Goal: Book appointment/travel/reservation

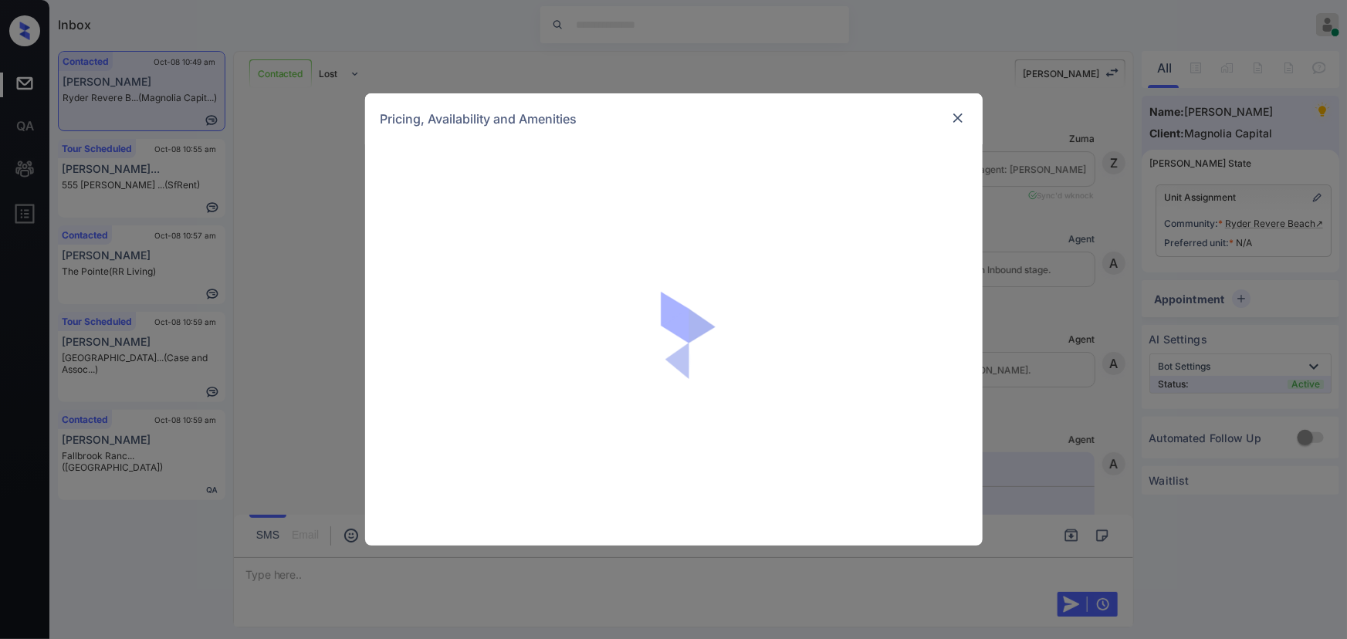
scroll to position [1346, 0]
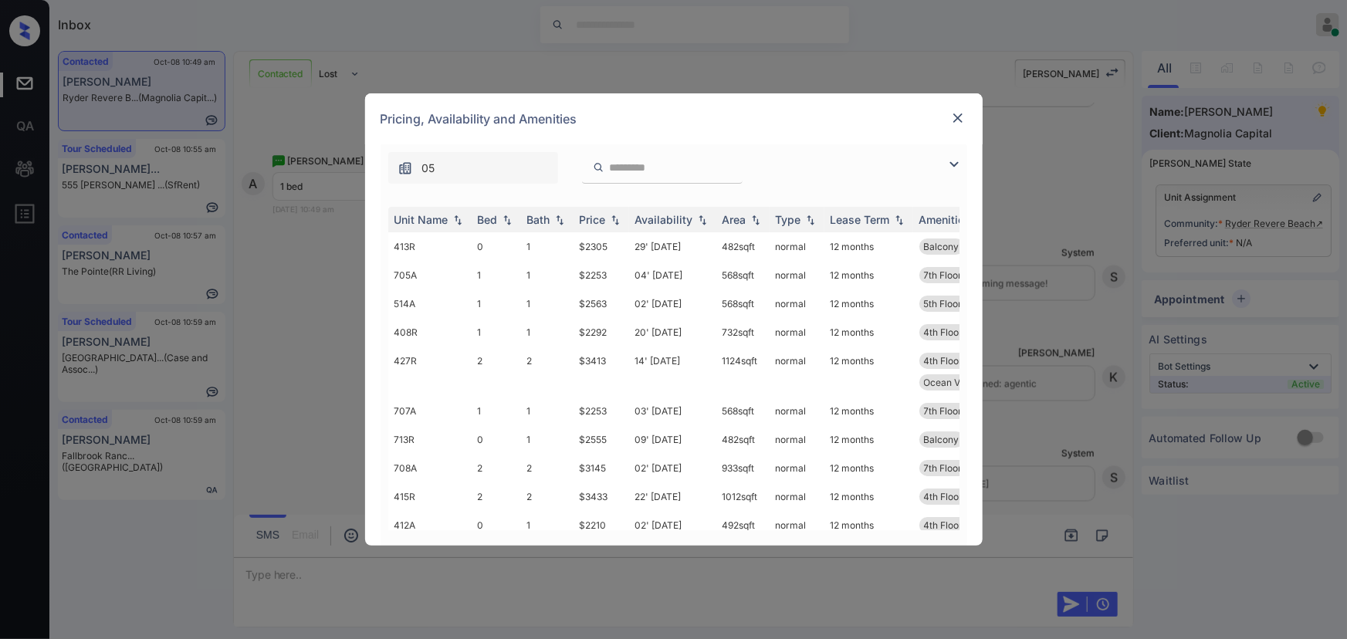
click at [958, 159] on img at bounding box center [954, 164] width 19 height 19
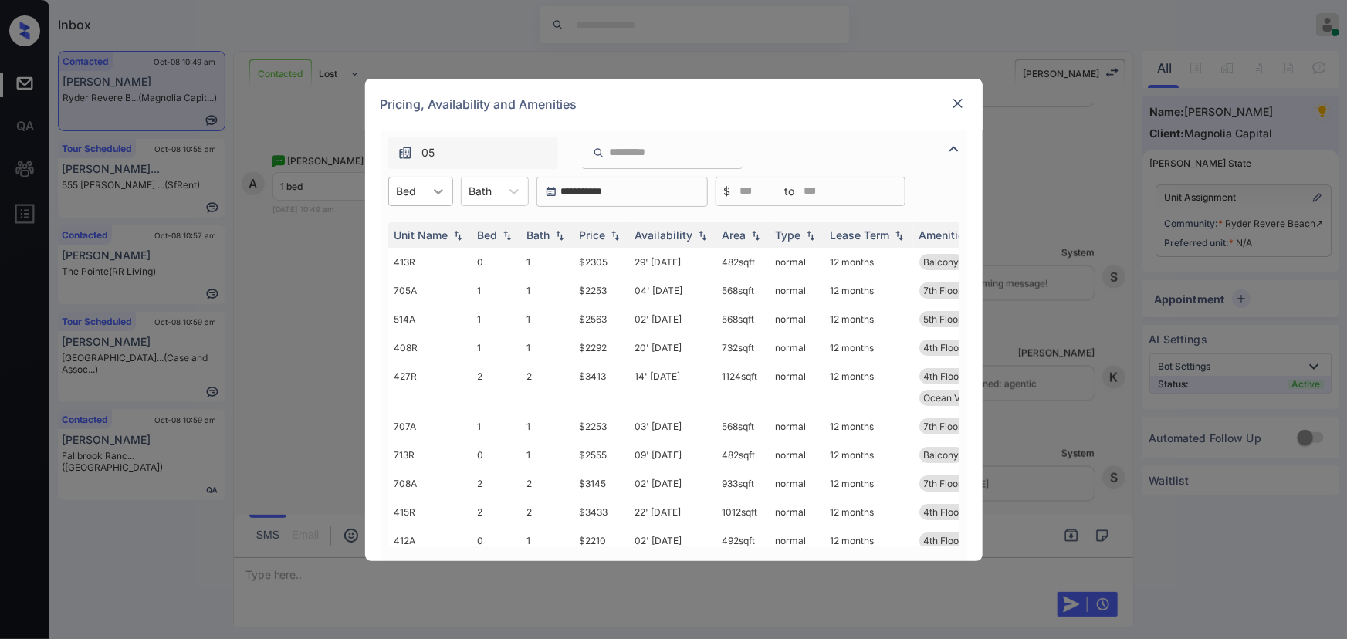
click at [440, 186] on icon at bounding box center [438, 191] width 15 height 15
click at [409, 249] on div "1" at bounding box center [420, 257] width 65 height 28
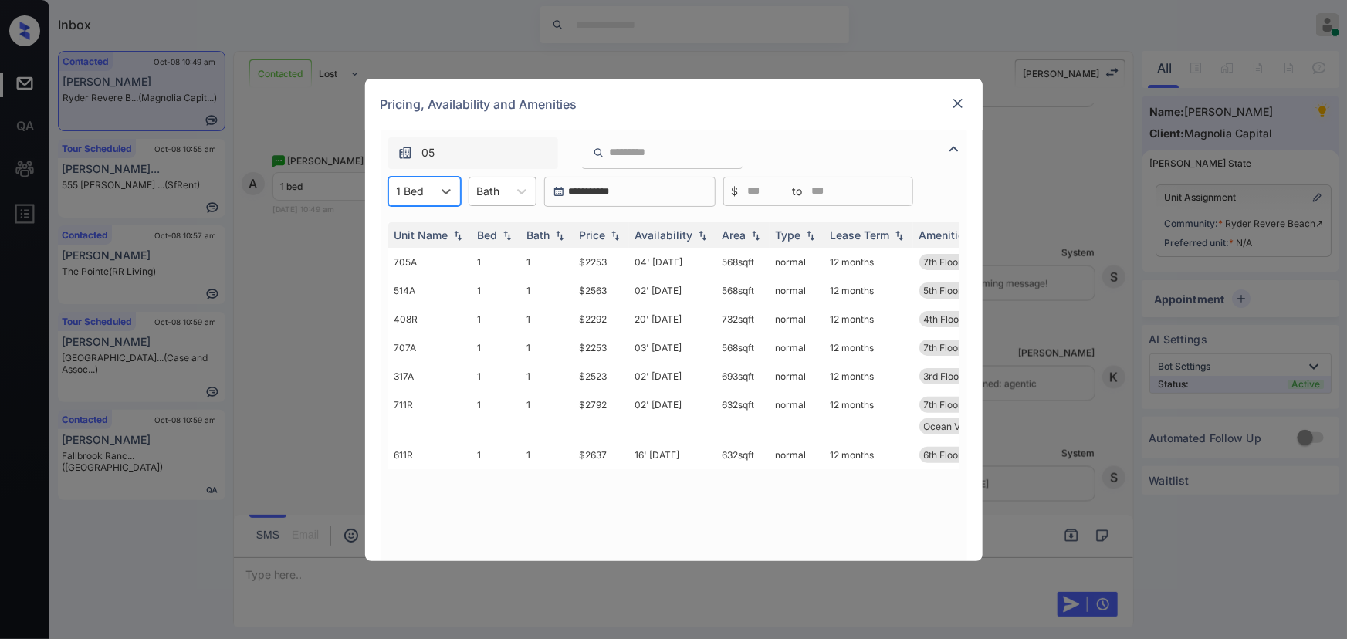
click at [509, 186] on div at bounding box center [522, 192] width 28 height 28
click at [497, 228] on div "1" at bounding box center [502, 229] width 68 height 28
click at [602, 232] on div "Price" at bounding box center [593, 234] width 26 height 13
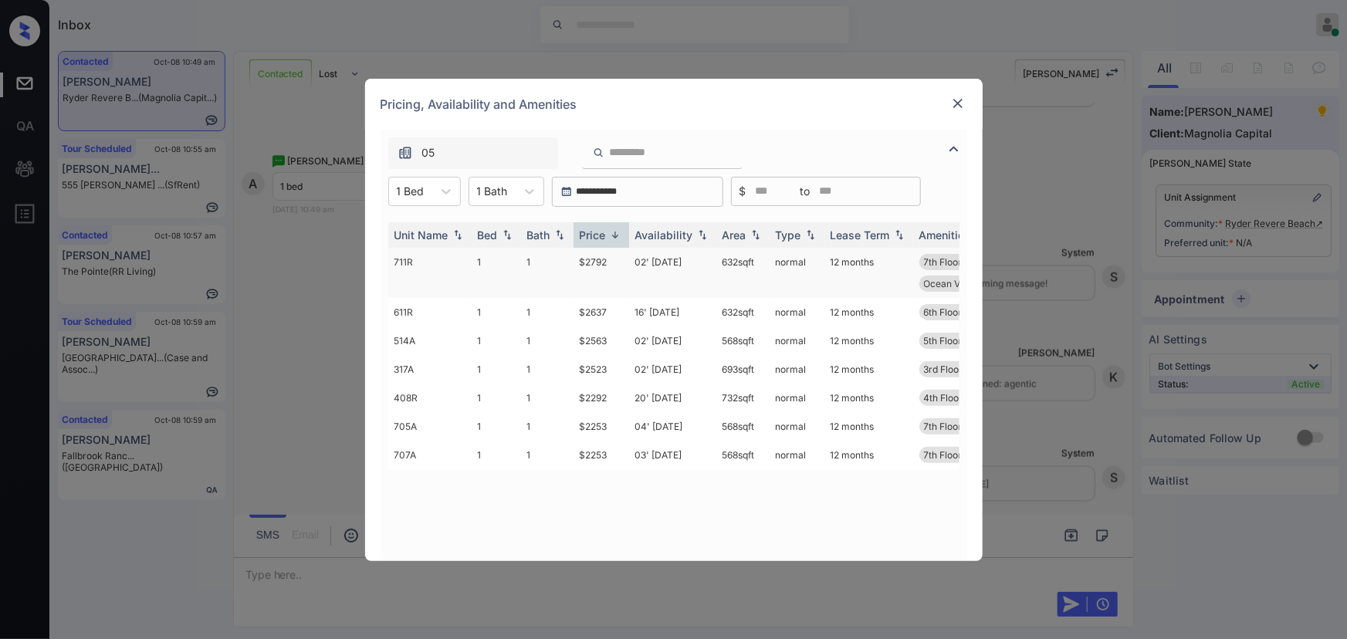
click at [671, 263] on td "02' Oct 25" at bounding box center [672, 273] width 87 height 50
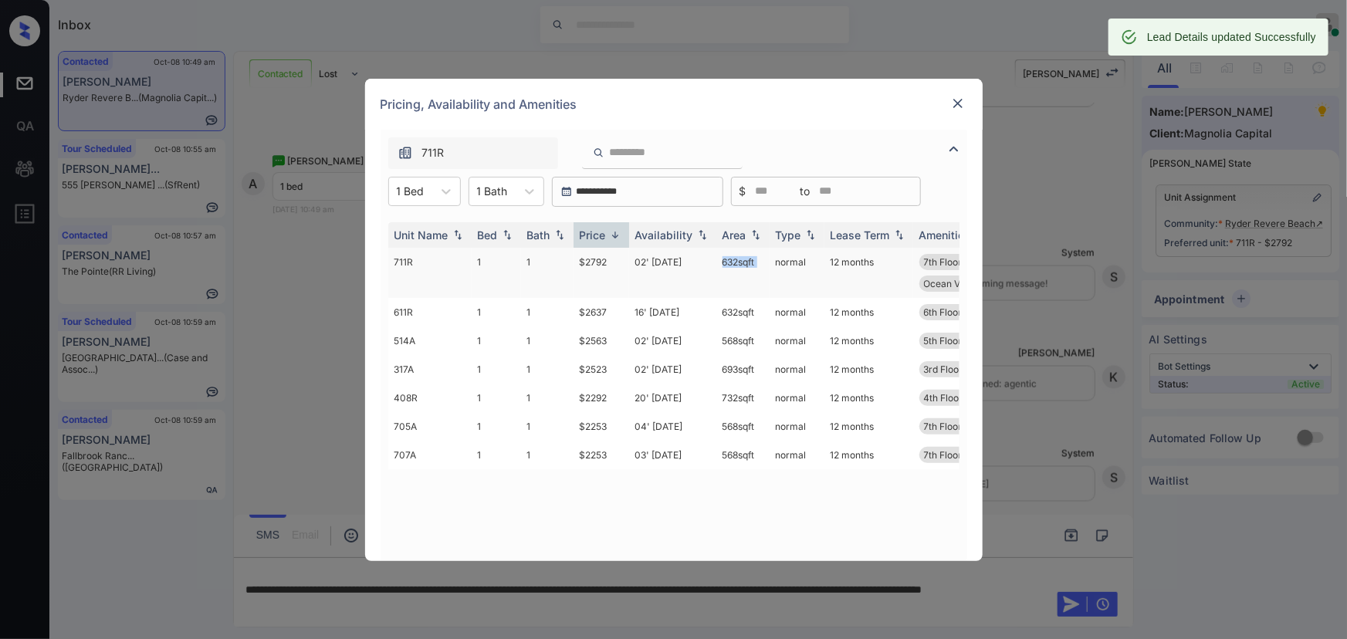
copy td "632 sqft"
click at [722, 262] on tr "711R 1 1 $2792 02' Oct 25 632 sqft normal 12 months 7th Floor High Ceilings Med…" at bounding box center [791, 273] width 807 height 50
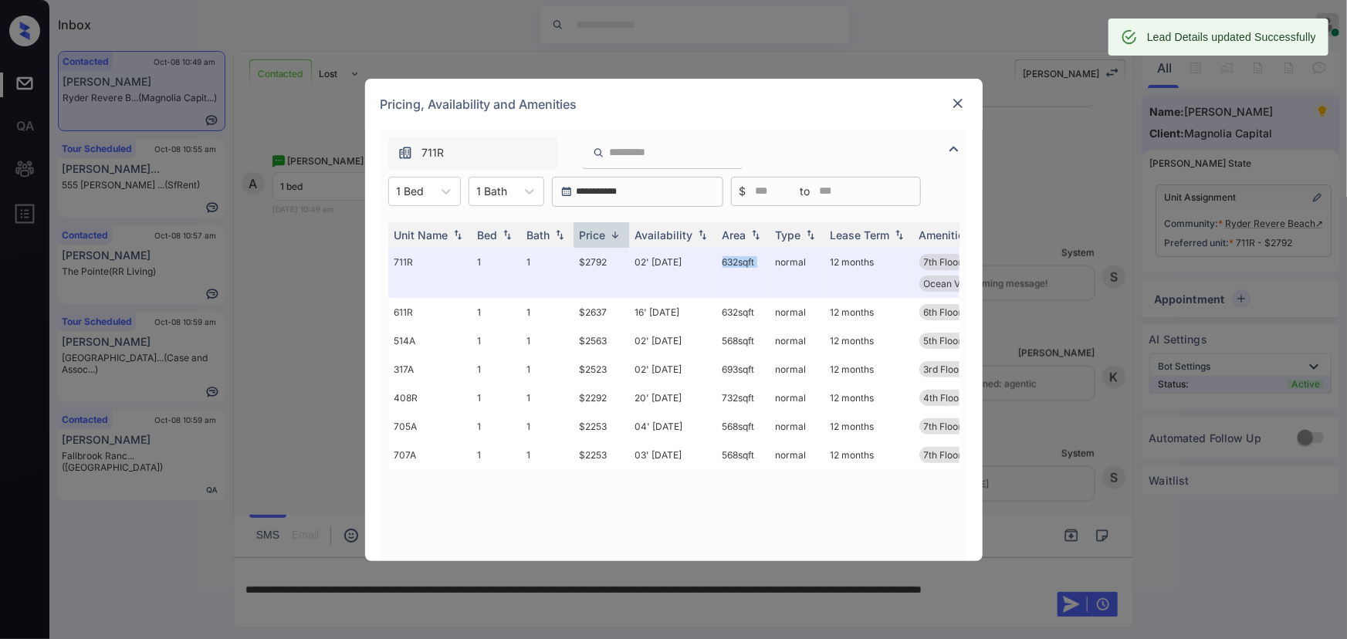
click at [962, 100] on img at bounding box center [957, 103] width 15 height 15
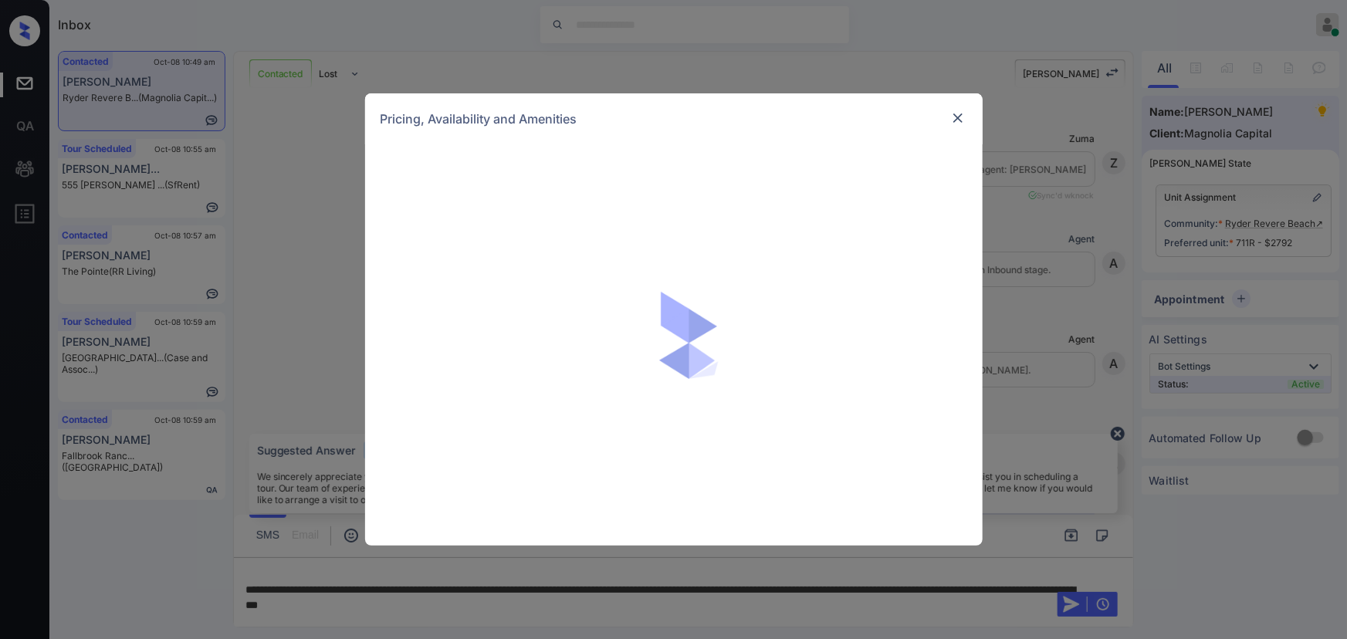
scroll to position [1346, 0]
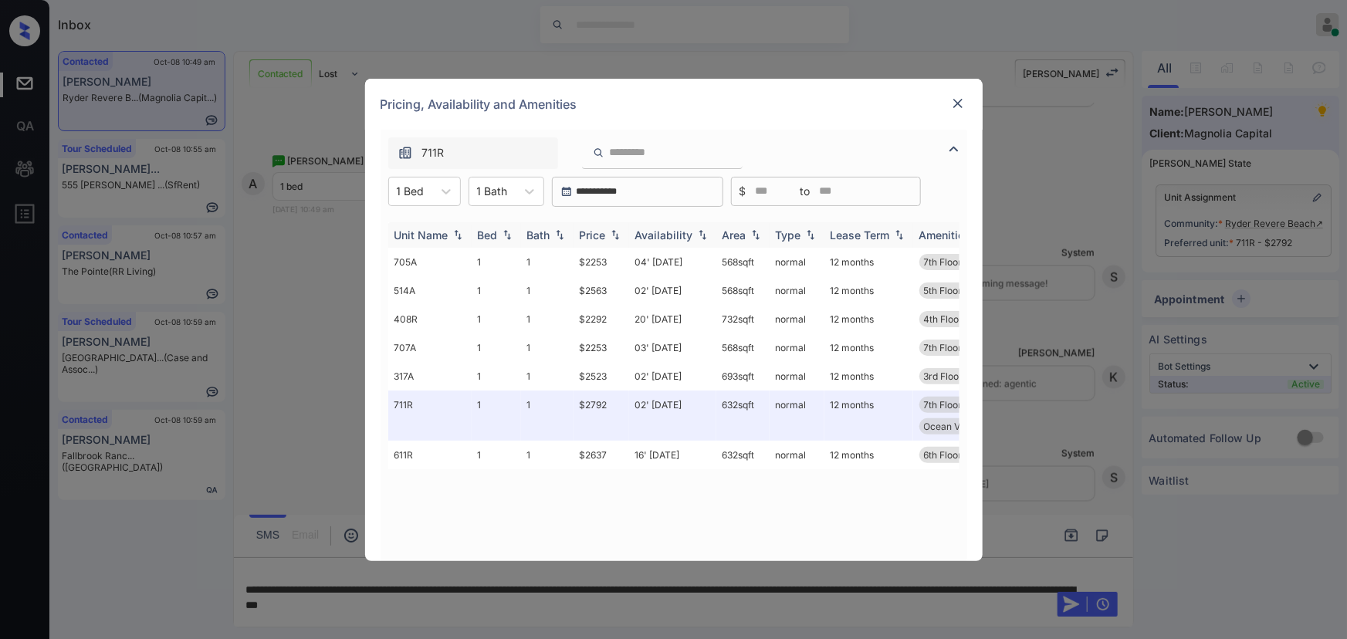
click at [607, 235] on img at bounding box center [614, 234] width 15 height 11
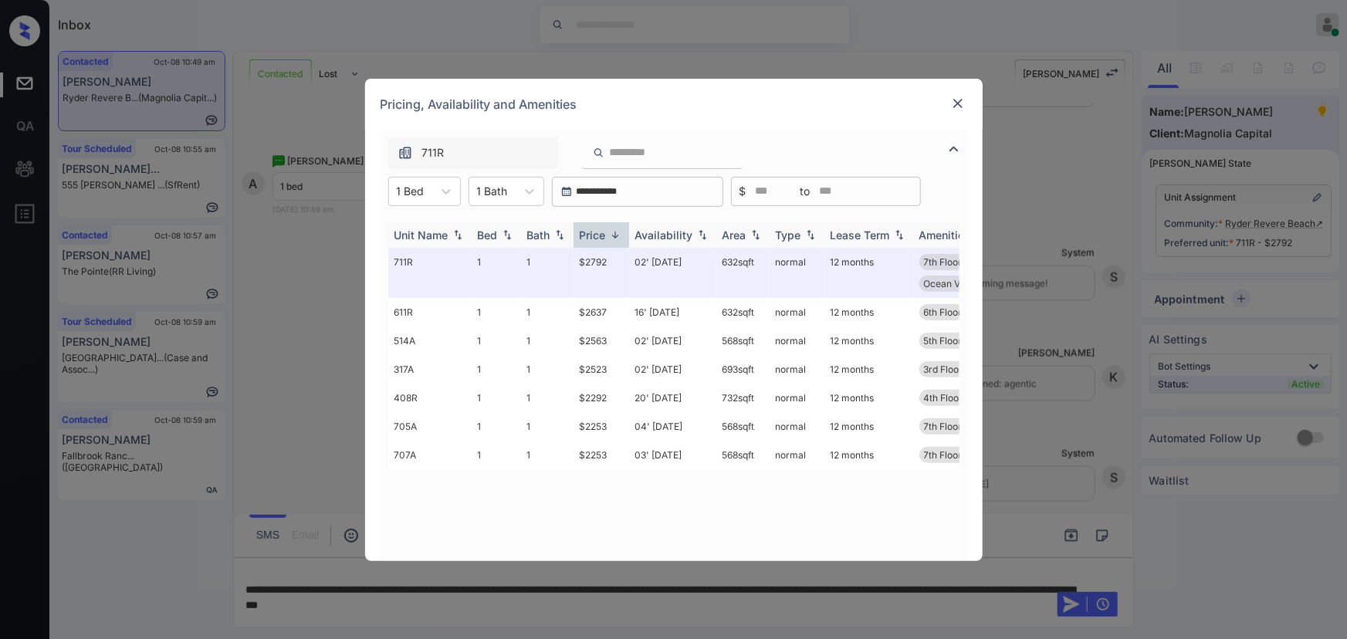
click at [607, 235] on img at bounding box center [614, 235] width 15 height 12
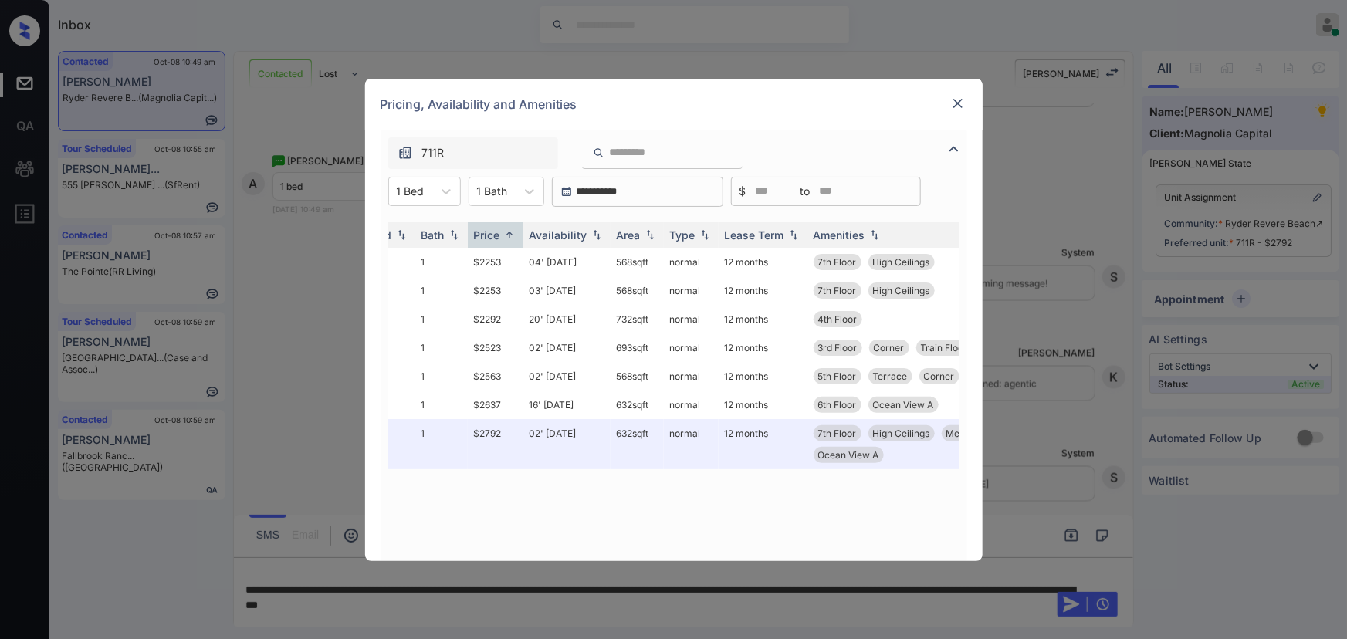
scroll to position [0, 108]
click at [952, 106] on img at bounding box center [957, 103] width 15 height 15
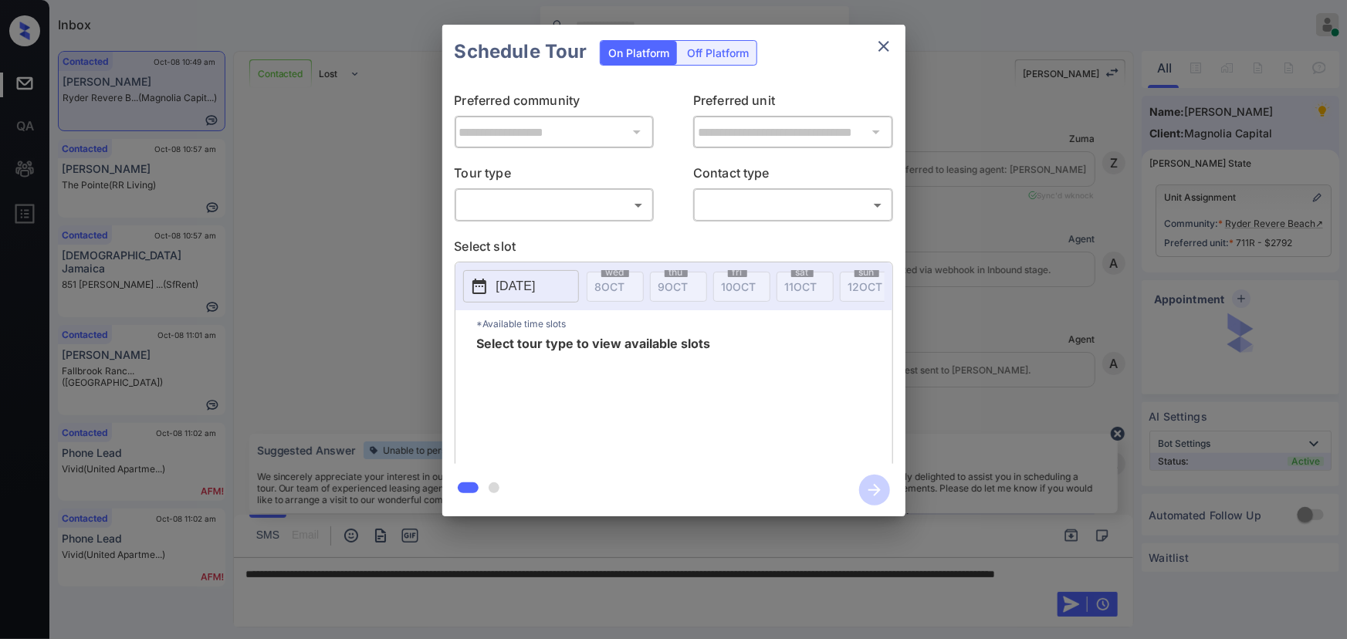
scroll to position [504, 0]
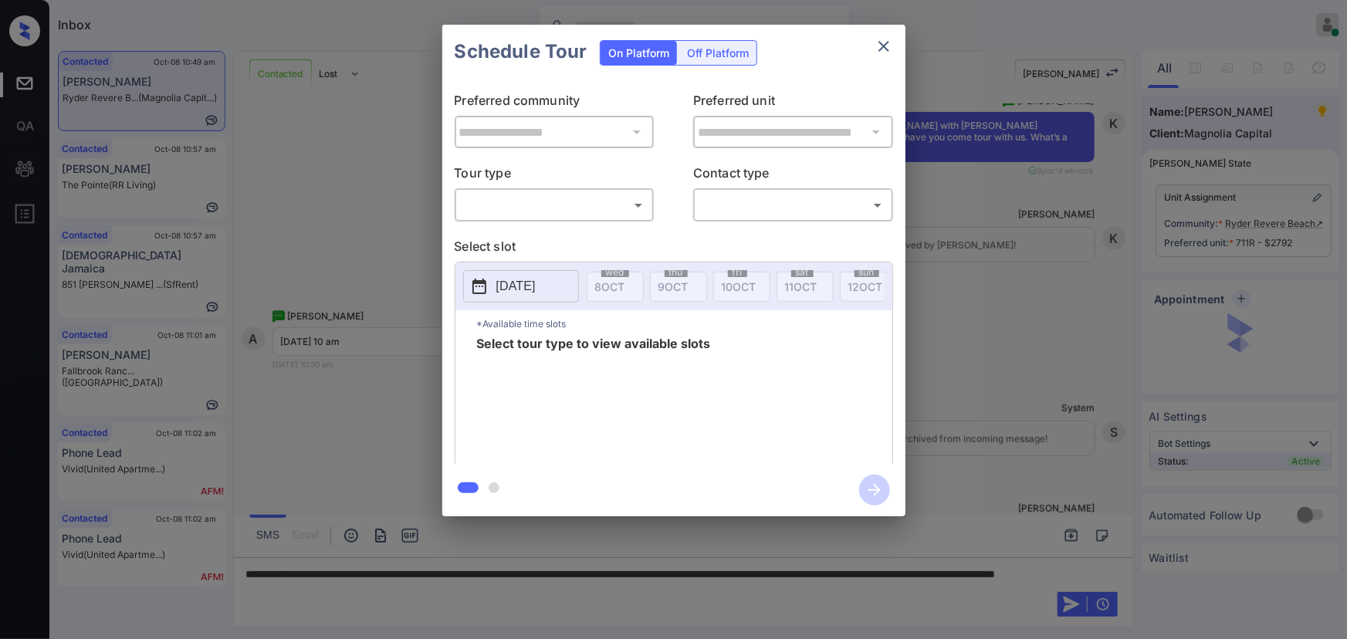
click at [517, 207] on body "Inbox Kenneth Umali Online Set yourself offline Set yourself on break Profile S…" at bounding box center [673, 319] width 1347 height 639
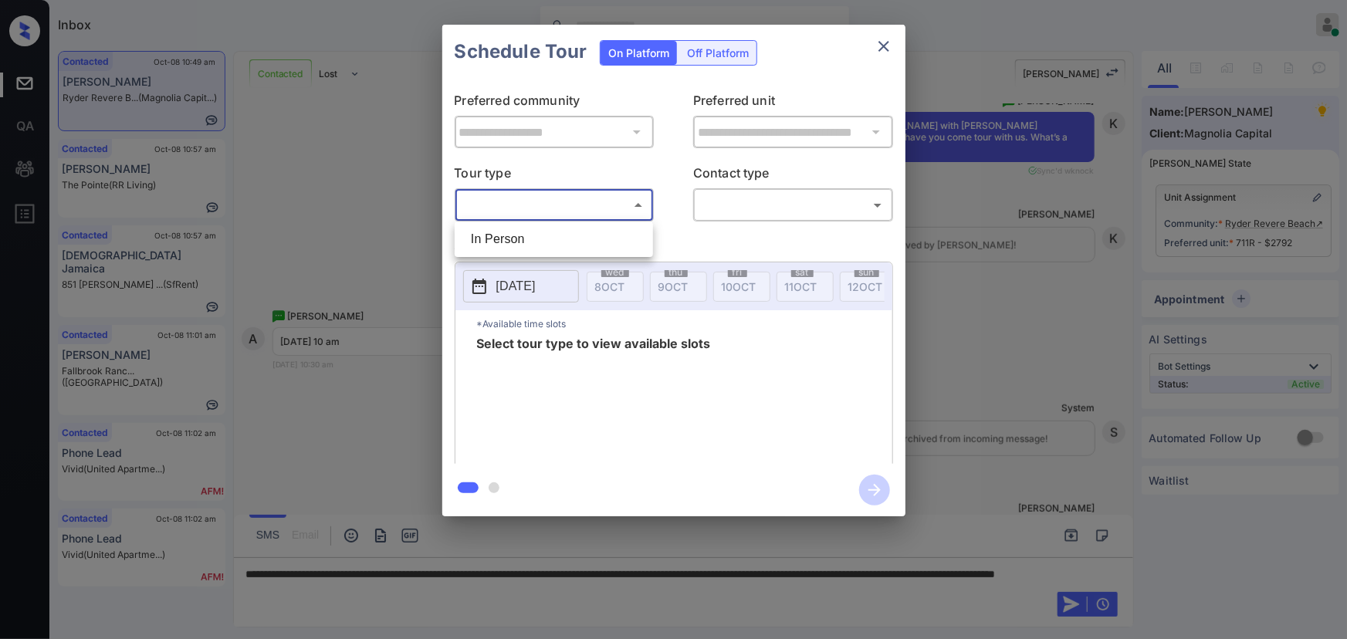
click at [515, 230] on li "In Person" at bounding box center [553, 239] width 191 height 28
type input "********"
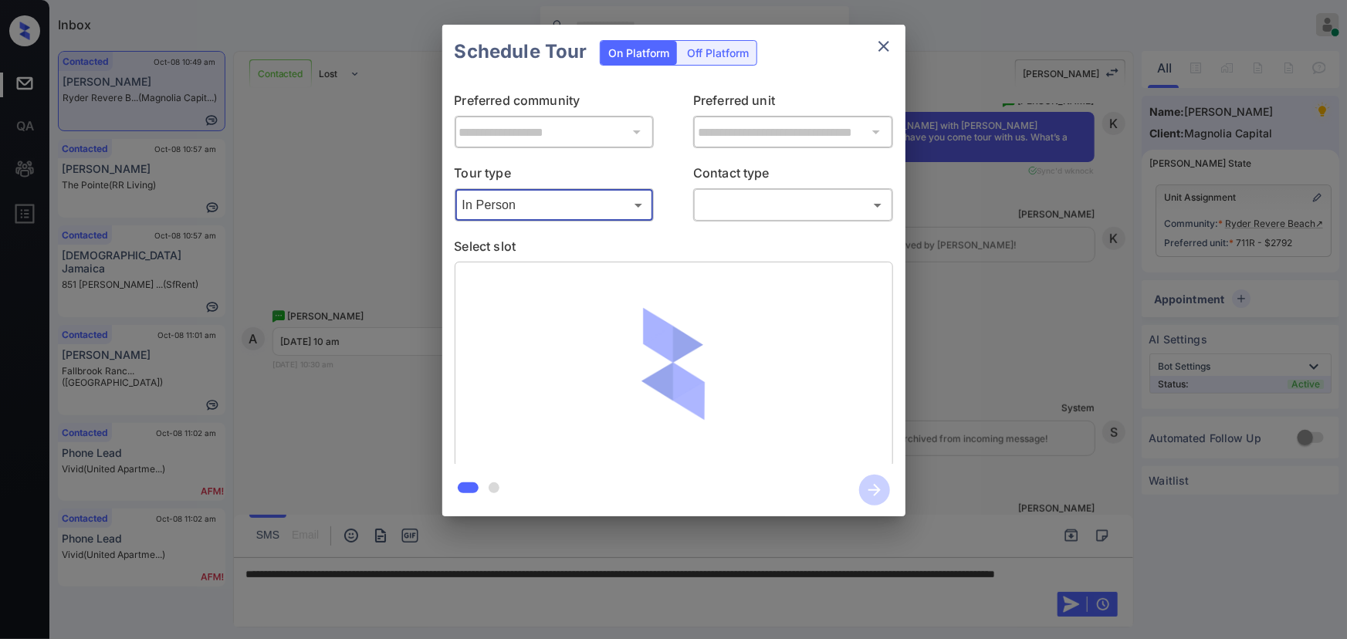
click at [732, 200] on body "Inbox Kenneth Umali Online Set yourself offline Set yourself on break Profile S…" at bounding box center [673, 319] width 1347 height 639
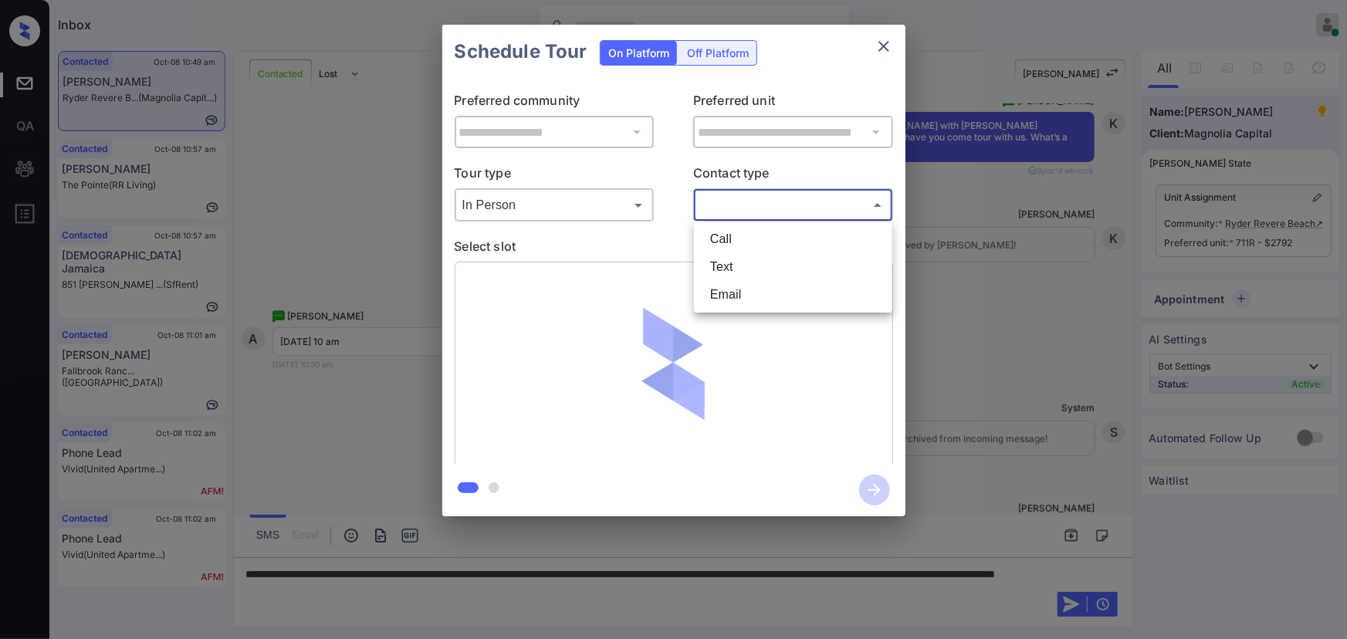
click at [727, 265] on li "Text" at bounding box center [793, 267] width 191 height 28
type input "****"
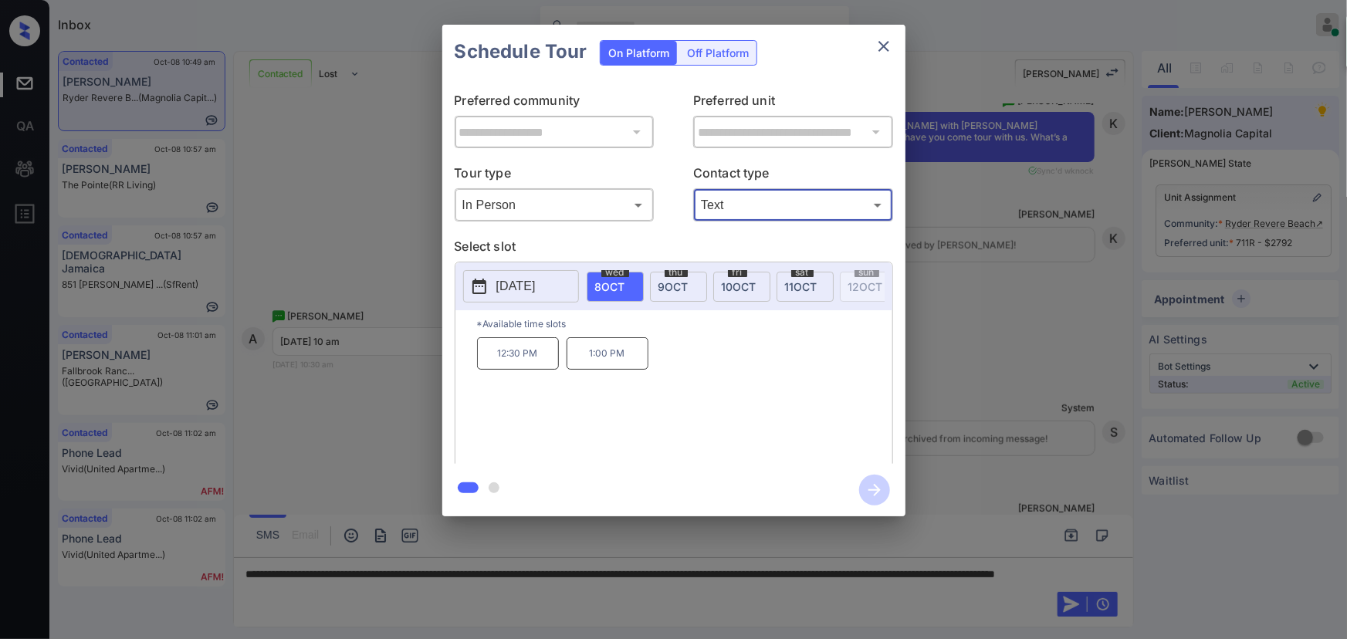
click at [536, 288] on p "[DATE]" at bounding box center [515, 286] width 39 height 19
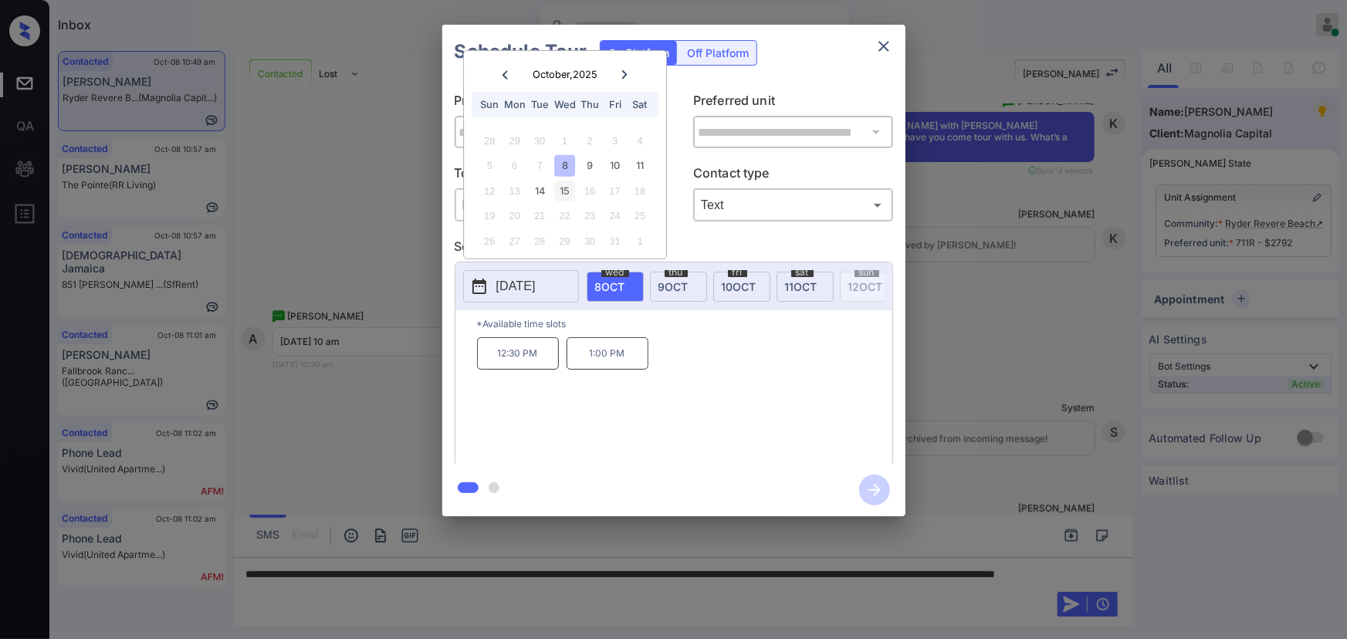
click at [566, 188] on div "15" at bounding box center [564, 191] width 21 height 21
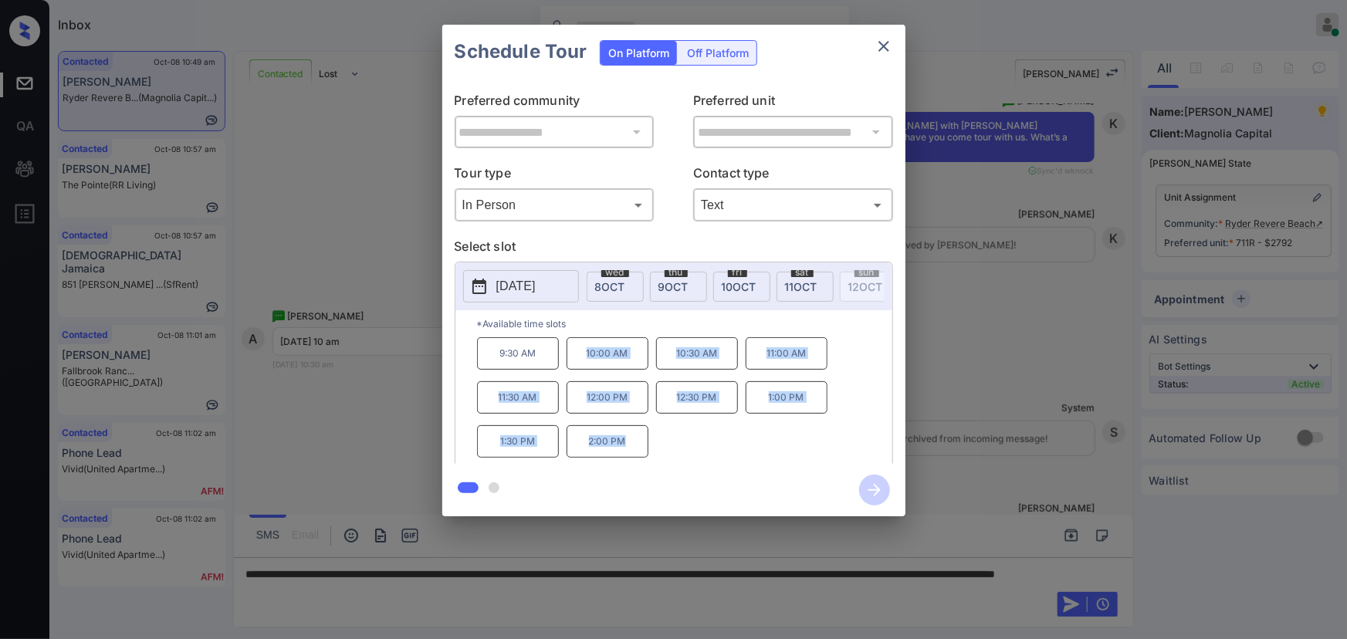
drag, startPoint x: 627, startPoint y: 448, endPoint x: 586, endPoint y: 369, distance: 89.4
click at [586, 369] on div "9:30 AM 10:00 AM 10:30 AM 11:00 AM 11:30 AM 12:00 PM 12:30 PM 1:00 PM 1:30 PM 2…" at bounding box center [684, 398] width 415 height 123
copy div "10:00 AM 10:30 AM 11:00 AM 11:30 AM 12:00 PM 12:30 PM 1:00 PM 1:30 PM 2:00 PM"
click at [468, 584] on div at bounding box center [673, 319] width 1347 height 639
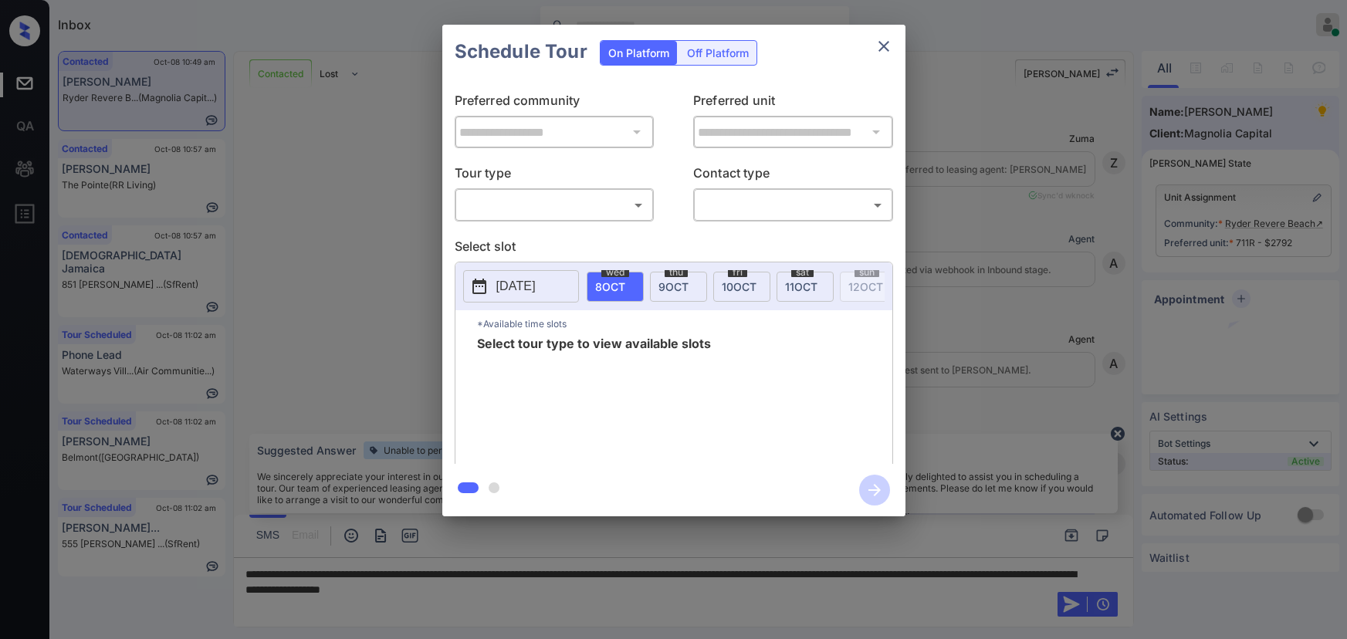
click at [520, 208] on body "Inbox Kenneth Umali Online Set yourself offline Set yourself on break Profile S…" at bounding box center [673, 319] width 1347 height 639
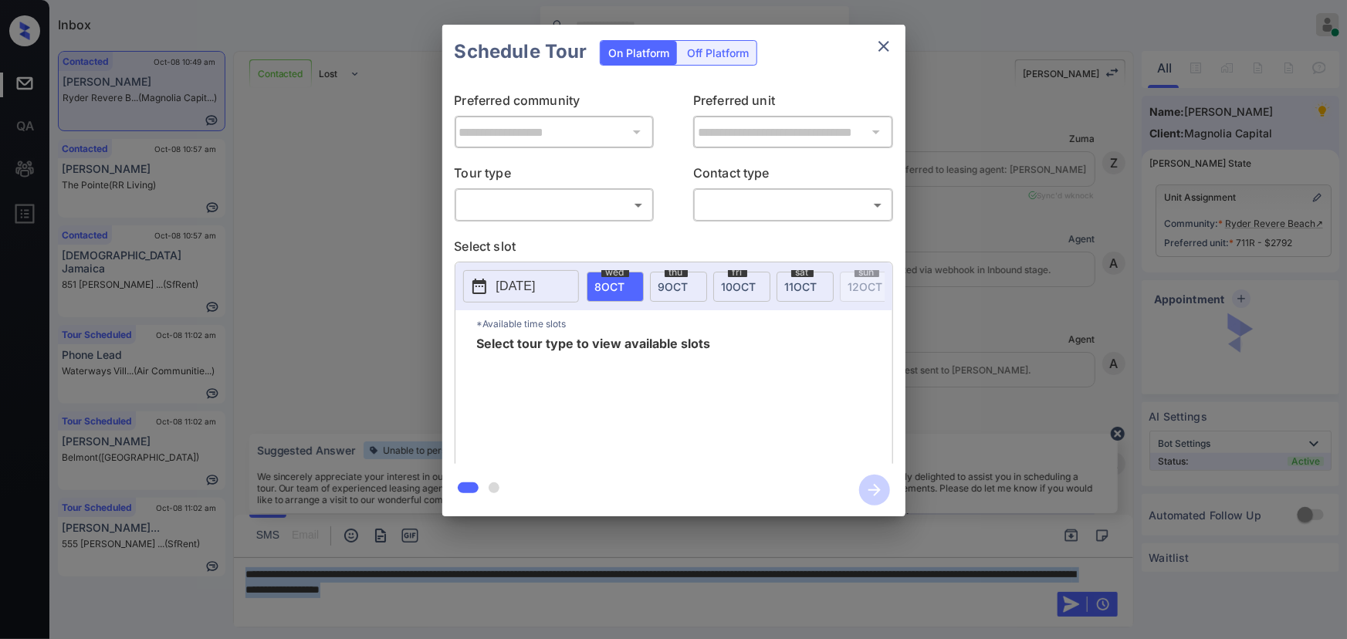
scroll to position [1679, 0]
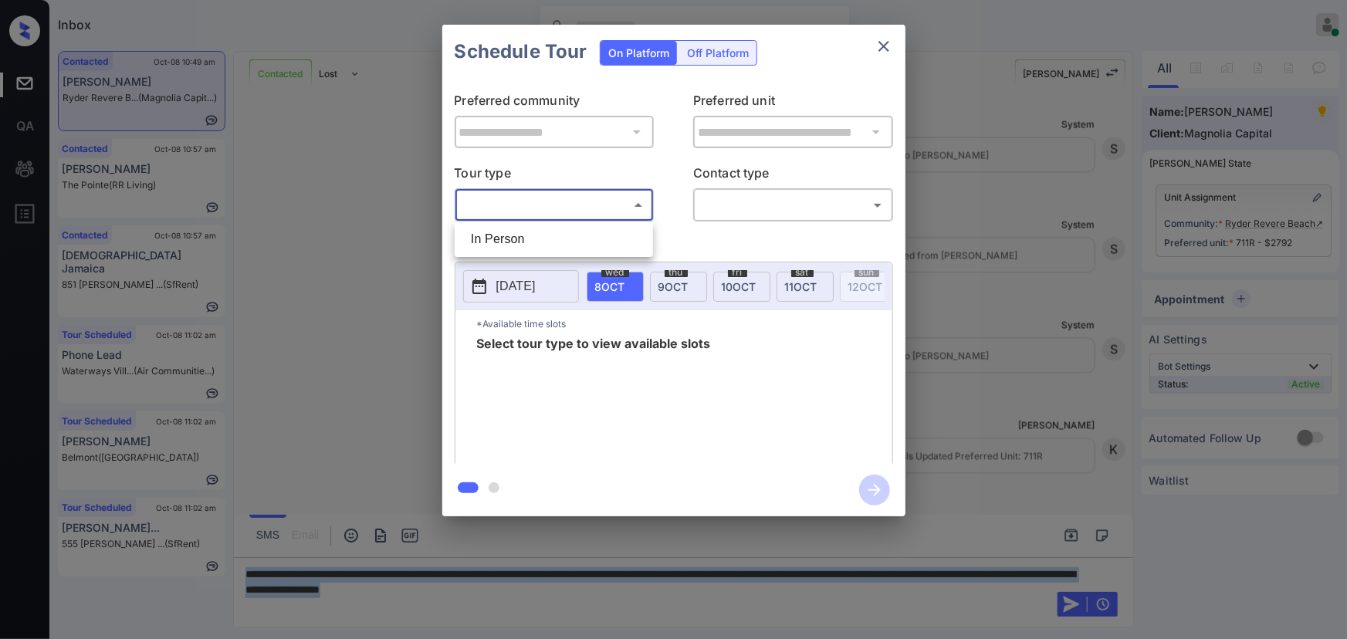
click at [508, 243] on li "In Person" at bounding box center [553, 239] width 191 height 28
type input "********"
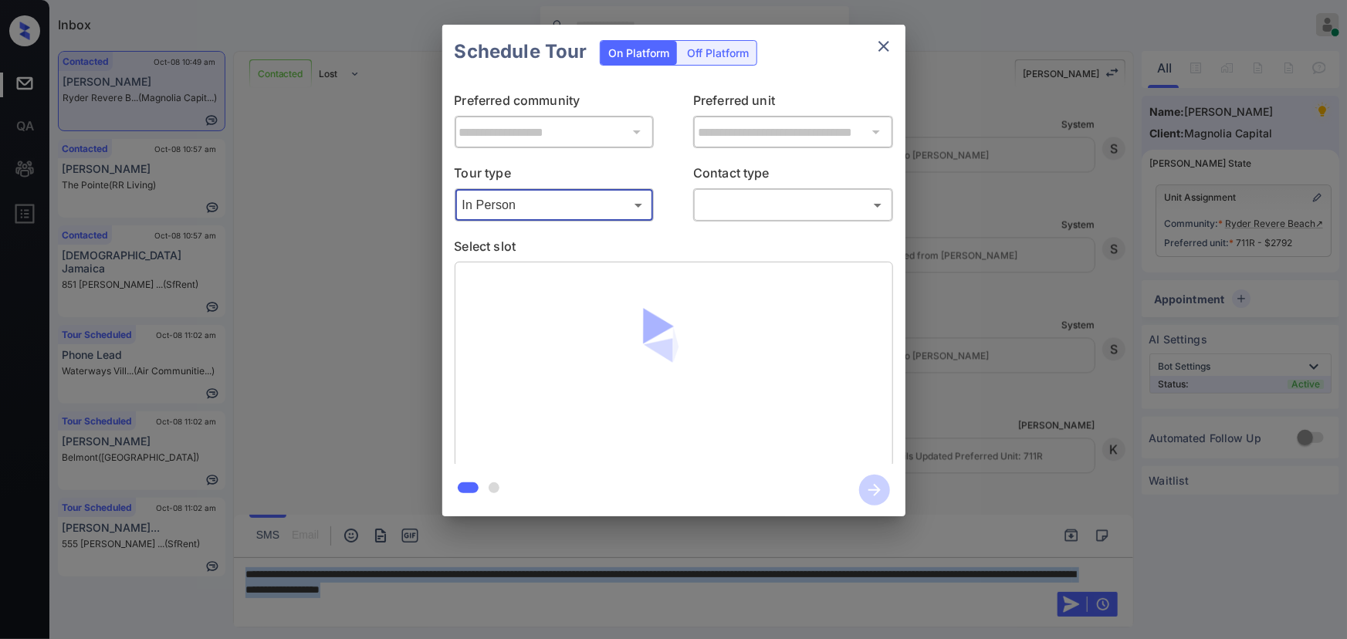
click at [760, 201] on body "Inbox Kenneth Umali Online Set yourself offline Set yourself on break Profile S…" at bounding box center [673, 319] width 1347 height 639
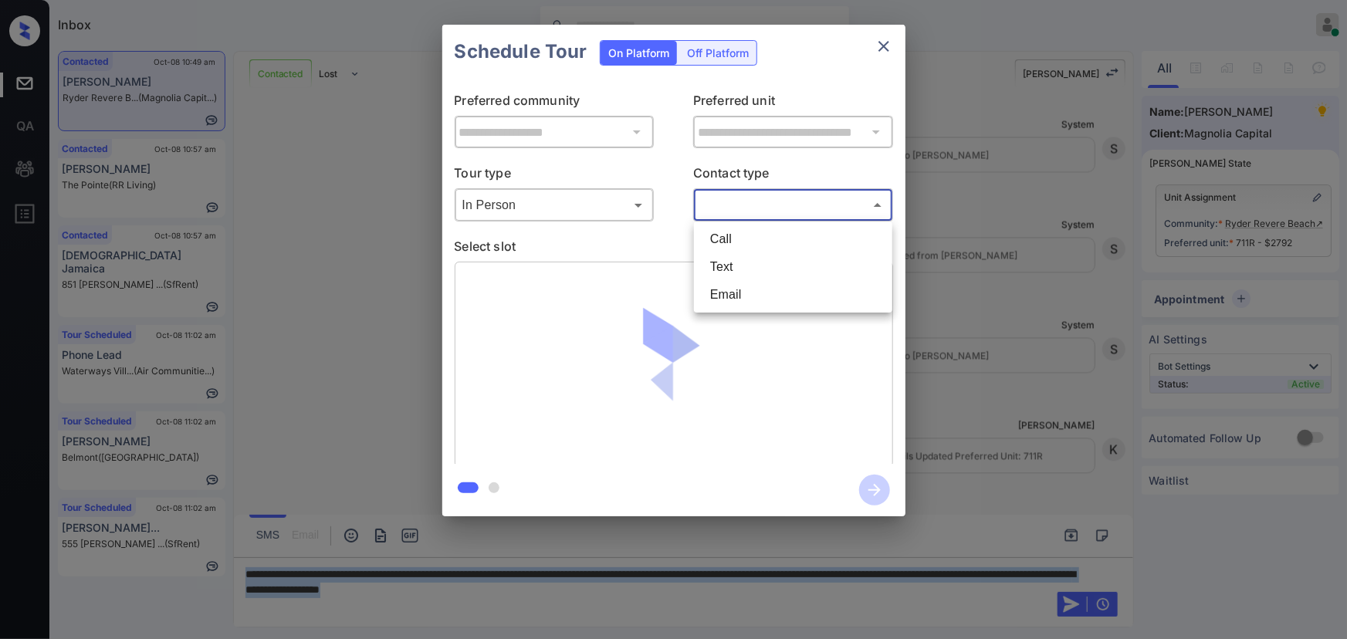
click at [728, 264] on li "Text" at bounding box center [793, 267] width 191 height 28
type input "****"
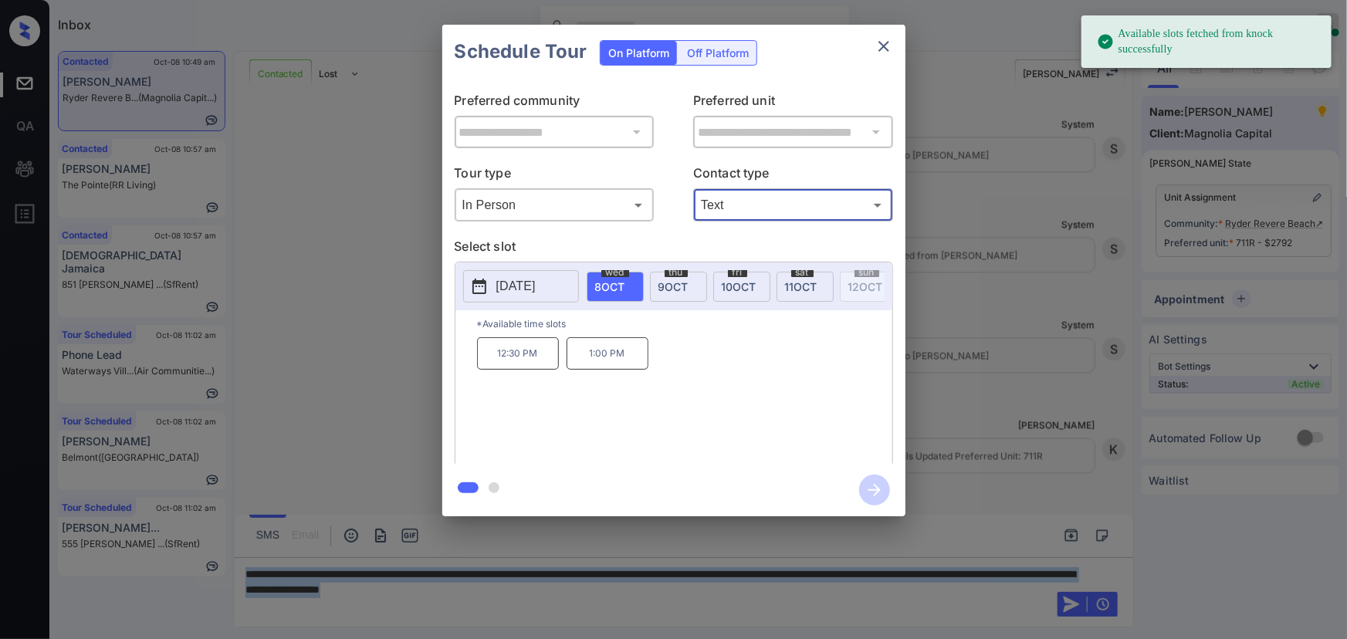
click at [536, 289] on p "[DATE]" at bounding box center [515, 286] width 39 height 19
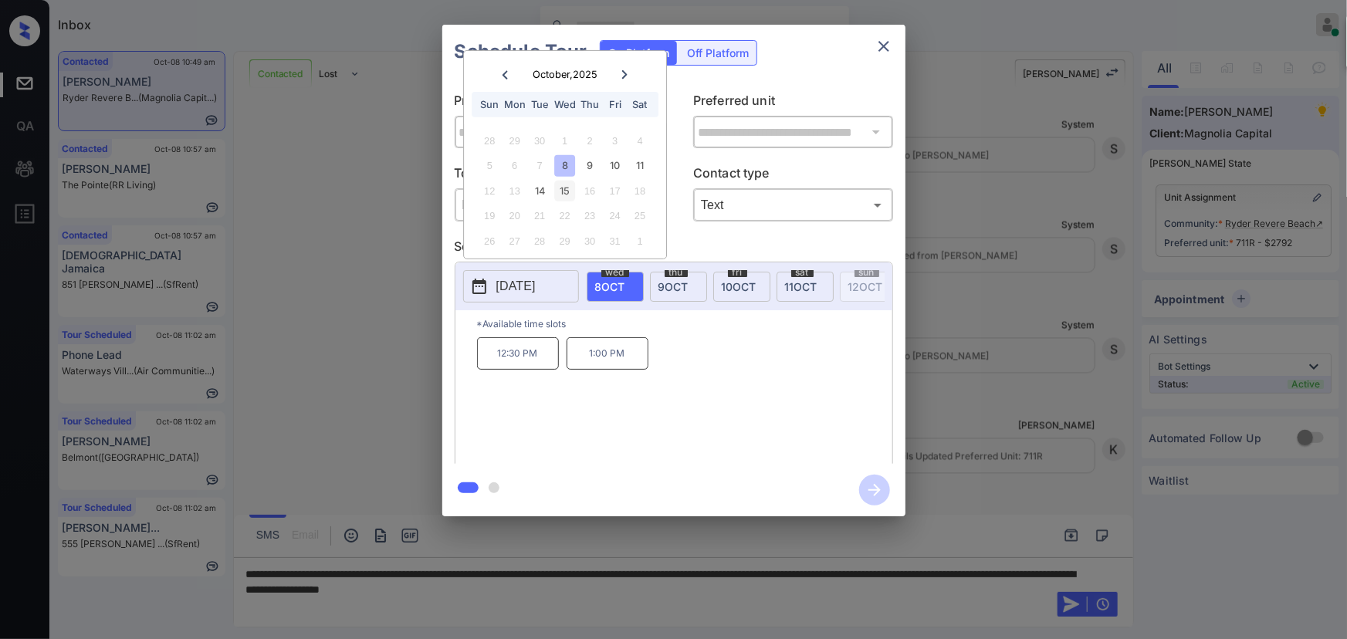
click at [564, 188] on div "15" at bounding box center [564, 191] width 21 height 21
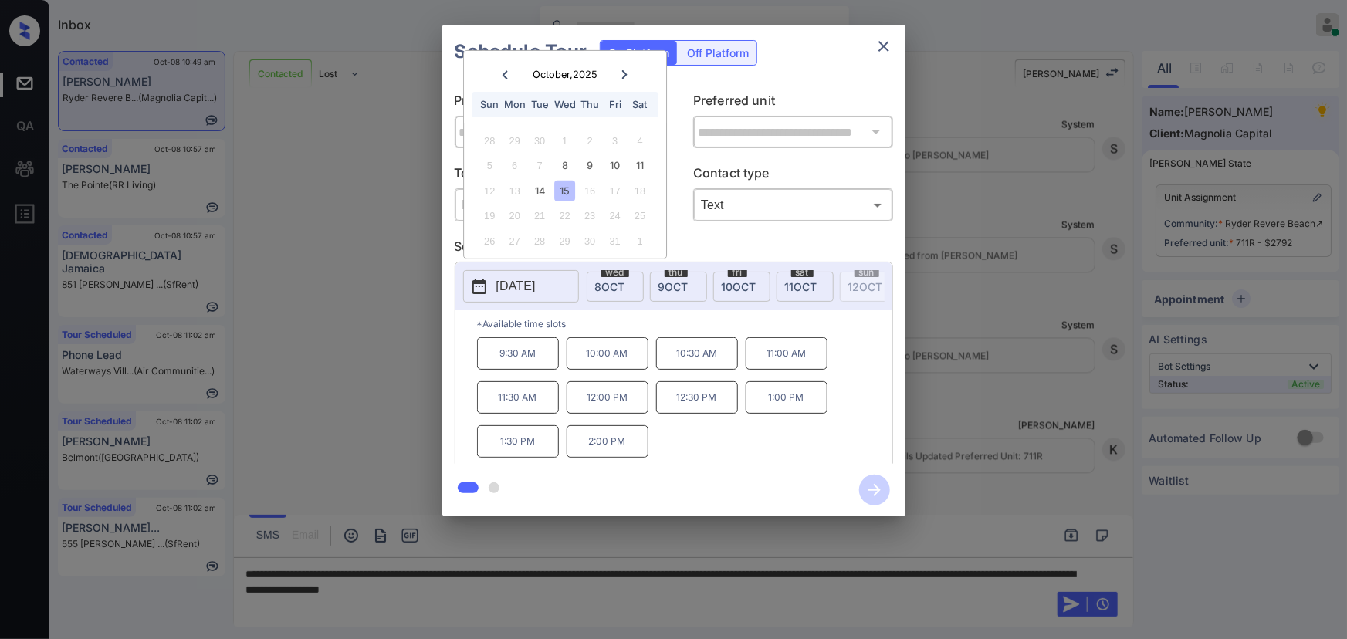
click at [621, 589] on div at bounding box center [673, 319] width 1347 height 639
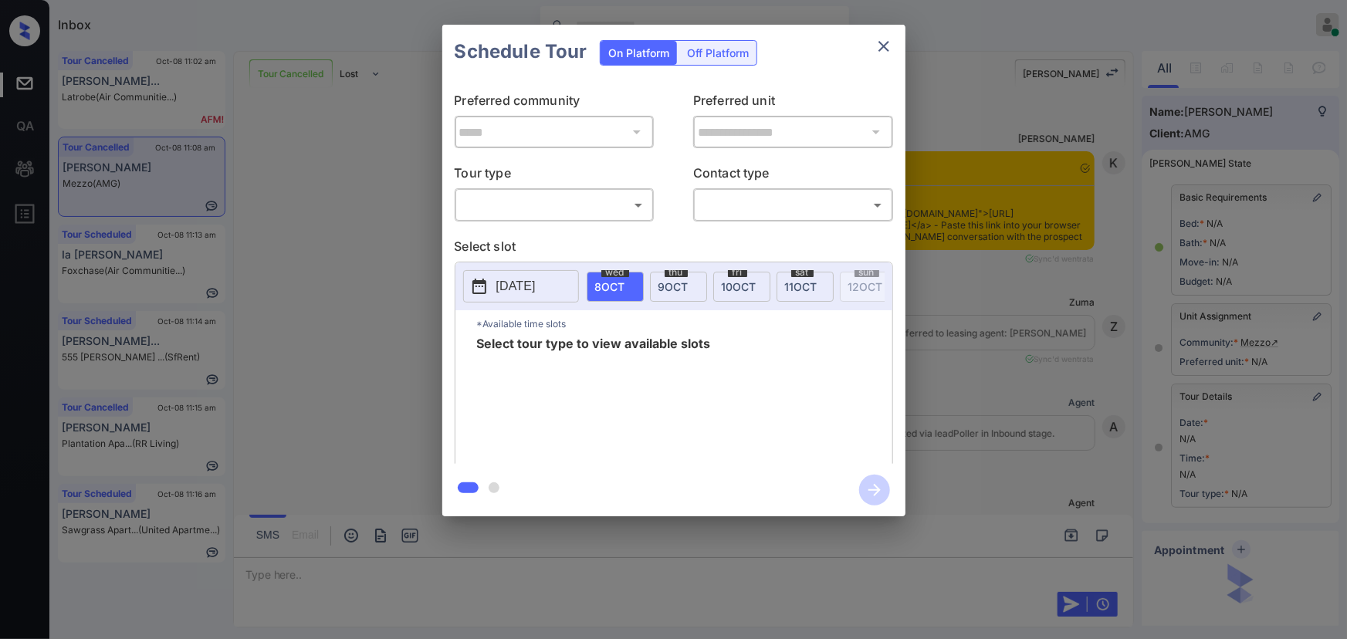
scroll to position [14272, 0]
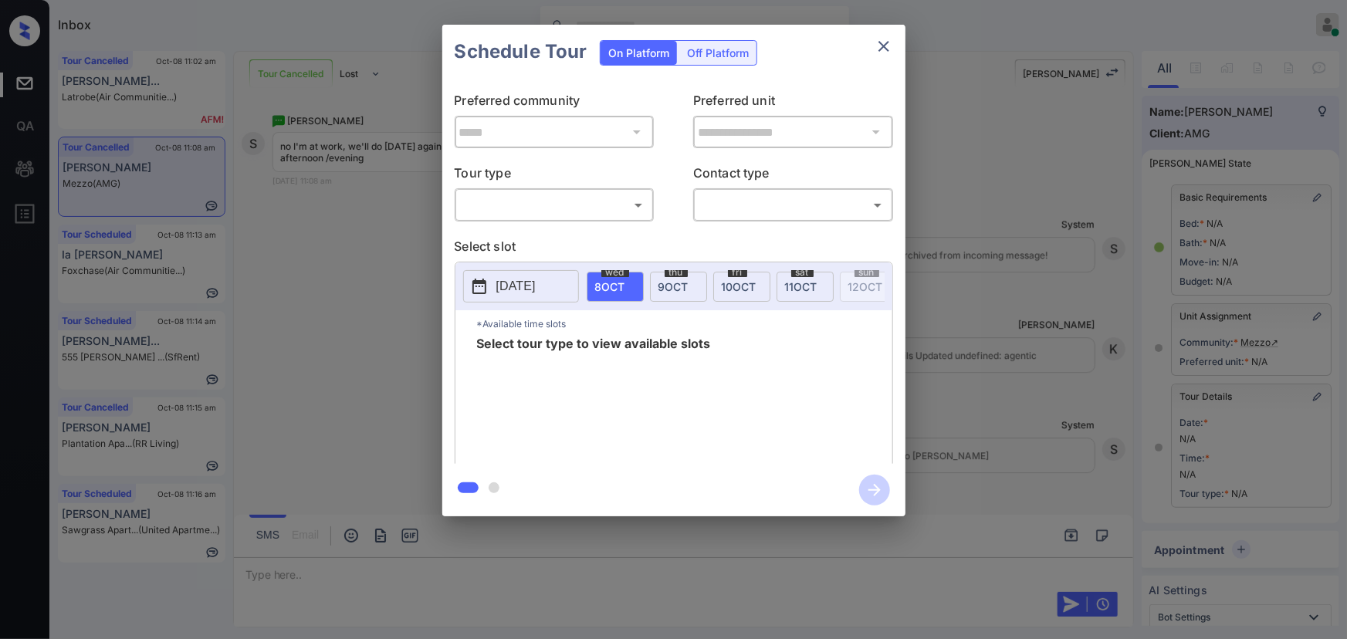
click at [572, 210] on body "Inbox [PERSON_NAME] Online Set yourself offline Set yourself on break Profile S…" at bounding box center [673, 319] width 1347 height 639
click at [555, 229] on li "In Person" at bounding box center [553, 239] width 191 height 28
type input "********"
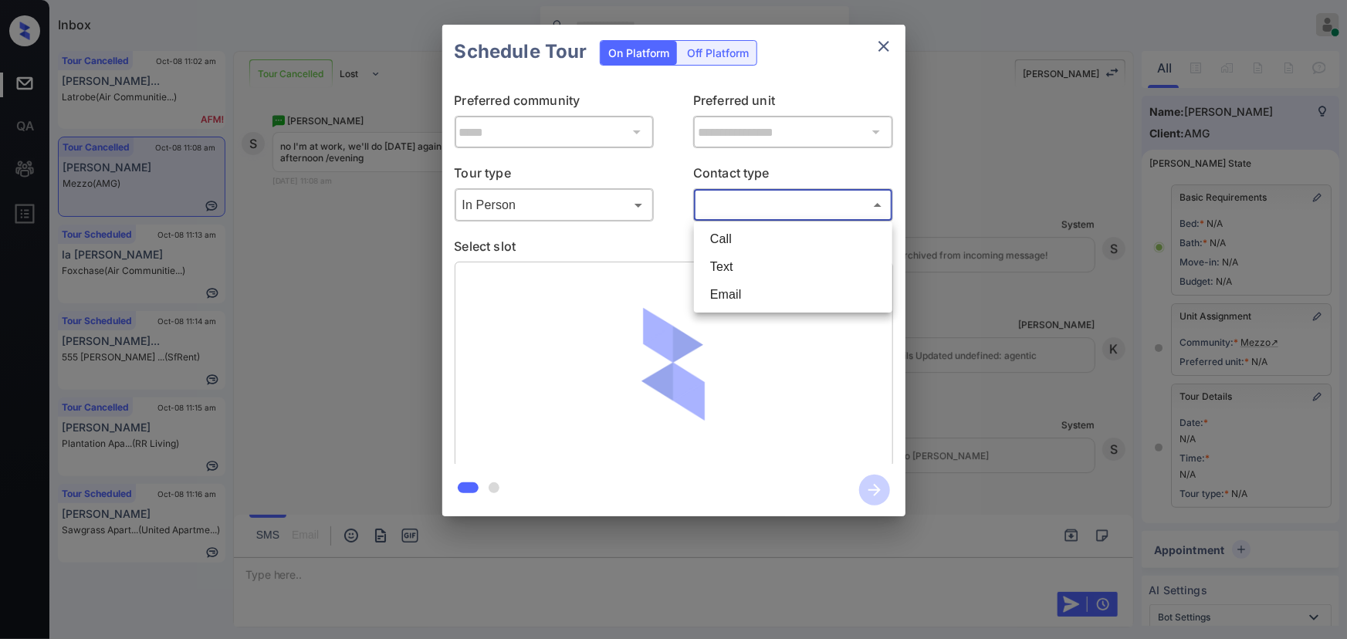
click at [773, 208] on body "Inbox [PERSON_NAME] Online Set yourself offline Set yourself on break Profile S…" at bounding box center [673, 319] width 1347 height 639
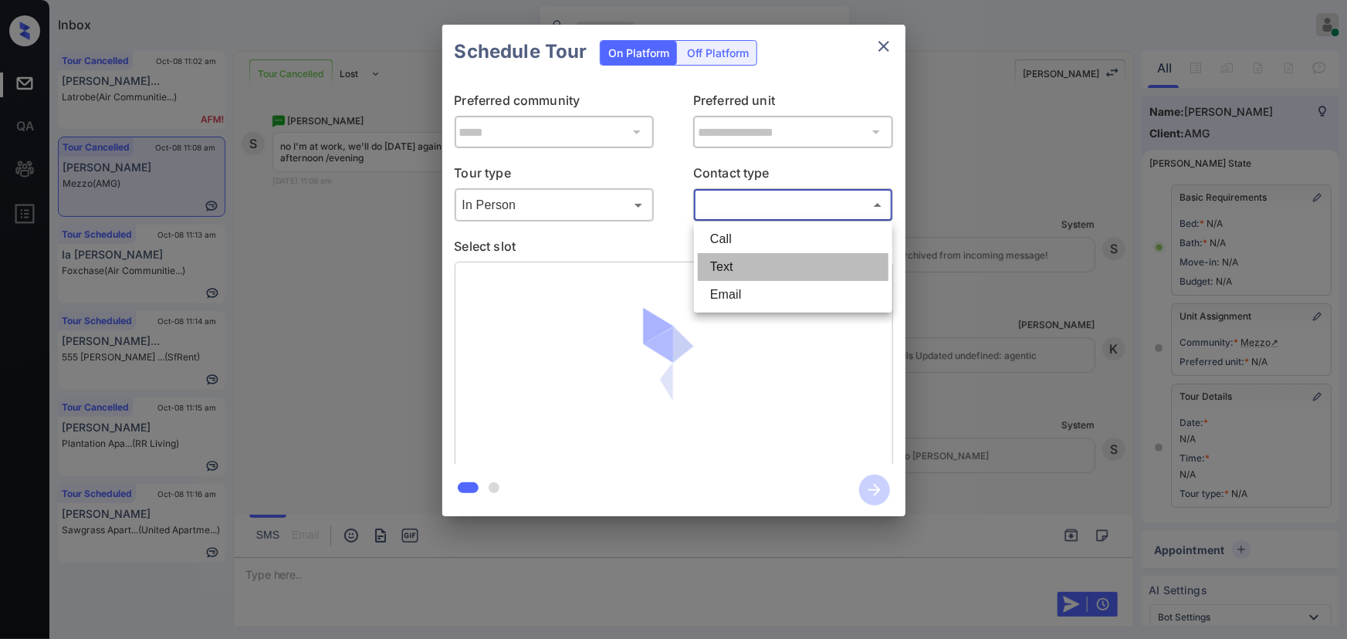
click at [748, 266] on li "Text" at bounding box center [793, 267] width 191 height 28
type input "****"
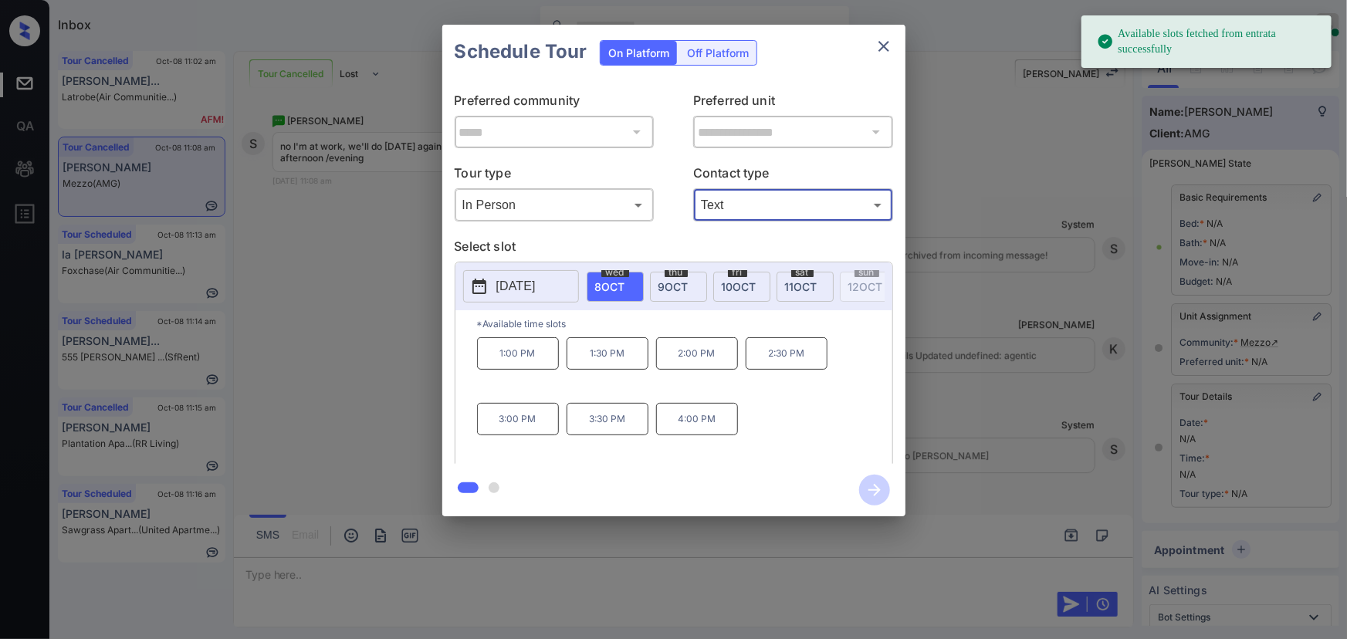
click at [522, 284] on p "[DATE]" at bounding box center [515, 286] width 39 height 19
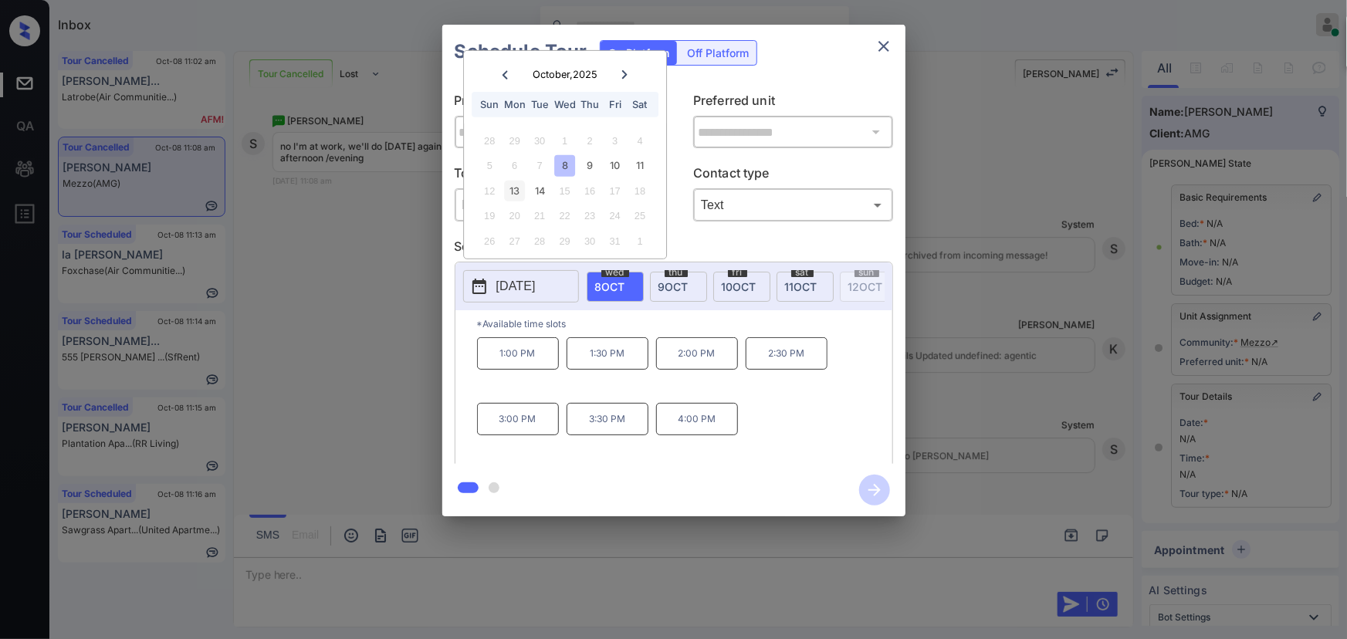
click at [517, 187] on div "13" at bounding box center [514, 191] width 21 height 21
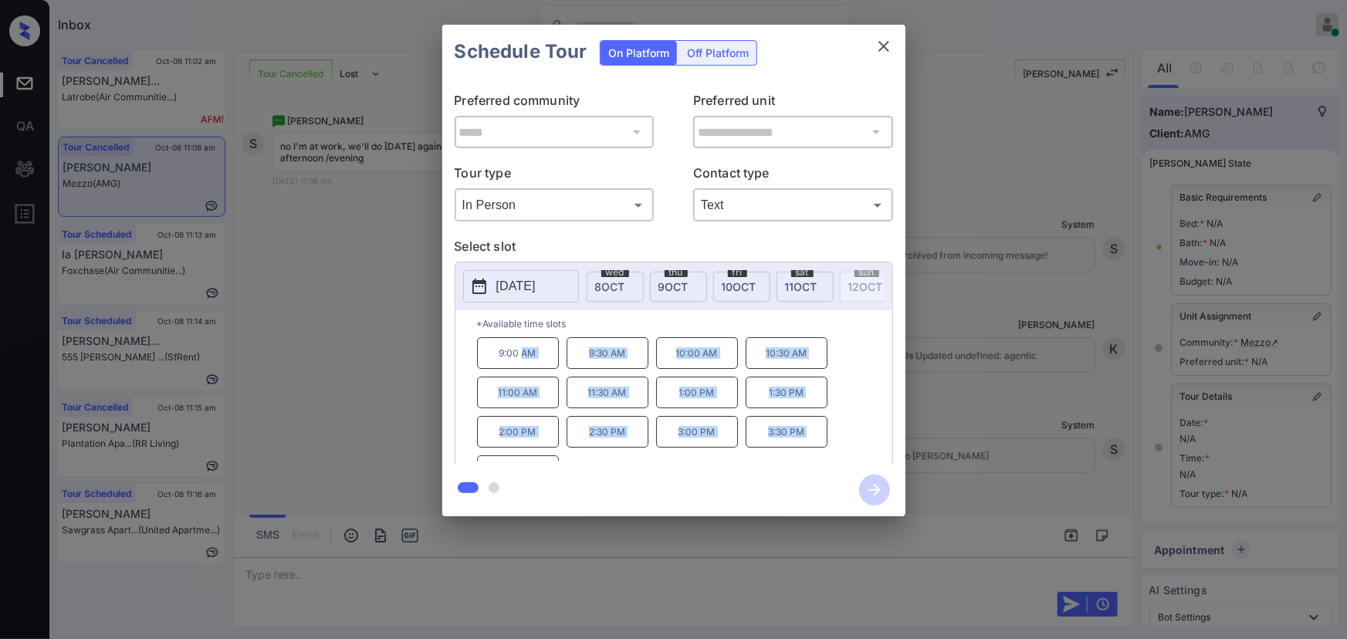
scroll to position [0, 0]
copy div "10:00 AM 10:30 AM 11:00 AM 11:30 AM 1:00 PM 1:30 PM 2:00 PM 2:30 PM 3:00 PM 3:3…"
drag, startPoint x: 542, startPoint y: 441, endPoint x: 658, endPoint y: 357, distance: 143.3
click at [658, 357] on div "9:00 AM 9:30 AM 10:00 AM 10:30 AM 11:00 AM 11:30 AM 1:00 PM 1:30 PM 2:00 PM 2:3…" at bounding box center [684, 398] width 415 height 123
click at [489, 566] on div at bounding box center [673, 319] width 1347 height 639
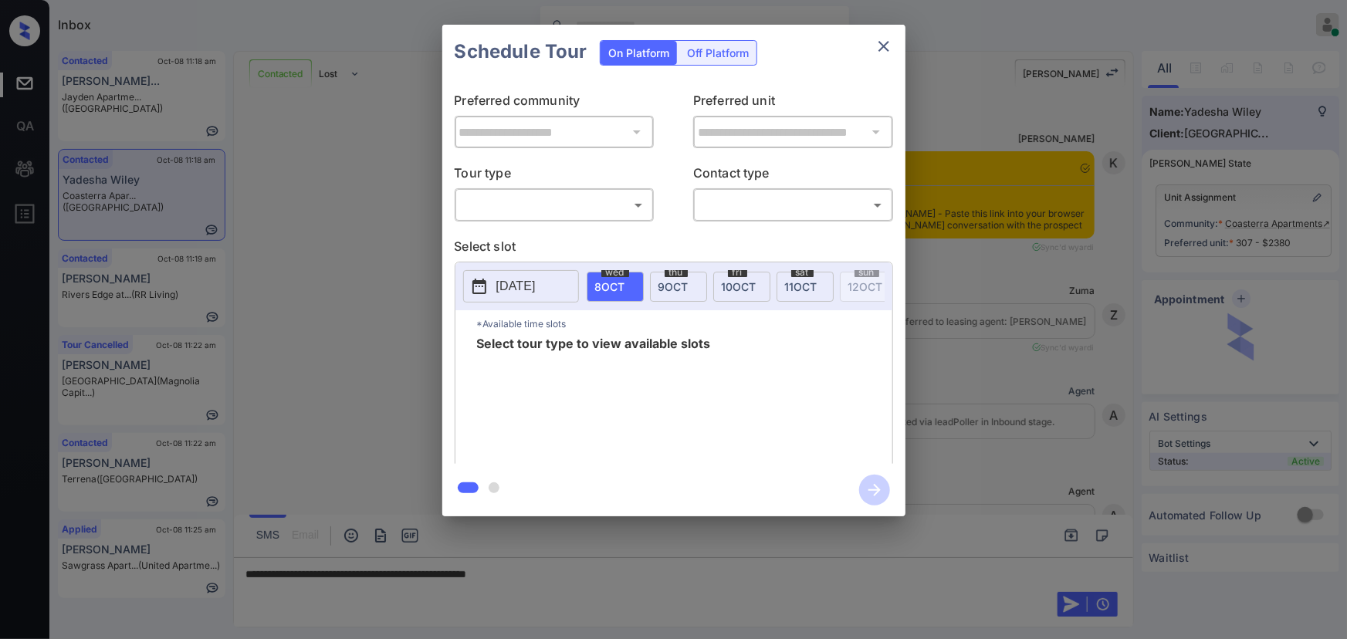
scroll to position [1194, 0]
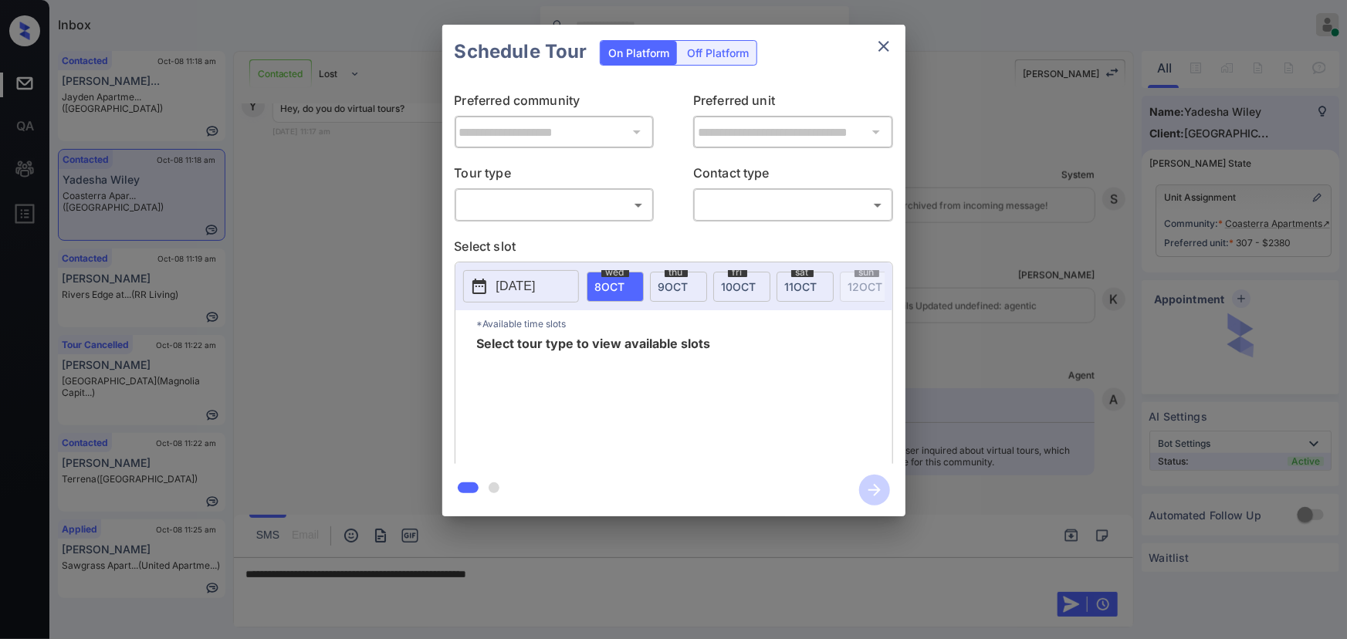
click at [571, 217] on body "Inbox [PERSON_NAME] Online Set yourself offline Set yourself on break Profile S…" at bounding box center [673, 319] width 1347 height 639
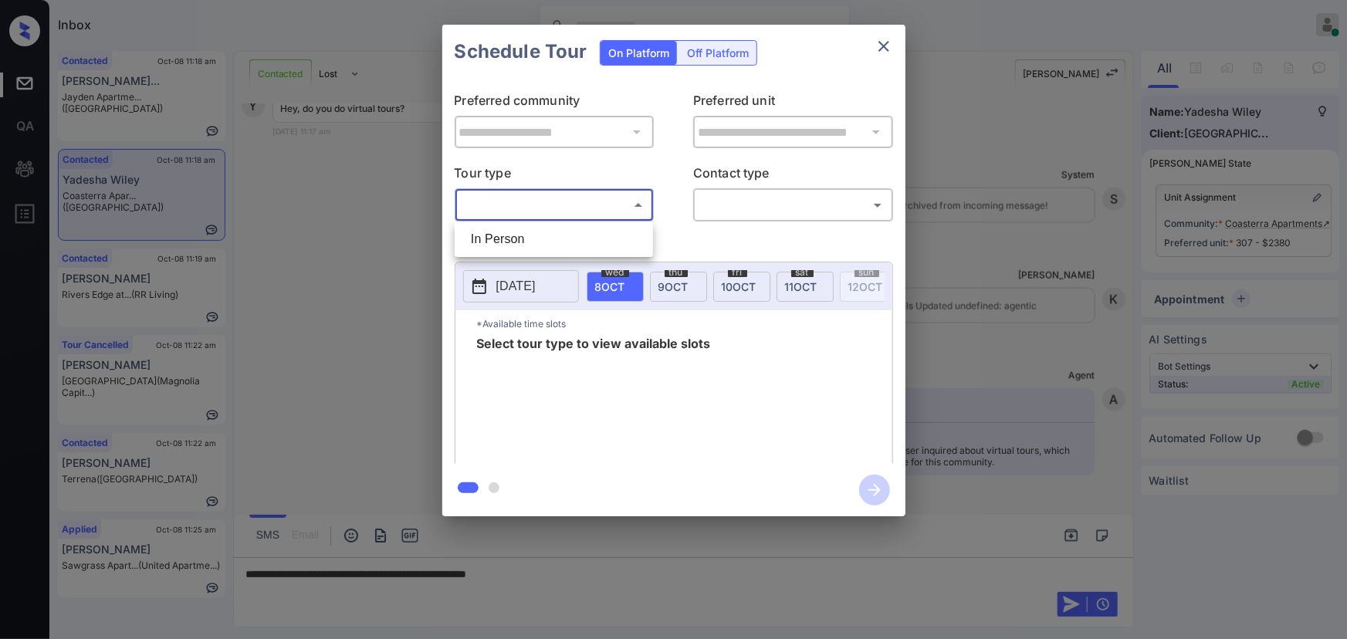
click at [539, 247] on li "In Person" at bounding box center [553, 239] width 191 height 28
type input "********"
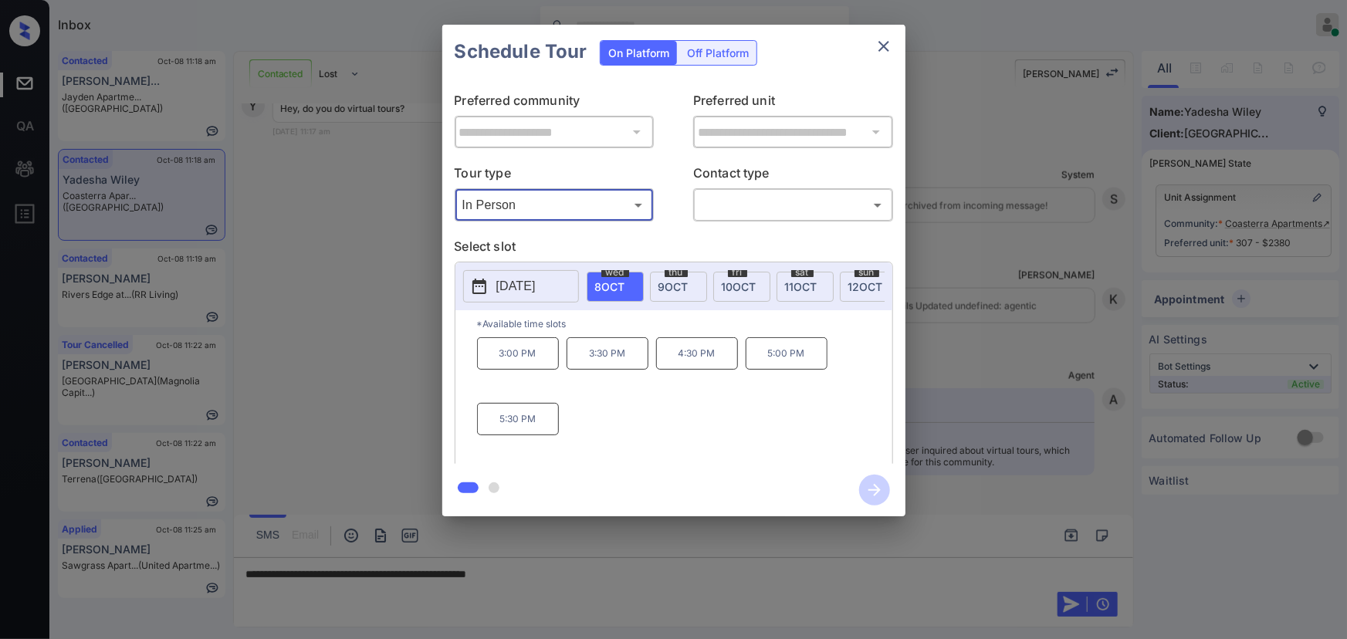
click at [598, 574] on div at bounding box center [673, 319] width 1347 height 639
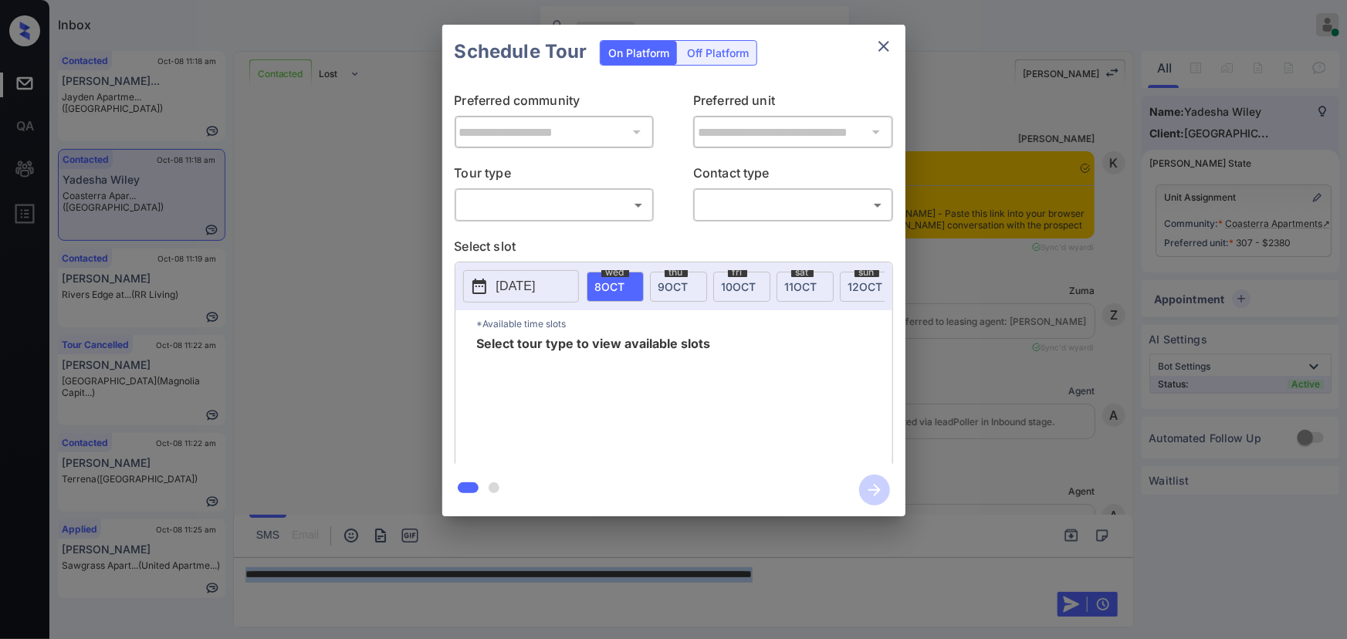
scroll to position [1430, 0]
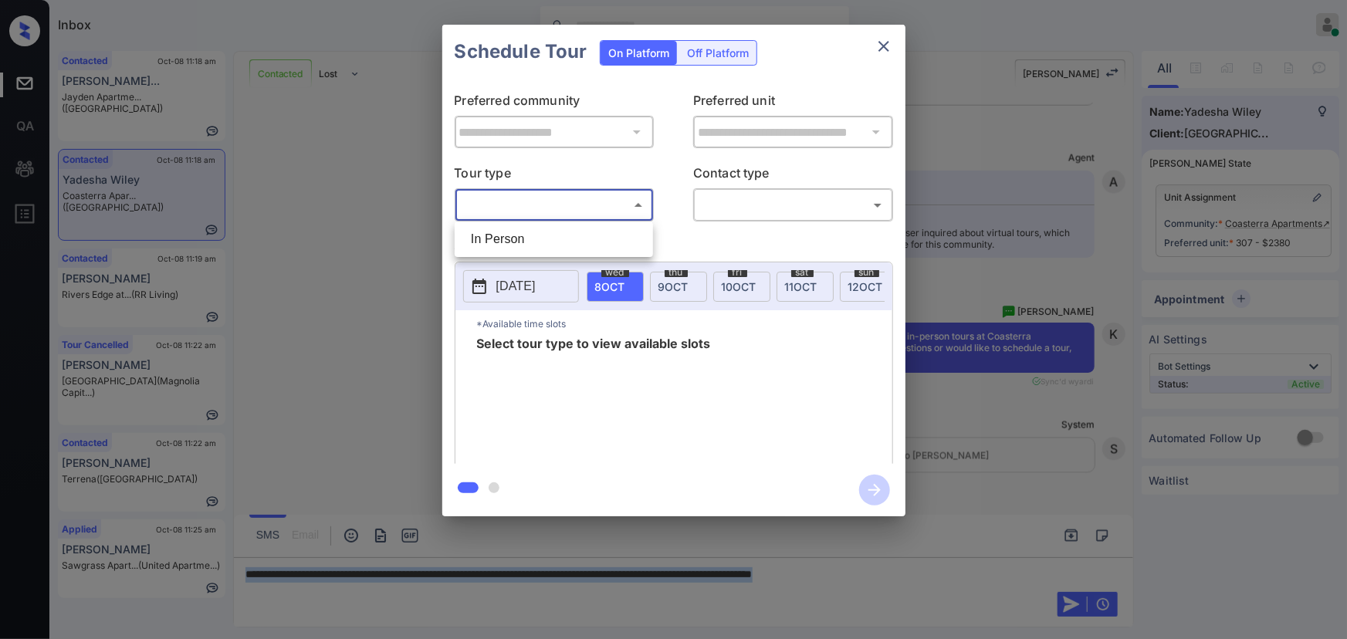
click at [543, 208] on body "Inbox [PERSON_NAME] Online Set yourself offline Set yourself on break Profile S…" at bounding box center [673, 319] width 1347 height 639
click at [980, 258] on div at bounding box center [673, 319] width 1347 height 639
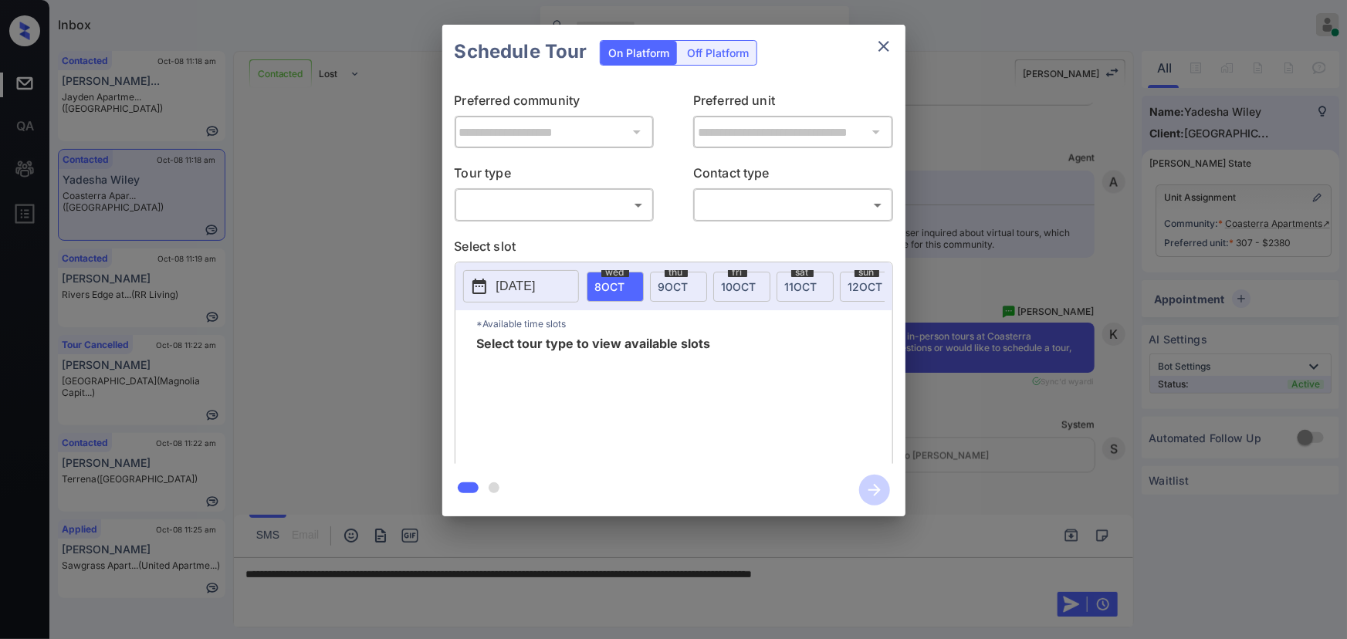
click at [989, 468] on div "**********" at bounding box center [673, 270] width 1347 height 541
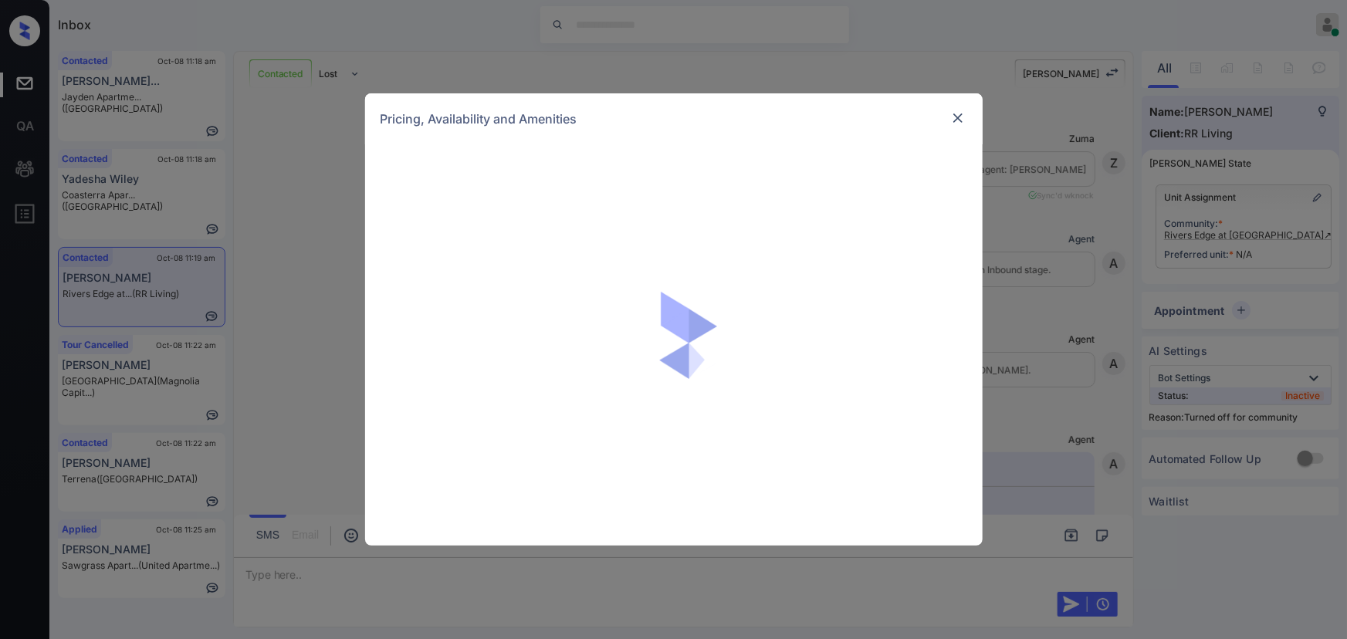
scroll to position [107, 0]
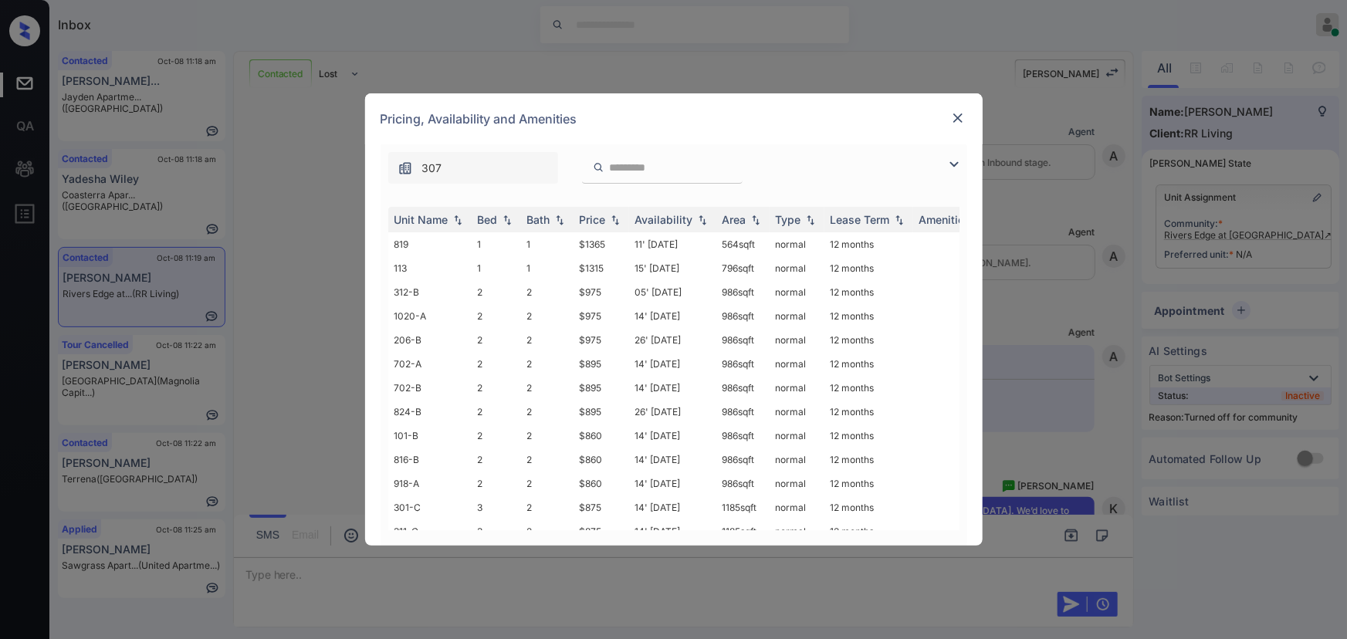
click at [949, 162] on img at bounding box center [954, 164] width 19 height 19
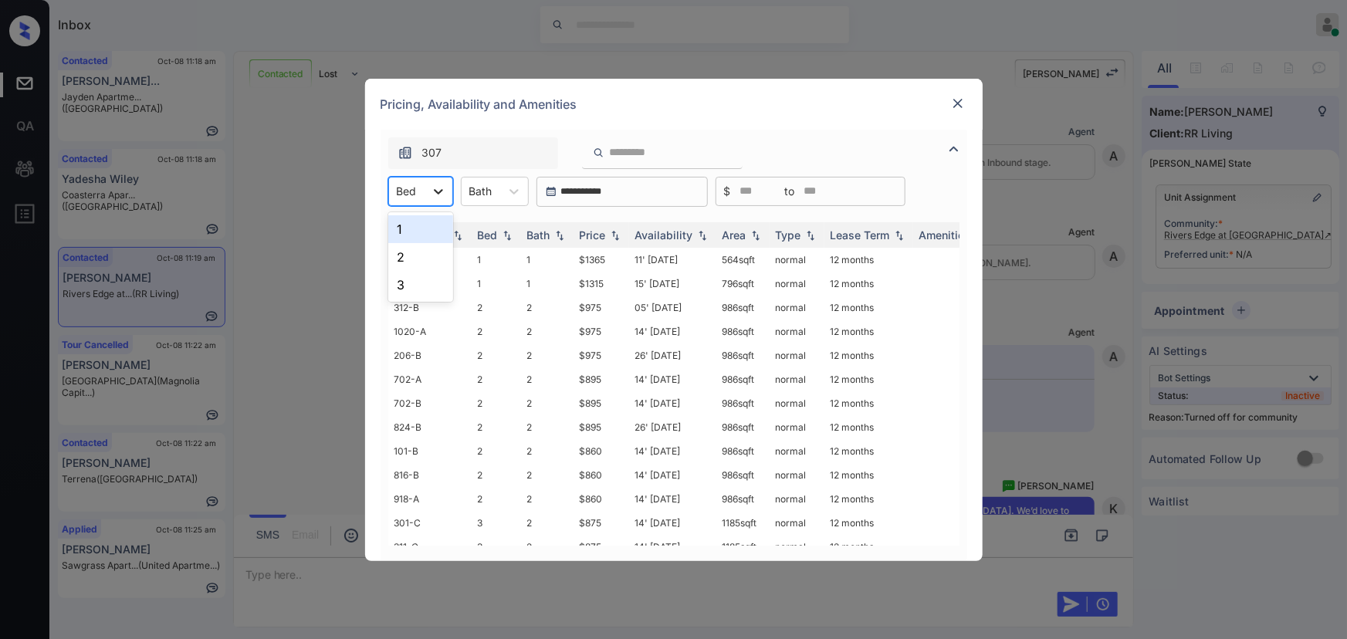
click at [440, 198] on icon at bounding box center [438, 191] width 15 height 15
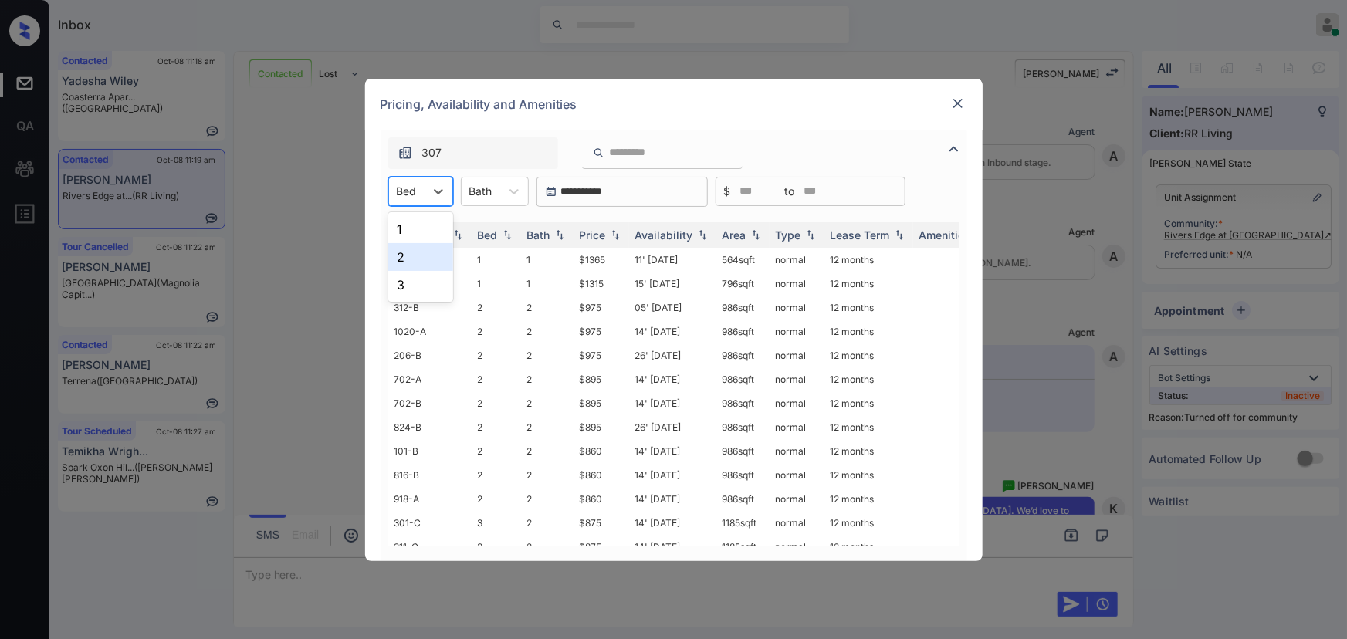
click at [408, 259] on div "2" at bounding box center [420, 257] width 65 height 28
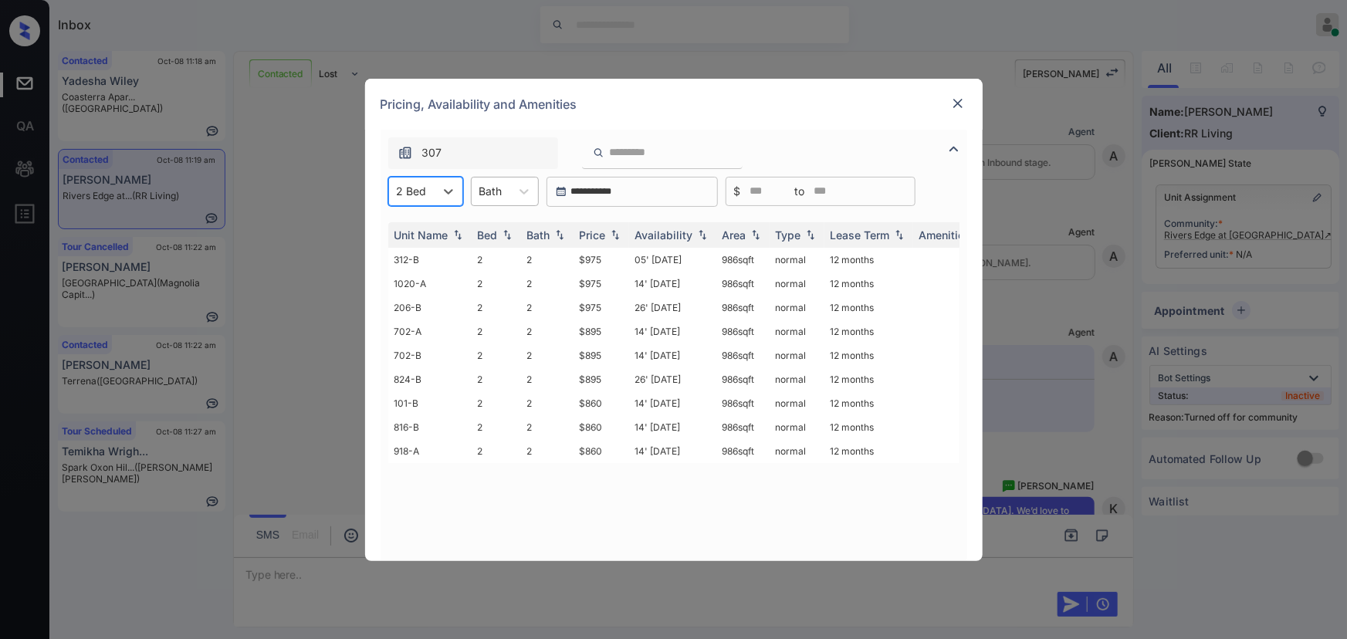
click at [502, 198] on div "Bath" at bounding box center [491, 191] width 39 height 22
click at [484, 255] on div "2" at bounding box center [505, 257] width 68 height 28
click at [523, 184] on div at bounding box center [534, 192] width 28 height 28
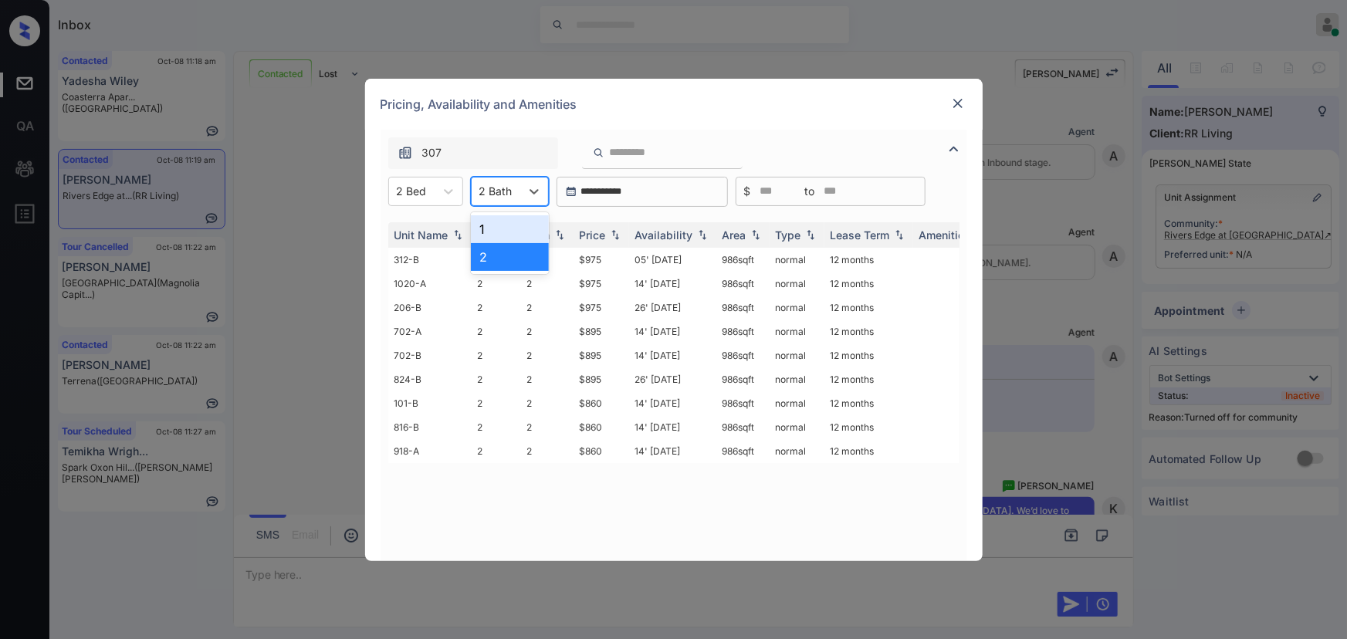
click at [500, 220] on div "1" at bounding box center [510, 229] width 78 height 28
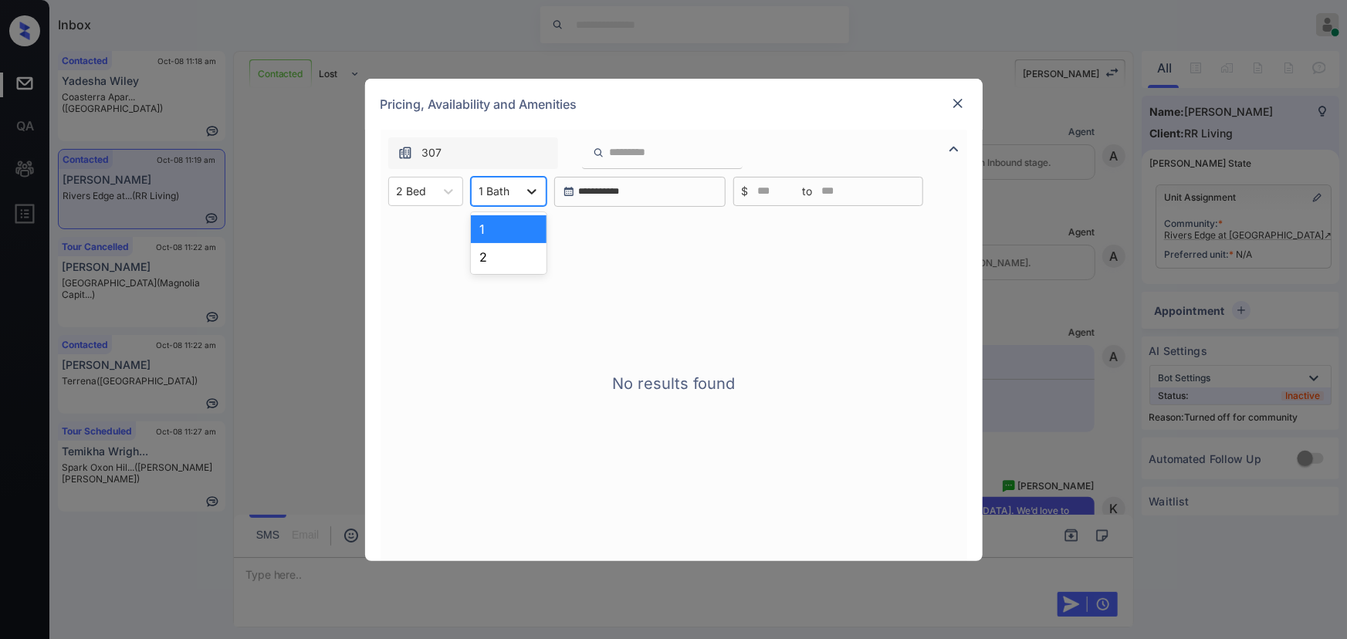
click at [525, 192] on icon at bounding box center [531, 191] width 15 height 15
click at [489, 254] on div "2" at bounding box center [509, 257] width 76 height 28
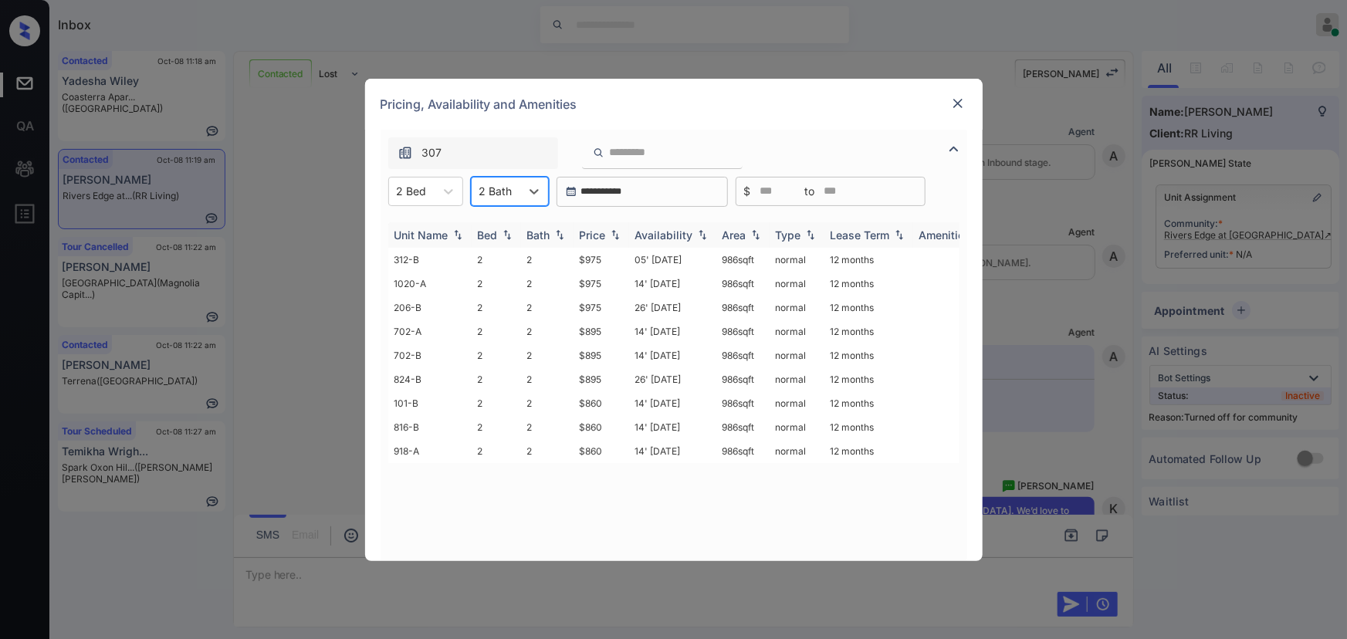
click at [609, 235] on img at bounding box center [614, 234] width 15 height 11
click at [609, 235] on img at bounding box center [614, 235] width 15 height 12
click at [600, 255] on td "$860" at bounding box center [601, 260] width 56 height 24
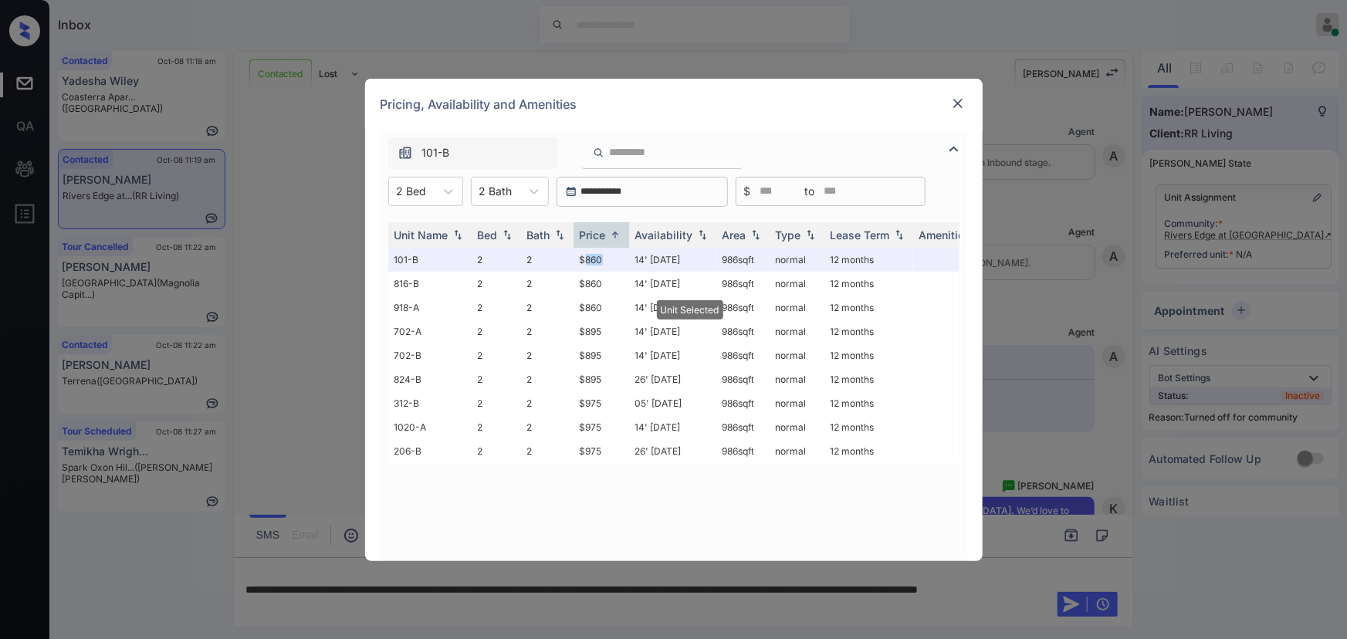
click at [960, 101] on img at bounding box center [957, 103] width 15 height 15
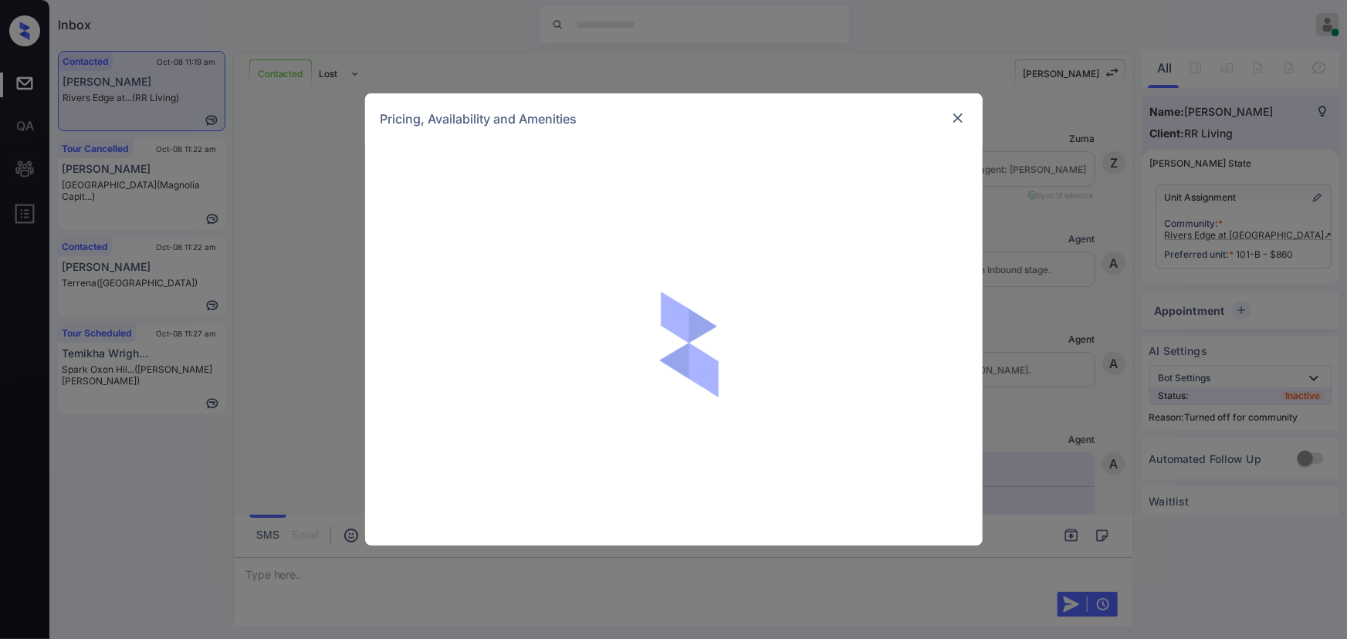
scroll to position [1620, 0]
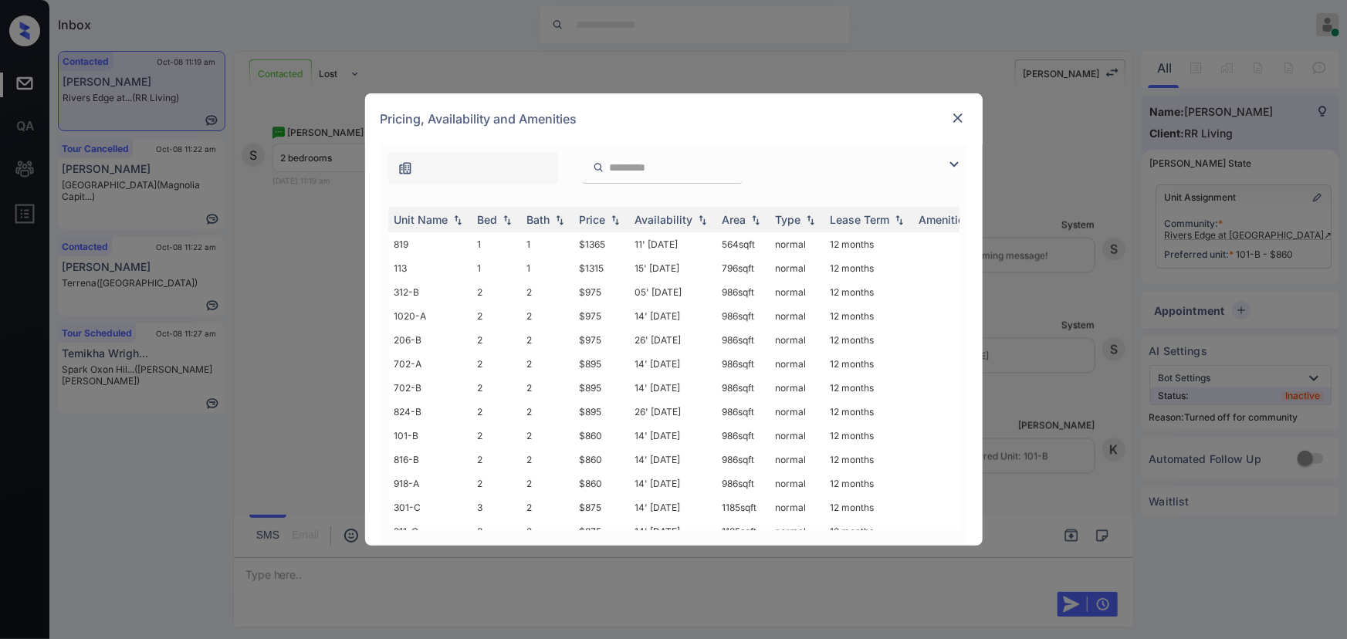
click at [952, 165] on img at bounding box center [954, 164] width 19 height 19
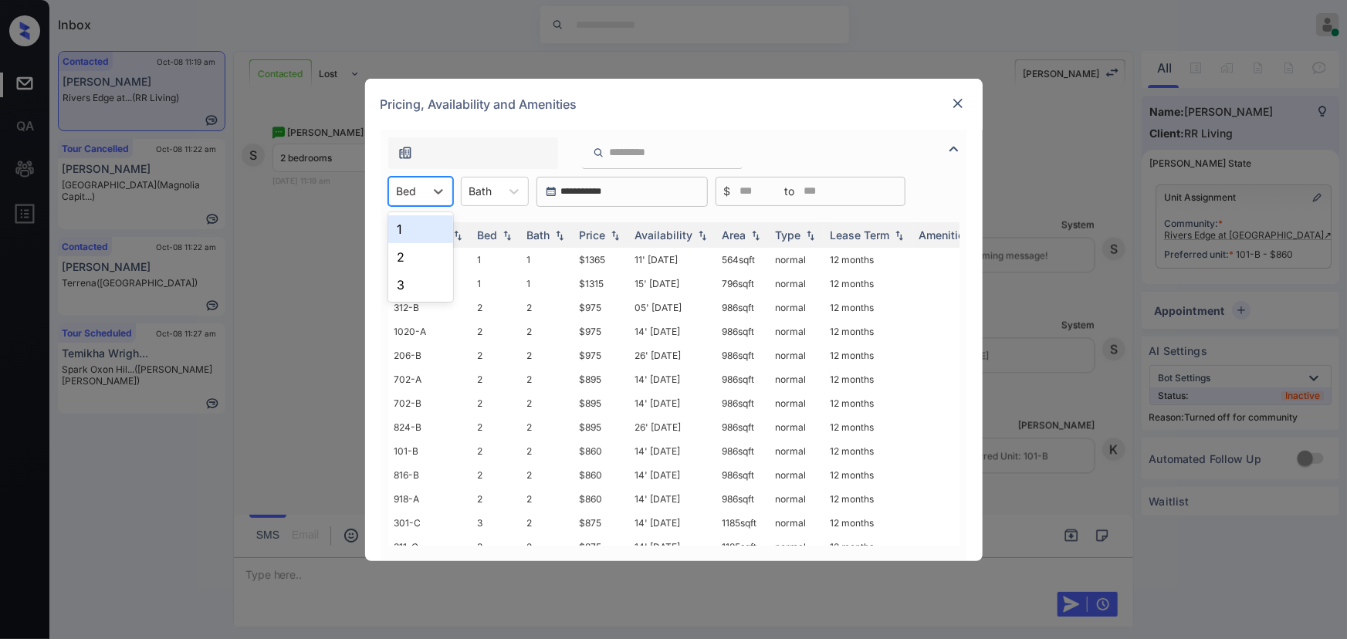
click at [423, 187] on div "Bed" at bounding box center [407, 191] width 36 height 22
click at [407, 255] on div "2" at bounding box center [420, 257] width 65 height 28
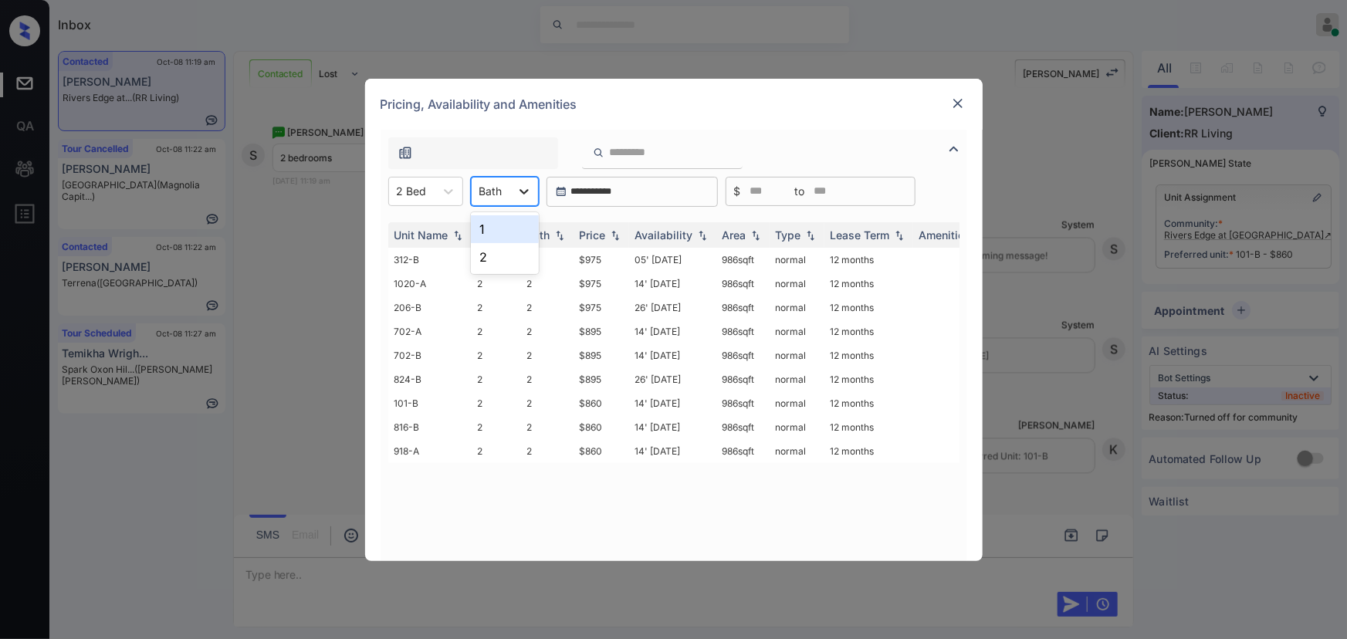
click at [524, 193] on icon at bounding box center [523, 191] width 15 height 15
click at [488, 251] on div "2" at bounding box center [505, 257] width 68 height 28
click at [621, 240] on div "Price" at bounding box center [601, 234] width 43 height 13
click at [621, 239] on img at bounding box center [614, 235] width 15 height 12
click at [600, 260] on td "$860" at bounding box center [601, 260] width 56 height 24
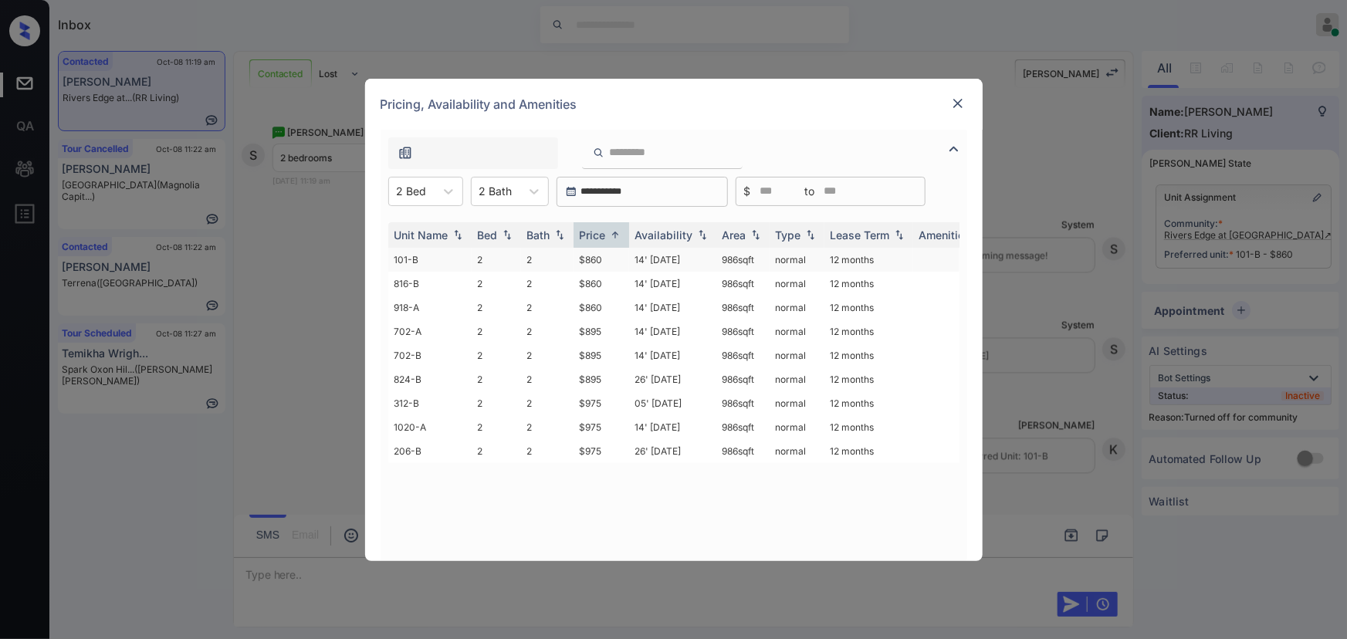
click at [600, 260] on td "$860" at bounding box center [601, 260] width 56 height 24
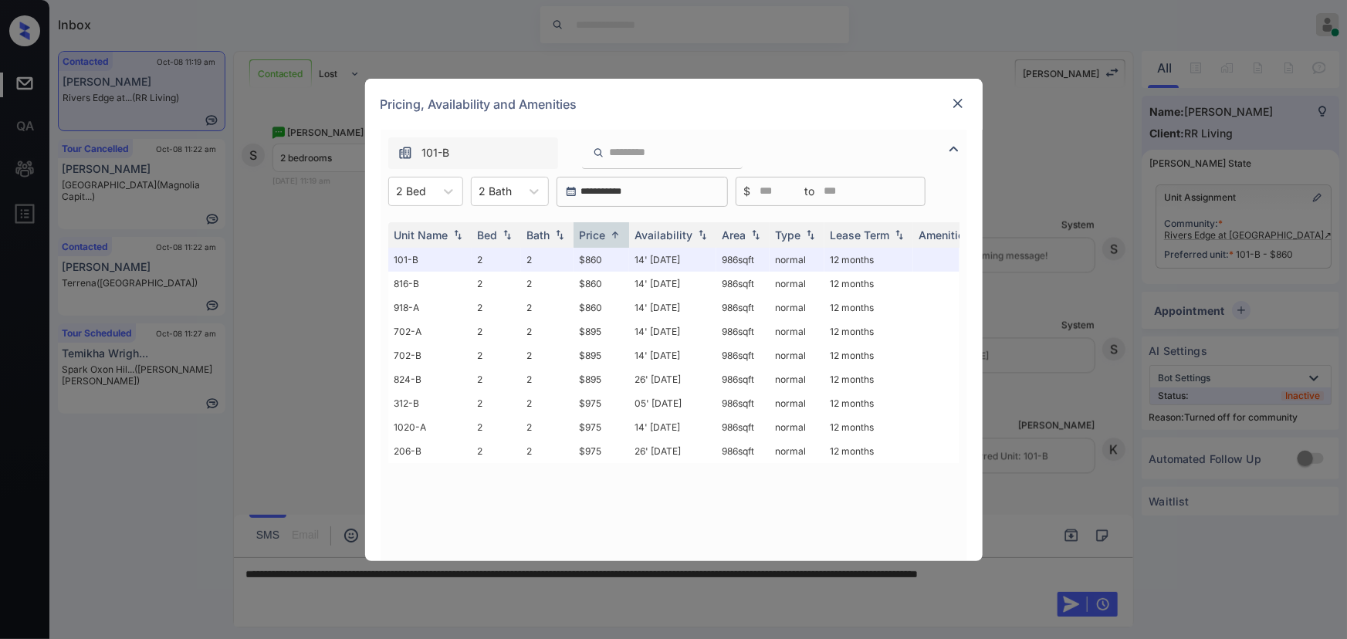
click at [957, 102] on img at bounding box center [957, 103] width 15 height 15
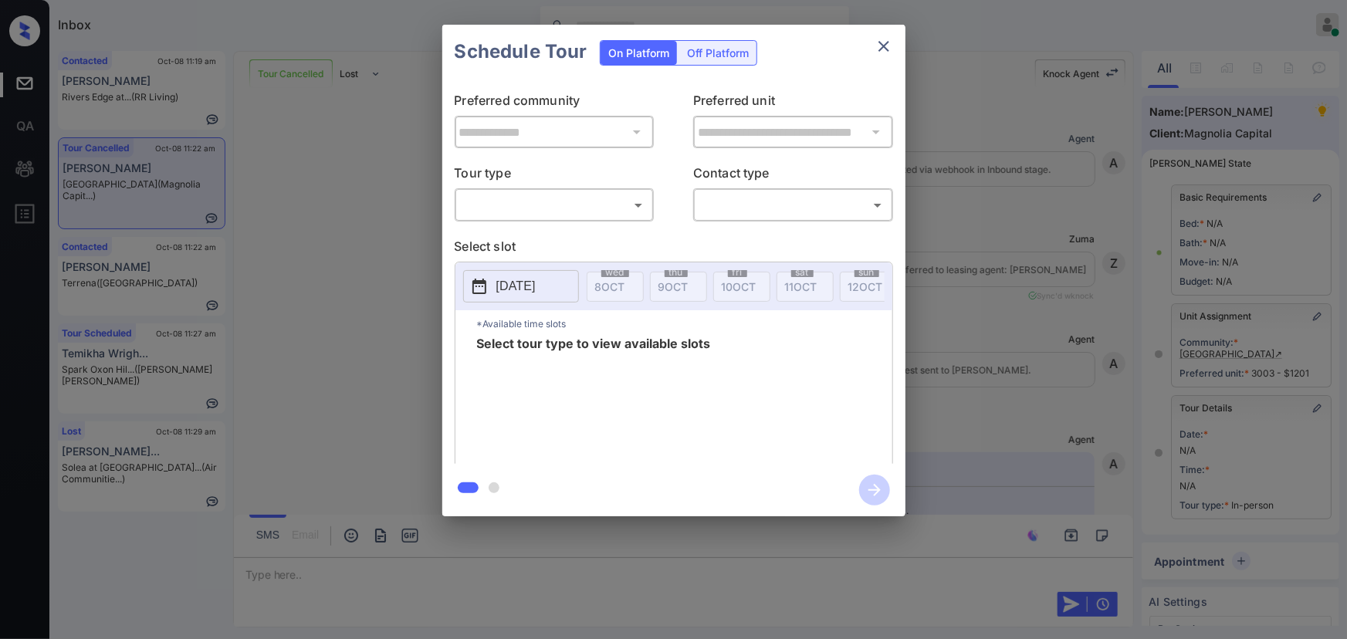
scroll to position [8965, 0]
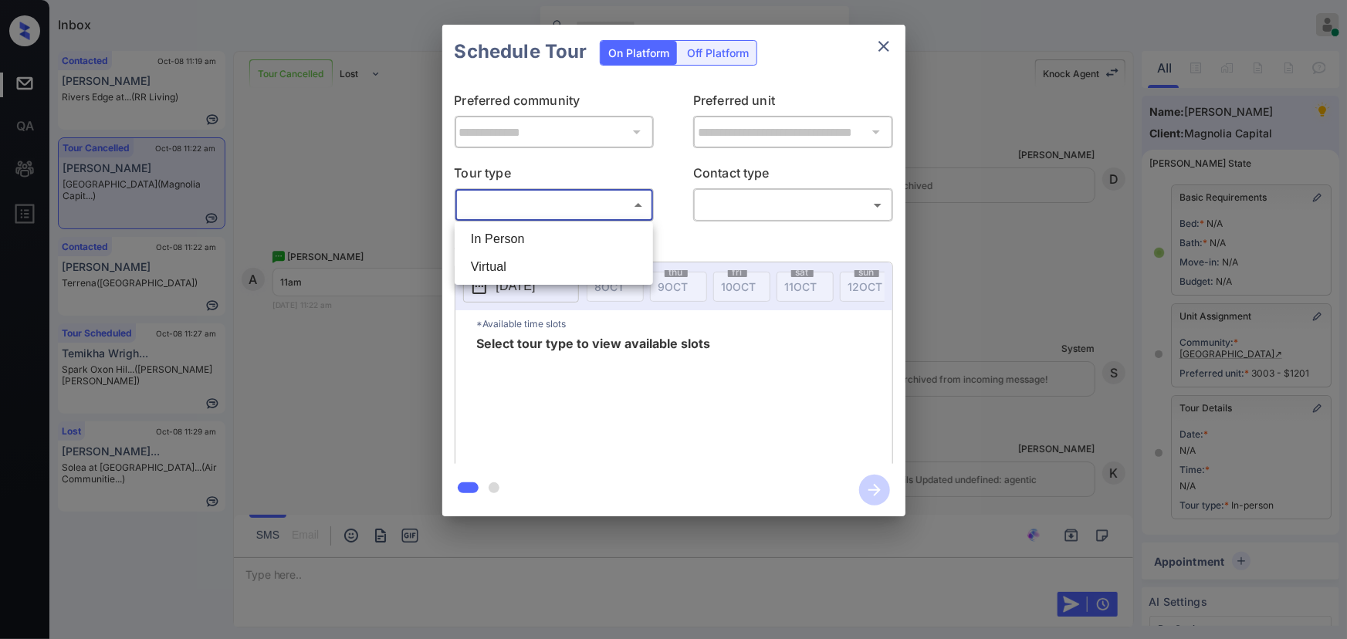
drag, startPoint x: 598, startPoint y: 197, endPoint x: 532, endPoint y: 256, distance: 89.1
click at [597, 197] on body "Inbox [PERSON_NAME] Online Set yourself offline Set yourself on break Profile S…" at bounding box center [673, 319] width 1347 height 639
drag, startPoint x: 529, startPoint y: 236, endPoint x: 722, endPoint y: 238, distance: 192.9
click at [530, 236] on li "In Person" at bounding box center [553, 239] width 191 height 28
type input "********"
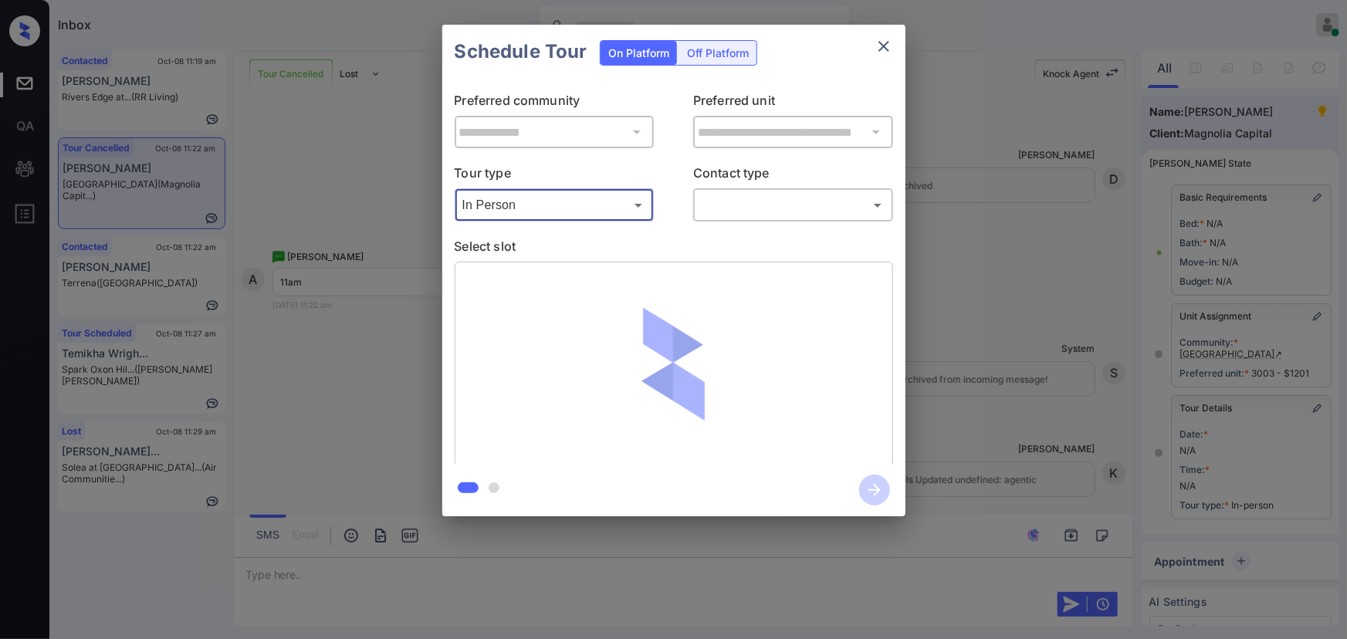
click at [783, 209] on body "Inbox Kenneth Umali Online Set yourself offline Set yourself on break Profile S…" at bounding box center [673, 319] width 1347 height 639
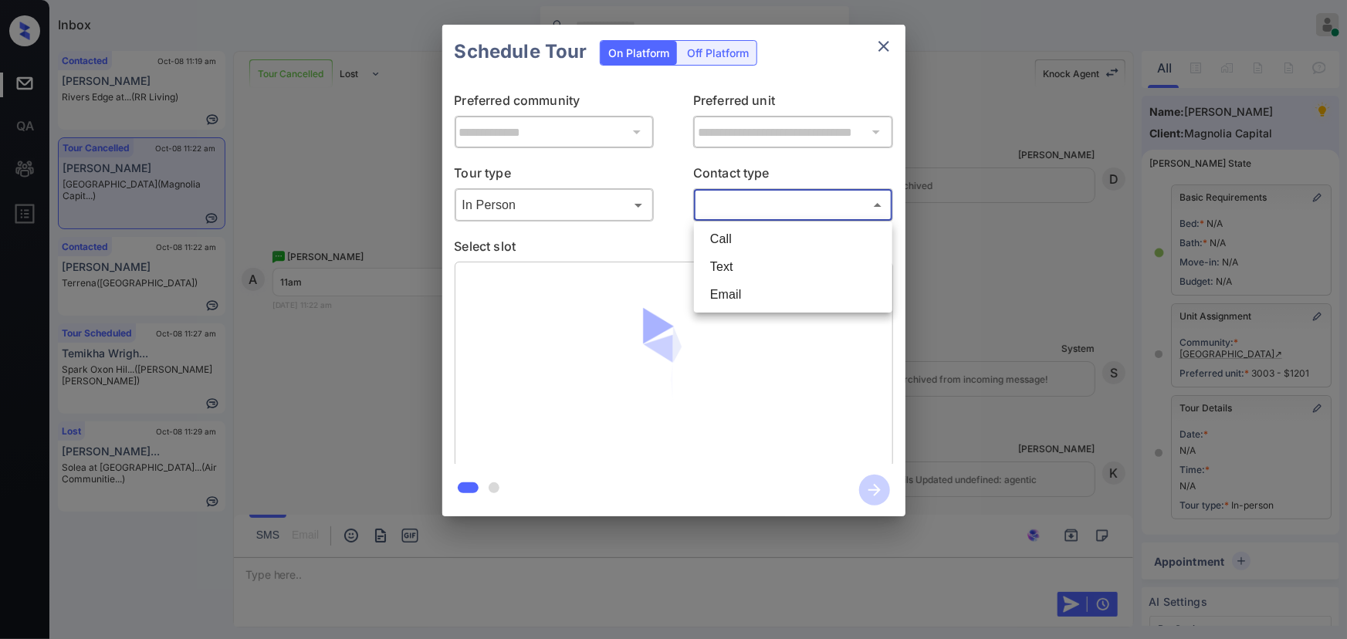
click at [717, 262] on li "Text" at bounding box center [793, 267] width 191 height 28
type input "****"
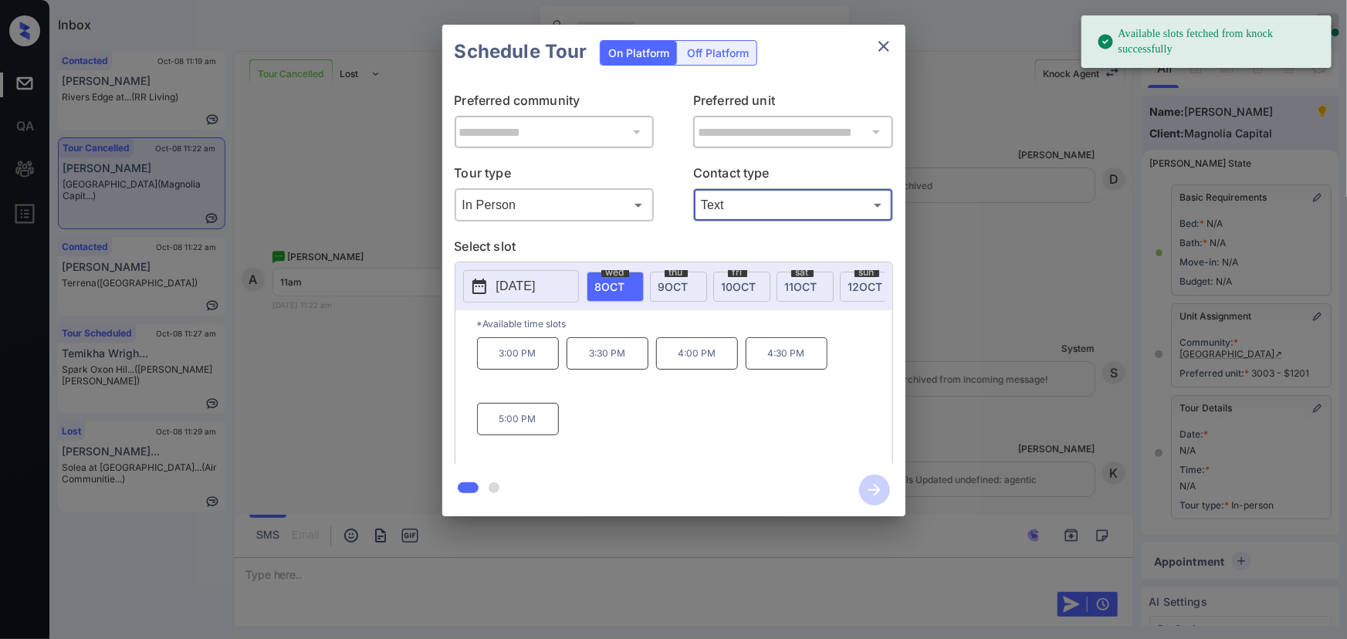
click at [518, 289] on p "[DATE]" at bounding box center [515, 286] width 39 height 19
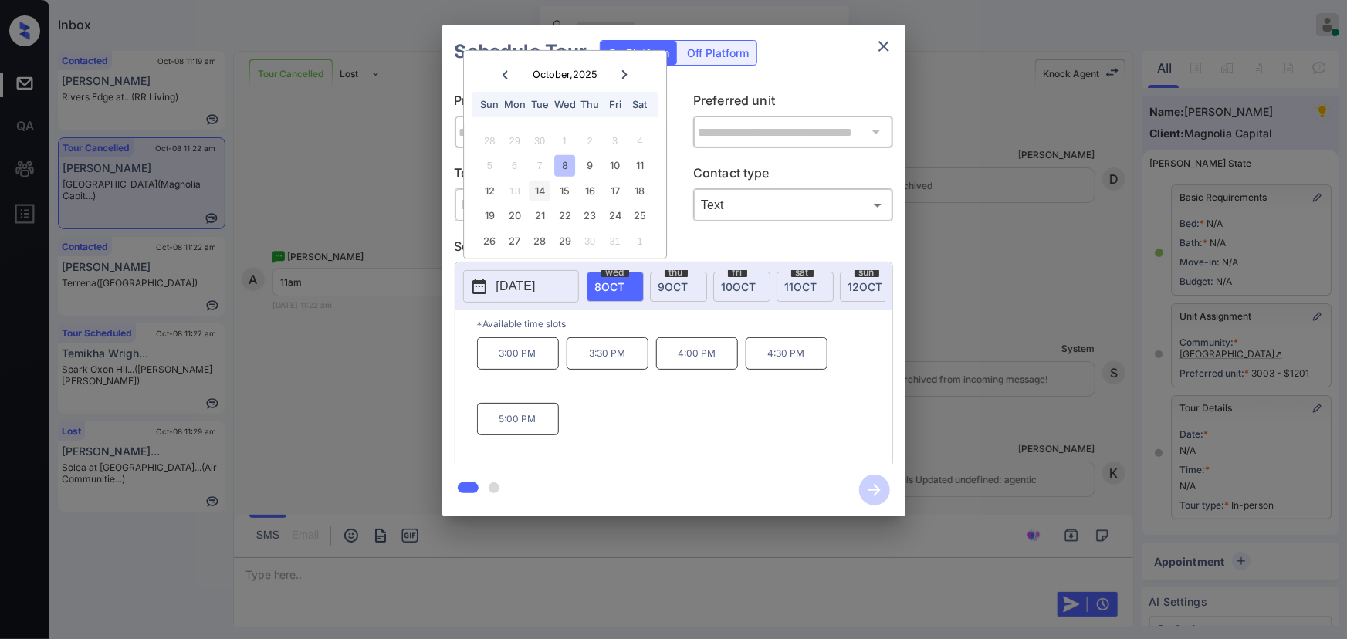
click at [538, 186] on div "14" at bounding box center [539, 191] width 21 height 21
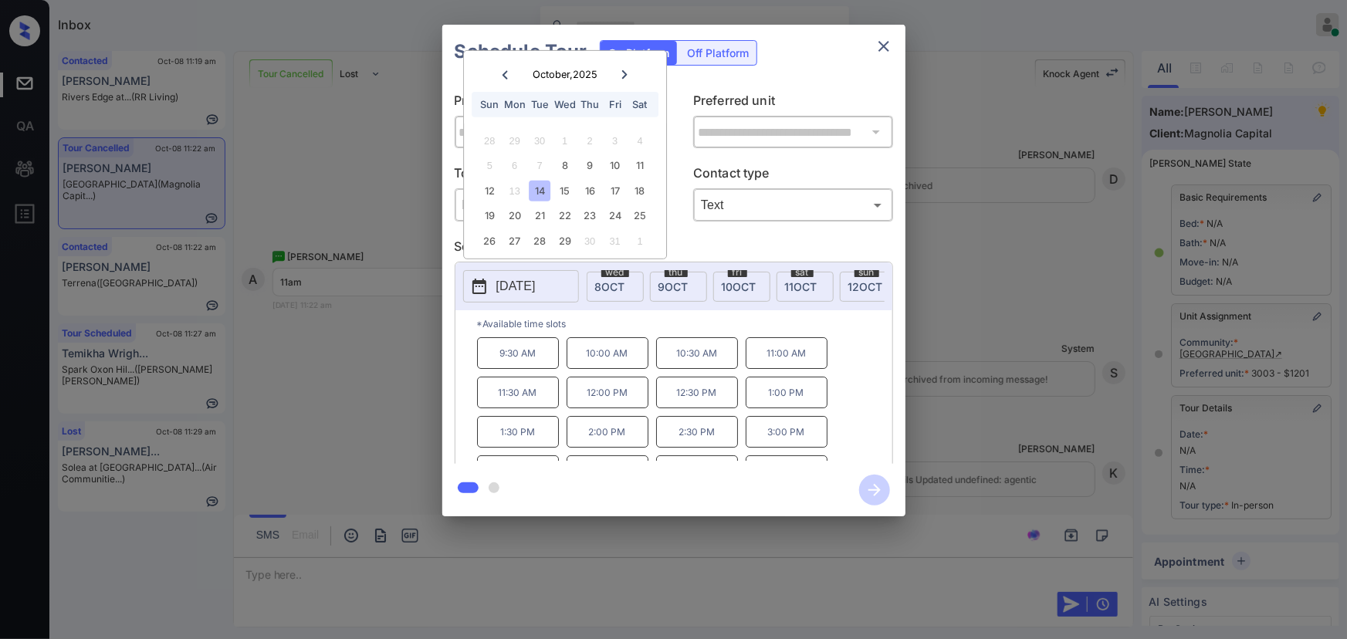
click at [813, 354] on p "11:00 AM" at bounding box center [787, 353] width 82 height 32
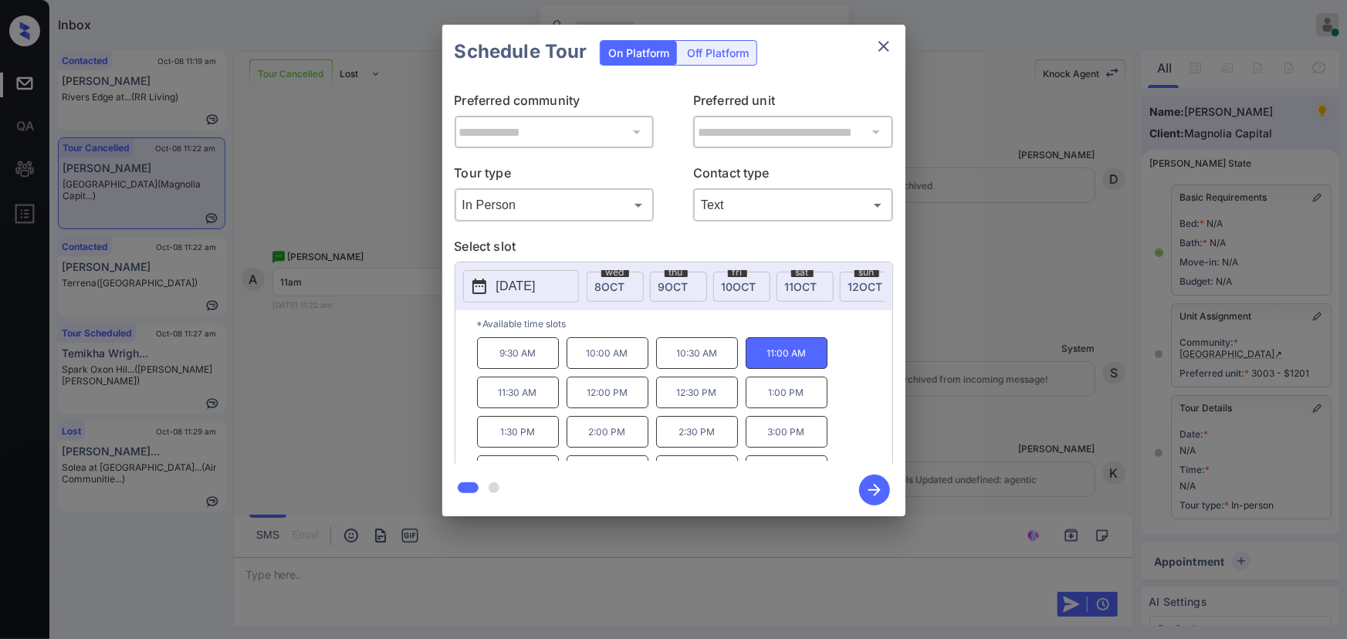
click at [992, 553] on div at bounding box center [673, 319] width 1347 height 639
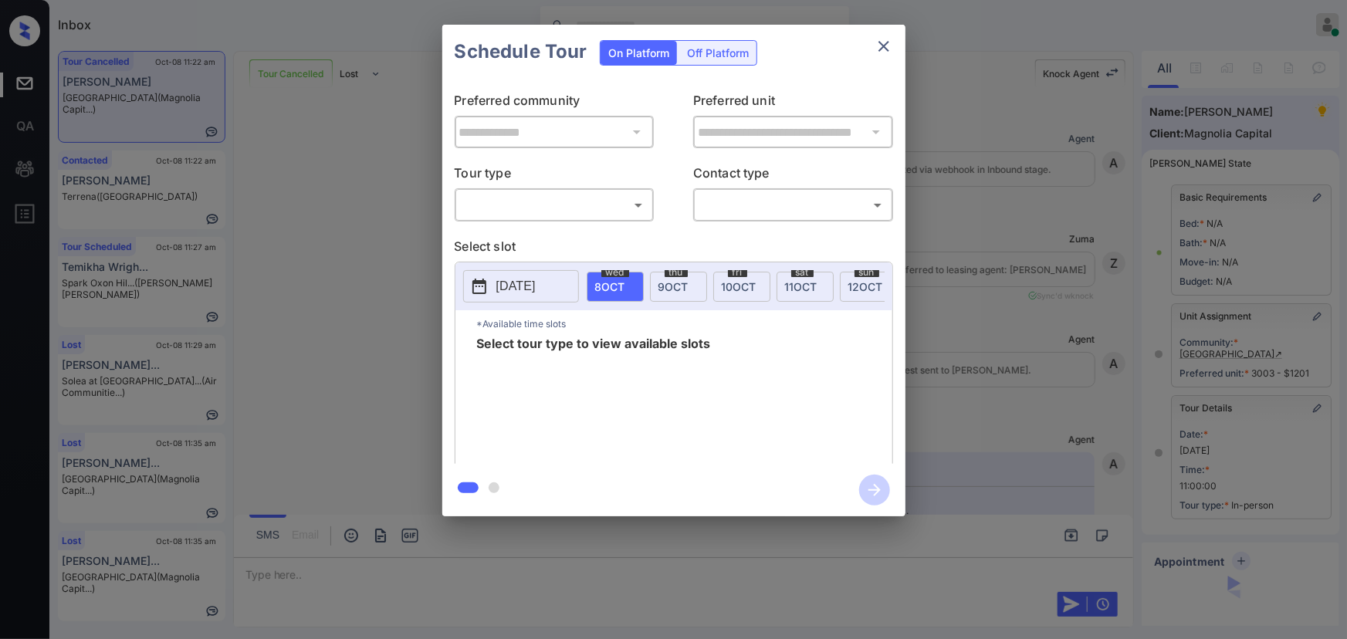
scroll to position [9082, 0]
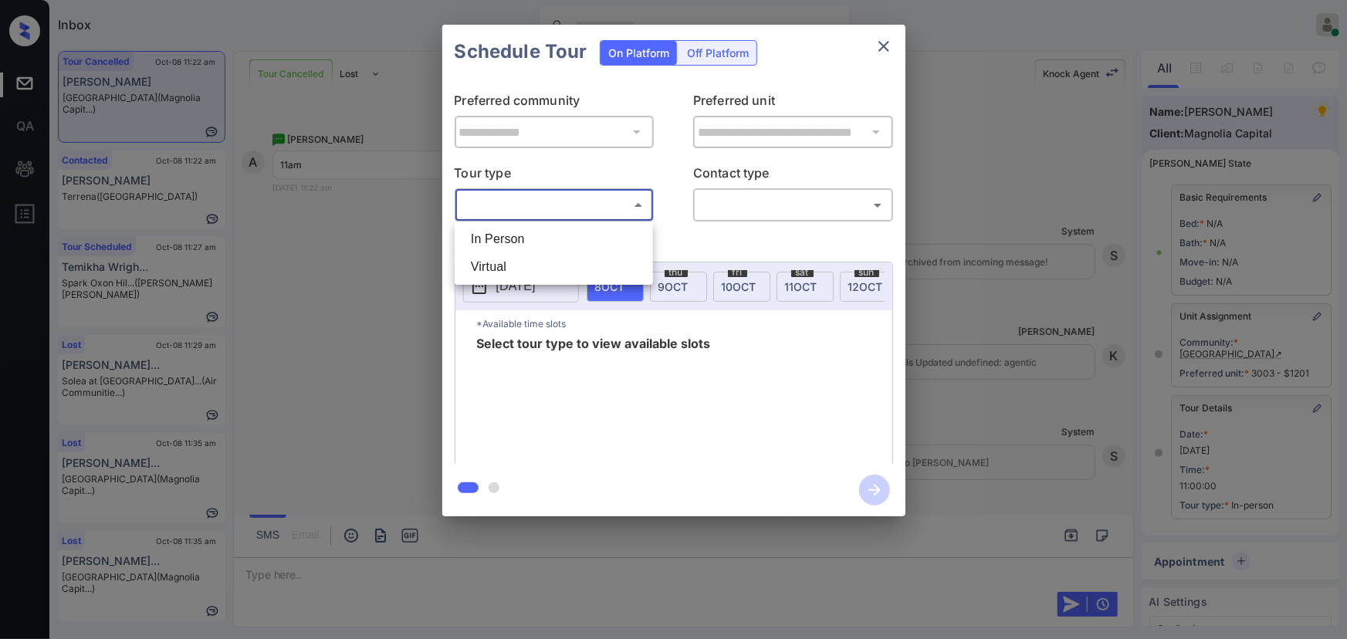
click at [592, 197] on body "Inbox Kenneth Umali Online Set yourself offline Set yourself on break Profile S…" at bounding box center [673, 319] width 1347 height 639
drag, startPoint x: 565, startPoint y: 235, endPoint x: 649, endPoint y: 233, distance: 84.2
click at [568, 234] on li "In Person" at bounding box center [553, 239] width 191 height 28
type input "********"
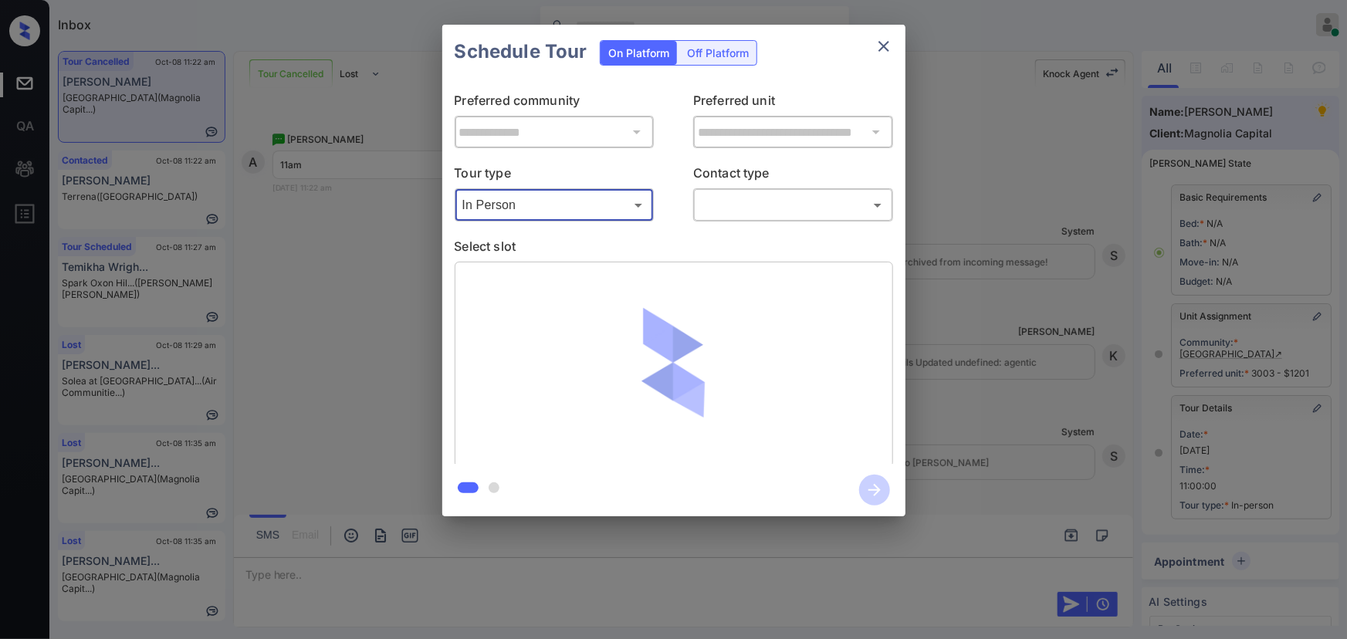
click at [755, 203] on body "Inbox Kenneth Umali Online Set yourself offline Set yourself on break Profile S…" at bounding box center [673, 319] width 1347 height 639
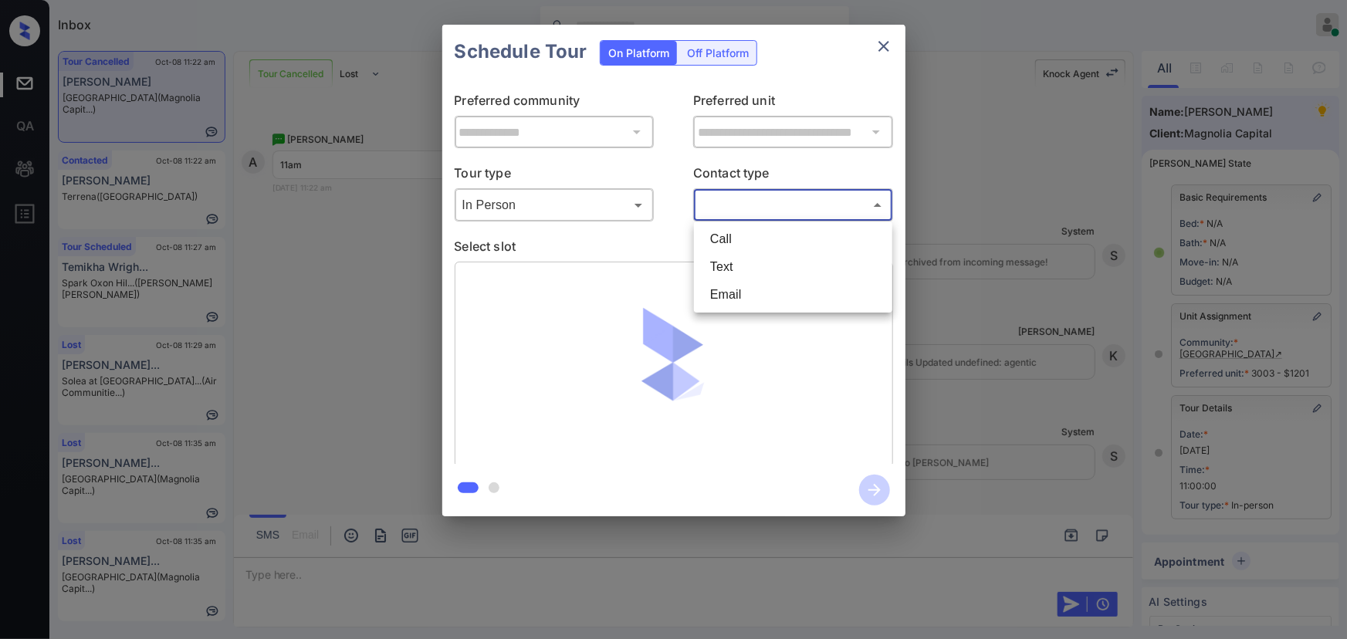
click at [716, 265] on li "Text" at bounding box center [793, 267] width 191 height 28
type input "****"
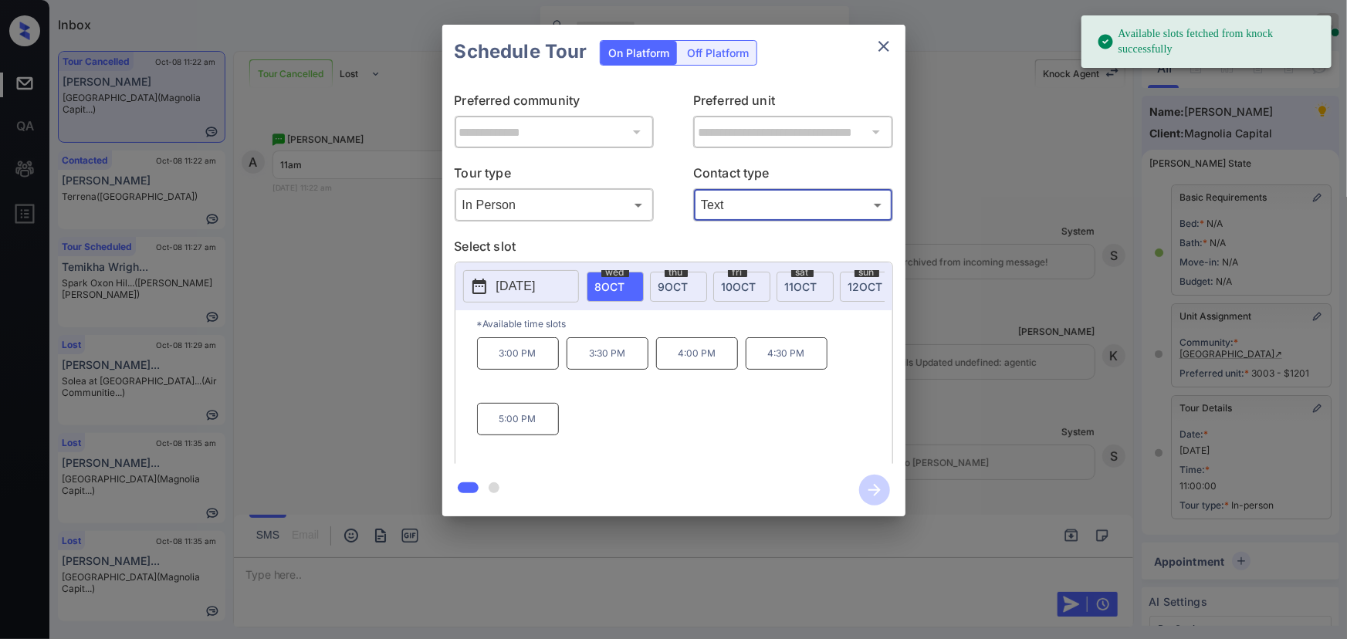
click at [536, 281] on p "[DATE]" at bounding box center [515, 286] width 39 height 19
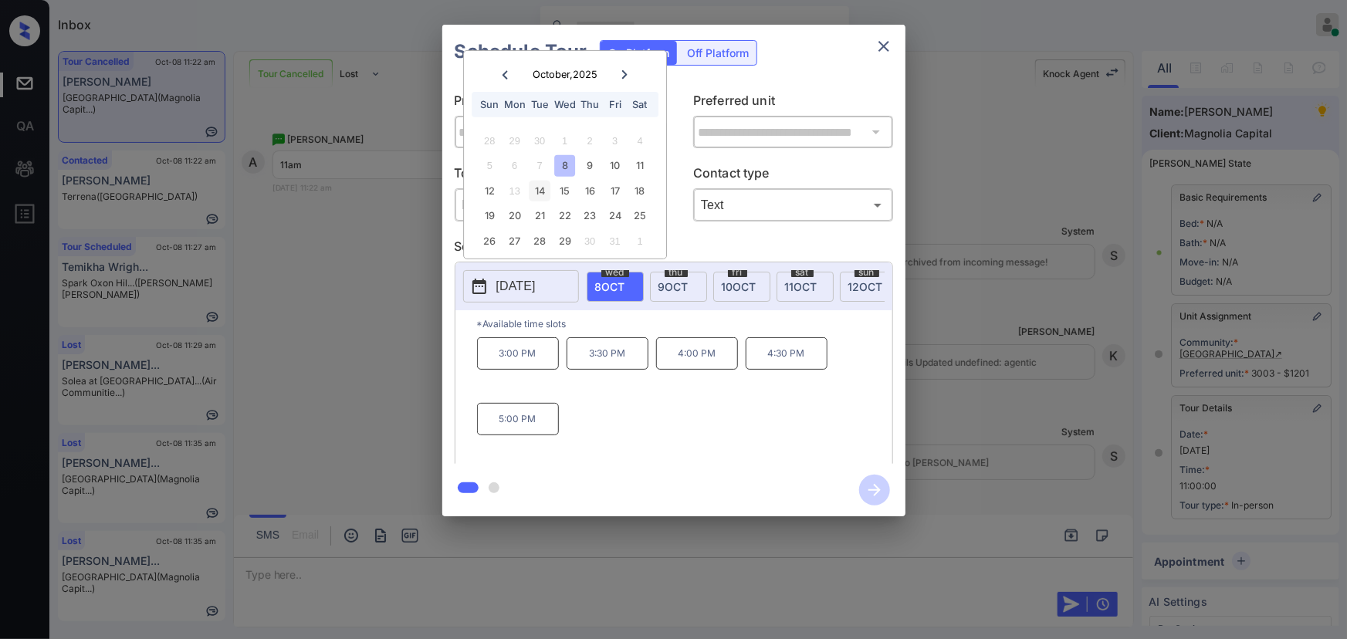
click at [539, 189] on div "14" at bounding box center [539, 191] width 21 height 21
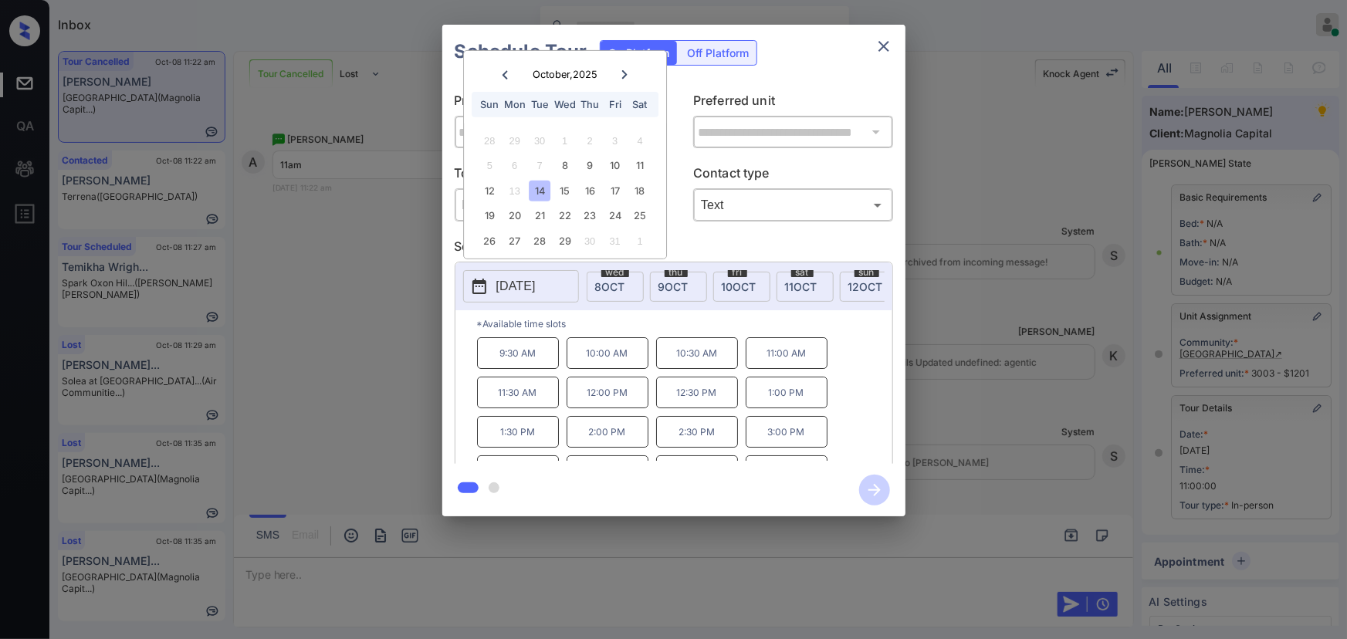
click at [754, 362] on p "11:00 AM" at bounding box center [787, 353] width 82 height 32
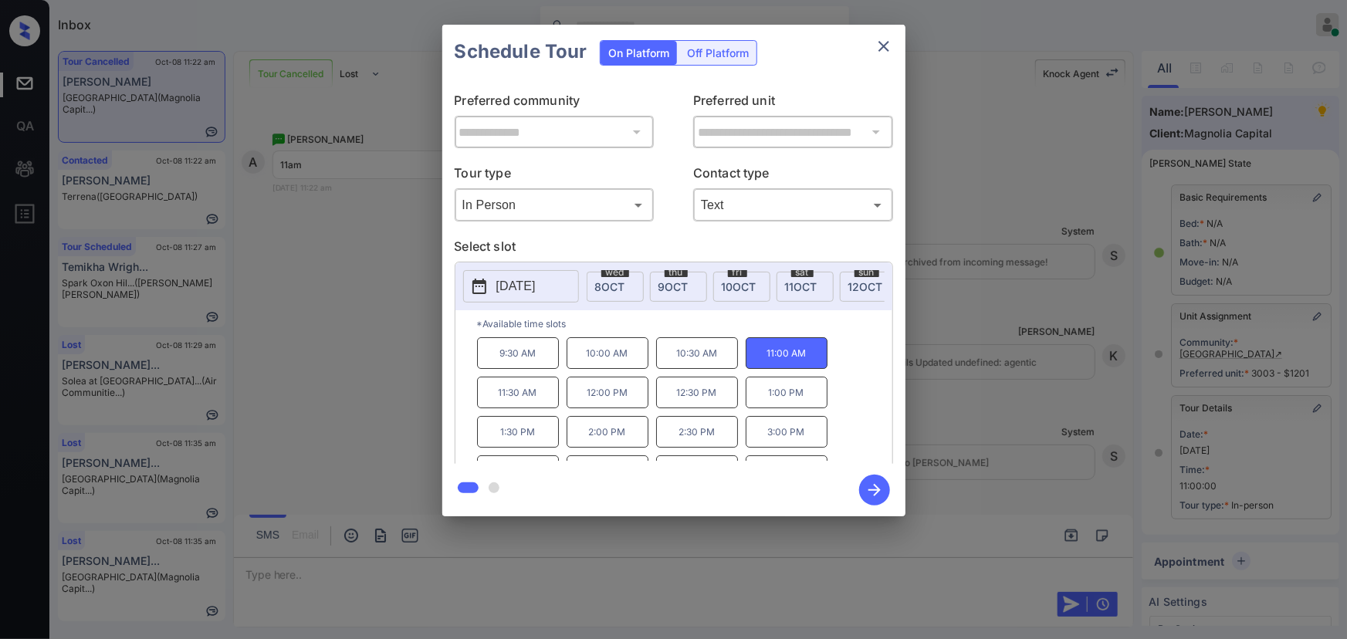
click at [875, 485] on icon "button" at bounding box center [874, 490] width 31 height 31
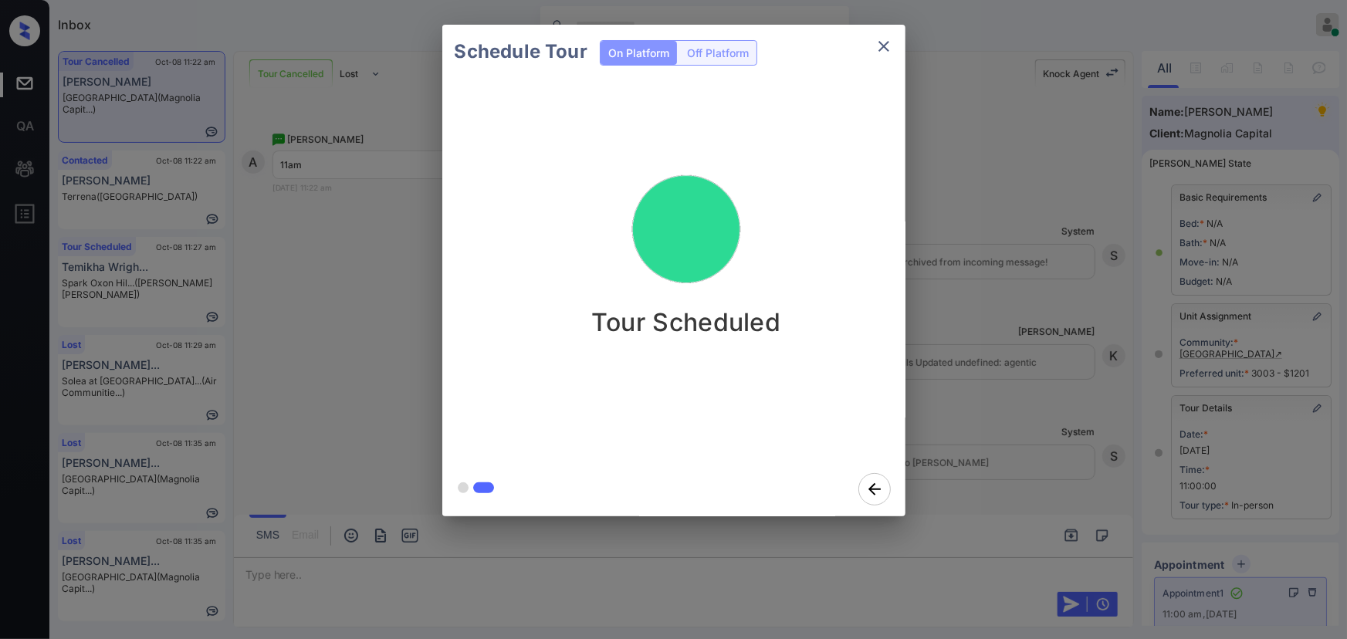
click at [885, 43] on icon "close" at bounding box center [883, 46] width 11 height 11
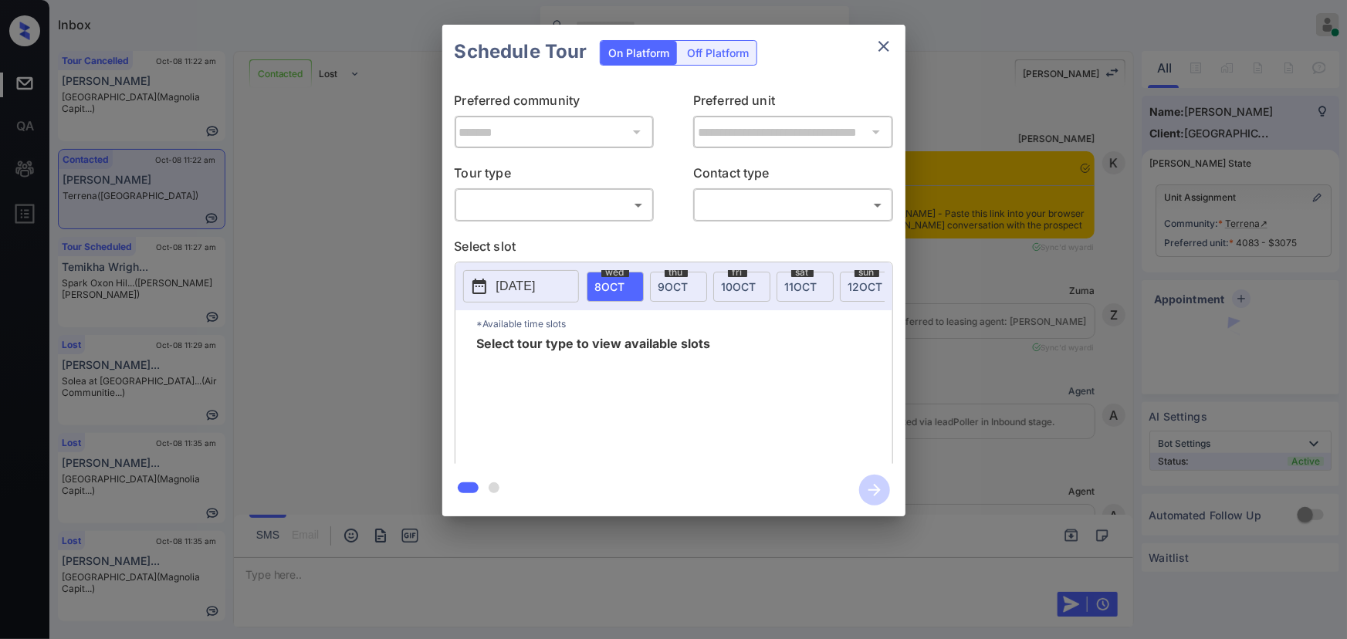
scroll to position [6492, 0]
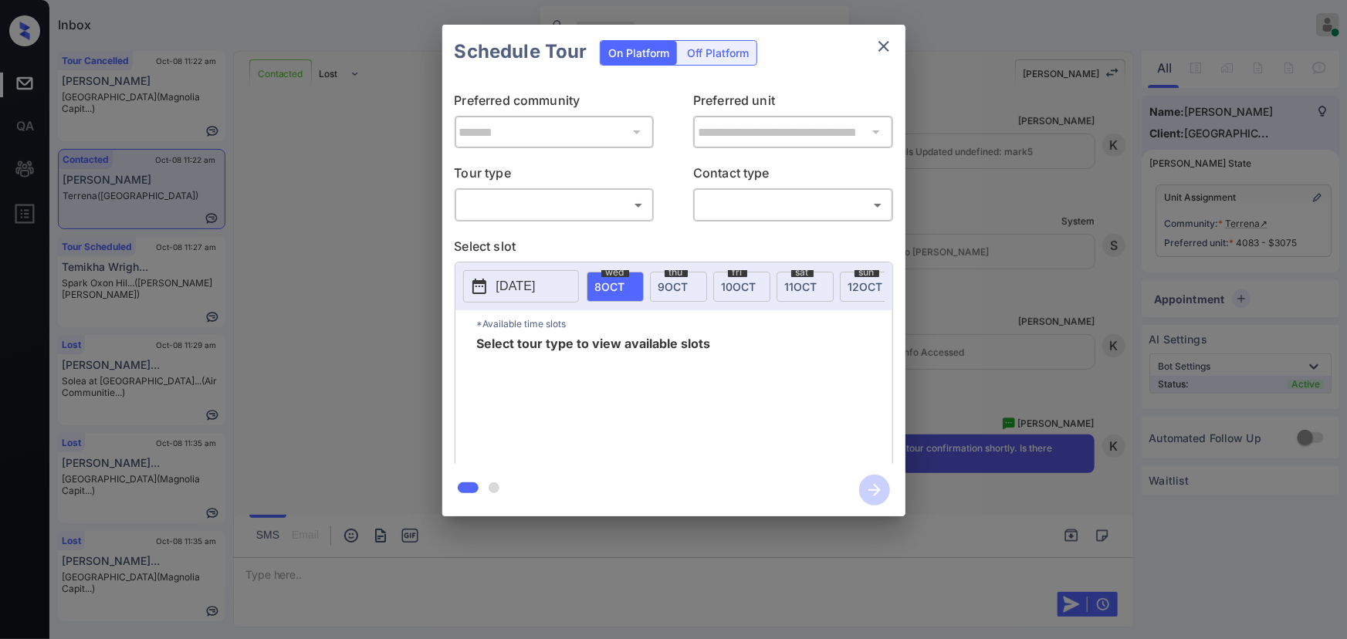
click at [996, 353] on div "**********" at bounding box center [673, 270] width 1347 height 541
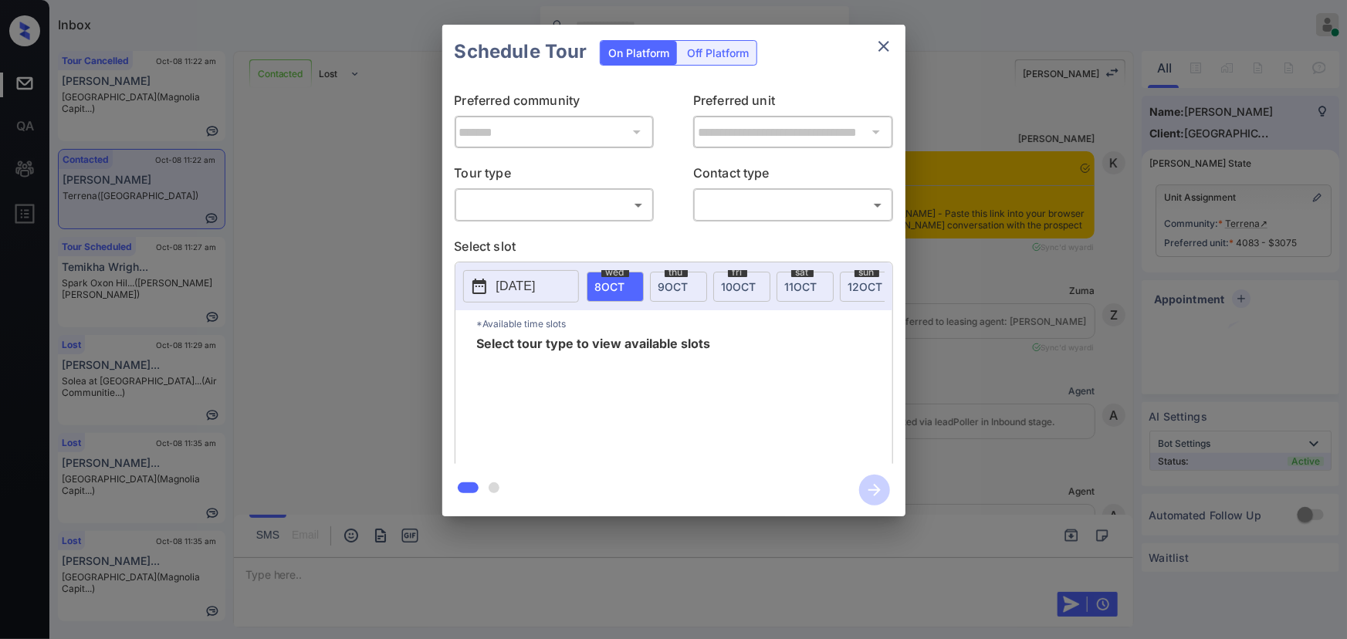
scroll to position [6024, 0]
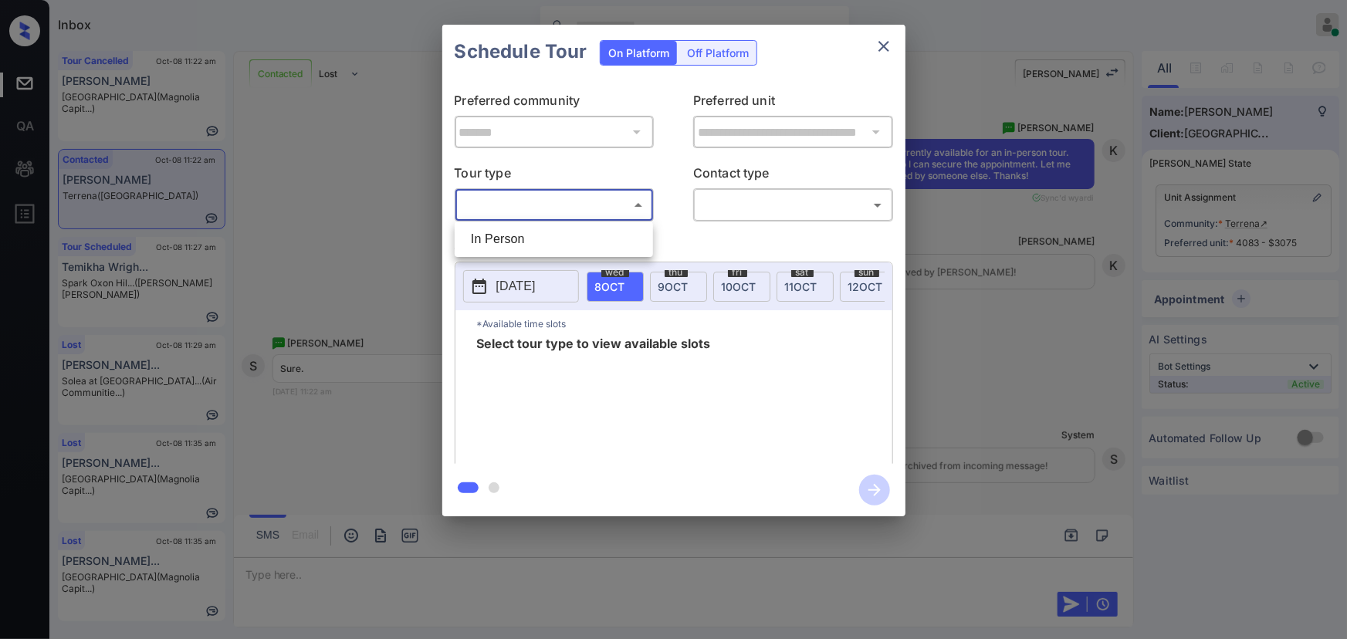
click at [562, 194] on body "Inbox [PERSON_NAME] Online Set yourself offline Set yourself on break Profile S…" at bounding box center [673, 319] width 1347 height 639
click at [546, 228] on li "In Person" at bounding box center [553, 239] width 191 height 28
type input "********"
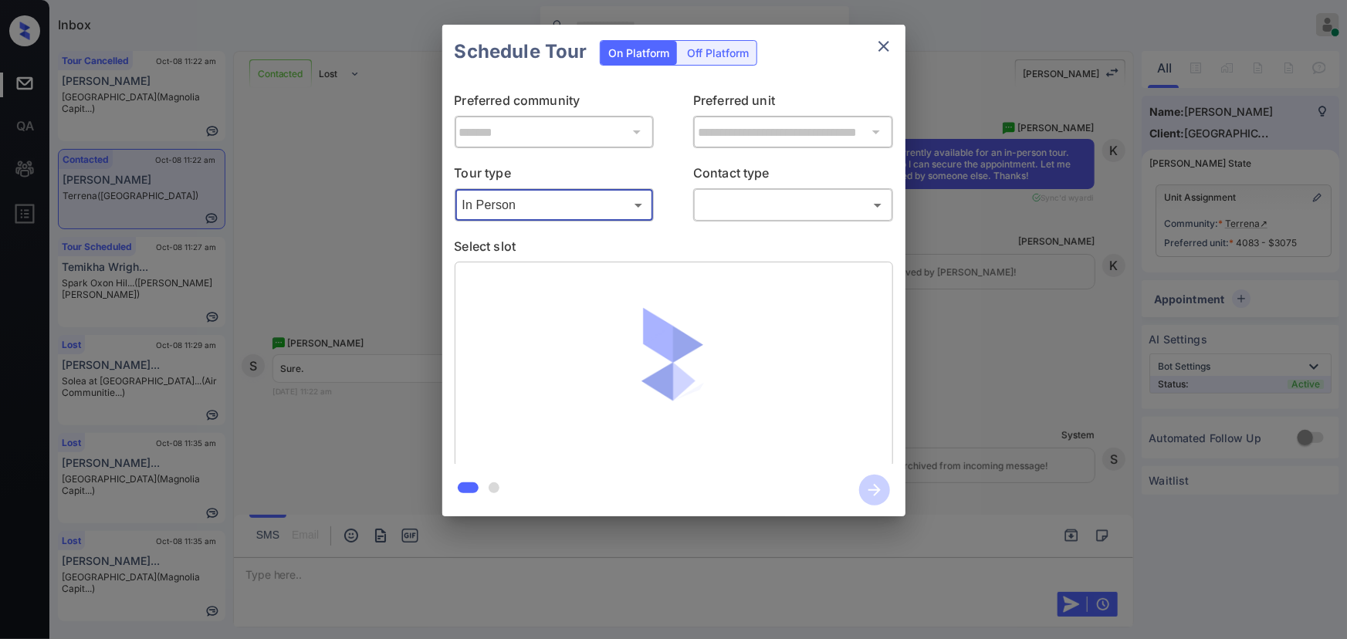
click at [751, 206] on body "Inbox [PERSON_NAME] Online Set yourself offline Set yourself on break Profile S…" at bounding box center [673, 319] width 1347 height 639
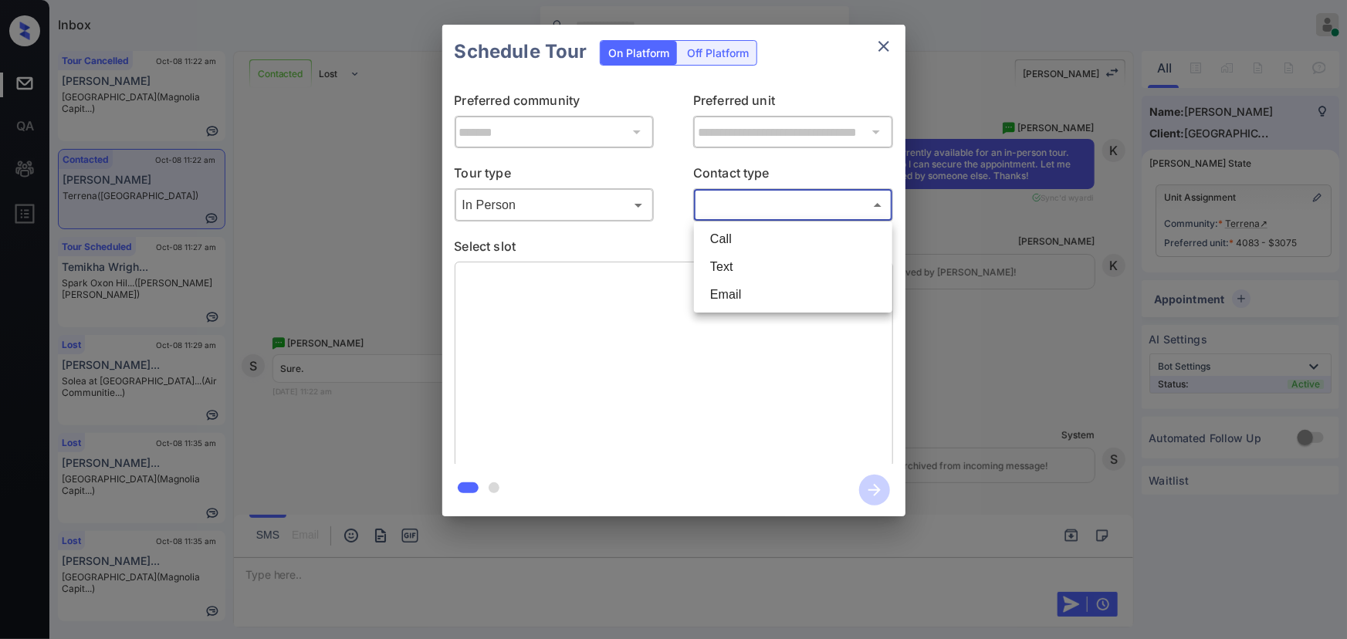
click at [740, 264] on li "Text" at bounding box center [793, 267] width 191 height 28
type input "****"
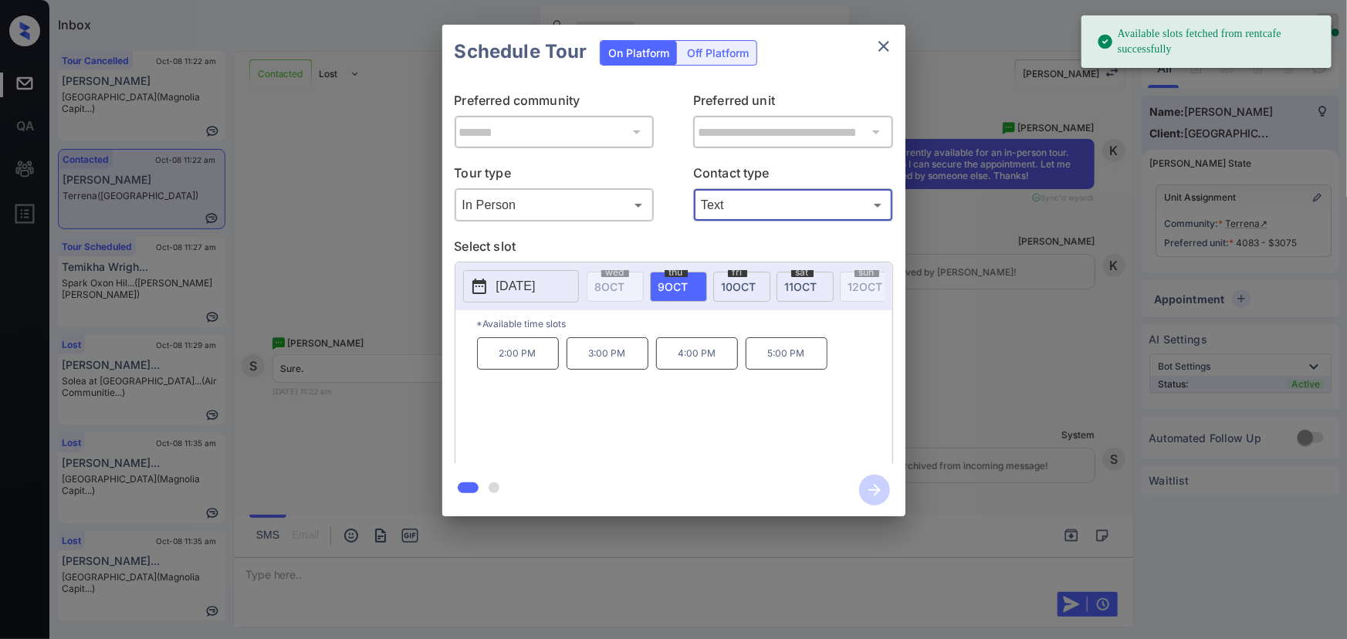
click at [800, 286] on span "11 OCT" at bounding box center [801, 286] width 32 height 13
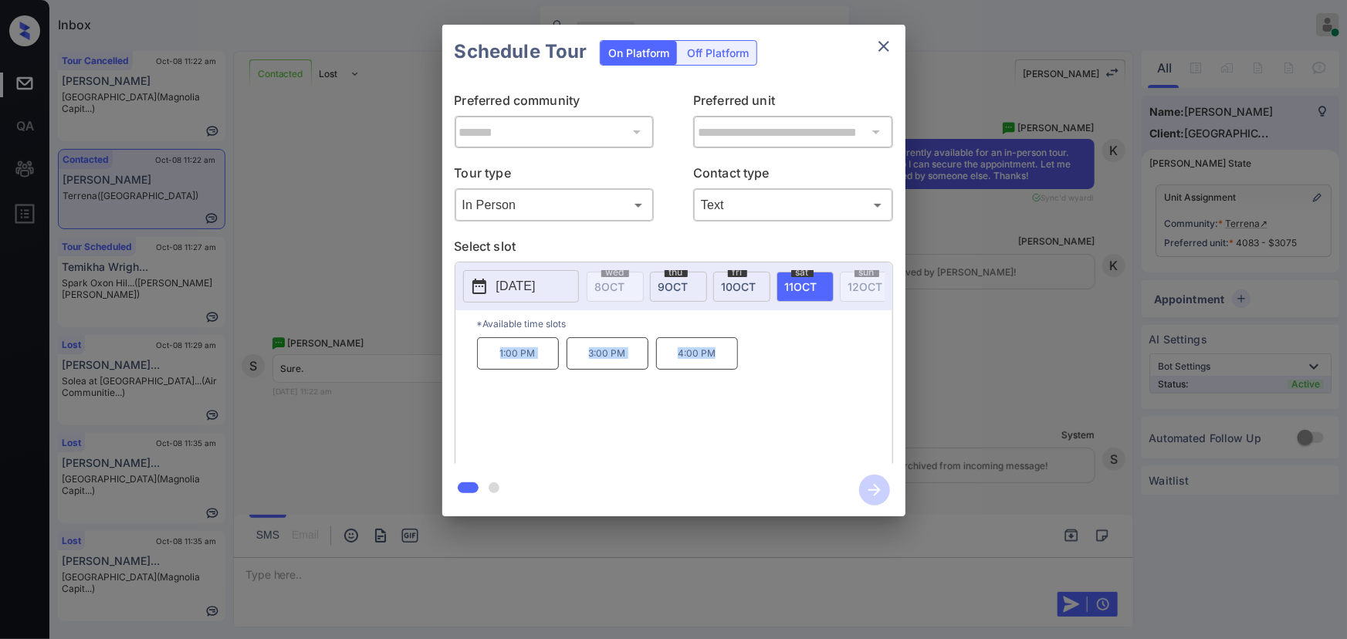
copy div "1:00 PM 3:00 PM 4:00 PM"
drag, startPoint x: 708, startPoint y: 359, endPoint x: 492, endPoint y: 357, distance: 216.1
click at [492, 357] on div "1:00 PM 3:00 PM 4:00 PM" at bounding box center [684, 398] width 415 height 123
click at [512, 567] on div at bounding box center [673, 319] width 1347 height 639
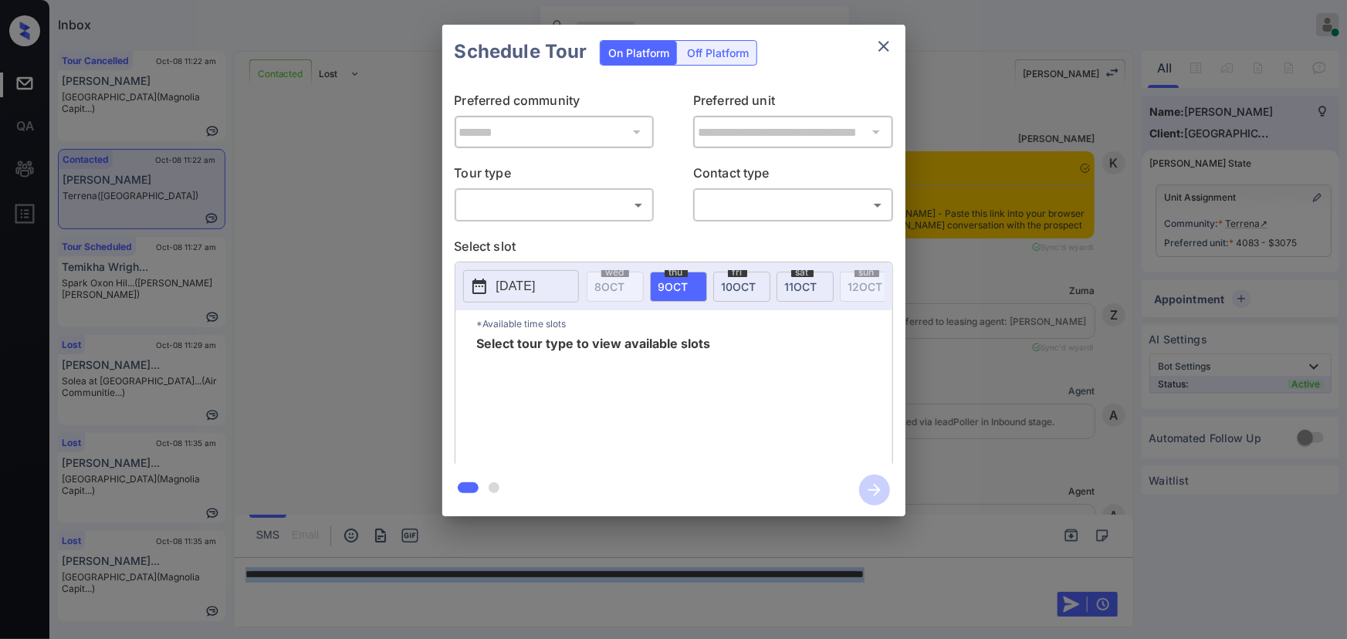
scroll to position [6024, 0]
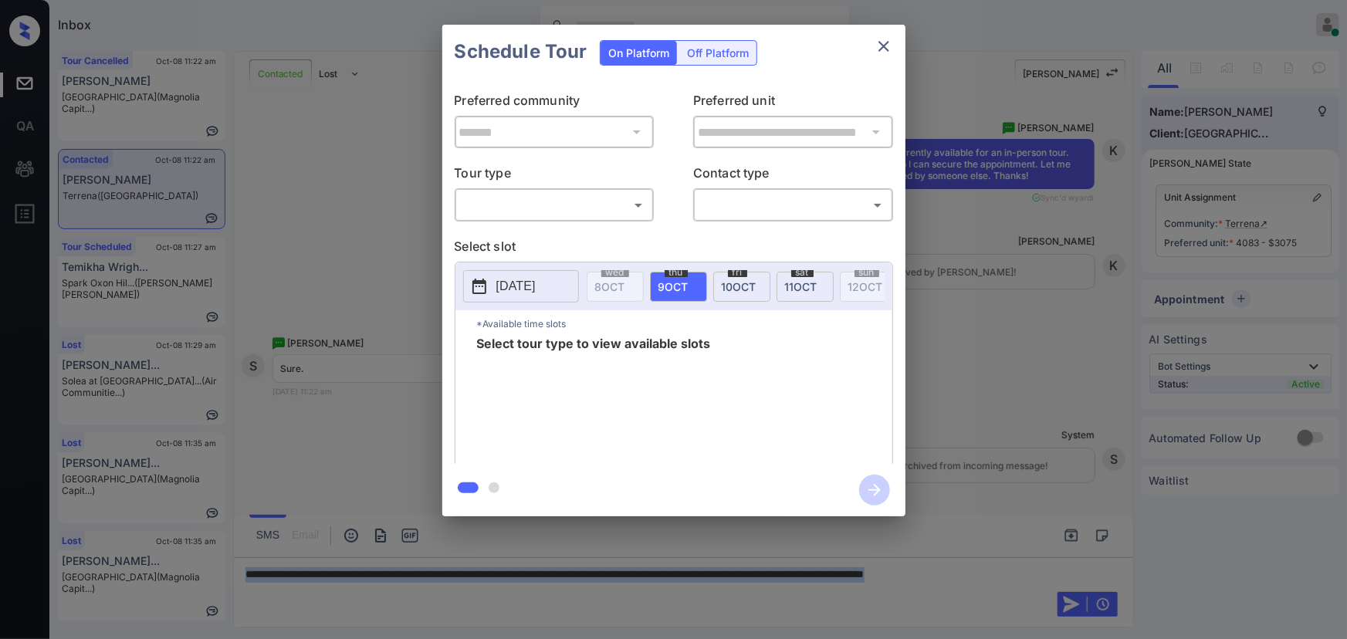
click at [515, 207] on body "Inbox [PERSON_NAME] Online Set yourself offline Set yourself on break Profile S…" at bounding box center [673, 319] width 1347 height 639
drag, startPoint x: 512, startPoint y: 243, endPoint x: 594, endPoint y: 233, distance: 83.2
click at [512, 244] on li "In Person" at bounding box center [553, 239] width 191 height 28
type input "********"
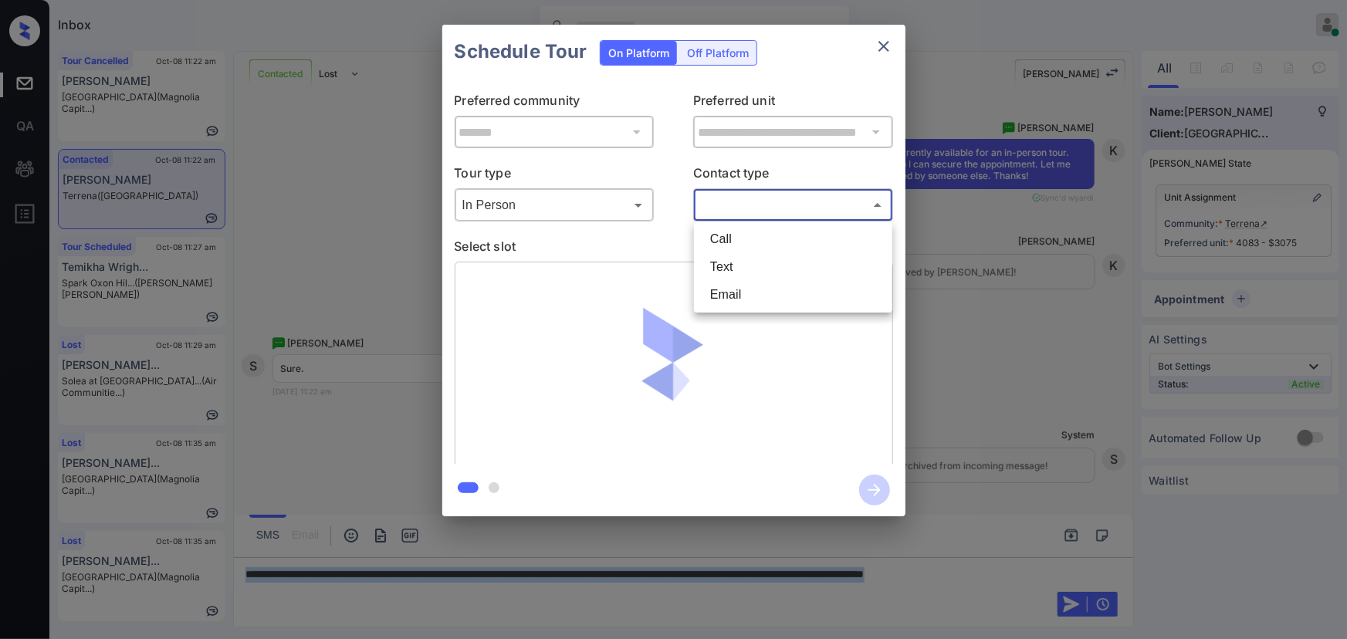
click at [791, 213] on body "Inbox [PERSON_NAME] Online Set yourself offline Set yourself on break Profile S…" at bounding box center [673, 319] width 1347 height 639
click at [752, 268] on li "Text" at bounding box center [793, 267] width 191 height 28
type input "****"
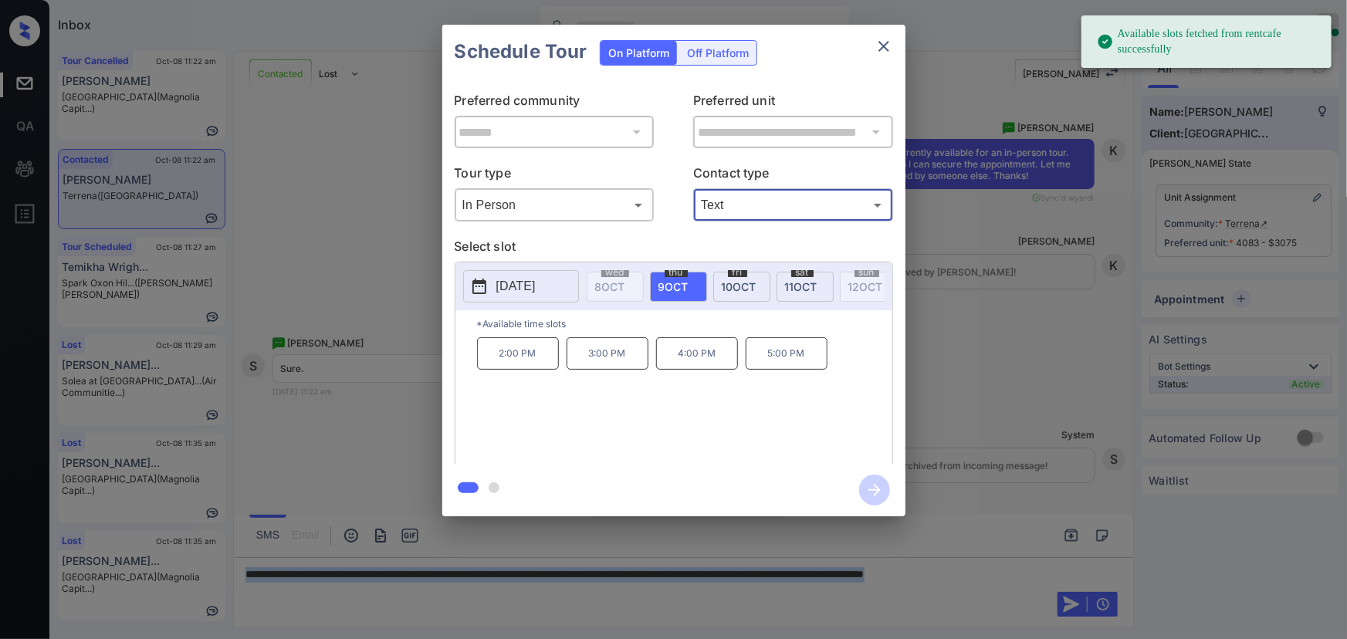
click at [536, 286] on p "[DATE]" at bounding box center [515, 286] width 39 height 19
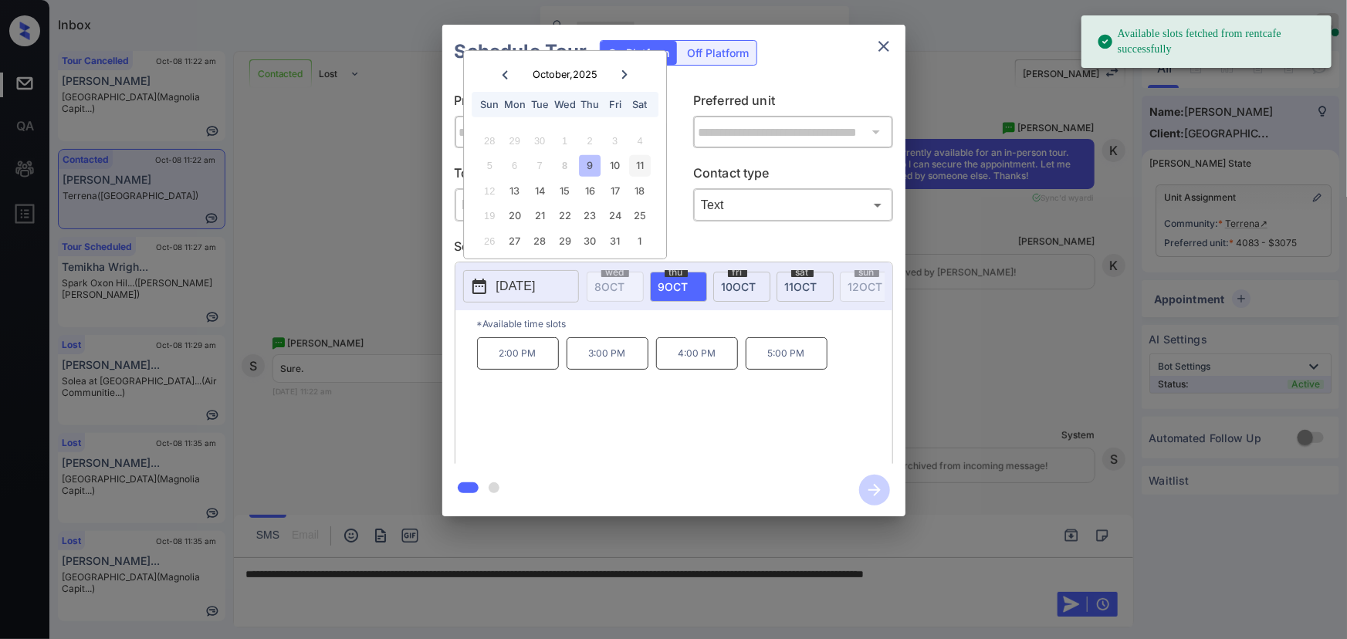
click at [638, 164] on div "11" at bounding box center [640, 165] width 21 height 21
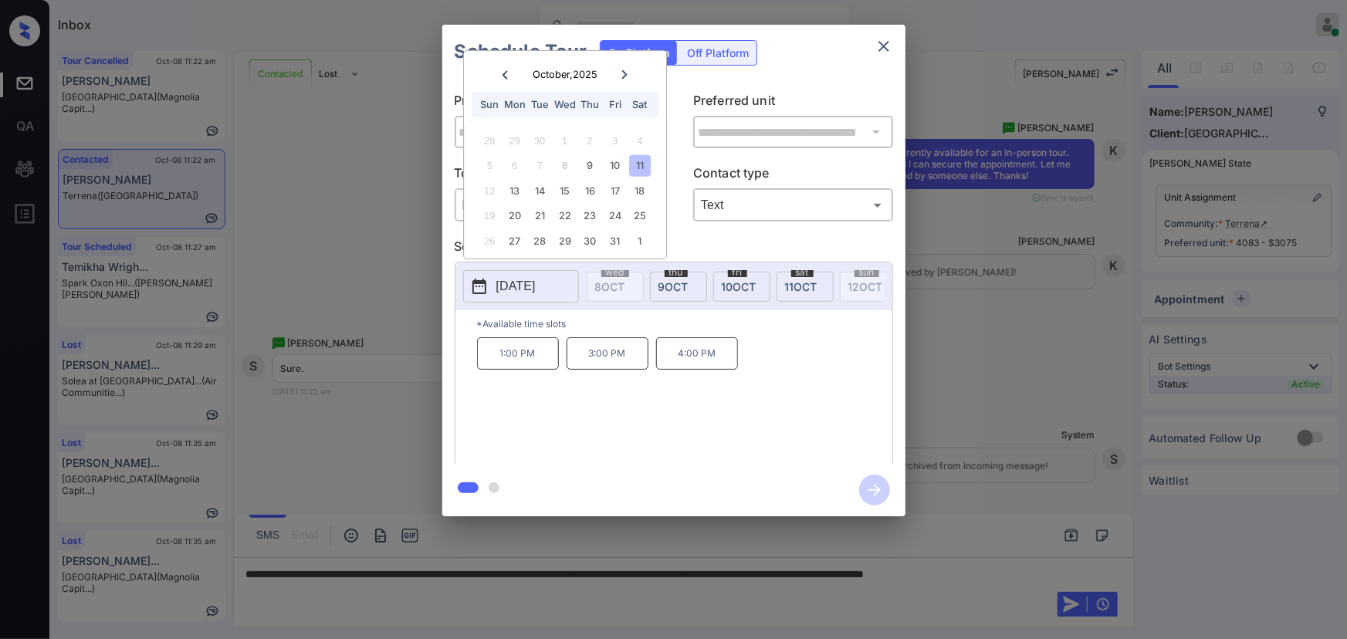
click at [1073, 564] on div at bounding box center [673, 319] width 1347 height 639
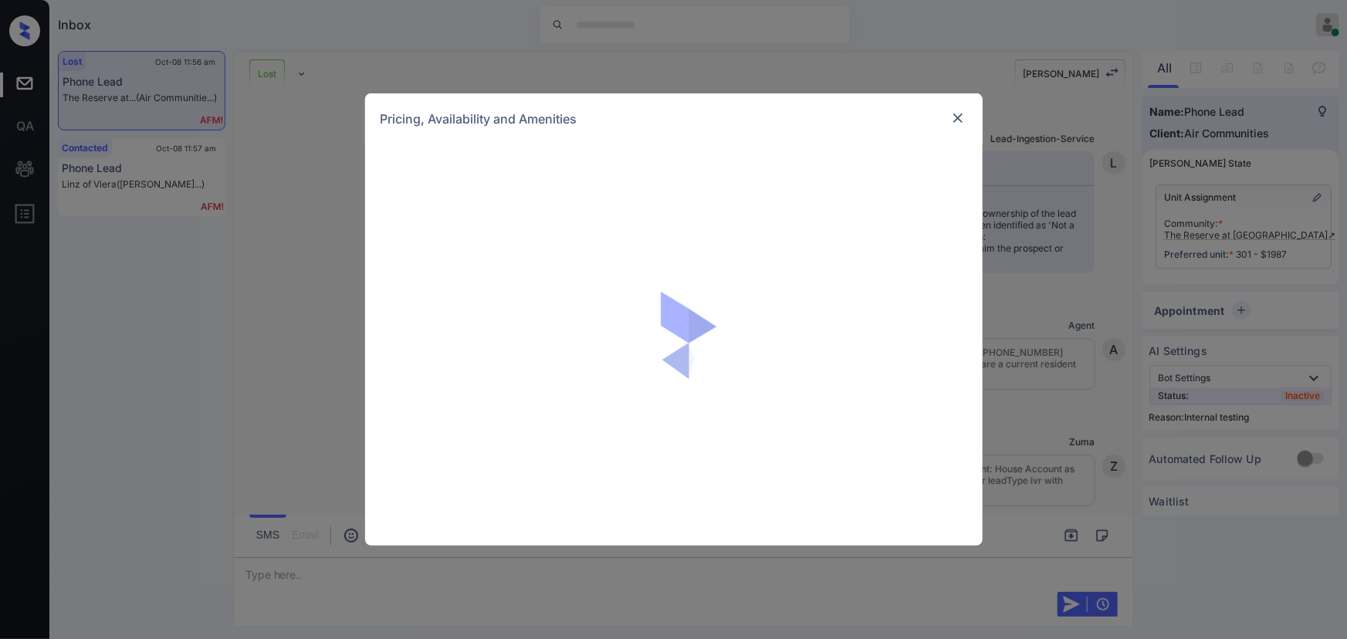
scroll to position [12993, 0]
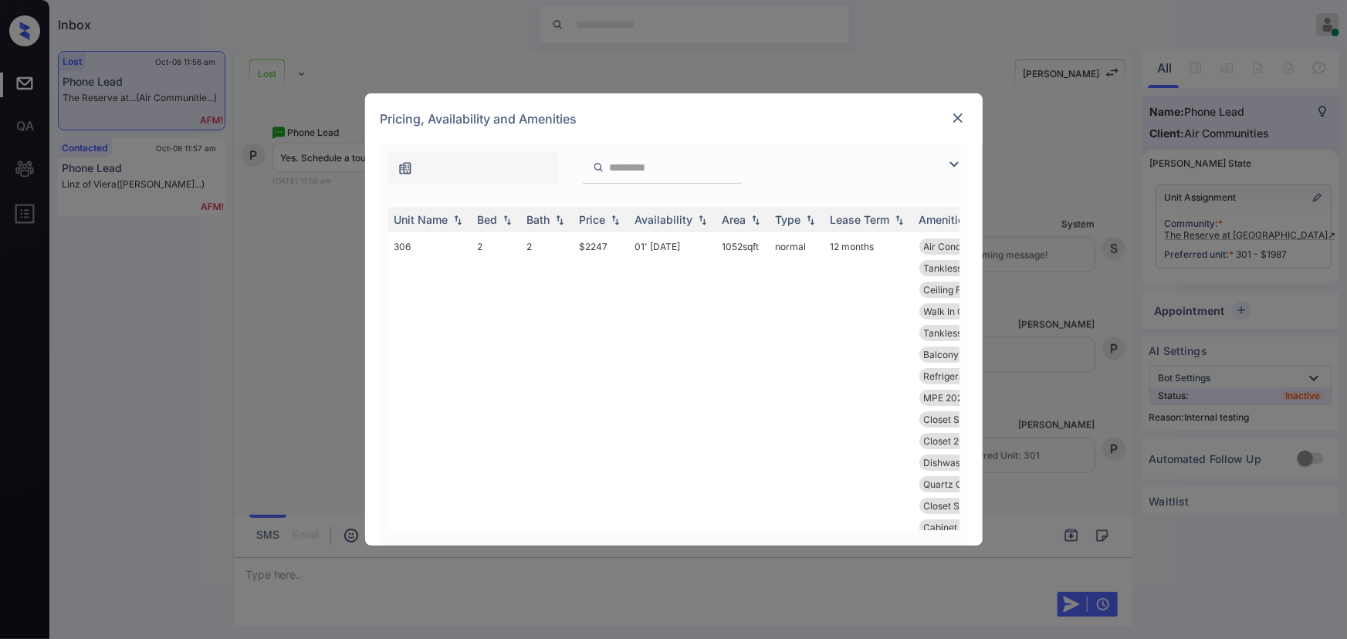
click at [953, 160] on img at bounding box center [954, 164] width 19 height 19
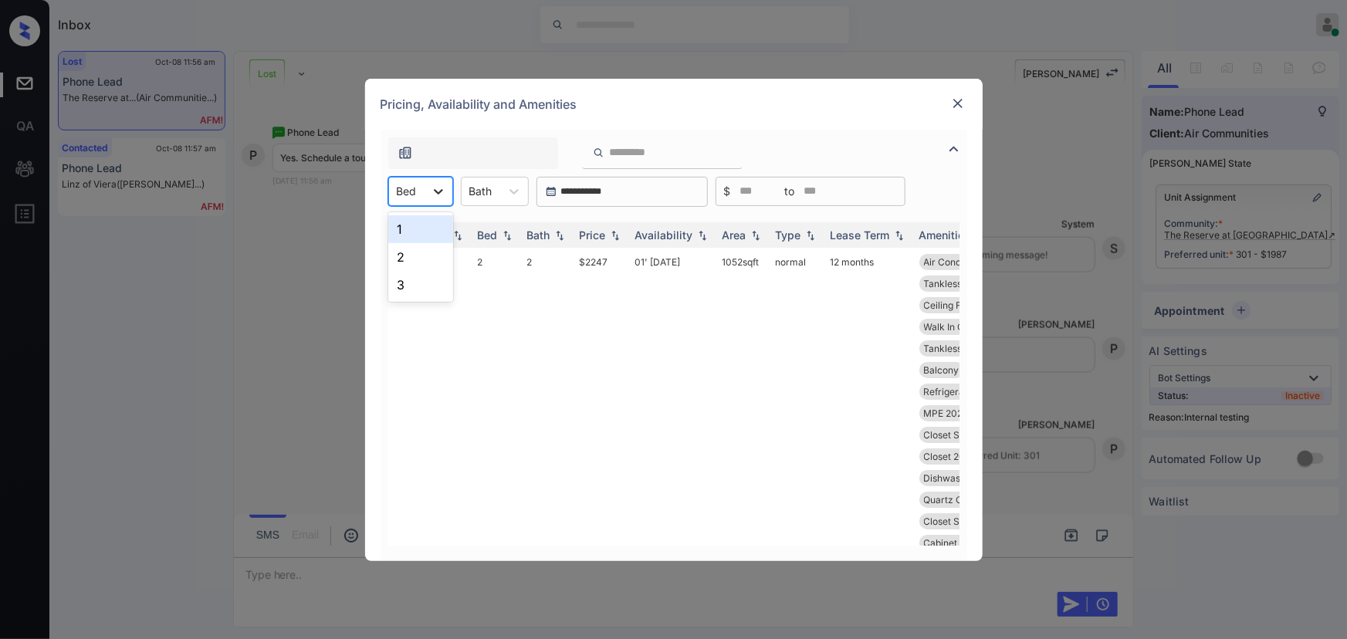
click at [443, 194] on icon at bounding box center [438, 191] width 15 height 15
click at [413, 255] on div "2" at bounding box center [420, 257] width 65 height 28
click at [506, 191] on div "Bath" at bounding box center [491, 191] width 39 height 22
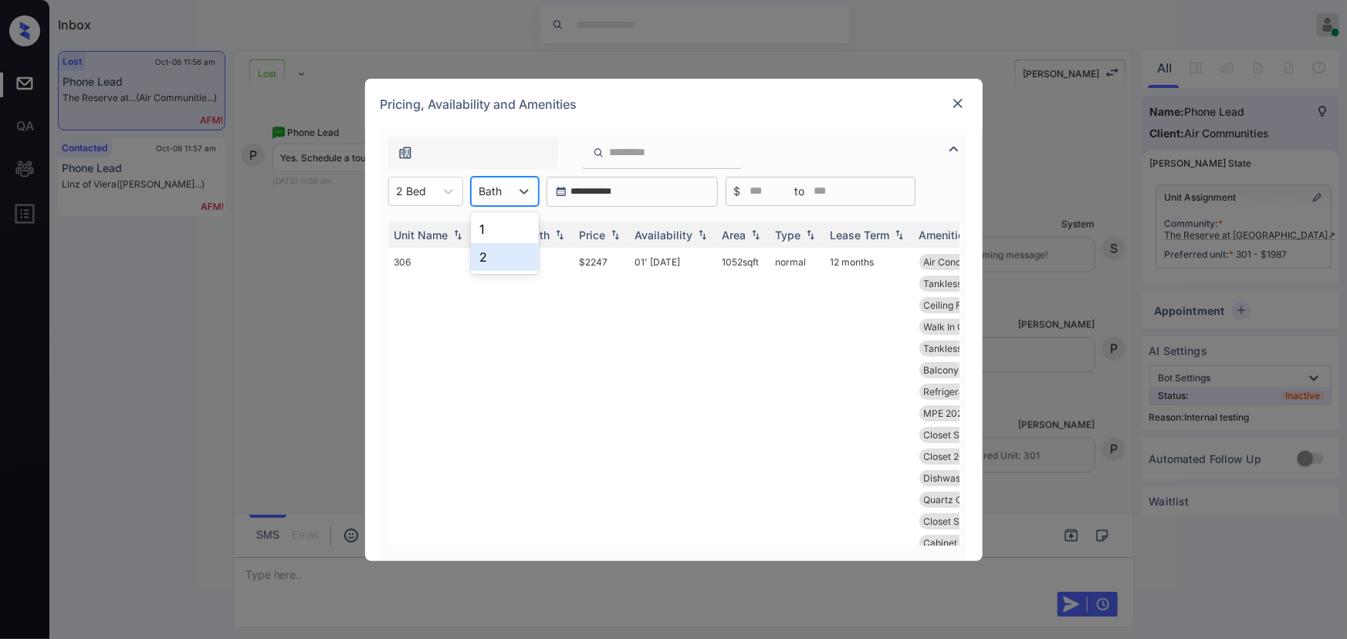
click at [500, 255] on div "2" at bounding box center [505, 257] width 68 height 28
click at [605, 232] on div "Price" at bounding box center [593, 234] width 26 height 13
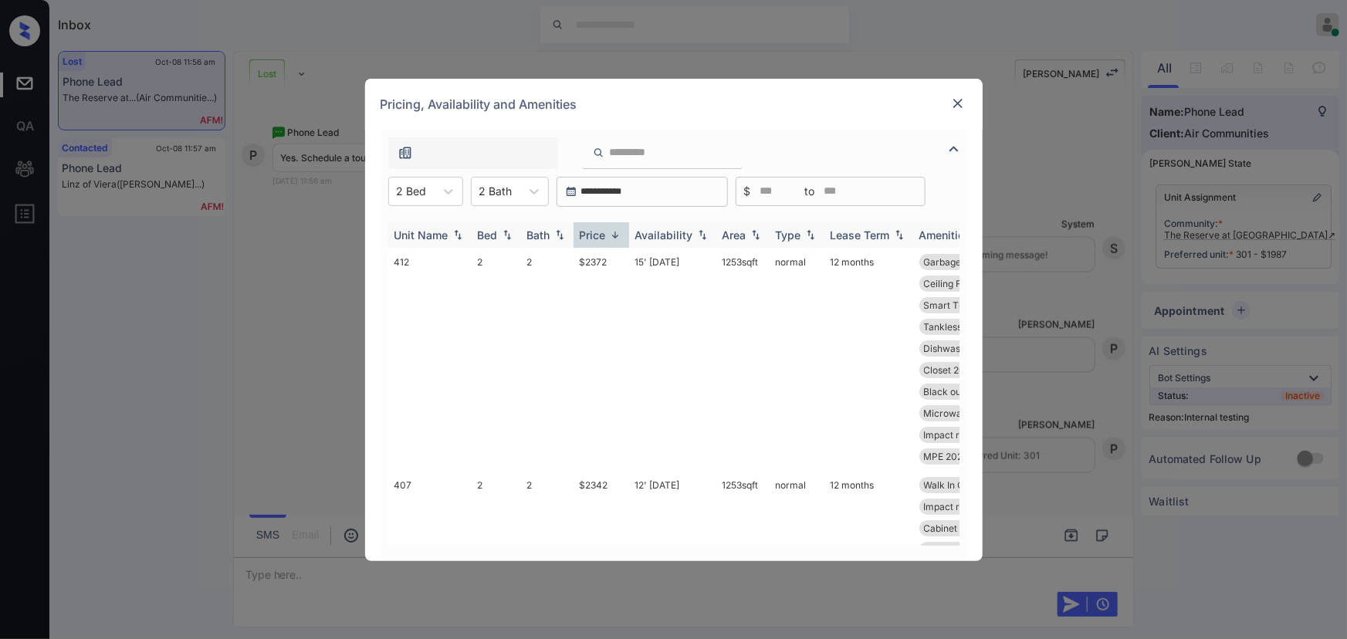
click at [605, 232] on div "Price" at bounding box center [593, 234] width 26 height 13
click at [587, 262] on td "$1987" at bounding box center [601, 359] width 56 height 223
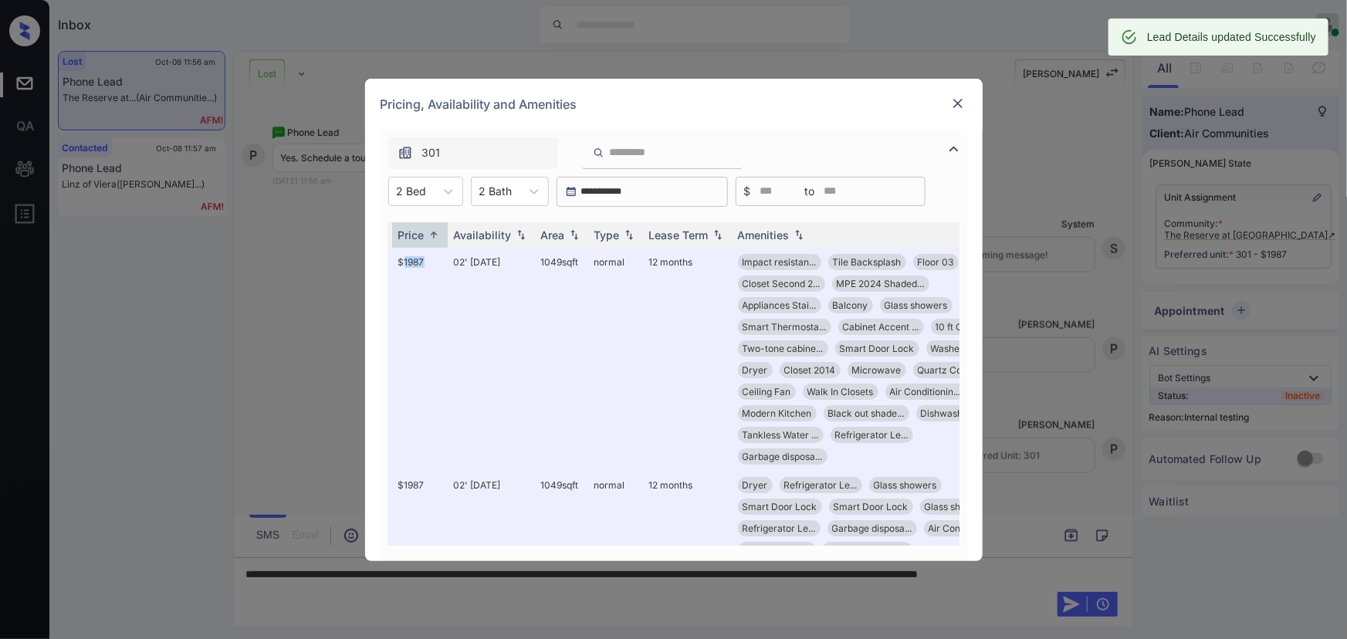
scroll to position [0, 241]
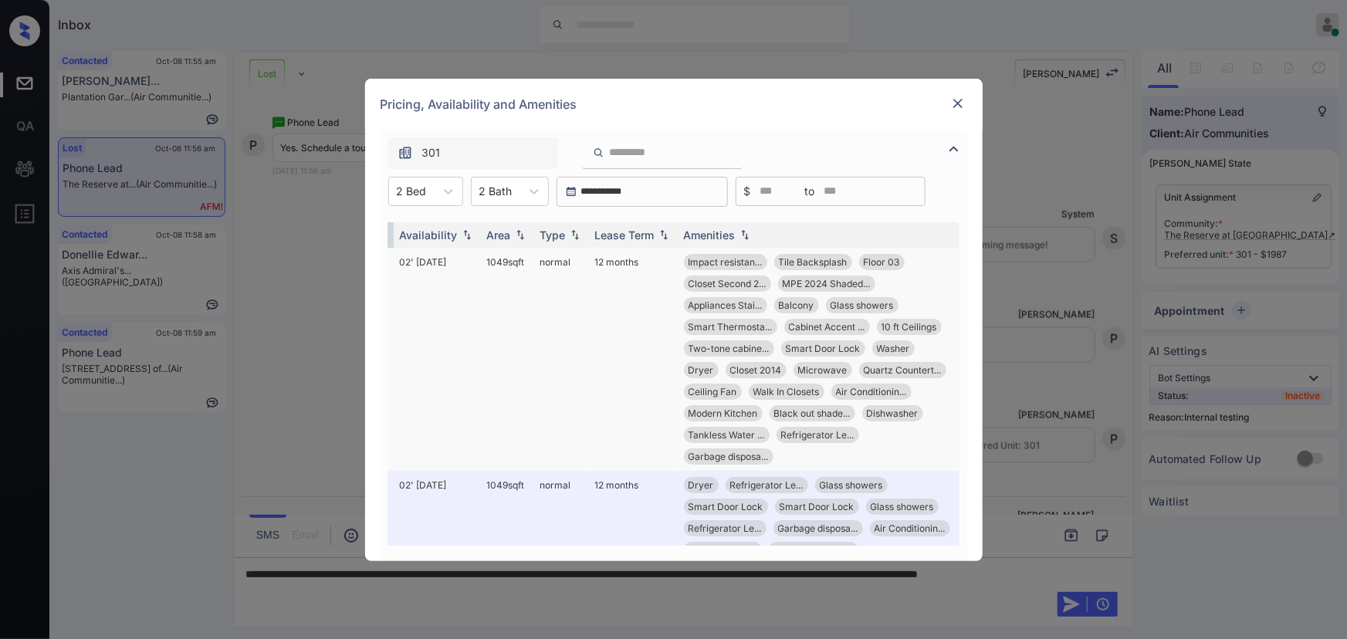
copy td "1049 sqft"
drag, startPoint x: 520, startPoint y: 265, endPoint x: 615, endPoint y: 248, distance: 96.4
click at [481, 258] on td "1049 sqft" at bounding box center [507, 359] width 53 height 223
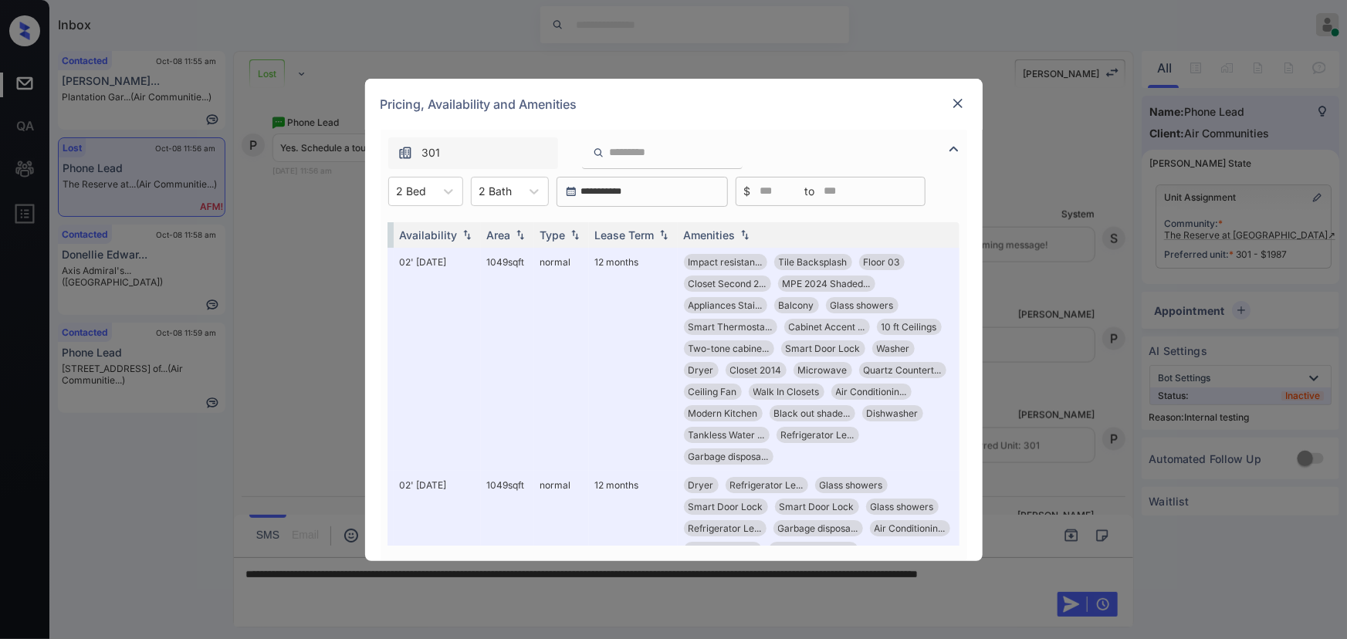
click at [959, 103] on img at bounding box center [957, 103] width 15 height 15
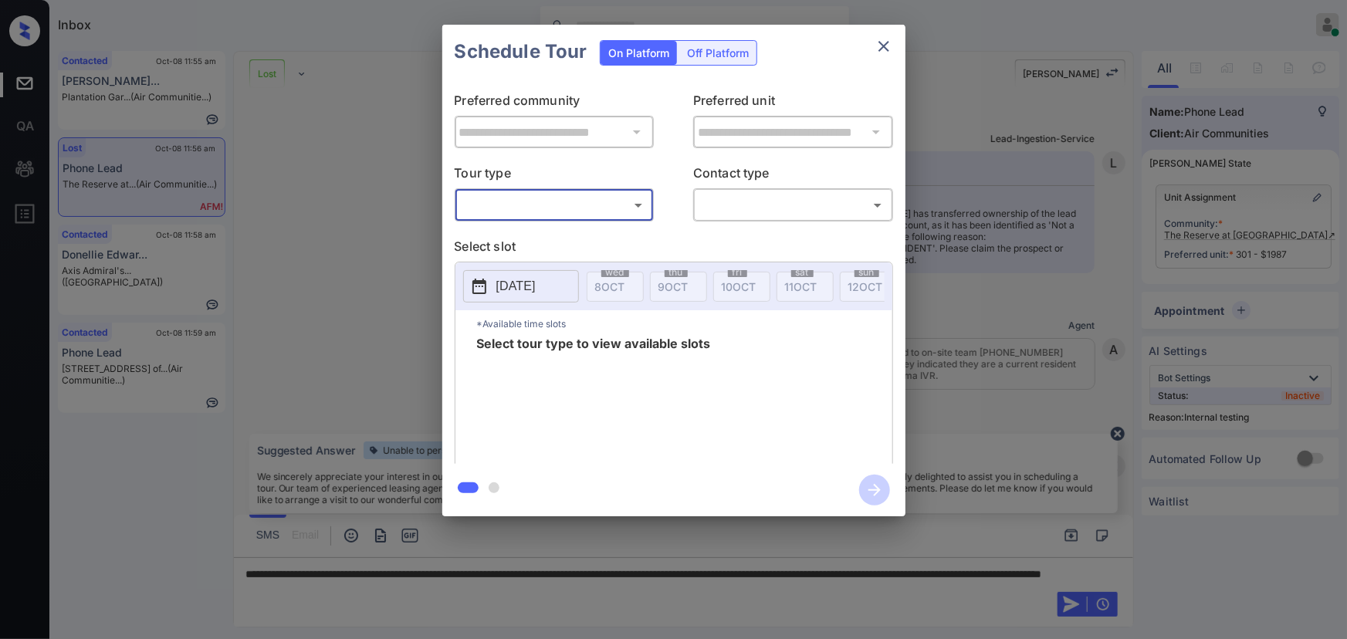
scroll to position [12993, 0]
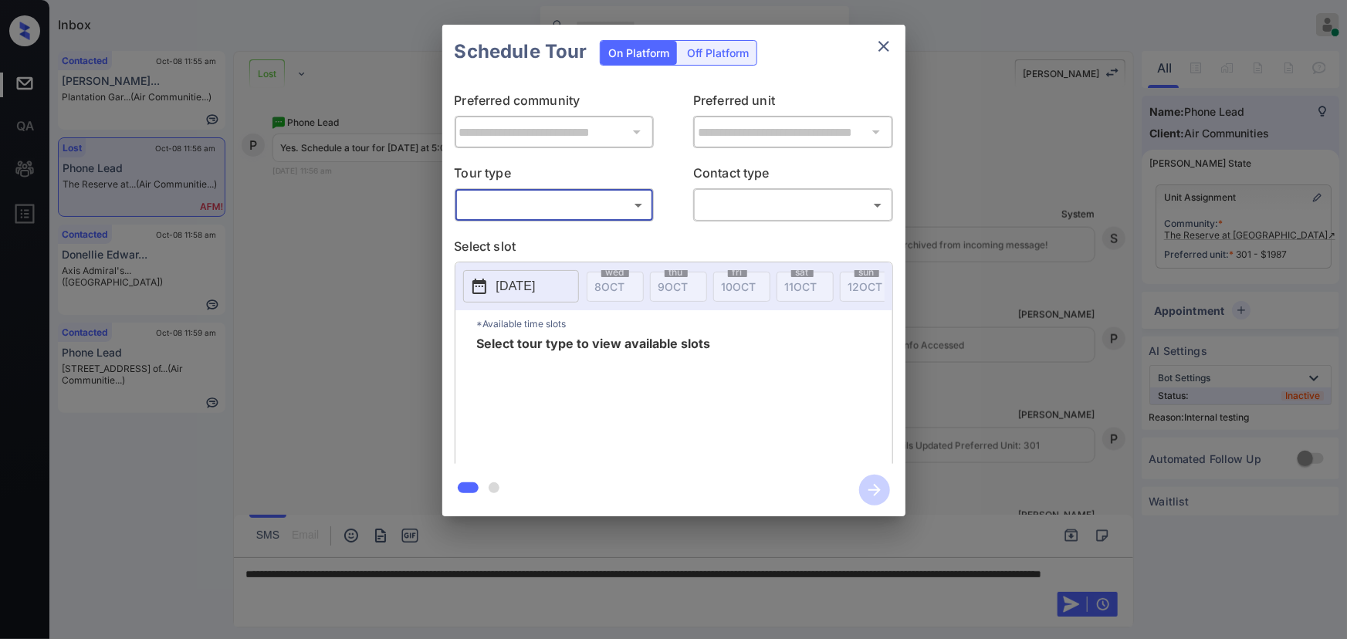
click at [559, 207] on body "Inbox Kenneth Umali Online Set yourself offline Set yourself on break Profile S…" at bounding box center [673, 319] width 1347 height 639
click at [540, 234] on li "In Person" at bounding box center [553, 239] width 191 height 28
type input "********"
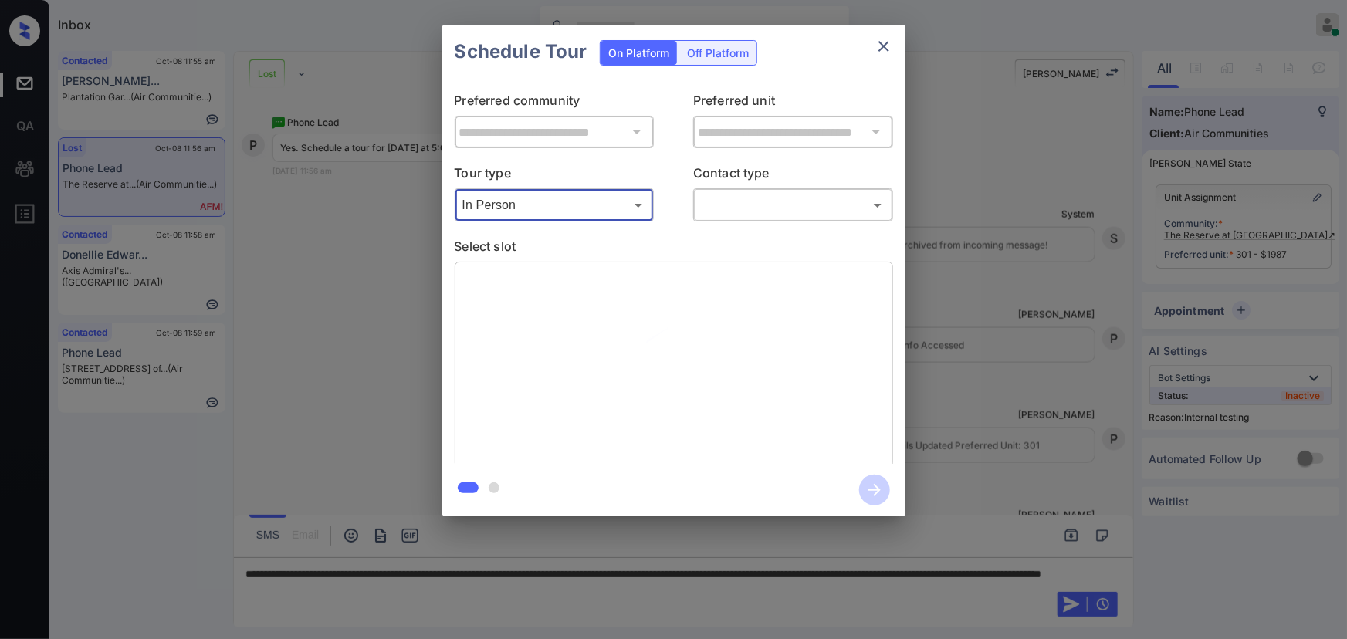
click at [737, 215] on body "Inbox Kenneth Umali Online Set yourself offline Set yourself on break Profile S…" at bounding box center [673, 319] width 1347 height 639
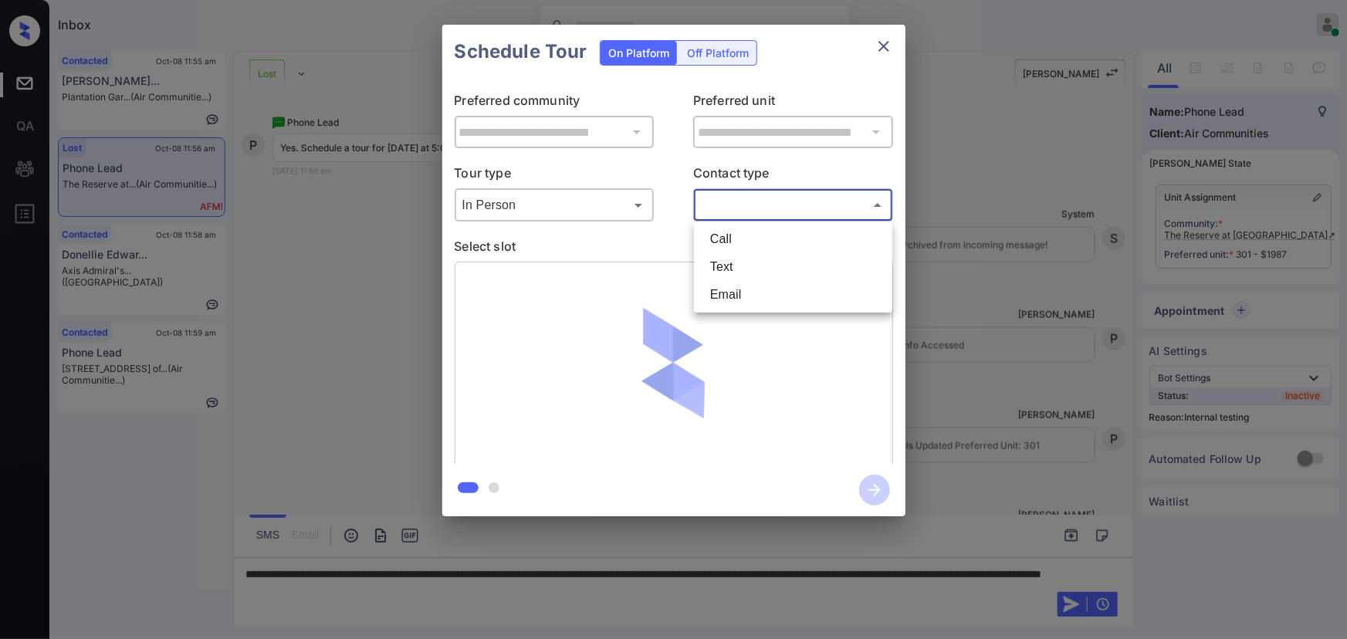
click at [725, 259] on li "Text" at bounding box center [793, 267] width 191 height 28
type input "****"
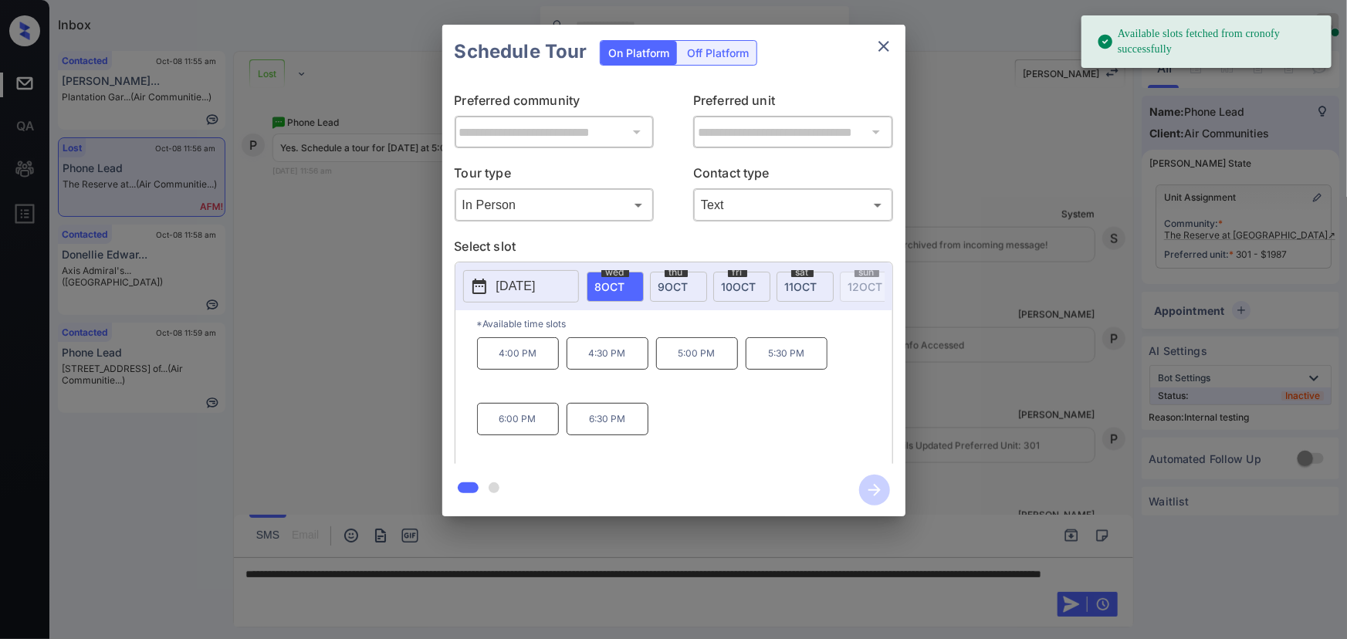
click at [699, 367] on p "5:00 PM" at bounding box center [697, 353] width 82 height 32
click at [563, 572] on div at bounding box center [673, 319] width 1347 height 639
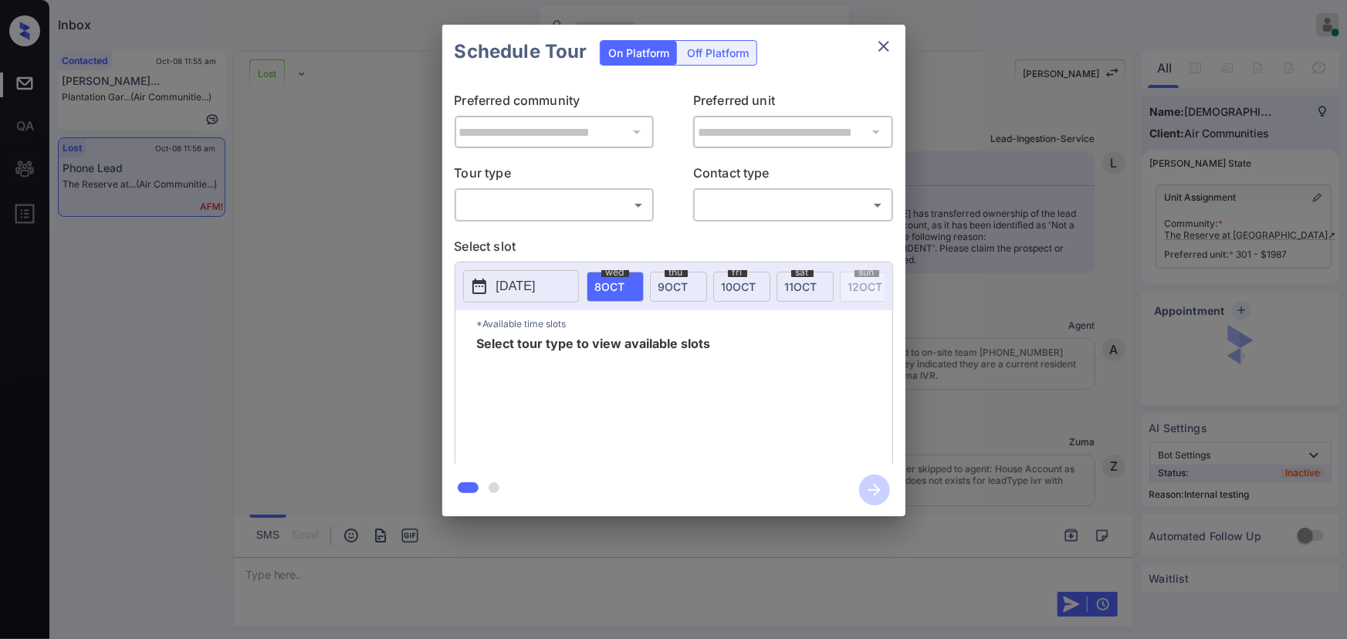
scroll to position [13251, 0]
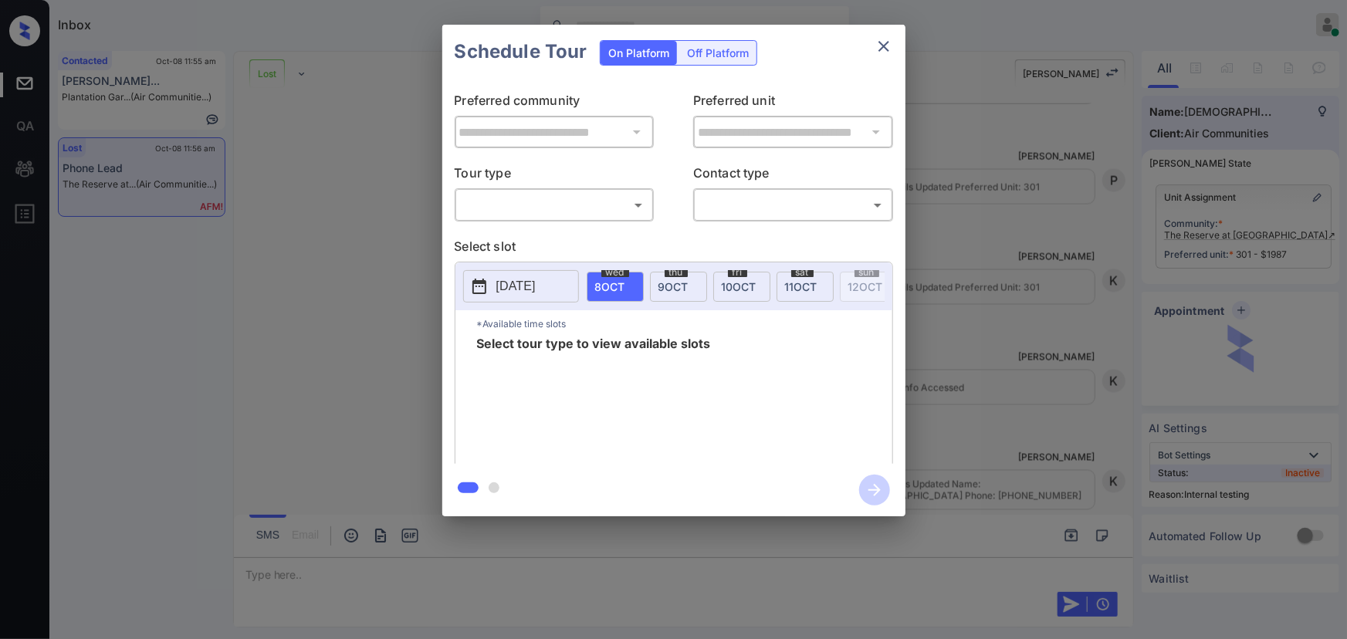
click at [508, 201] on body "Inbox [PERSON_NAME] Online Set yourself offline Set yourself on break Profile S…" at bounding box center [673, 319] width 1347 height 639
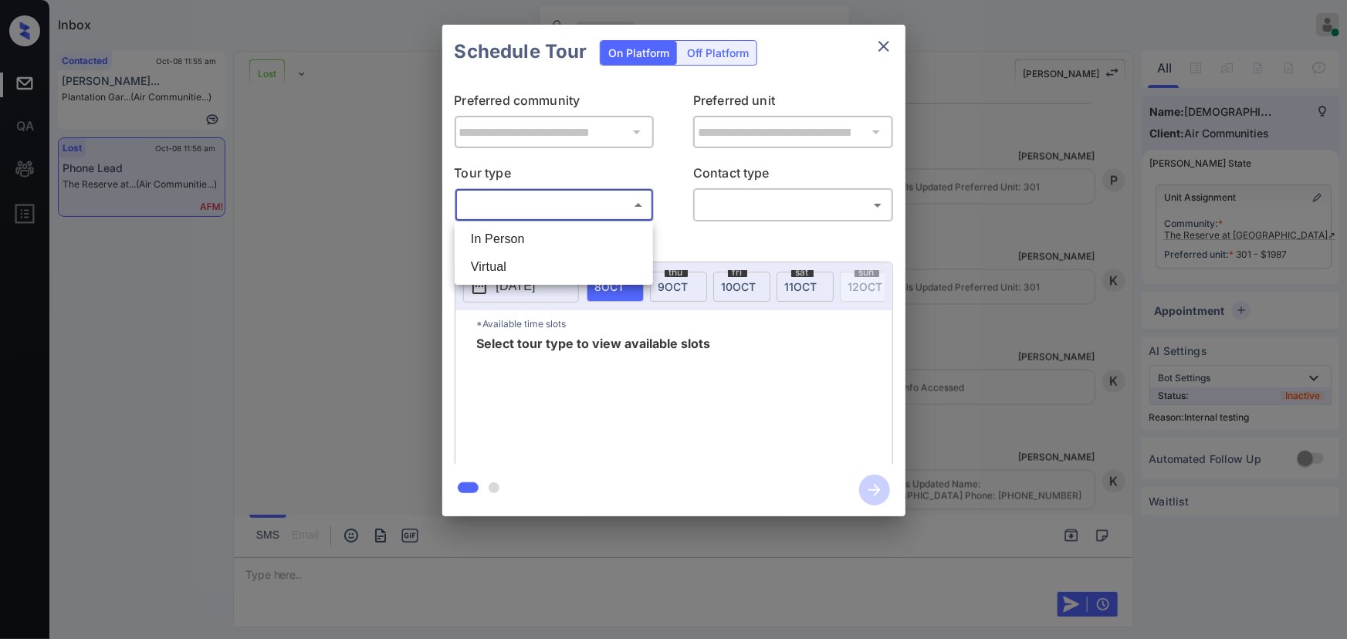
click at [509, 237] on li "In Person" at bounding box center [553, 239] width 191 height 28
type input "********"
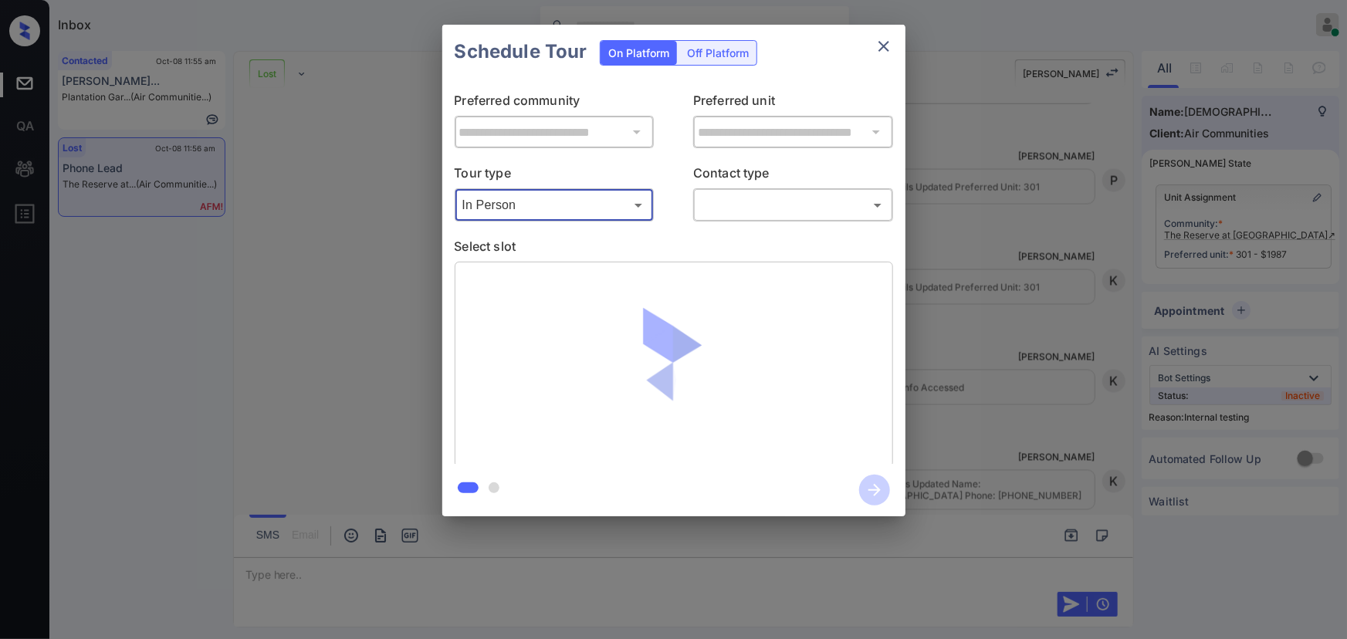
click at [786, 208] on body "Inbox [PERSON_NAME] Online Set yourself offline Set yourself on break Profile S…" at bounding box center [673, 319] width 1347 height 639
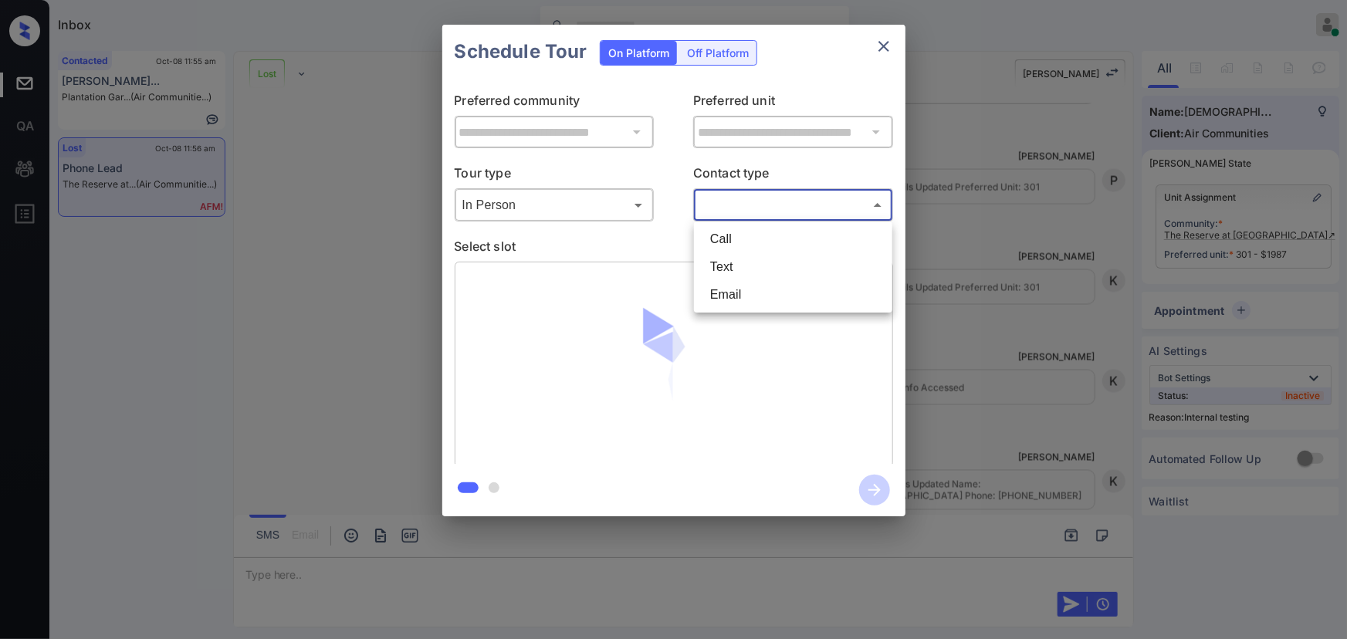
click at [741, 270] on li "Text" at bounding box center [793, 267] width 191 height 28
type input "****"
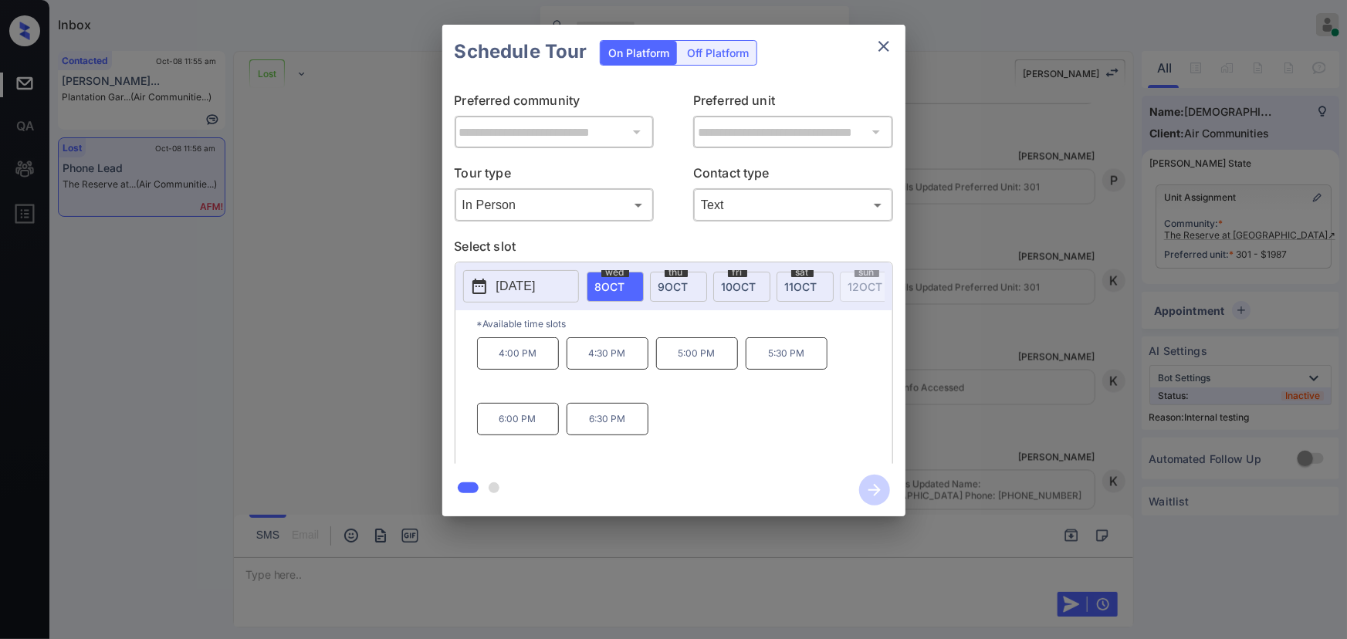
click at [1018, 398] on div "**********" at bounding box center [673, 270] width 1347 height 541
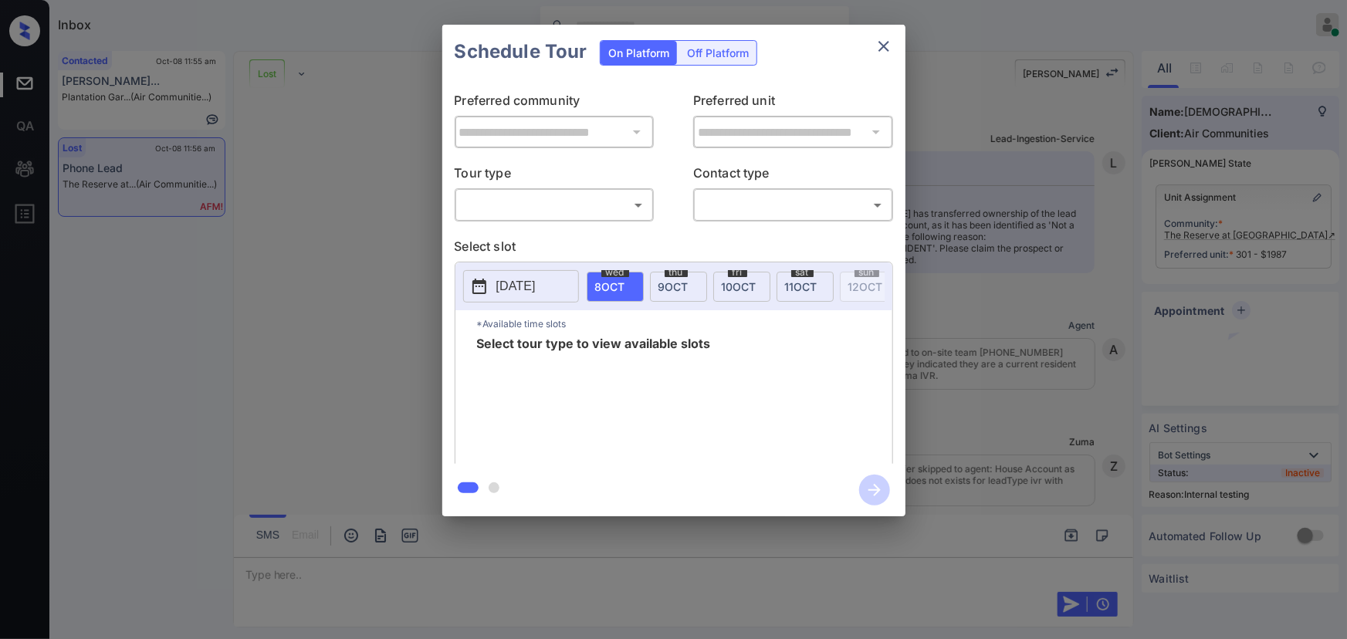
scroll to position [12878, 0]
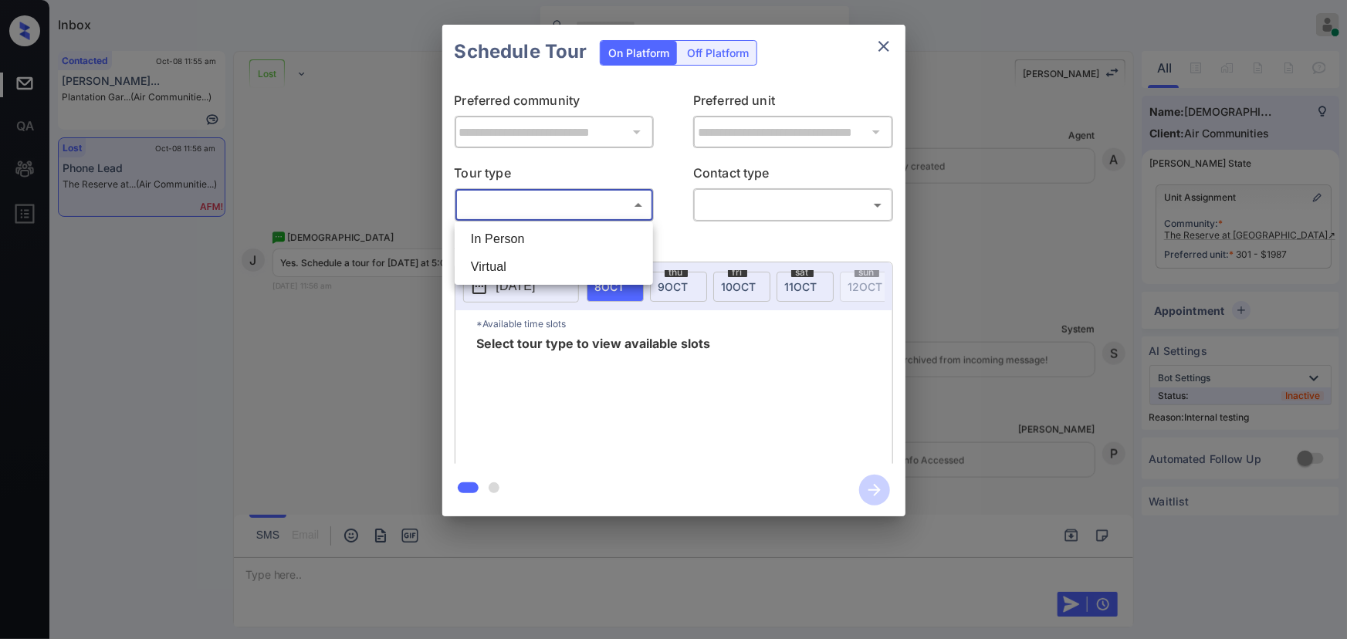
click at [541, 211] on body "Inbox Kenneth Umali Online Set yourself offline Set yourself on break Profile S…" at bounding box center [673, 319] width 1347 height 639
drag, startPoint x: 535, startPoint y: 245, endPoint x: 626, endPoint y: 237, distance: 91.5
click at [536, 244] on li "In Person" at bounding box center [553, 239] width 191 height 28
type input "********"
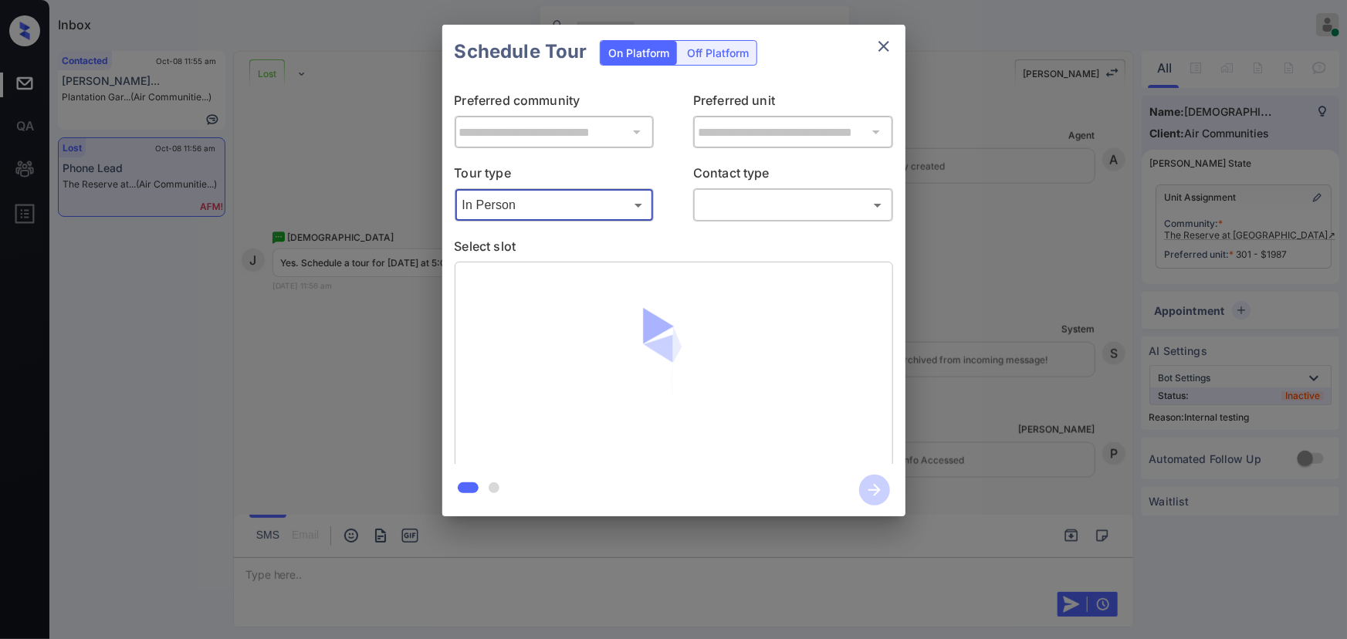
click at [736, 208] on body "Inbox Kenneth Umali Online Set yourself offline Set yourself on break Profile S…" at bounding box center [673, 319] width 1347 height 639
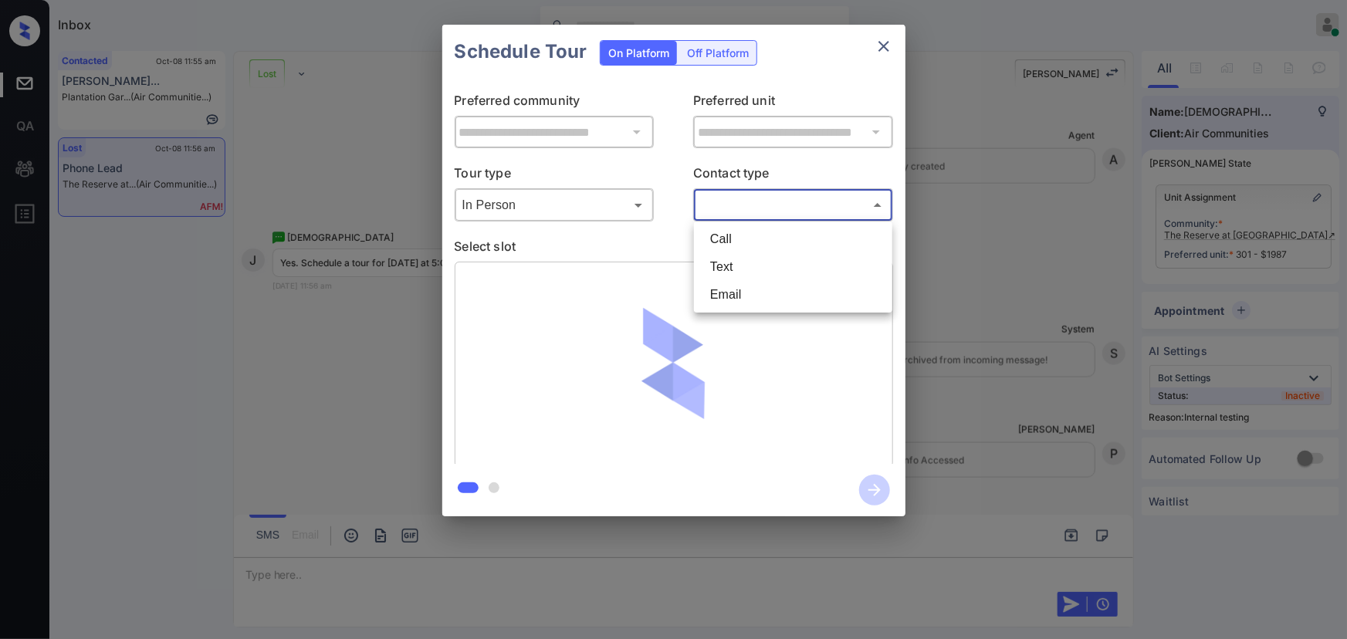
click at [729, 255] on li "Text" at bounding box center [793, 267] width 191 height 28
type input "****"
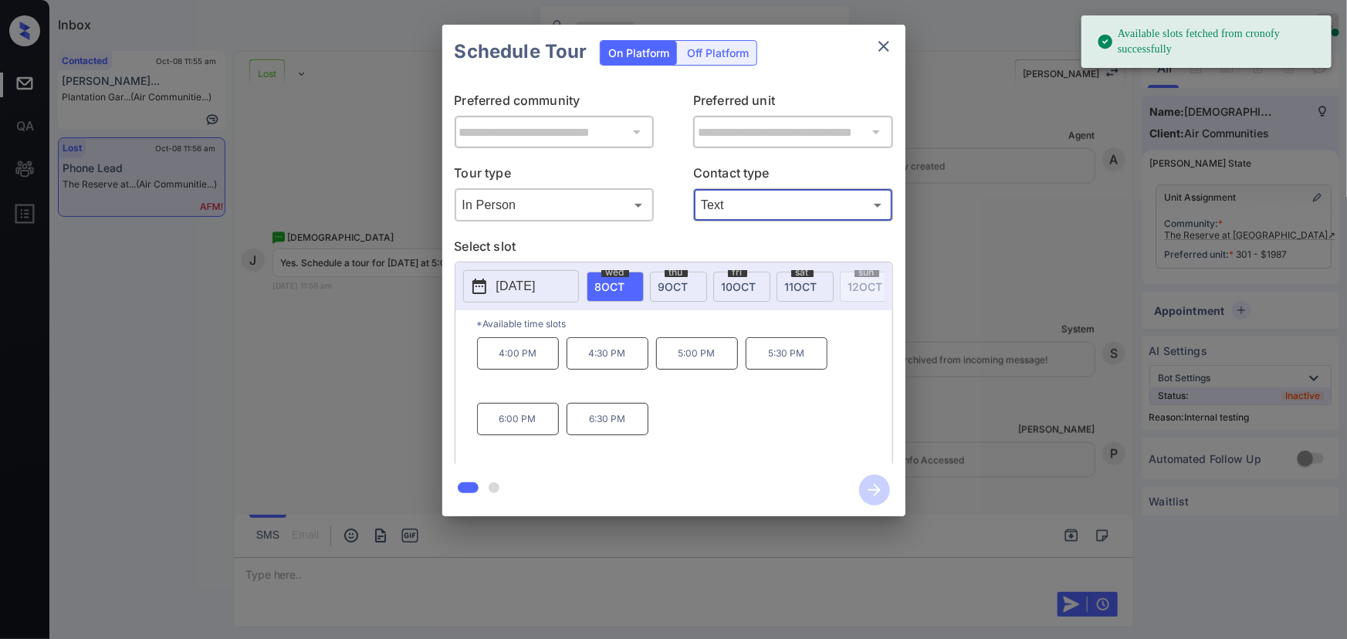
click at [692, 362] on p "5:00 PM" at bounding box center [697, 353] width 82 height 32
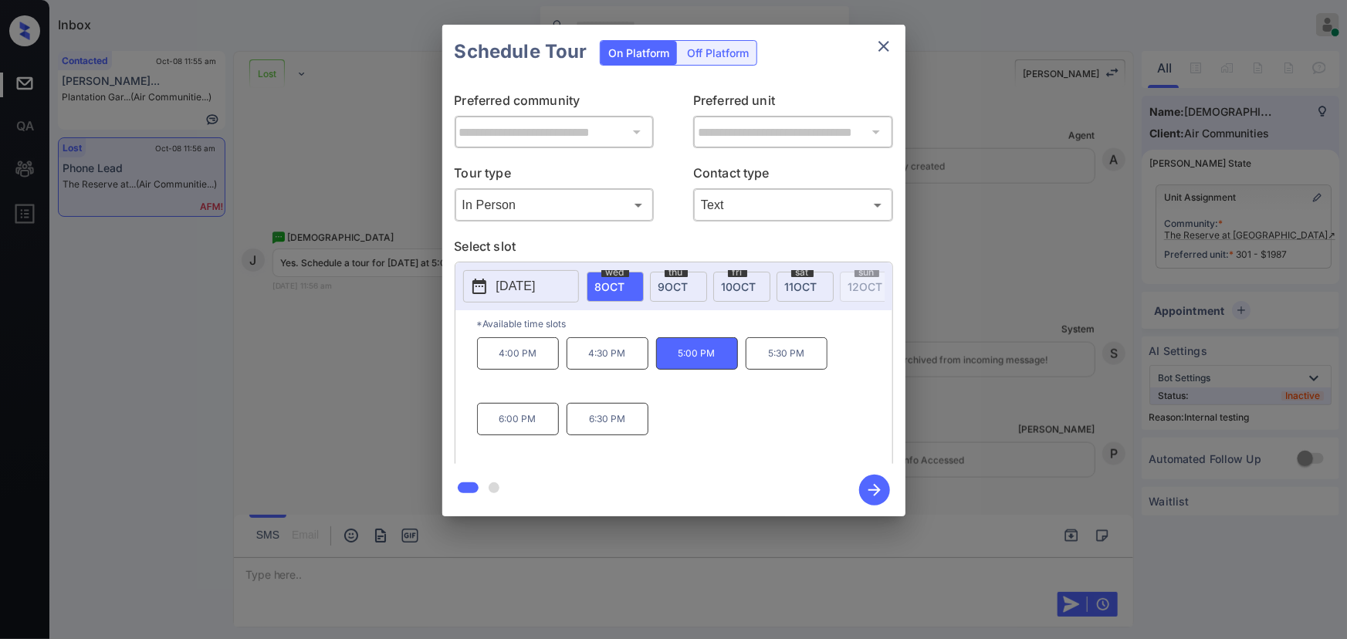
click at [870, 485] on icon "button" at bounding box center [874, 490] width 31 height 31
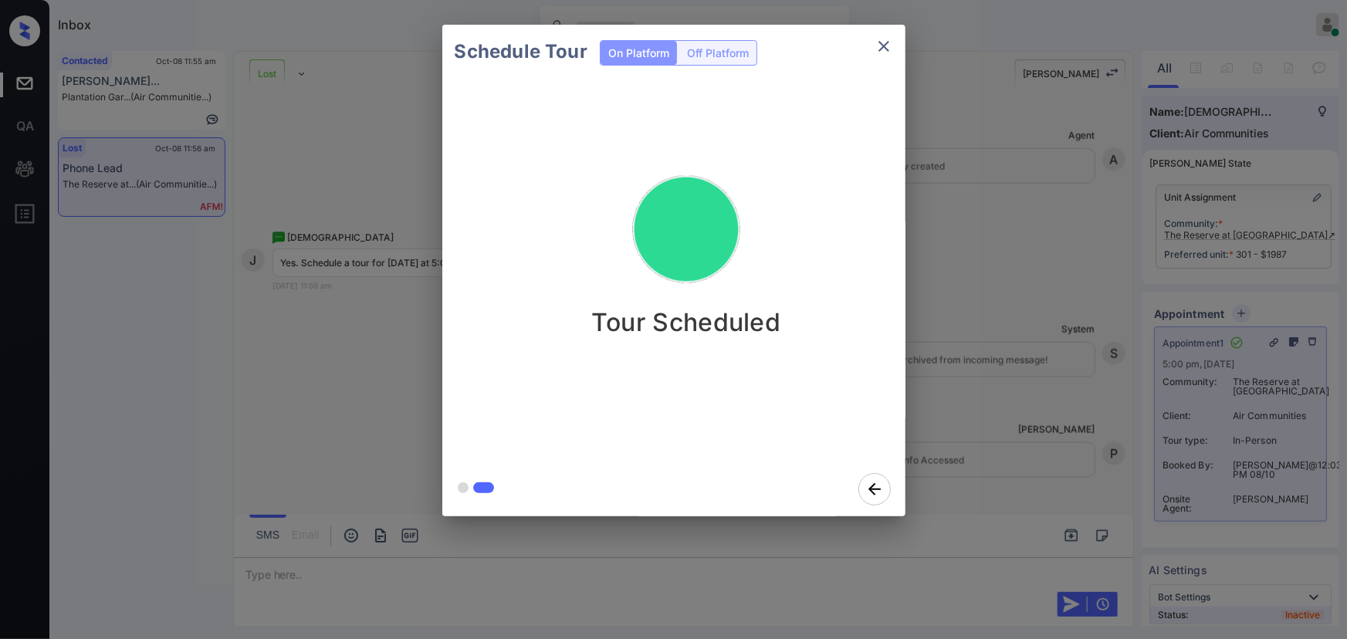
click at [884, 43] on icon "close" at bounding box center [883, 46] width 19 height 19
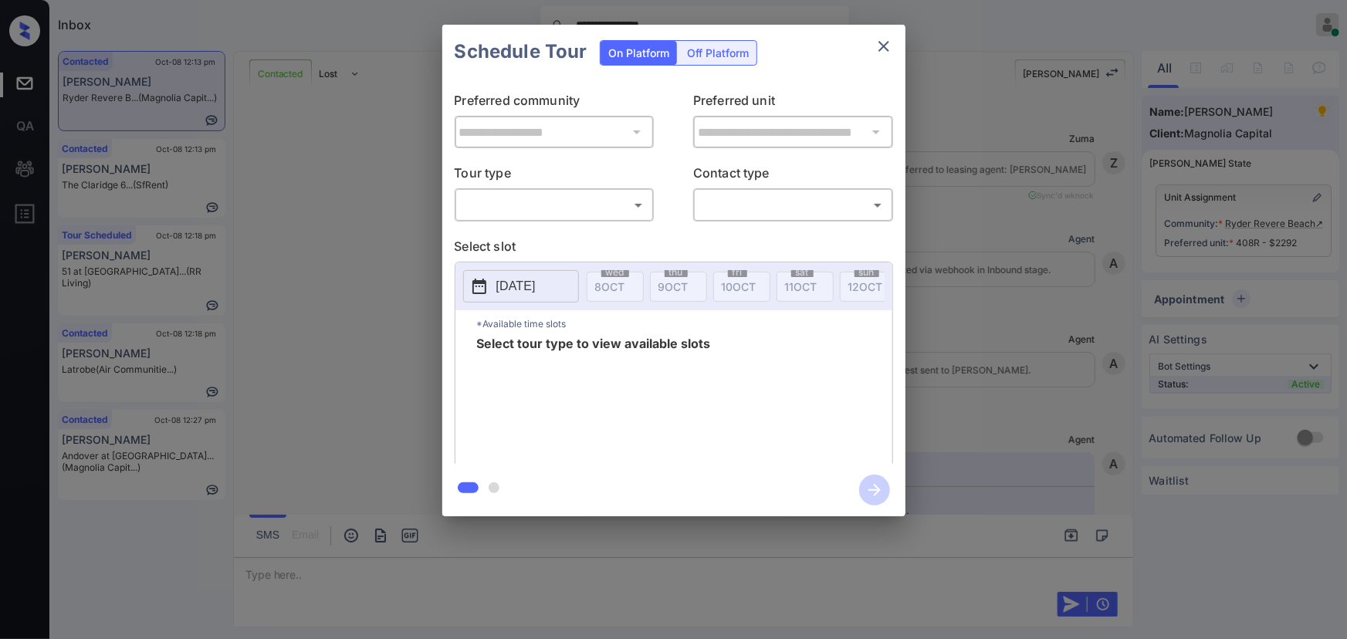
scroll to position [3836, 0]
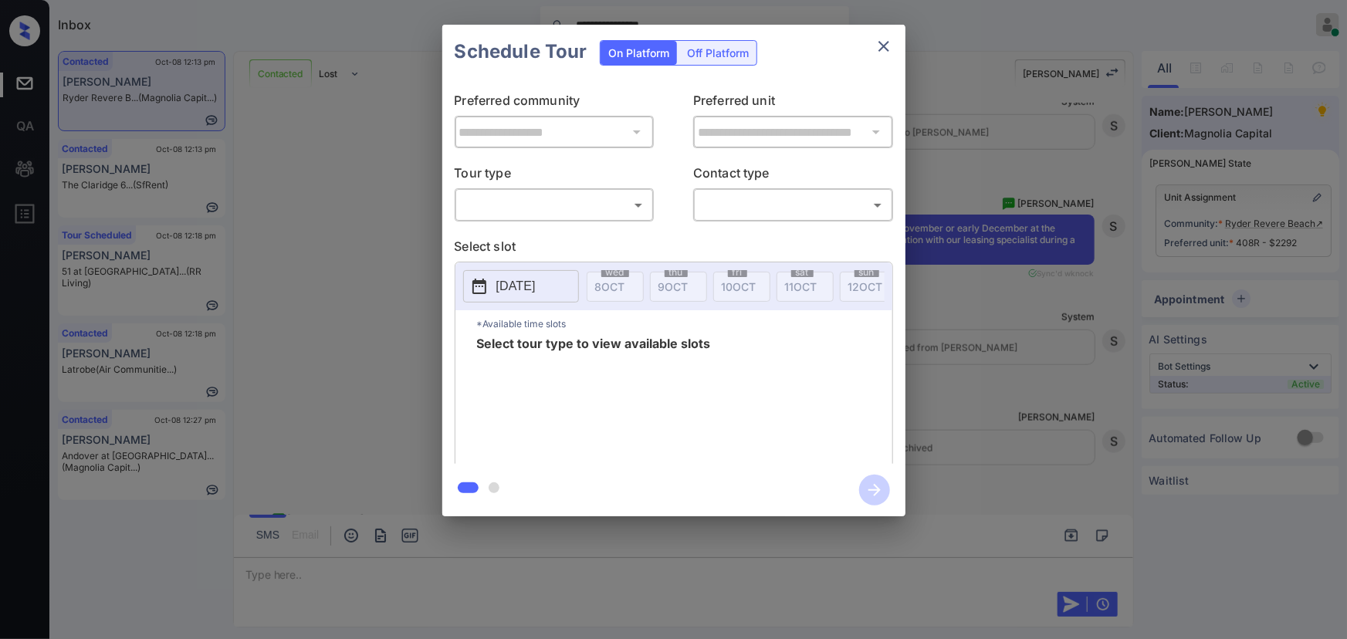
click at [563, 201] on body "**********" at bounding box center [673, 319] width 1347 height 639
drag, startPoint x: 547, startPoint y: 248, endPoint x: 610, endPoint y: 231, distance: 64.8
click at [549, 247] on li "In Person" at bounding box center [553, 239] width 191 height 28
type input "********"
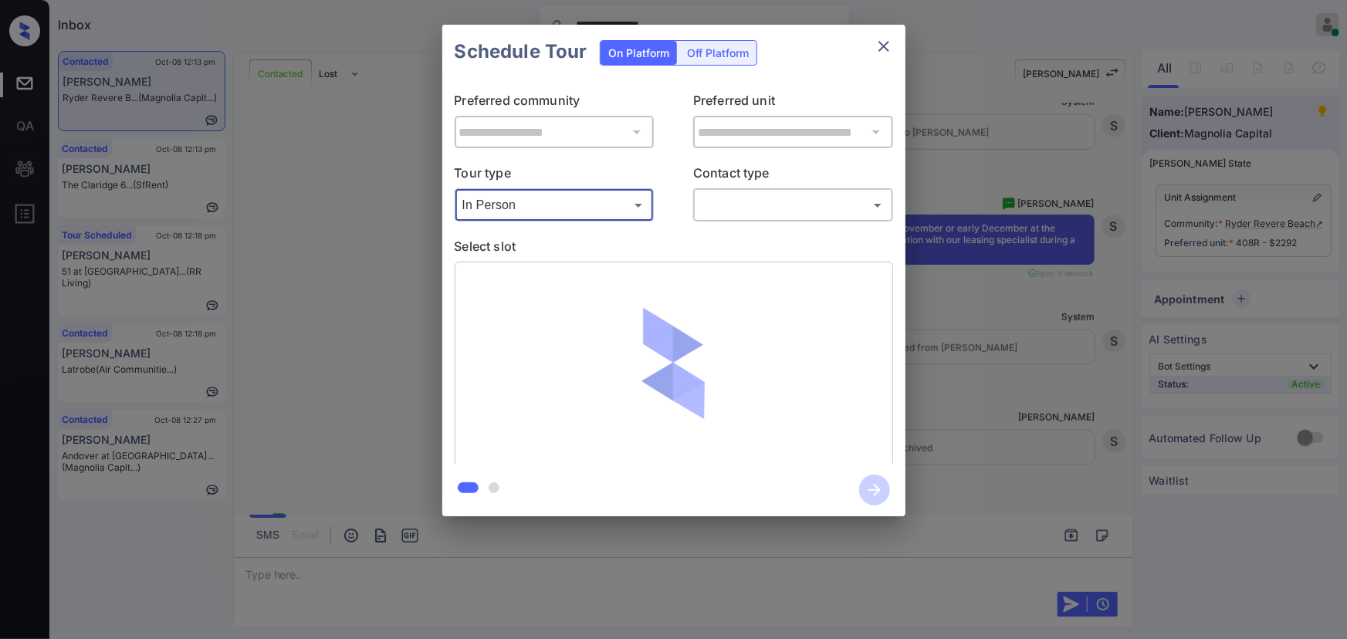
click at [742, 205] on body "**********" at bounding box center [673, 319] width 1347 height 639
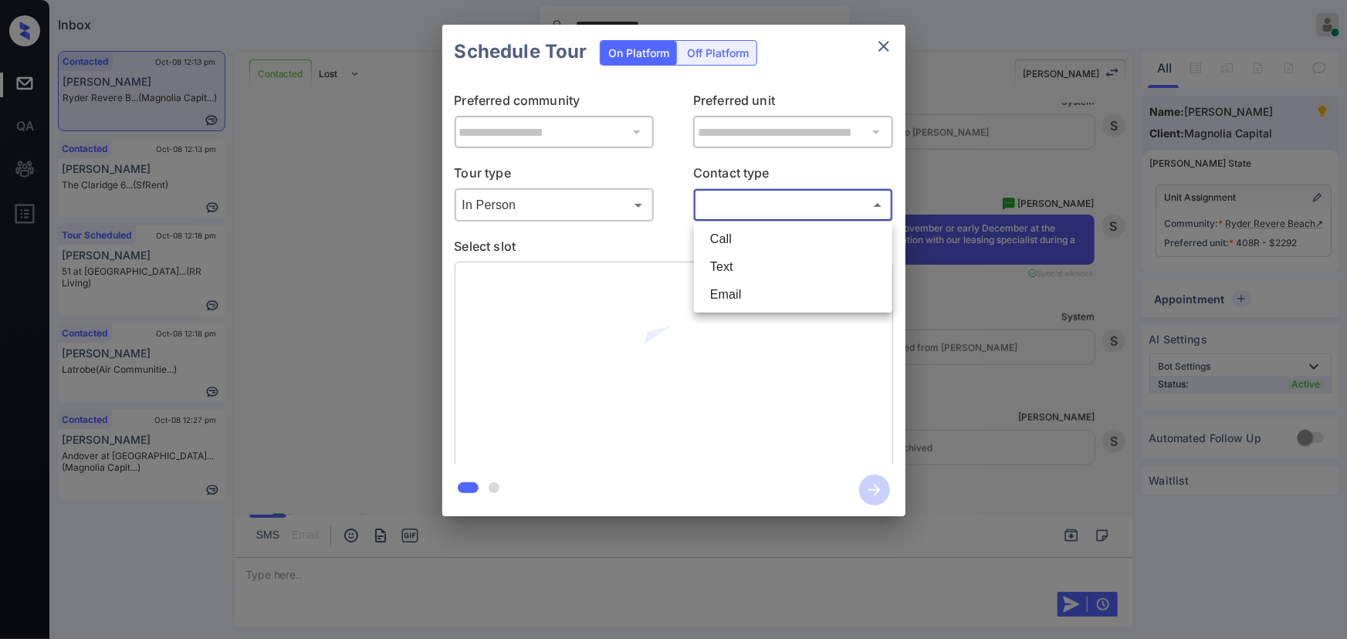
click at [720, 271] on li "Text" at bounding box center [793, 267] width 191 height 28
type input "****"
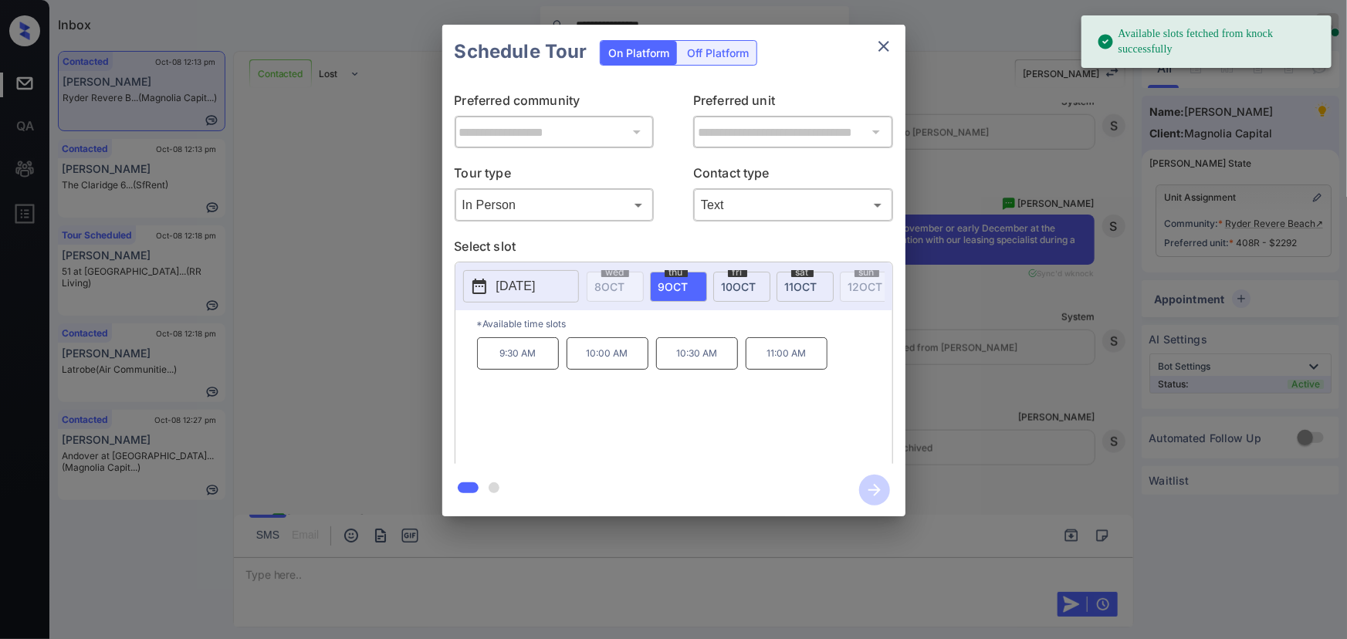
click at [679, 286] on span "9 OCT" at bounding box center [673, 286] width 30 height 13
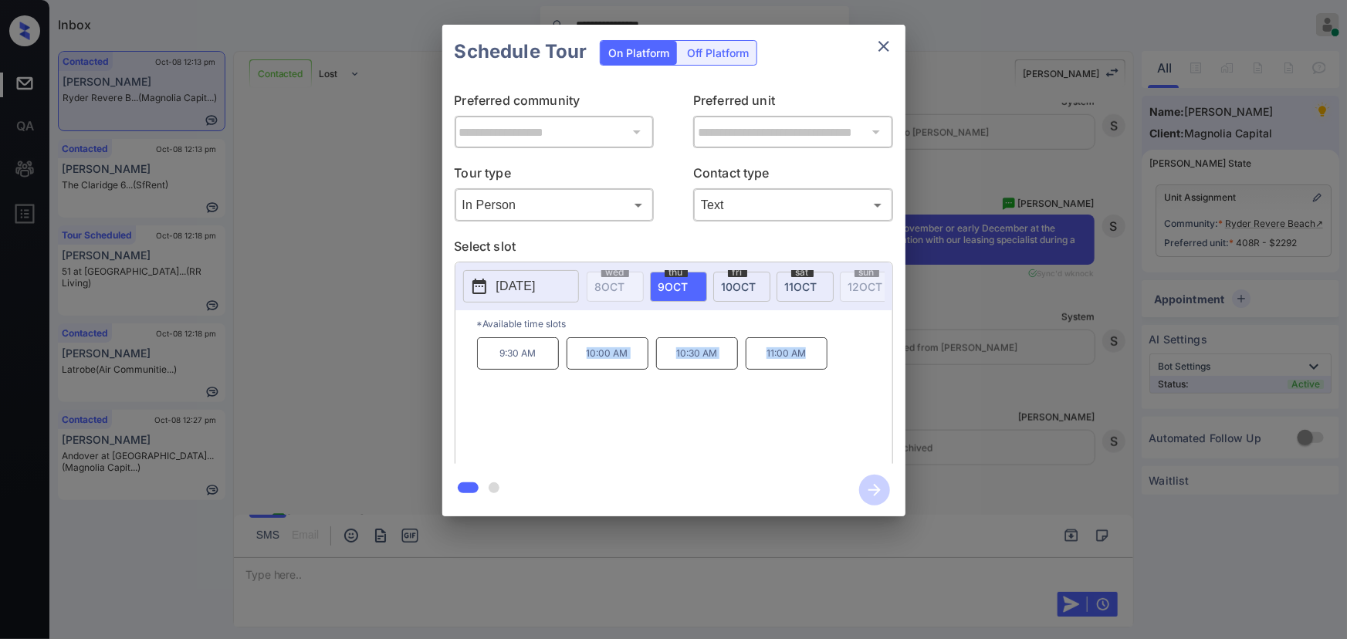
copy div "10:00 AM 10:30 AM 11:00 AM"
drag, startPoint x: 809, startPoint y: 361, endPoint x: 582, endPoint y: 355, distance: 227.0
click at [582, 355] on div "9:30 AM 10:00 AM 10:30 AM 11:00 AM" at bounding box center [684, 398] width 415 height 123
click at [735, 284] on span "10 OCT" at bounding box center [739, 286] width 35 height 13
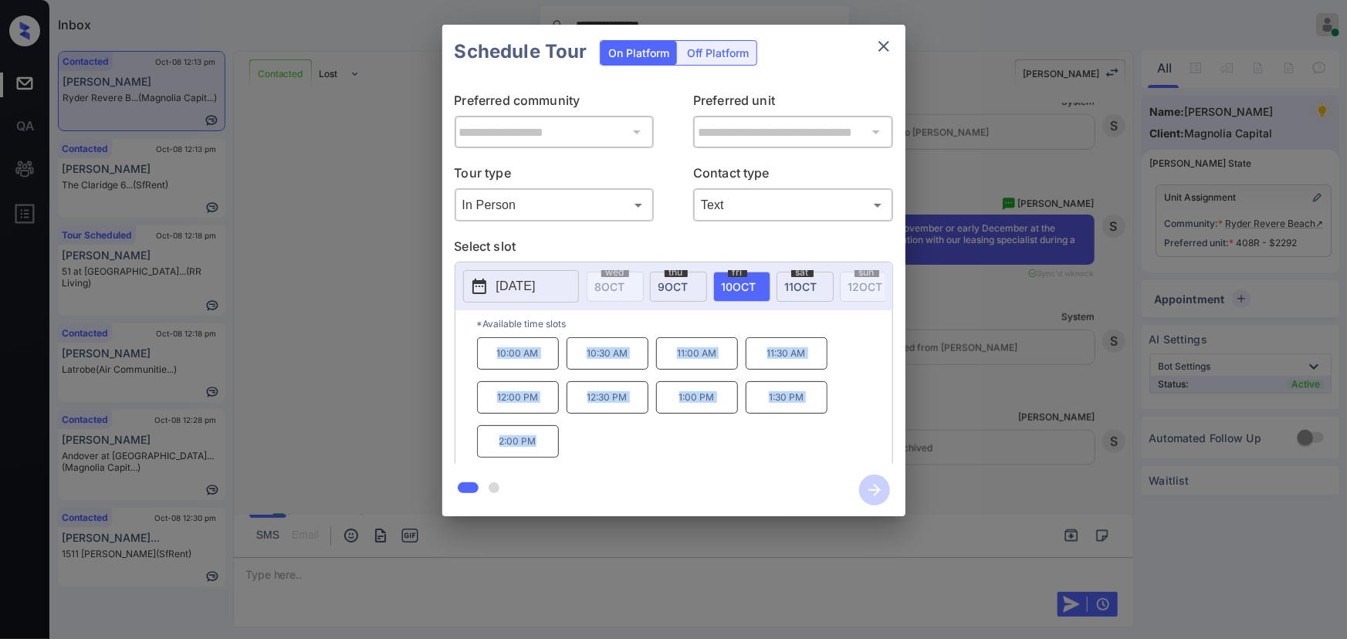
copy div "10:00 AM 10:30 AM 11:00 AM 11:30 AM 12:00 PM 12:30 PM 1:00 PM 1:30 PM 2:00 PM"
drag, startPoint x: 539, startPoint y: 448, endPoint x: 497, endPoint y: 364, distance: 93.9
click at [497, 364] on div "10:00 AM 10:30 AM 11:00 AM 11:30 AM 12:00 PM 12:30 PM 1:00 PM 1:30 PM 2:00 PM" at bounding box center [684, 398] width 415 height 123
click at [588, 575] on div at bounding box center [673, 319] width 1347 height 639
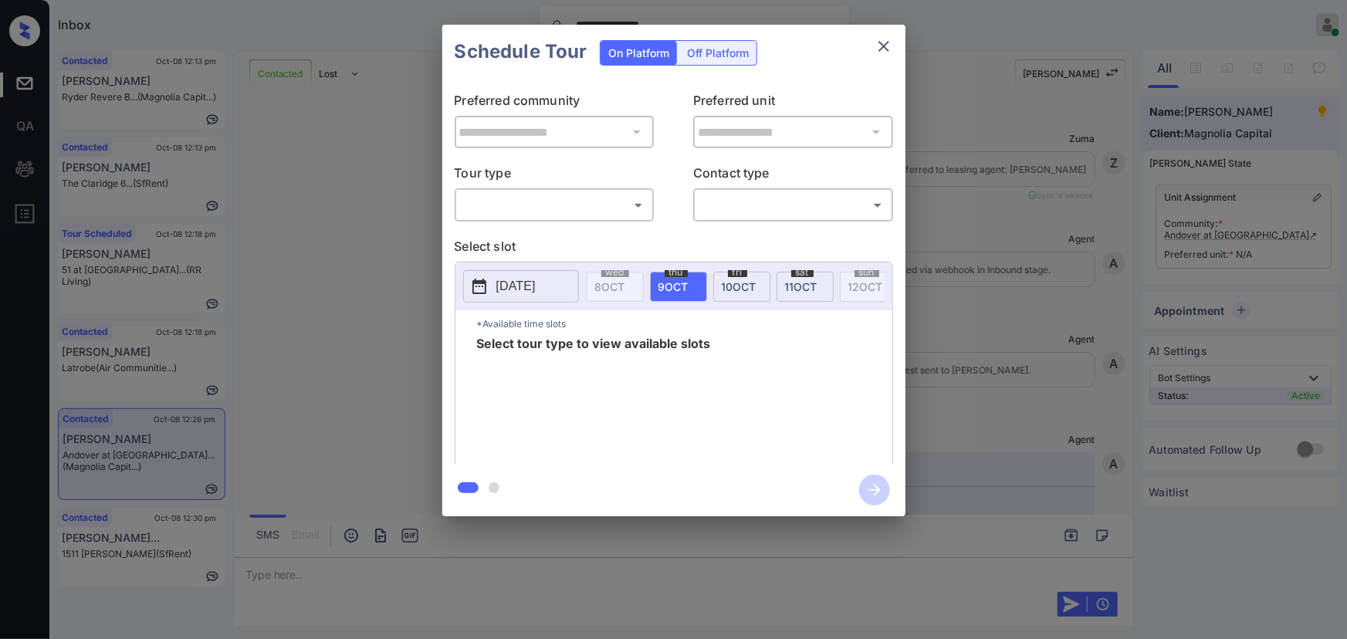
scroll to position [7184, 0]
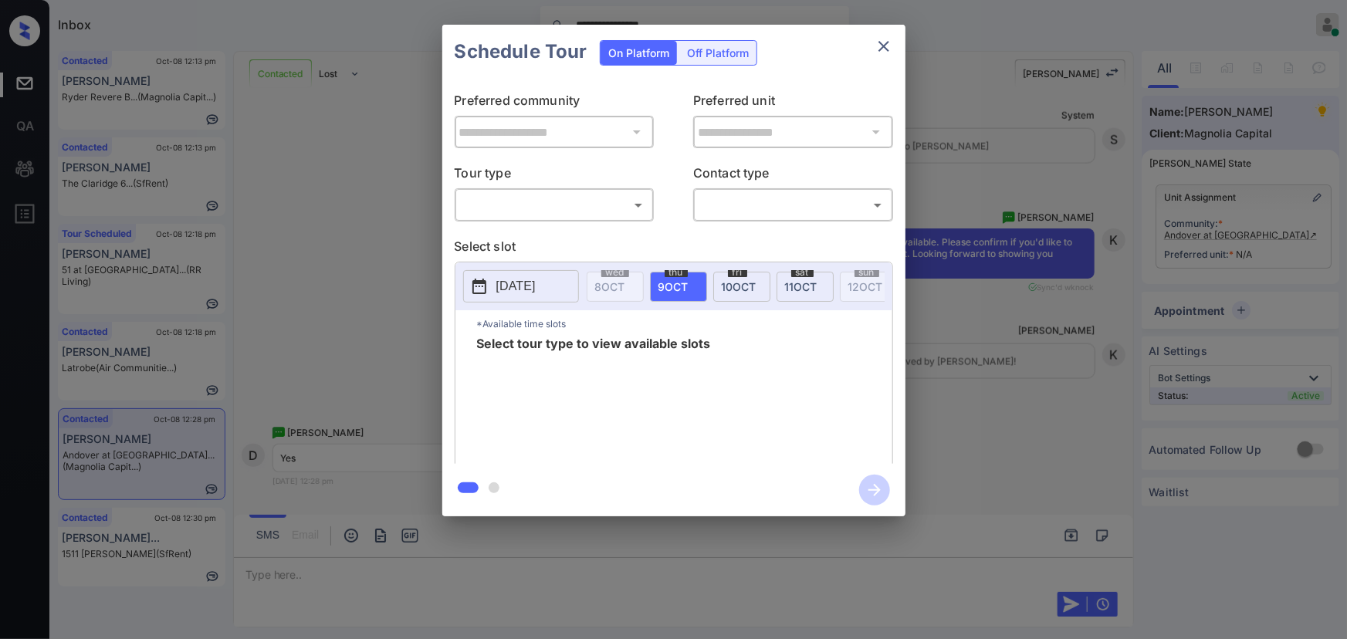
click at [580, 202] on body "**********" at bounding box center [673, 319] width 1347 height 639
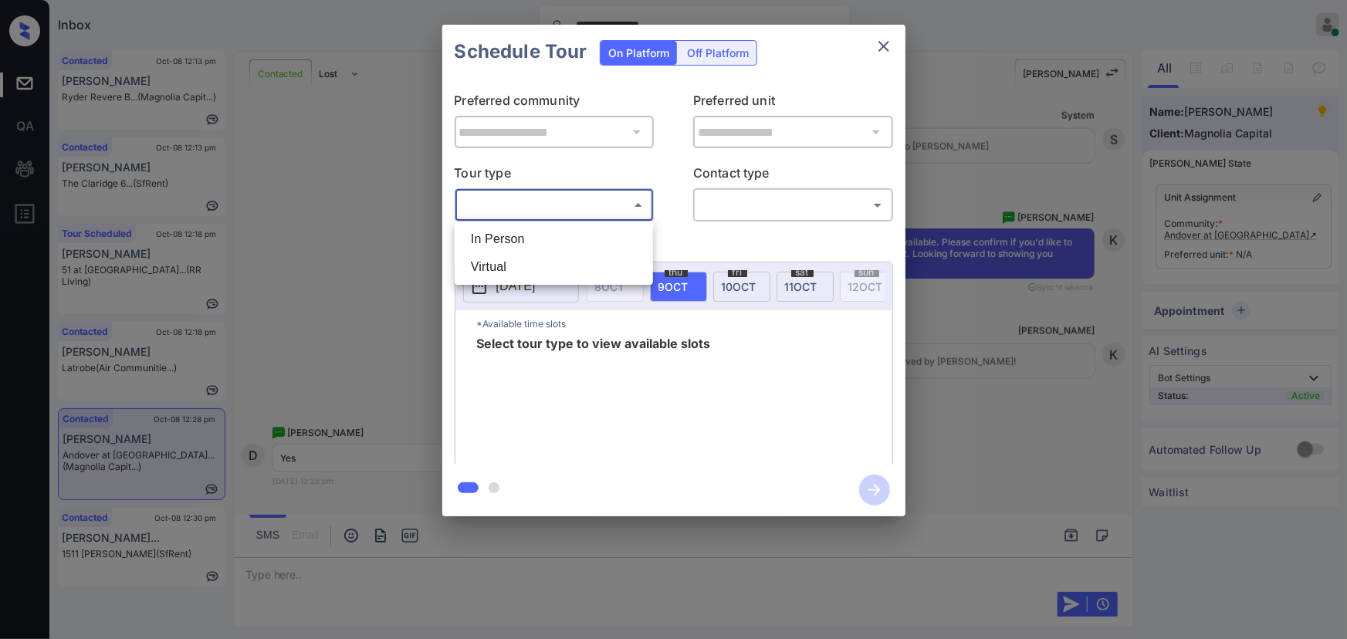
click at [533, 230] on li "In Person" at bounding box center [553, 239] width 191 height 28
type input "********"
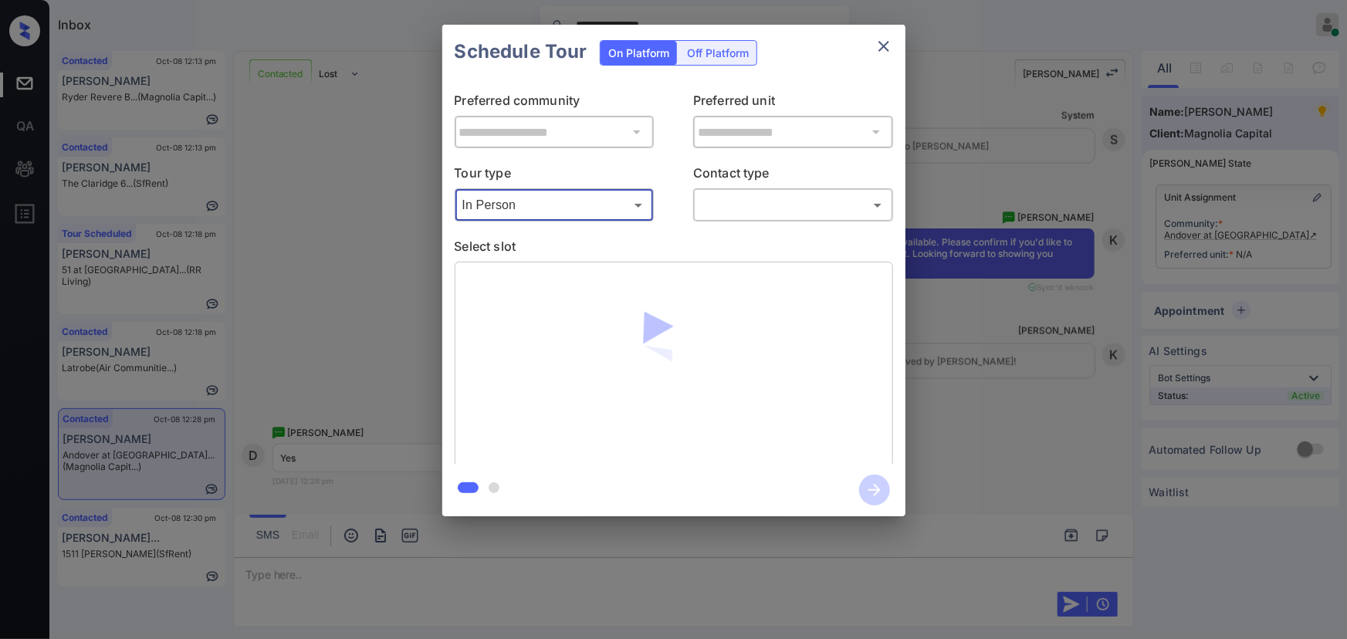
click at [758, 194] on body "**********" at bounding box center [673, 319] width 1347 height 639
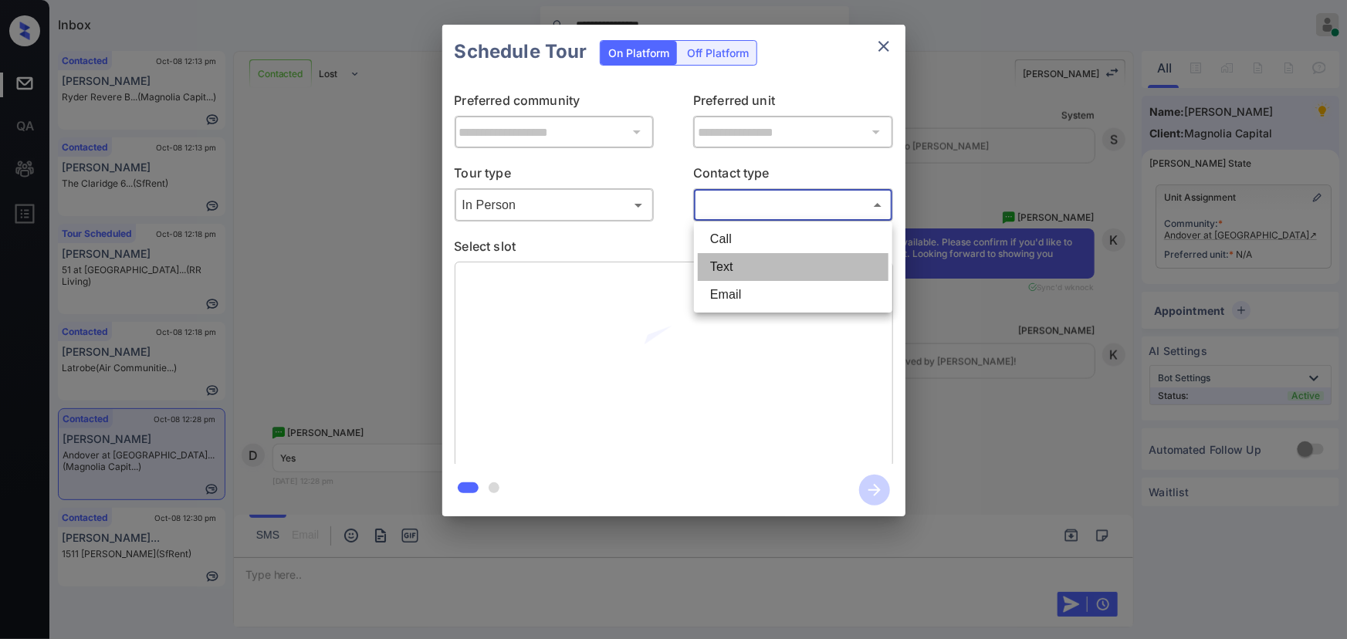
click at [747, 270] on li "Text" at bounding box center [793, 267] width 191 height 28
type input "****"
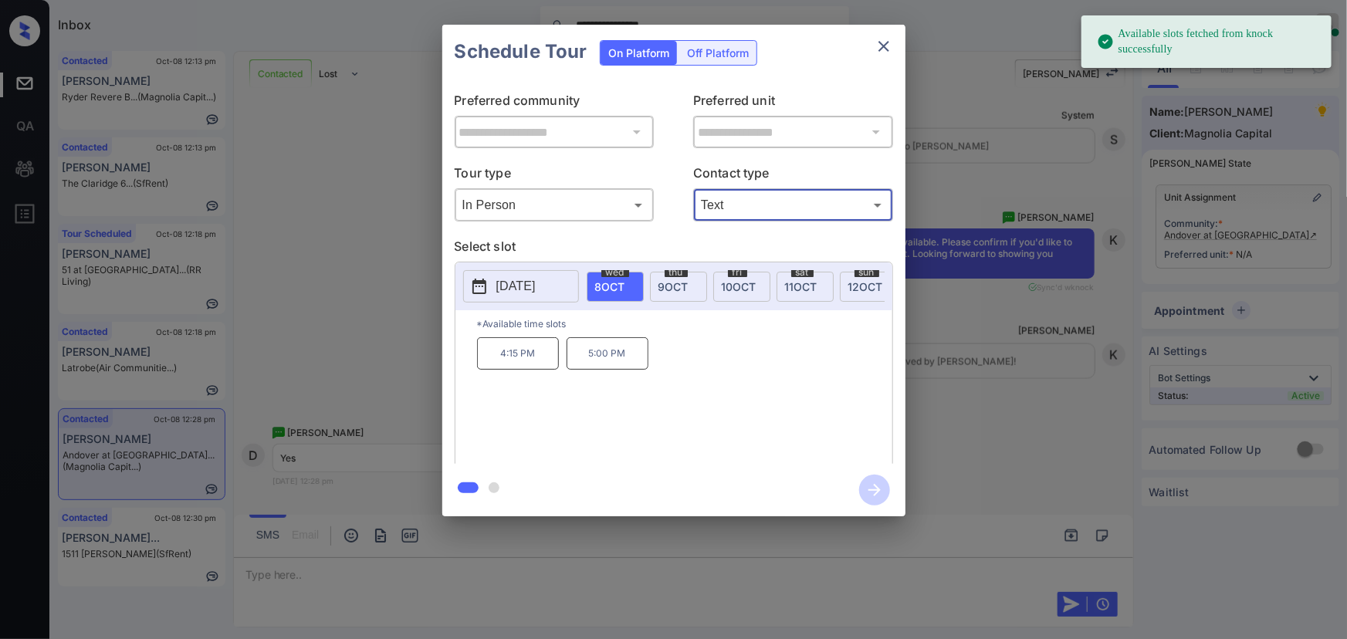
click at [675, 280] on span "[DATE]" at bounding box center [673, 286] width 30 height 13
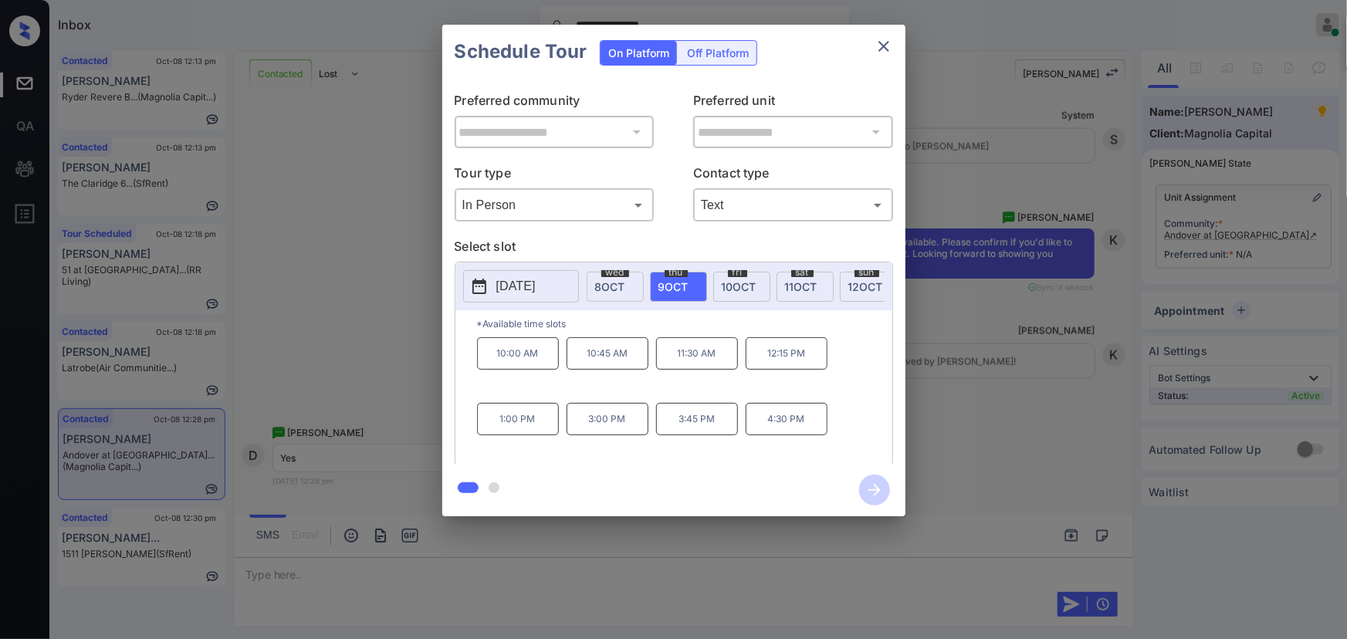
click at [533, 289] on p "[DATE]" at bounding box center [515, 286] width 39 height 19
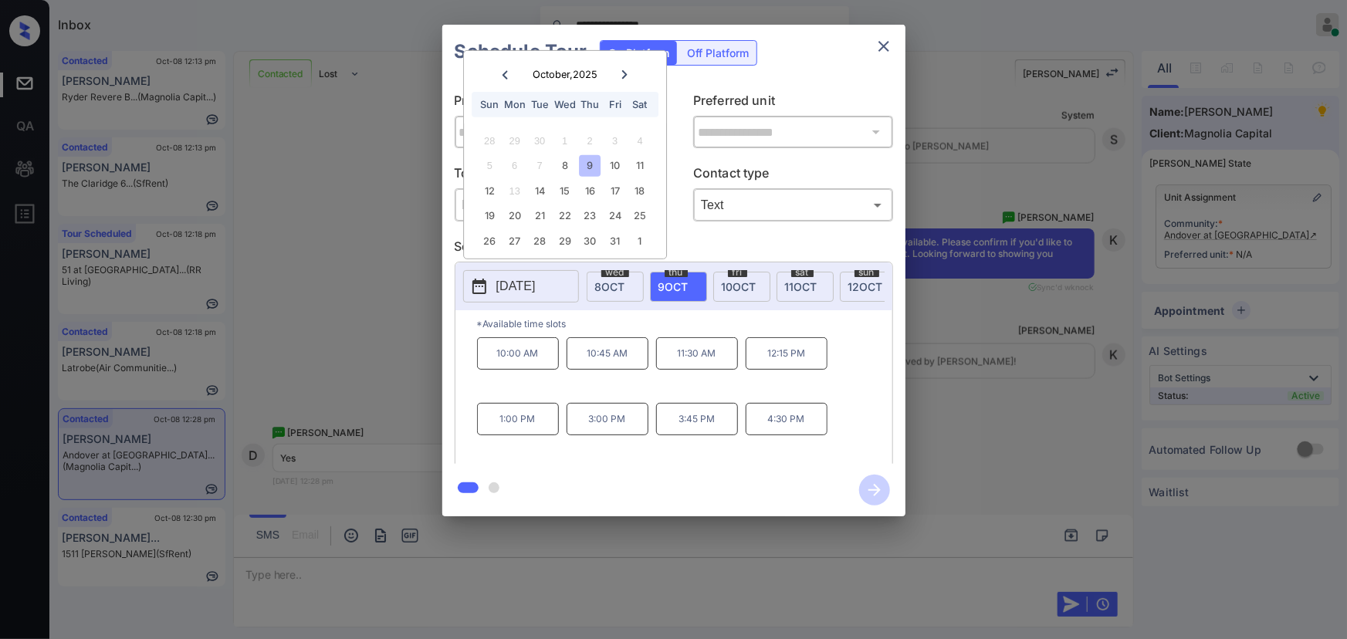
click at [543, 365] on p "10:00 AM" at bounding box center [518, 353] width 82 height 32
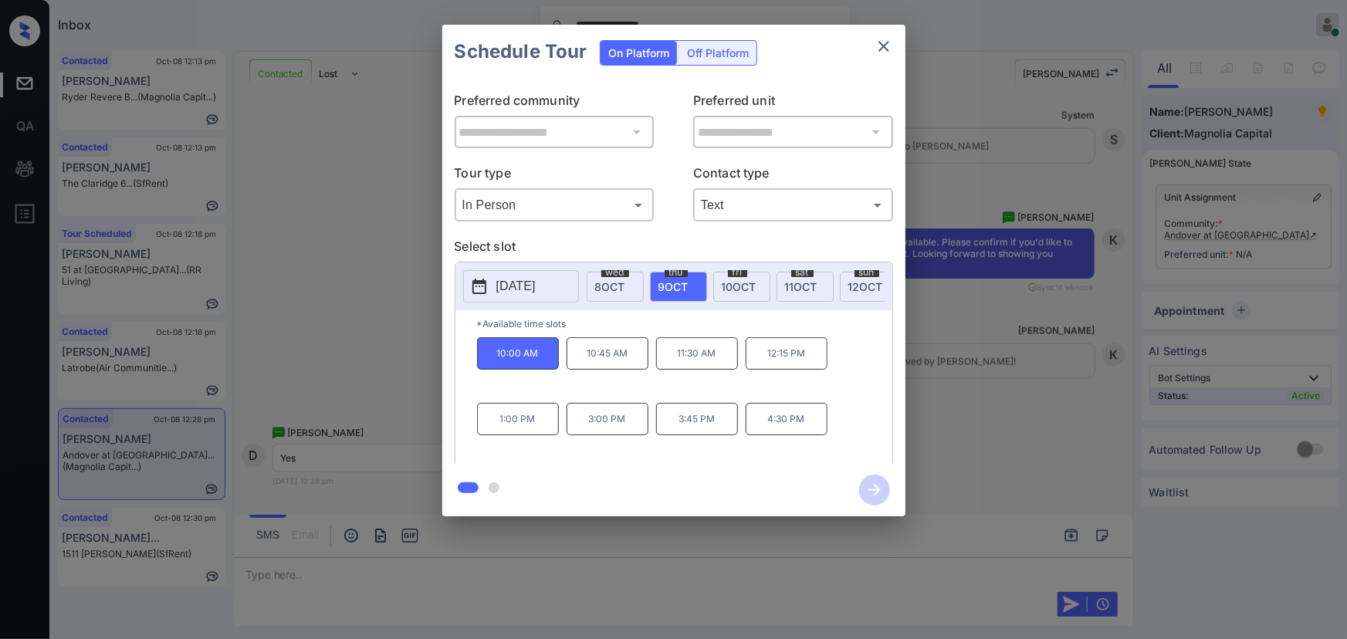
click at [1057, 385] on div "**********" at bounding box center [673, 270] width 1347 height 541
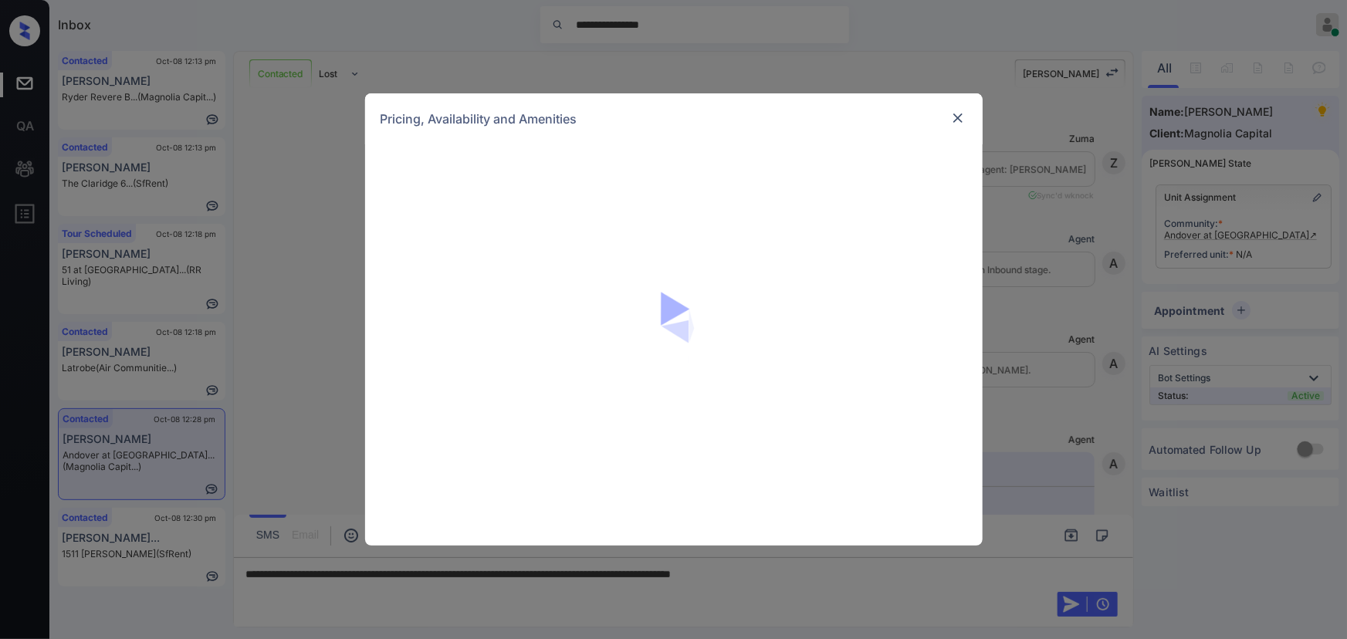
scroll to position [6996, 0]
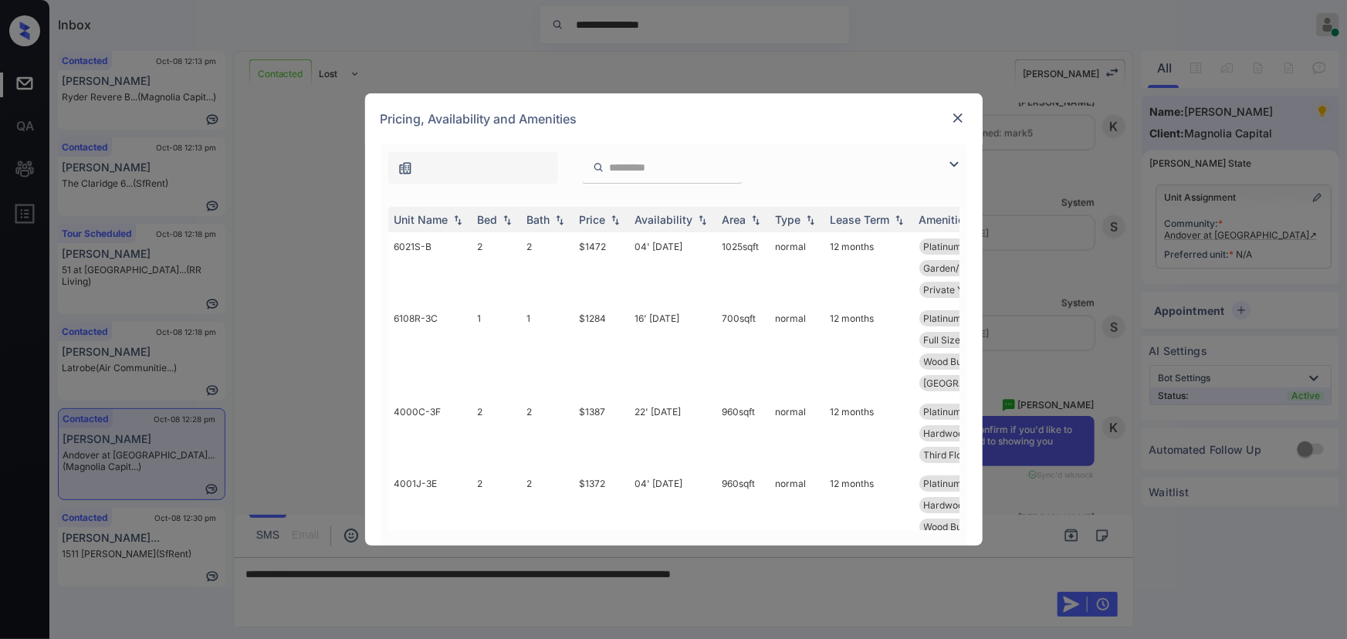
click at [957, 161] on img at bounding box center [954, 164] width 19 height 19
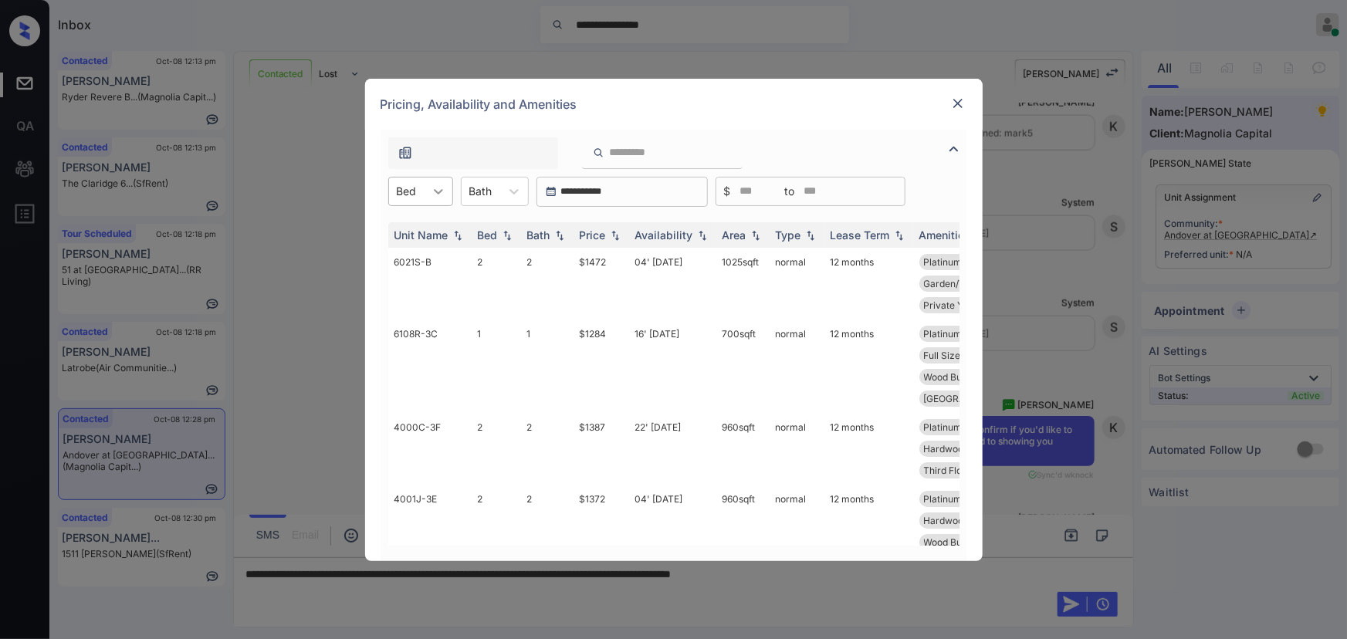
click at [441, 194] on icon at bounding box center [438, 191] width 15 height 15
click at [412, 235] on div "1" at bounding box center [420, 229] width 65 height 28
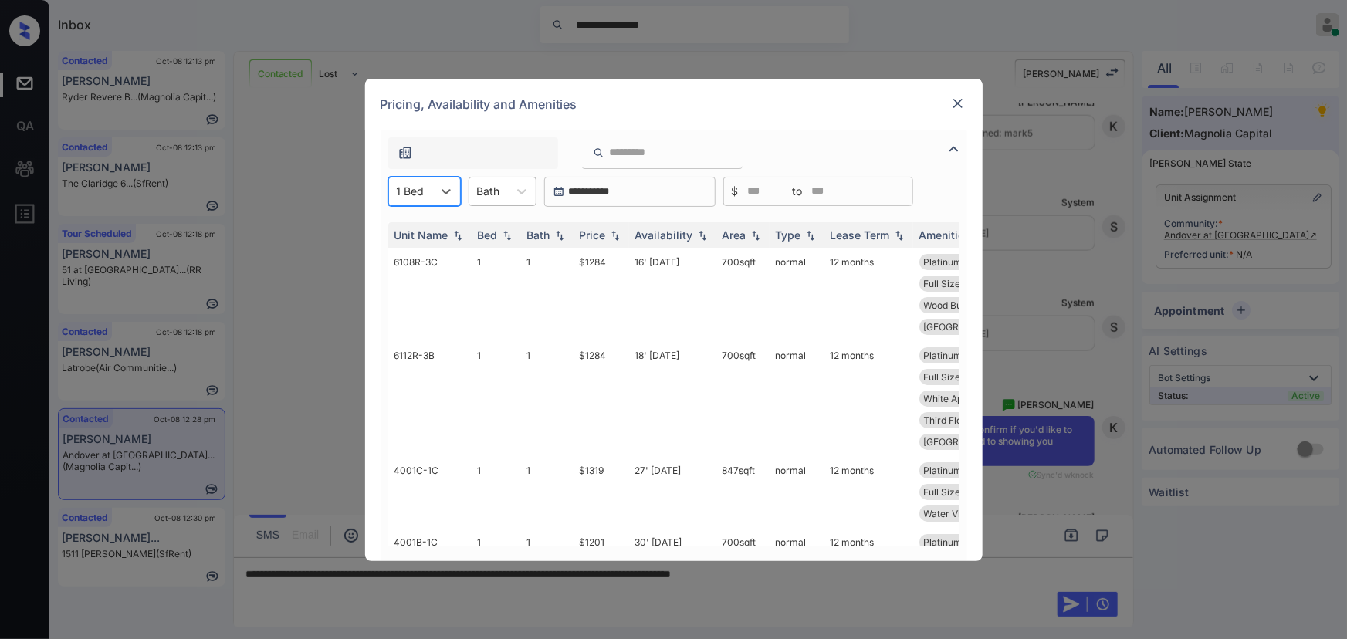
drag, startPoint x: 497, startPoint y: 188, endPoint x: 496, endPoint y: 197, distance: 9.3
click at [498, 188] on div at bounding box center [488, 191] width 23 height 16
click at [495, 231] on div "1" at bounding box center [502, 229] width 68 height 28
click at [604, 239] on div "Price" at bounding box center [593, 234] width 26 height 13
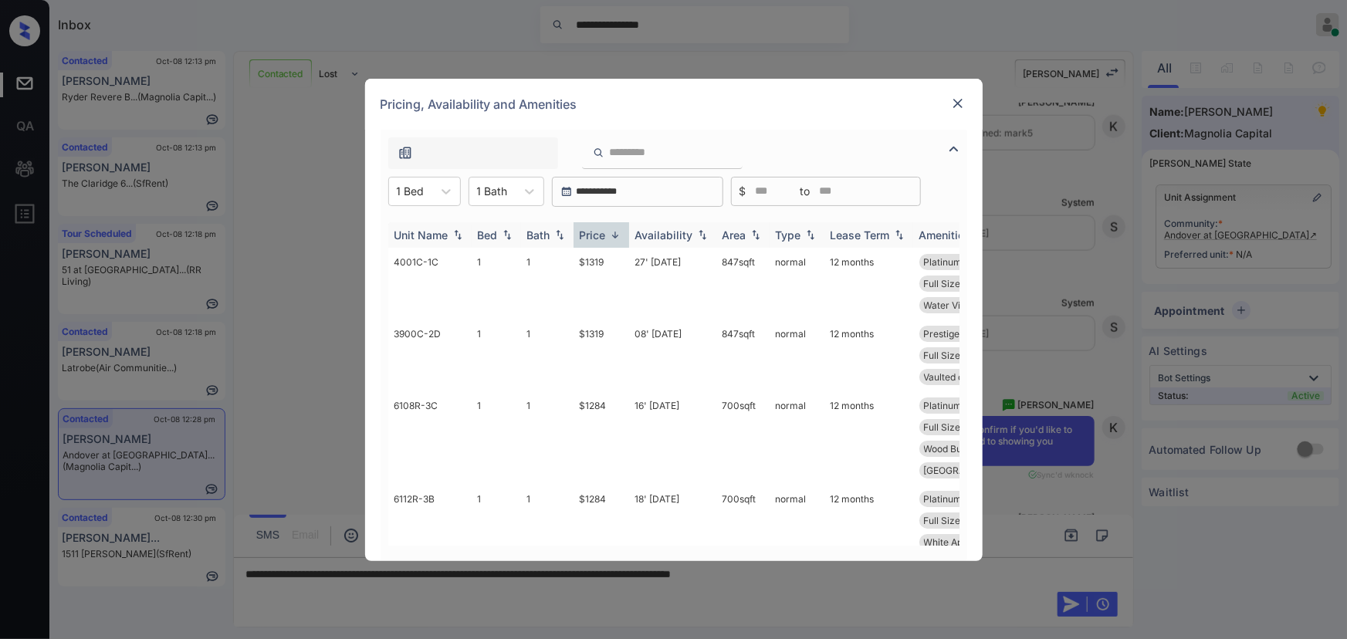
click at [604, 239] on div "Price" at bounding box center [593, 234] width 26 height 13
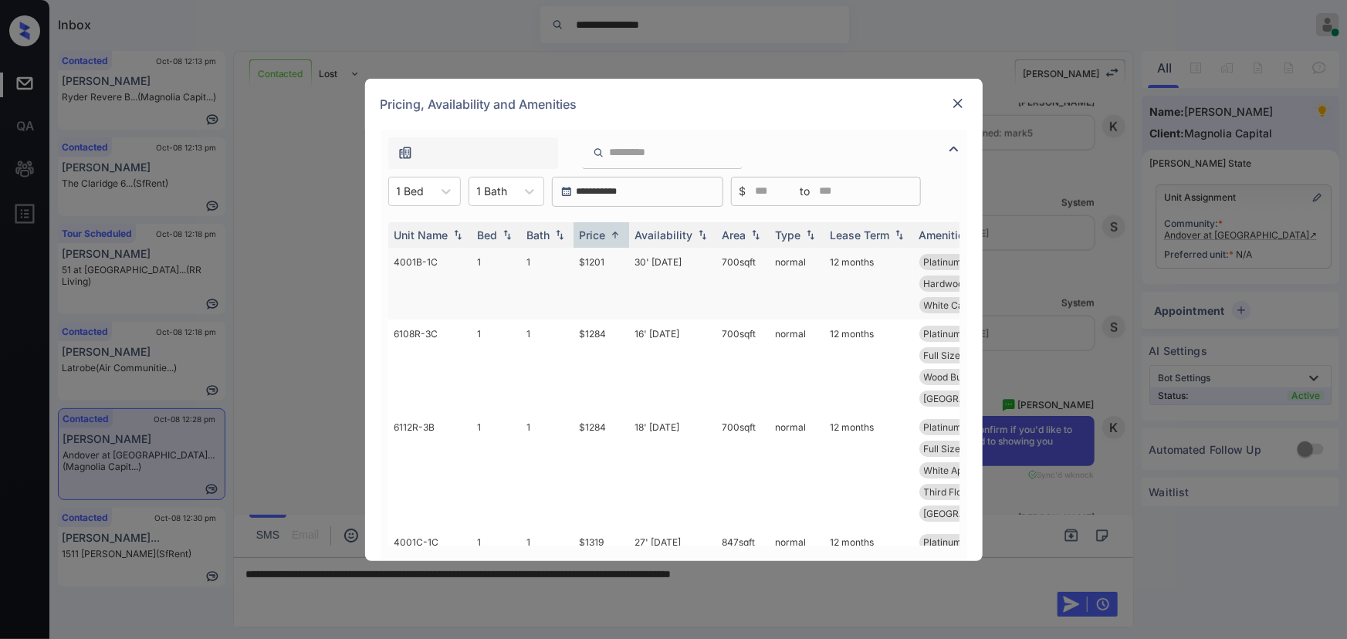
click at [589, 264] on td "$1201" at bounding box center [601, 284] width 56 height 72
drag, startPoint x: 589, startPoint y: 264, endPoint x: 888, endPoint y: 181, distance: 309.9
click at [589, 264] on td "$1201" at bounding box center [601, 284] width 56 height 72
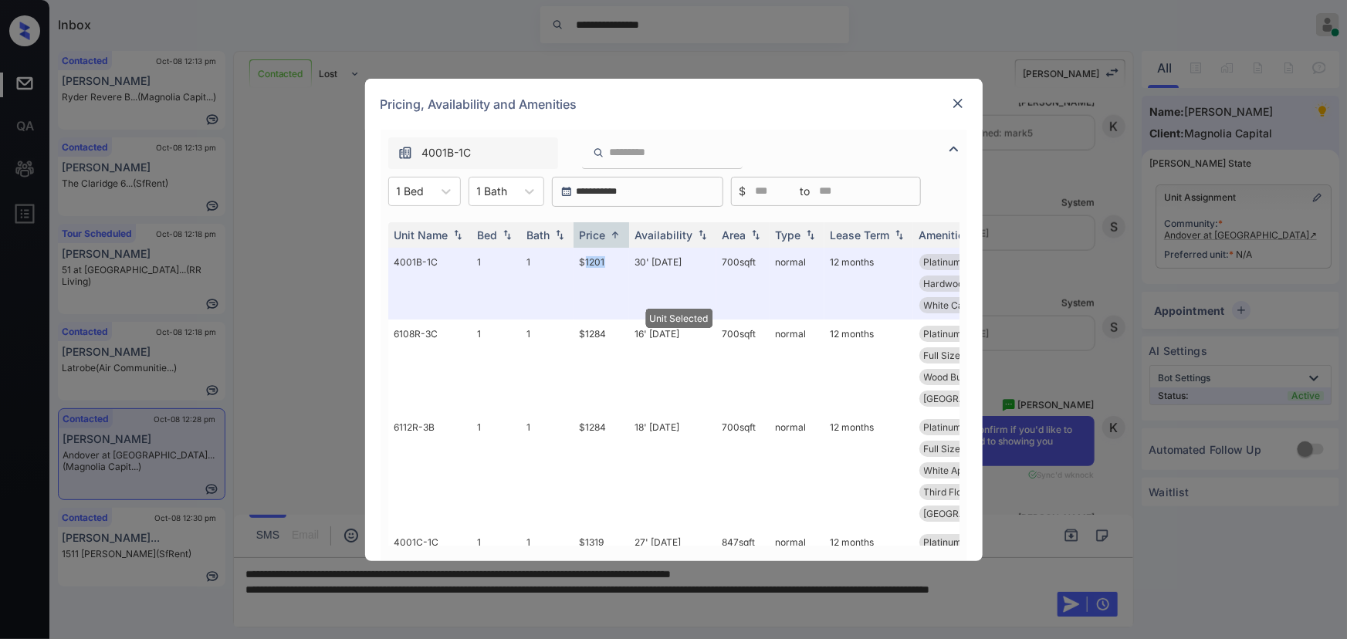
click at [952, 101] on img at bounding box center [957, 103] width 15 height 15
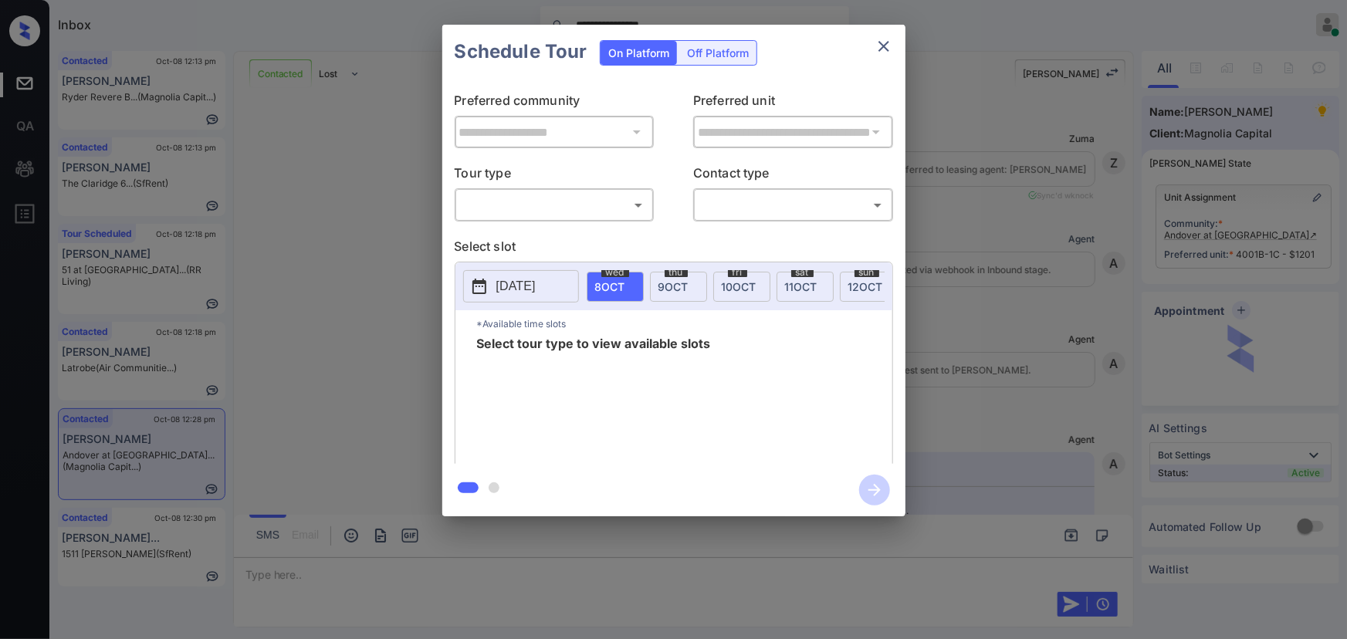
scroll to position [7113, 0]
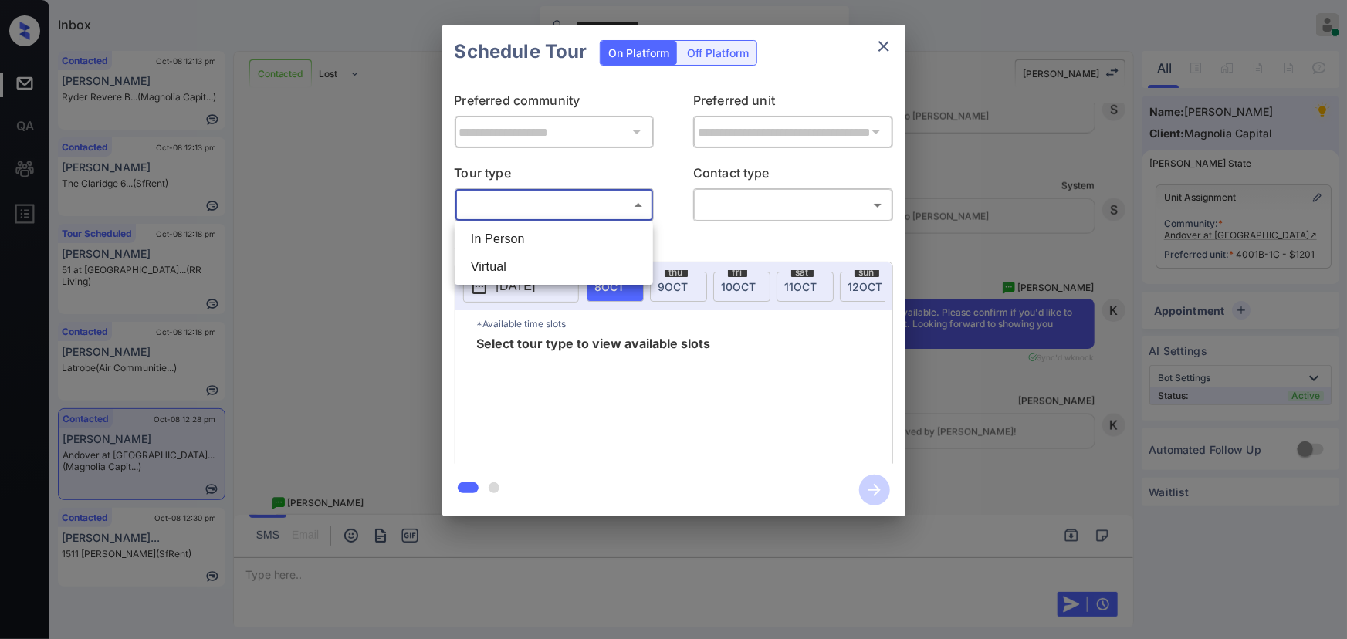
click at [584, 205] on body "**********" at bounding box center [673, 319] width 1347 height 639
click at [543, 239] on li "In Person" at bounding box center [553, 239] width 191 height 28
type input "********"
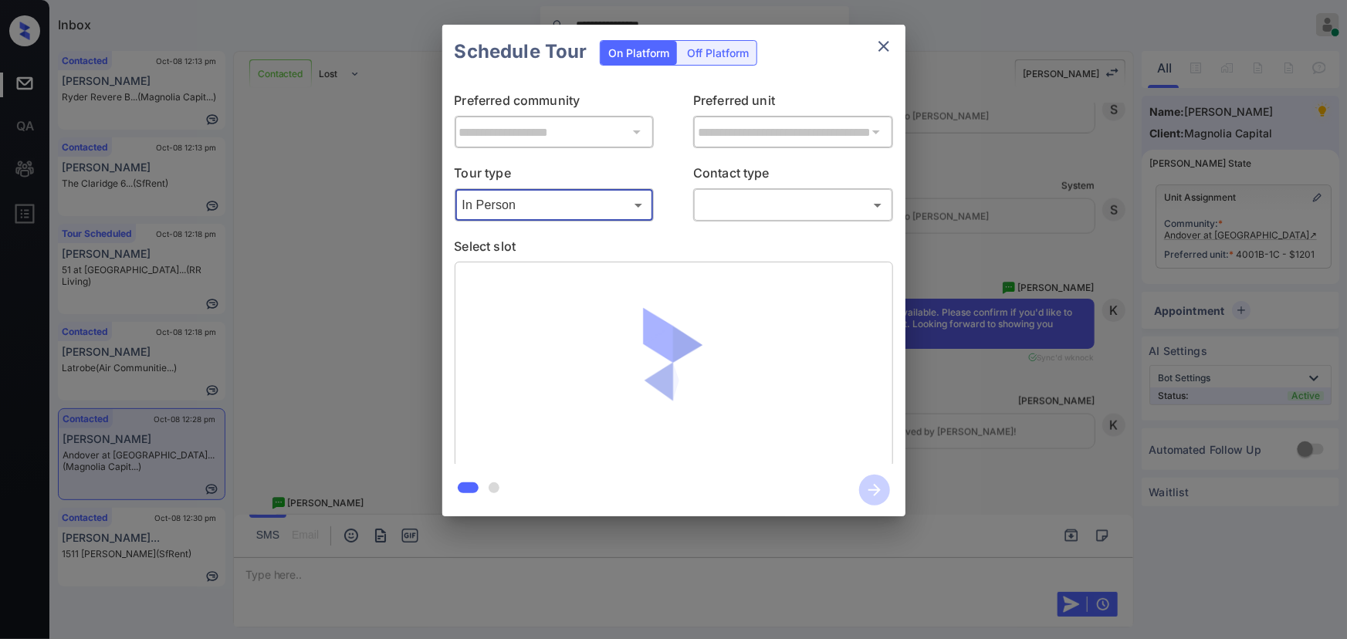
click at [749, 198] on body "**********" at bounding box center [673, 319] width 1347 height 639
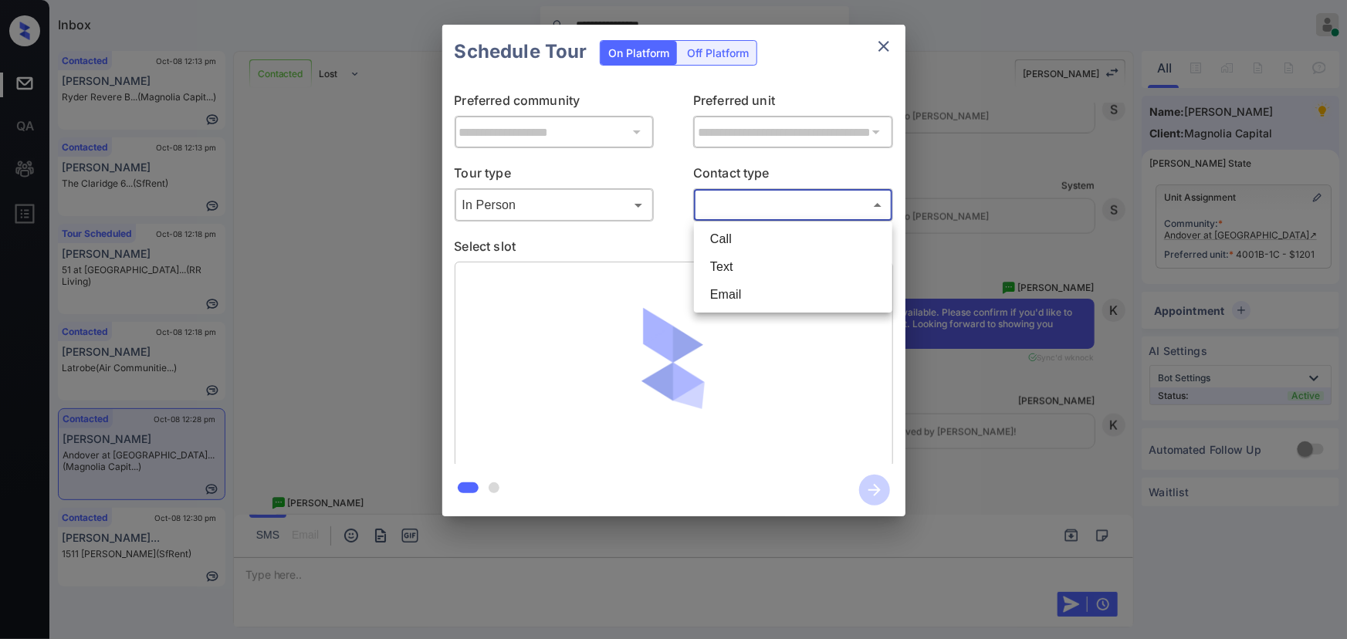
click at [720, 274] on li "Text" at bounding box center [793, 267] width 191 height 28
type input "****"
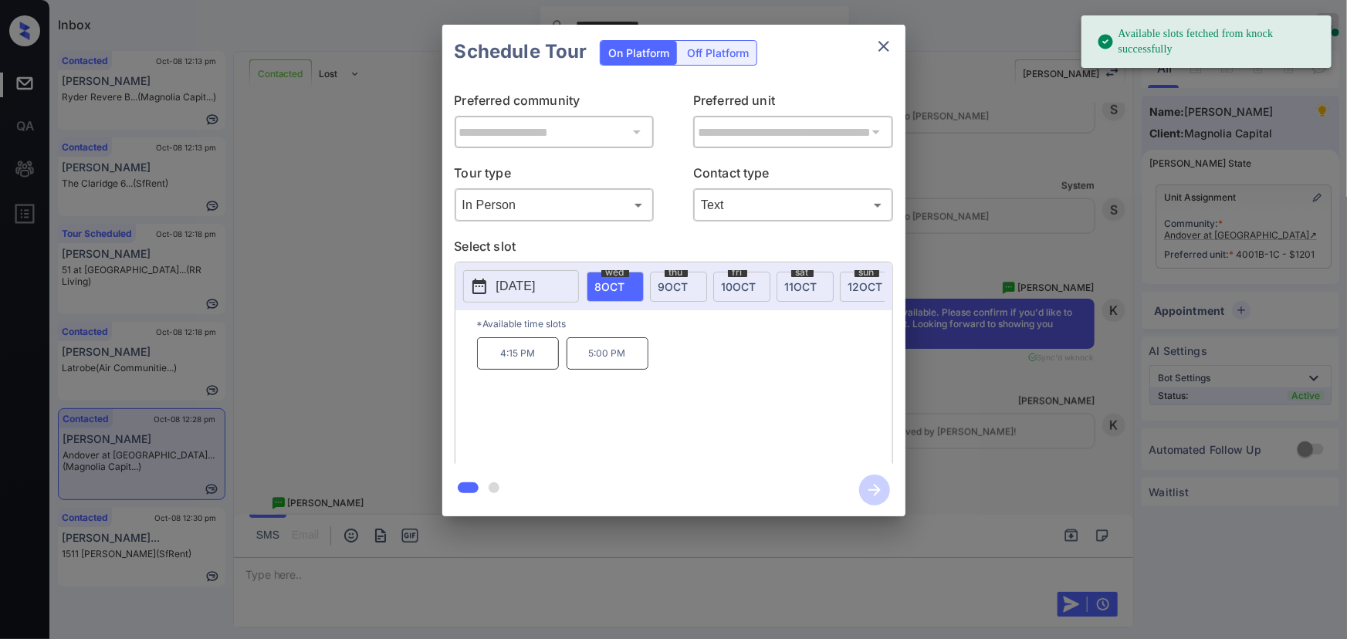
click at [669, 280] on span "9 OCT" at bounding box center [673, 286] width 30 height 13
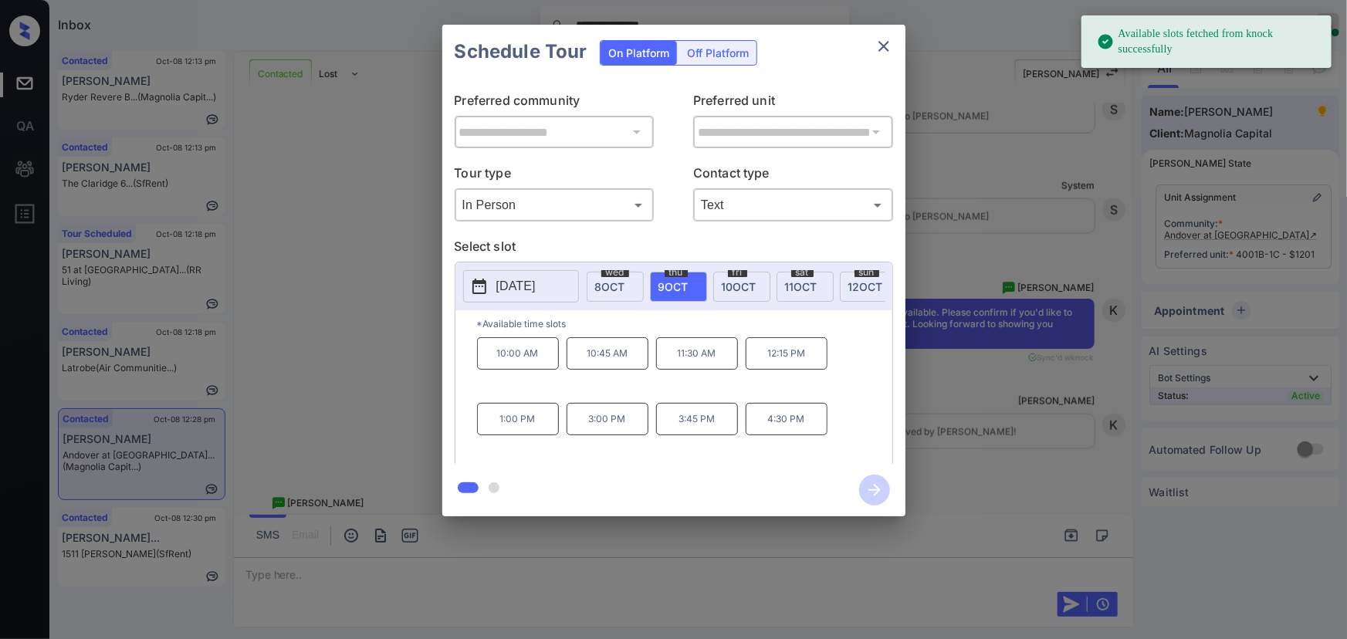
click at [508, 360] on p "10:00 AM" at bounding box center [518, 353] width 82 height 32
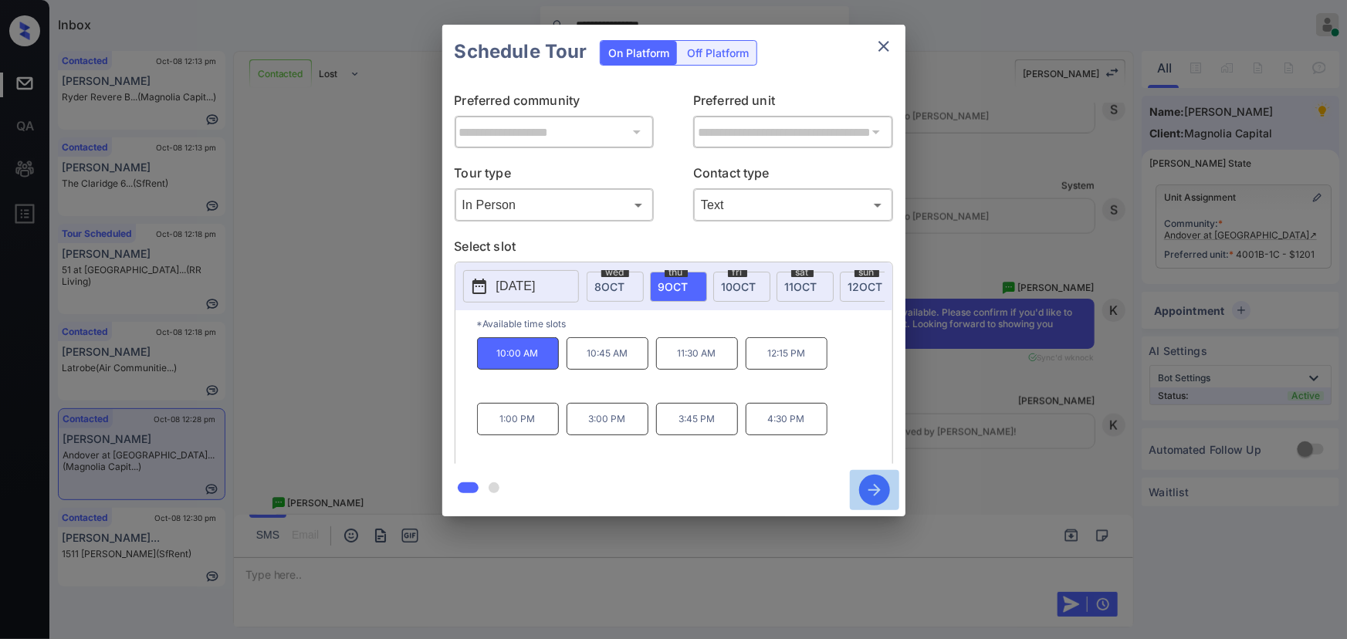
click at [880, 491] on icon "button" at bounding box center [874, 490] width 31 height 31
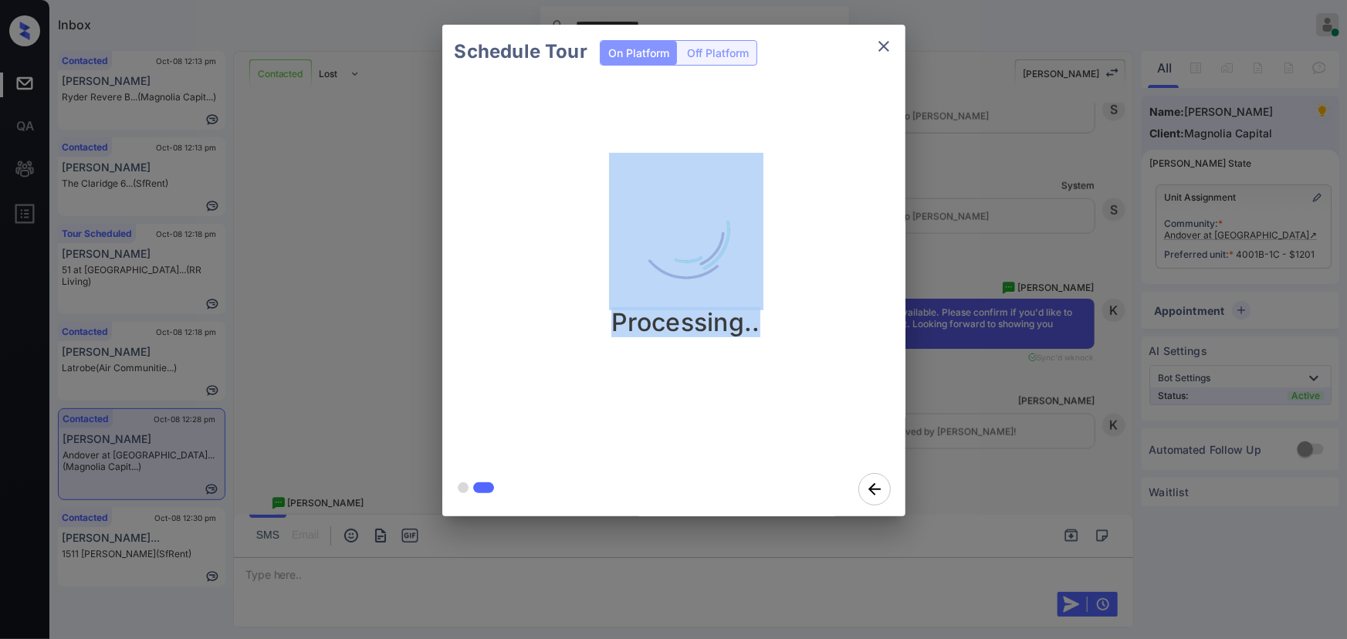
drag, startPoint x: 884, startPoint y: 325, endPoint x: 711, endPoint y: 304, distance: 174.1
click at [723, 274] on div "Processing.." at bounding box center [686, 245] width 463 height 184
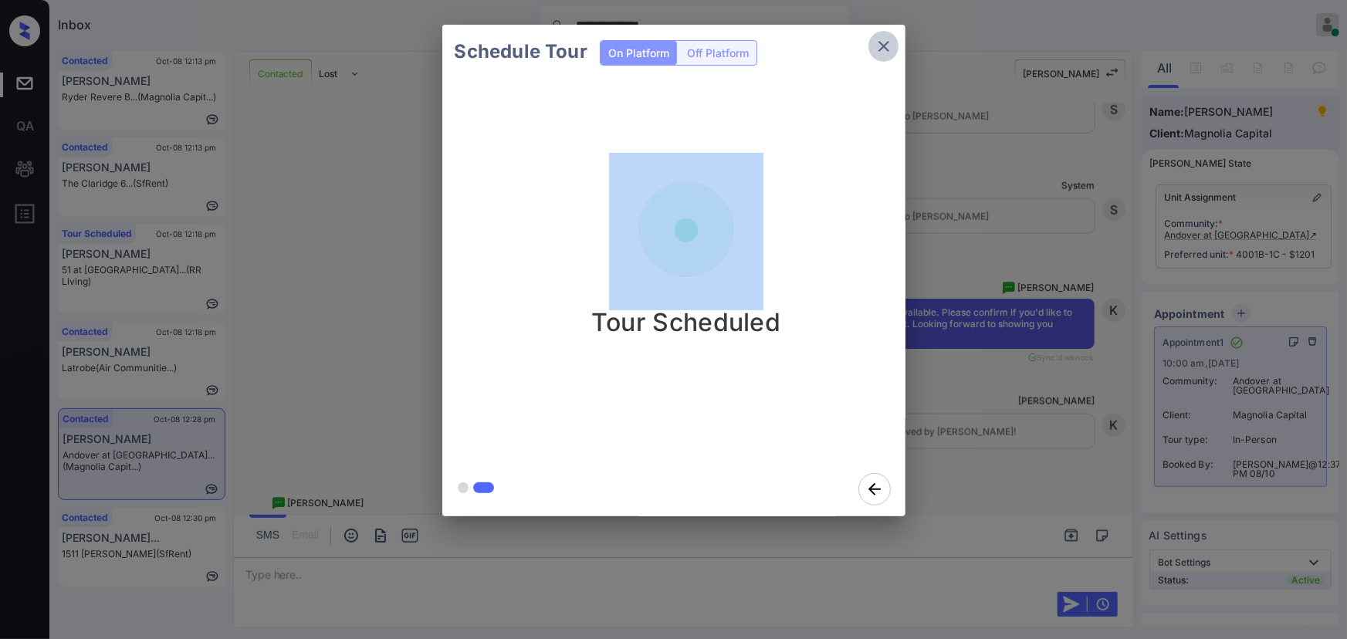
click at [886, 44] on icon "close" at bounding box center [883, 46] width 11 height 11
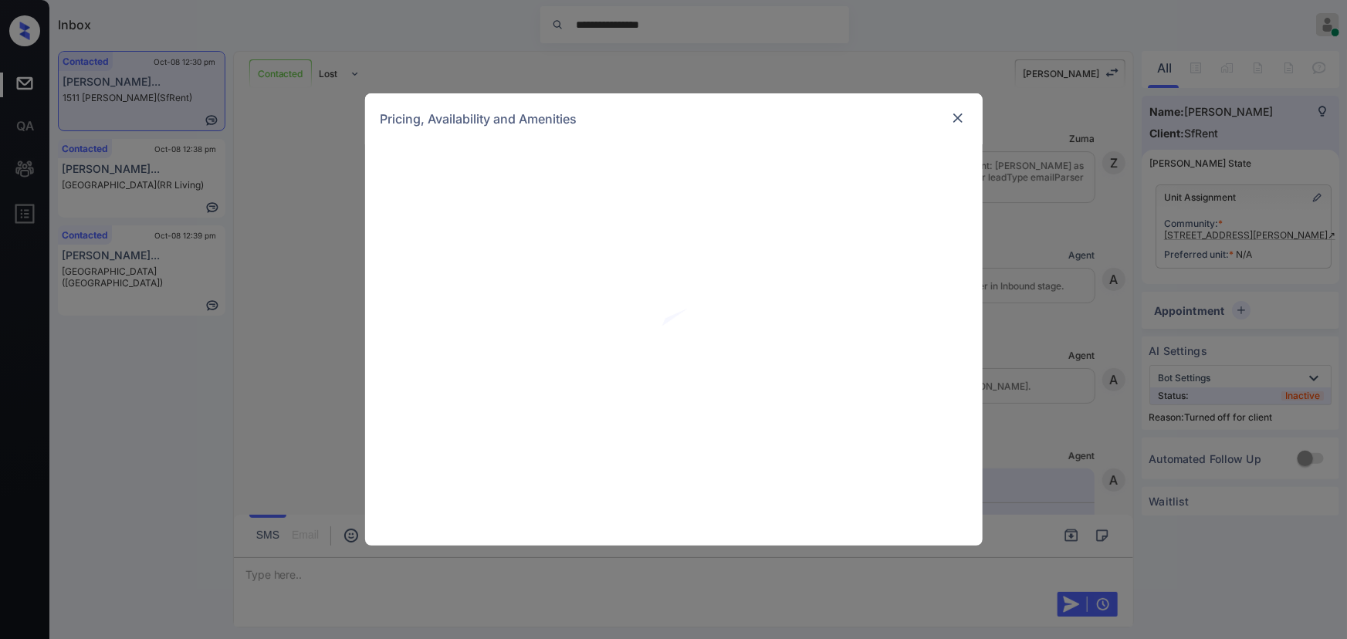
scroll to position [2456, 0]
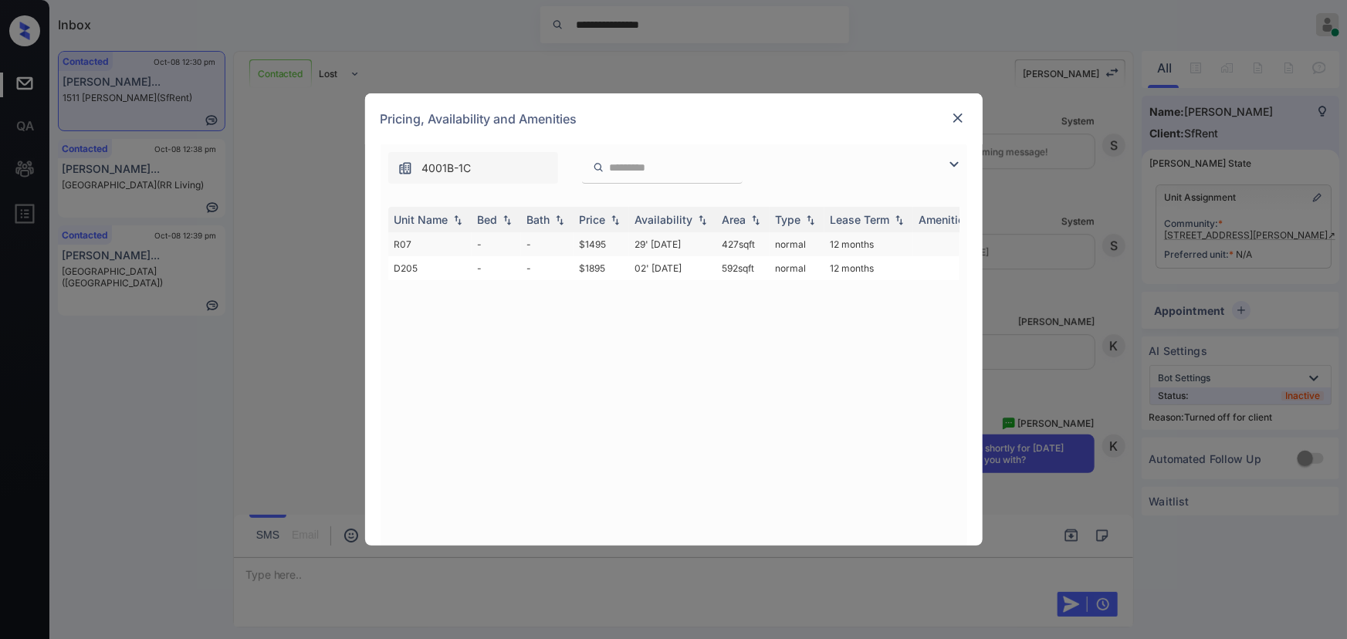
click at [632, 240] on td "29' Jun 18" at bounding box center [672, 244] width 87 height 24
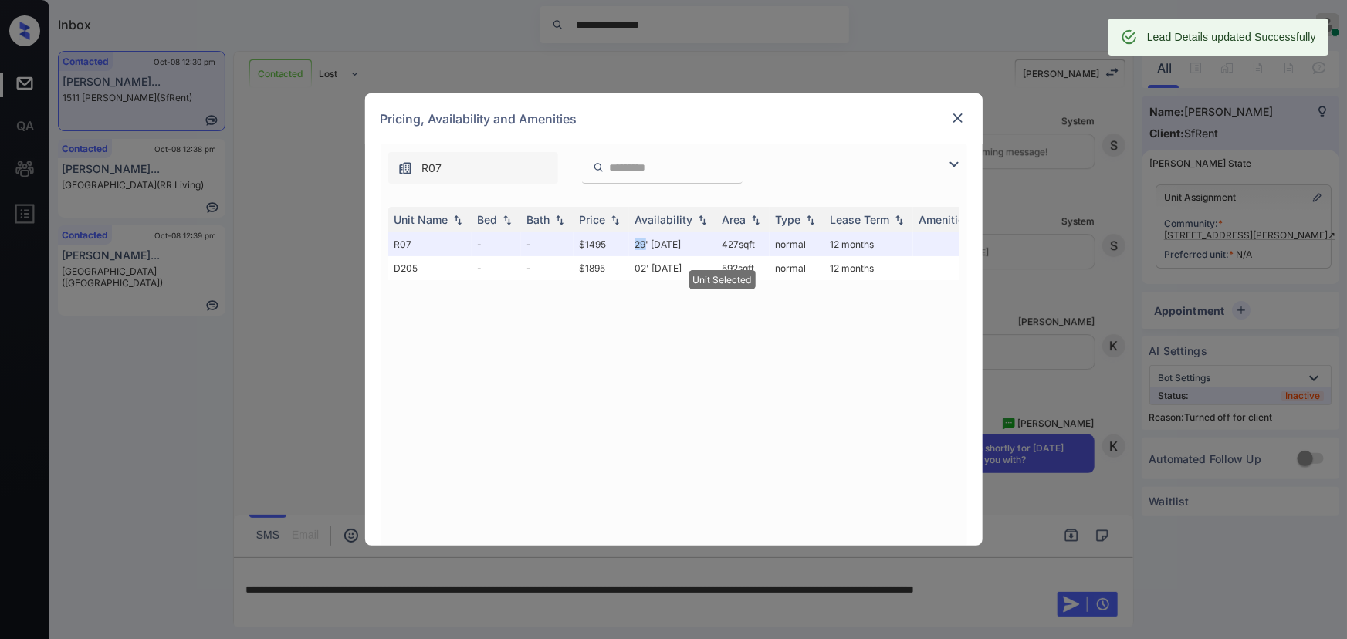
click at [956, 120] on img at bounding box center [957, 117] width 15 height 15
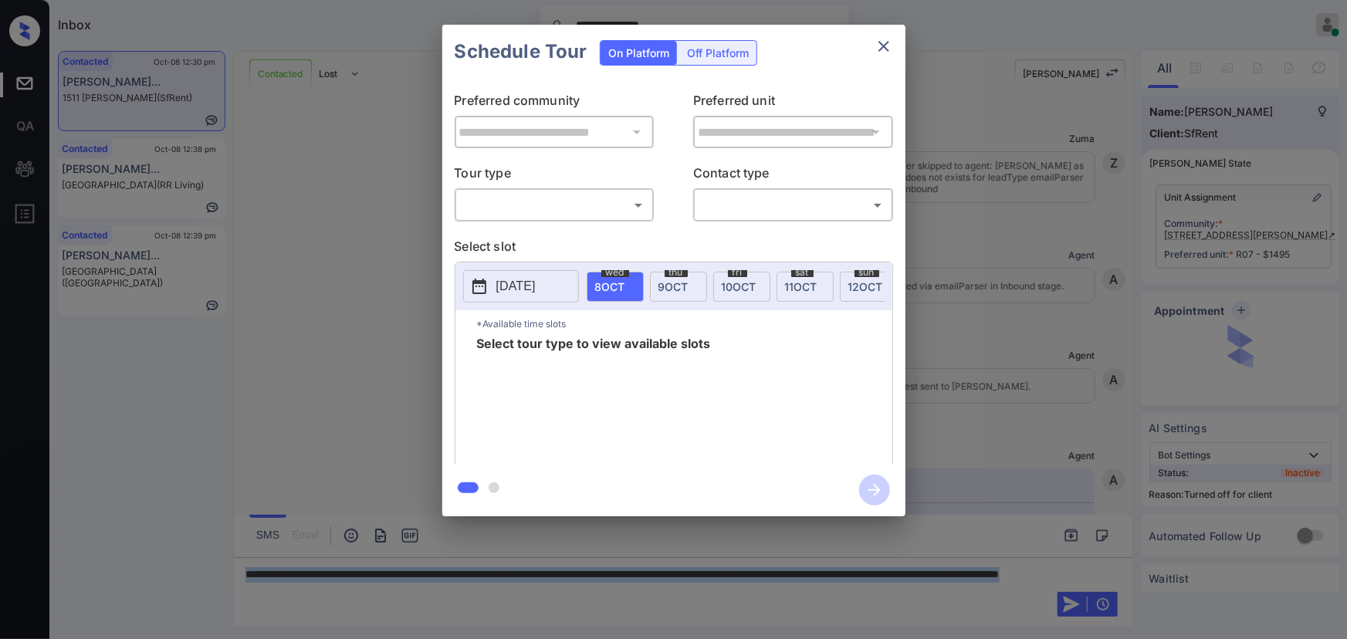
scroll to position [2557, 0]
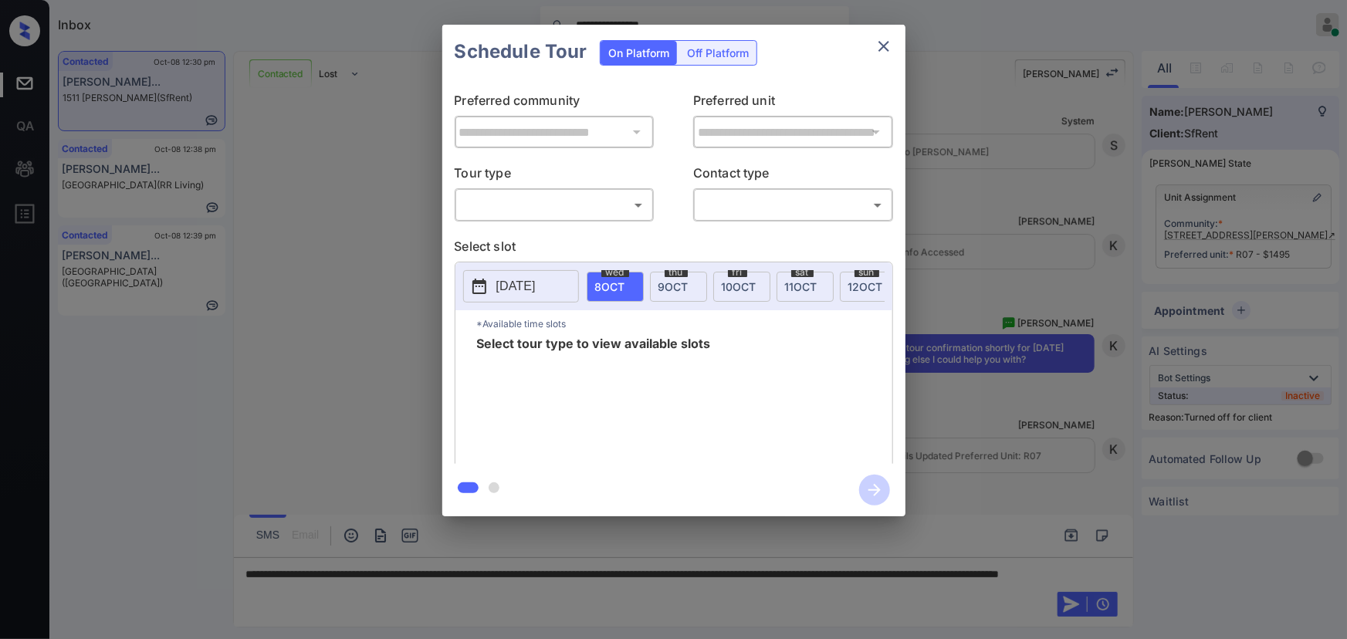
click at [730, 47] on div "Off Platform" at bounding box center [717, 53] width 77 height 24
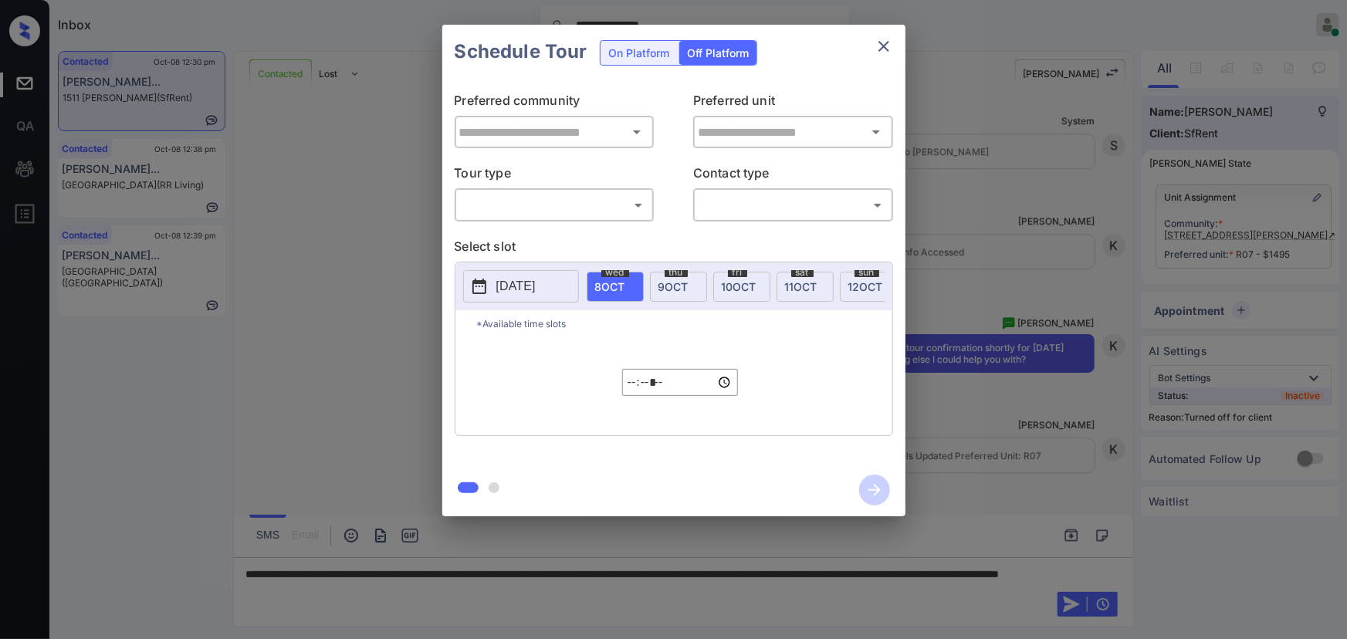
type input "**********"
click at [580, 201] on body "**********" at bounding box center [673, 319] width 1347 height 639
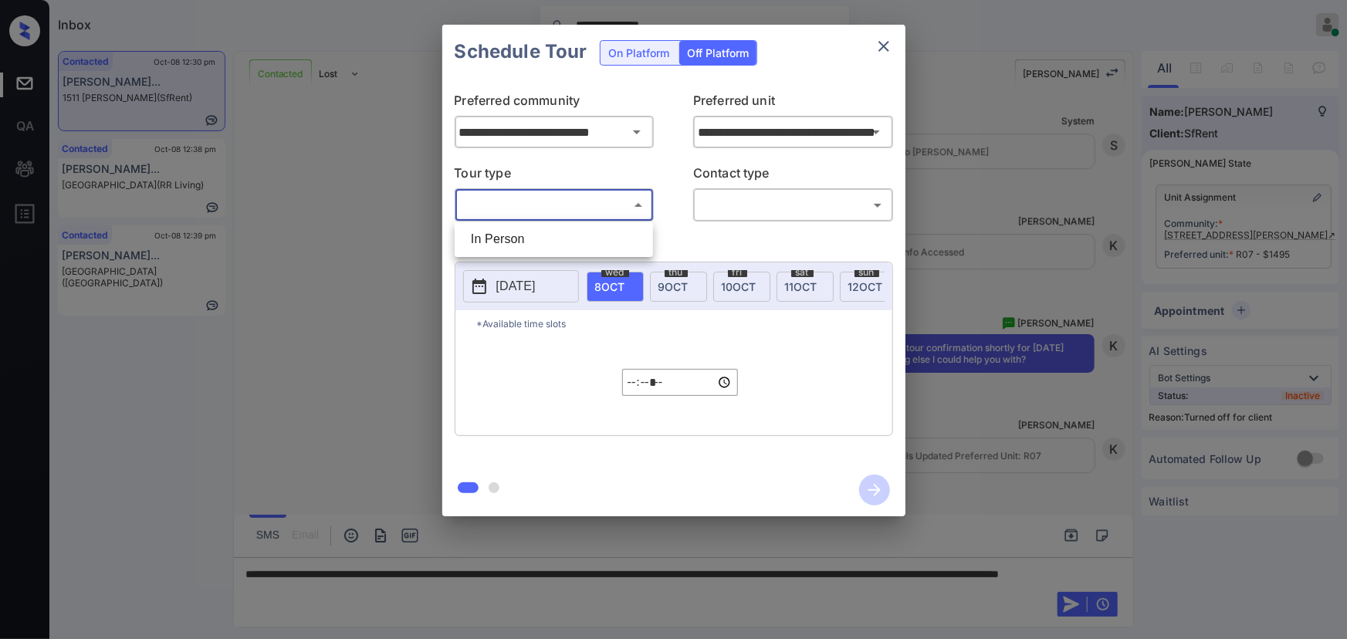
click at [525, 238] on li "In Person" at bounding box center [553, 239] width 191 height 28
type input "********"
click at [747, 204] on body "**********" at bounding box center [673, 319] width 1347 height 639
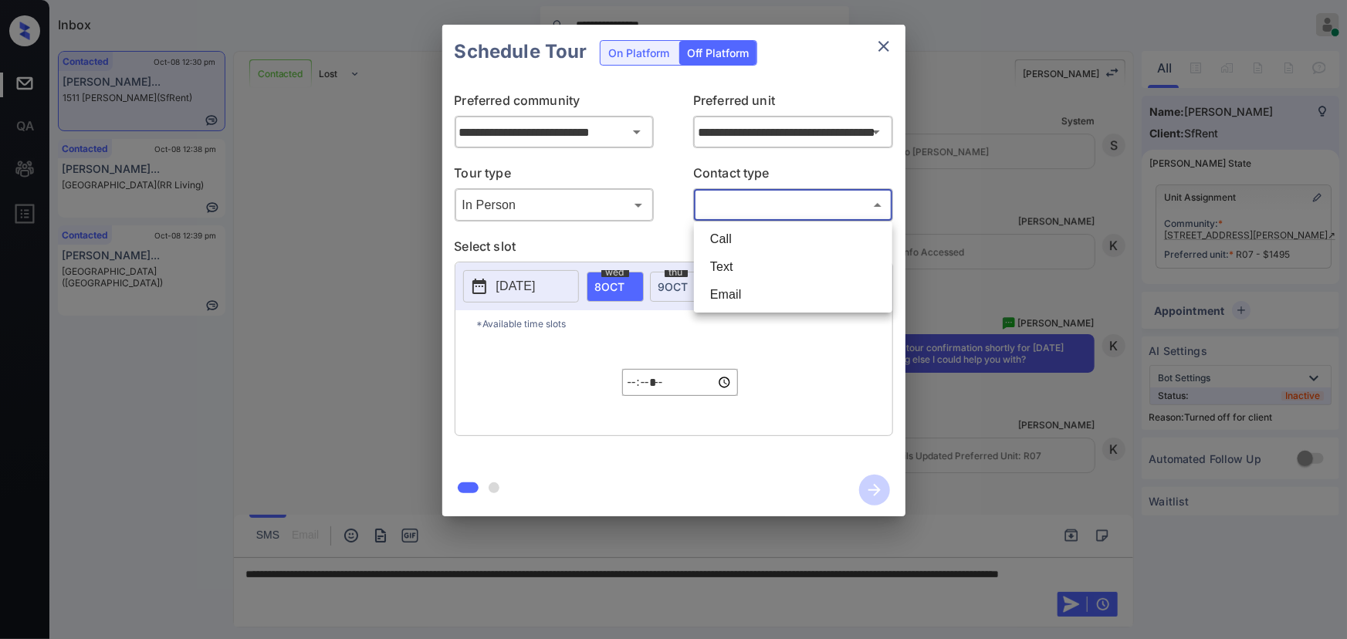
click at [720, 268] on li "Text" at bounding box center [793, 267] width 191 height 28
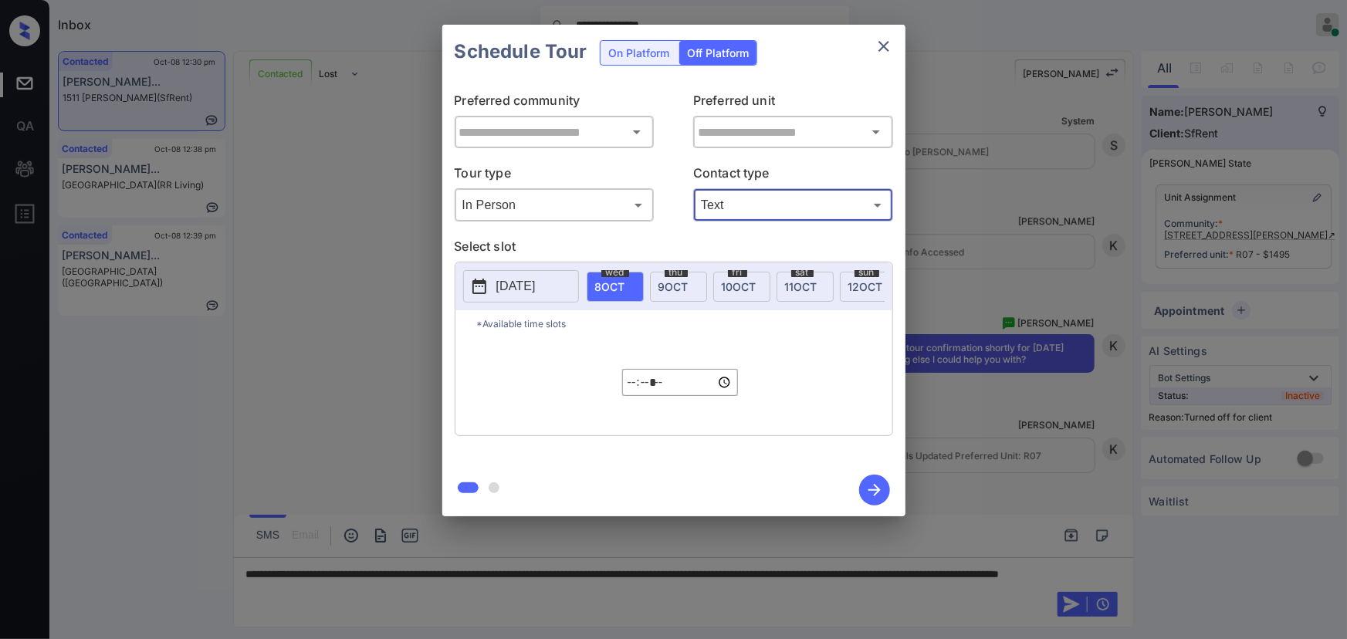
type input "****"
type input "**********"
click at [806, 280] on span "11 OCT" at bounding box center [801, 286] width 32 height 13
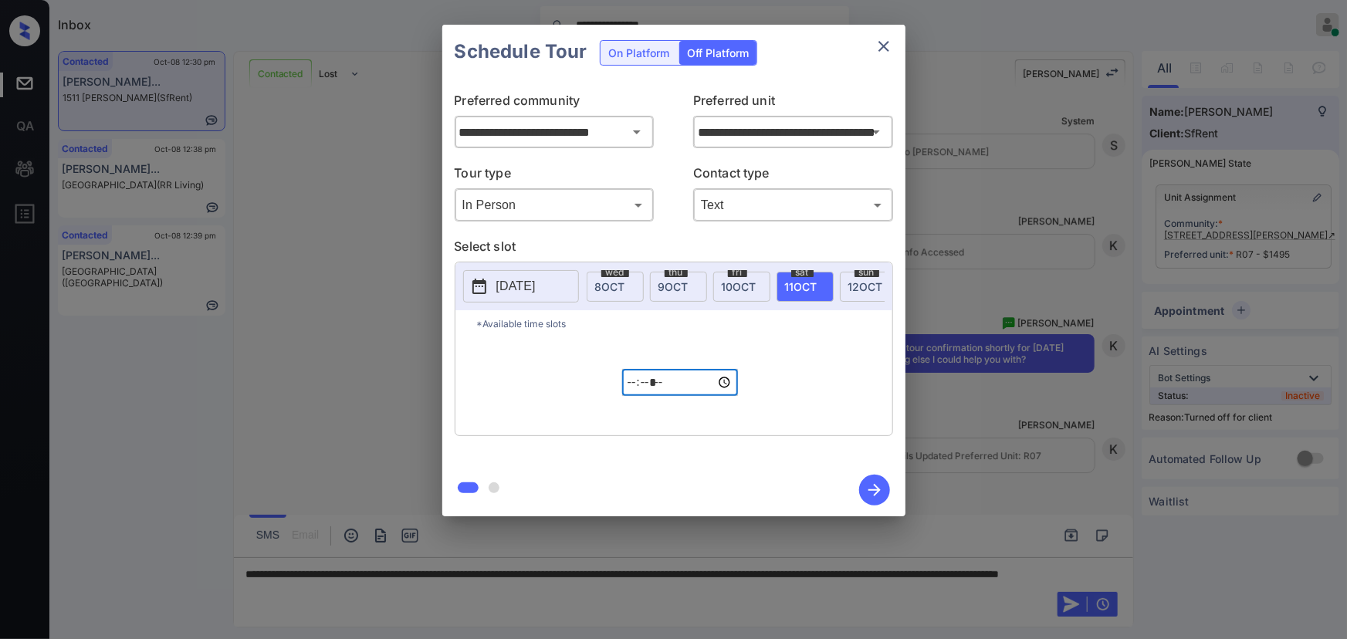
click at [632, 389] on input "*****" at bounding box center [680, 382] width 116 height 27
type input "*****"
click at [681, 394] on input "*****" at bounding box center [680, 382] width 116 height 27
click at [876, 491] on icon "button" at bounding box center [874, 490] width 31 height 31
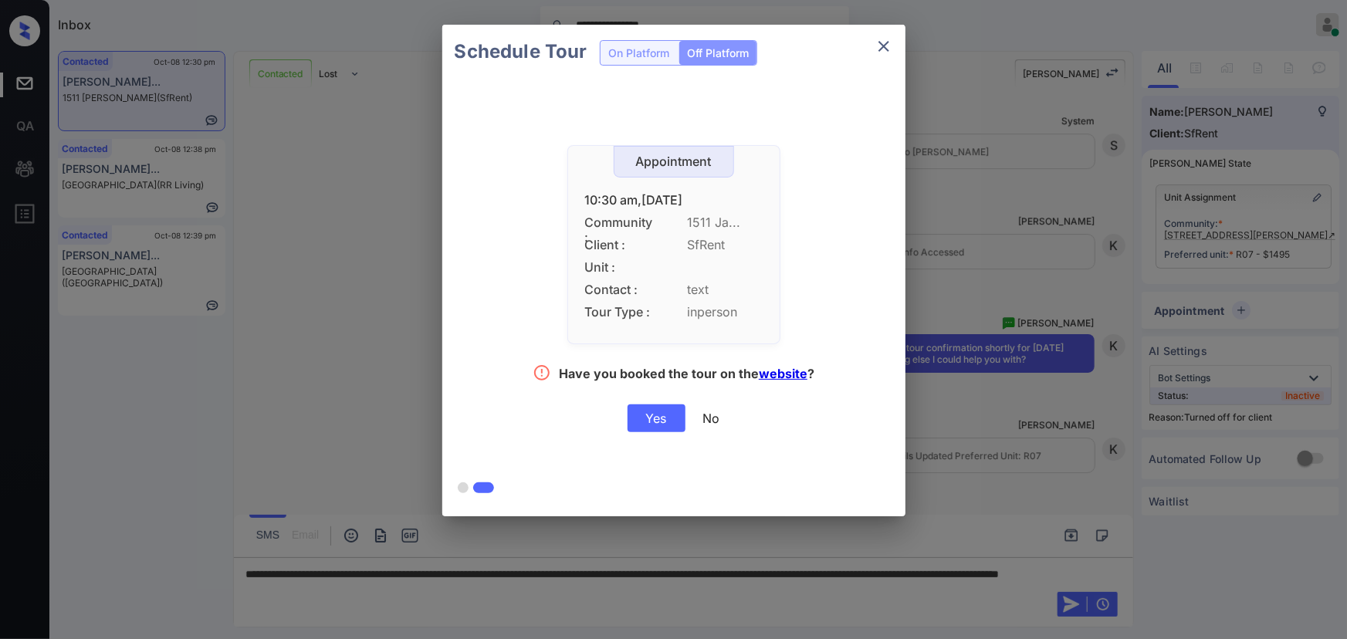
click at [658, 421] on div "Yes" at bounding box center [656, 418] width 58 height 28
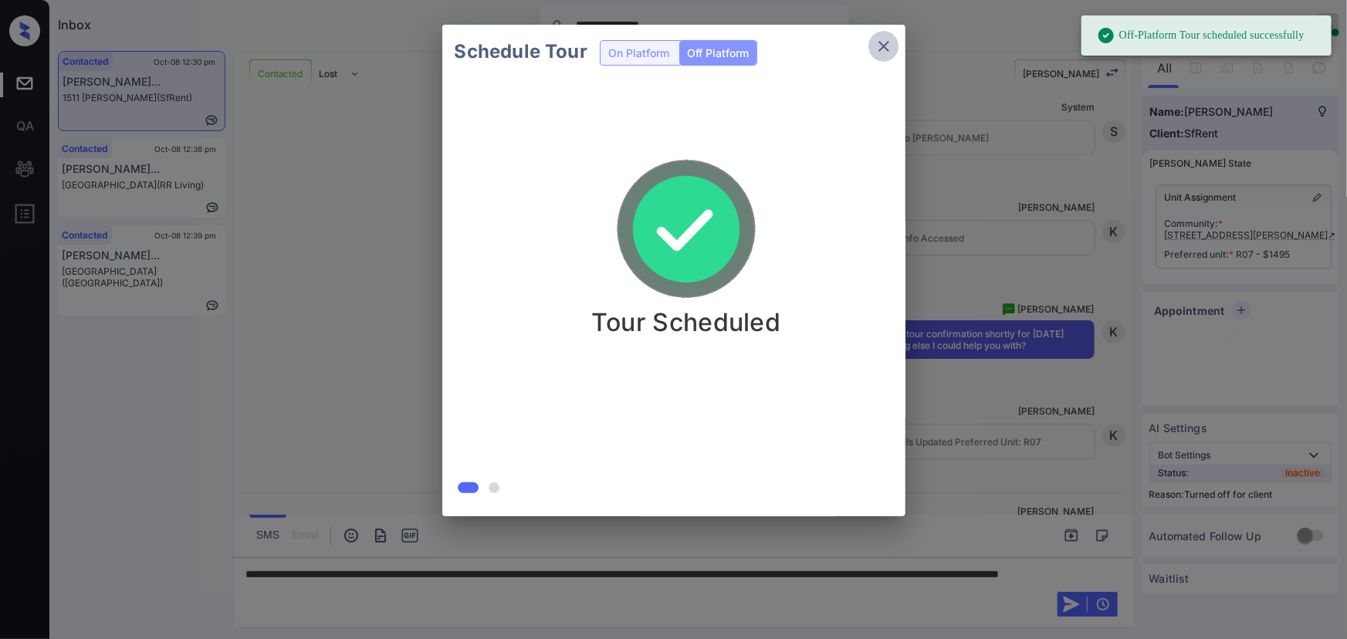
click at [883, 46] on icon "close" at bounding box center [883, 46] width 11 height 11
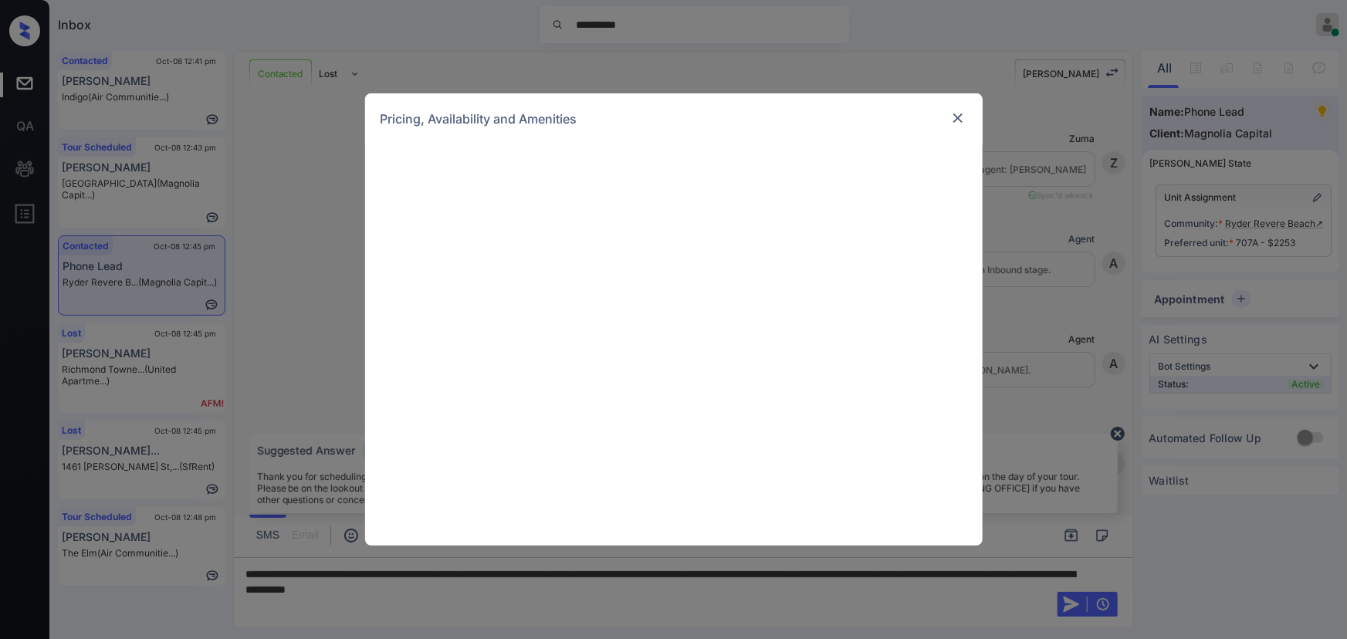
scroll to position [2832, 0]
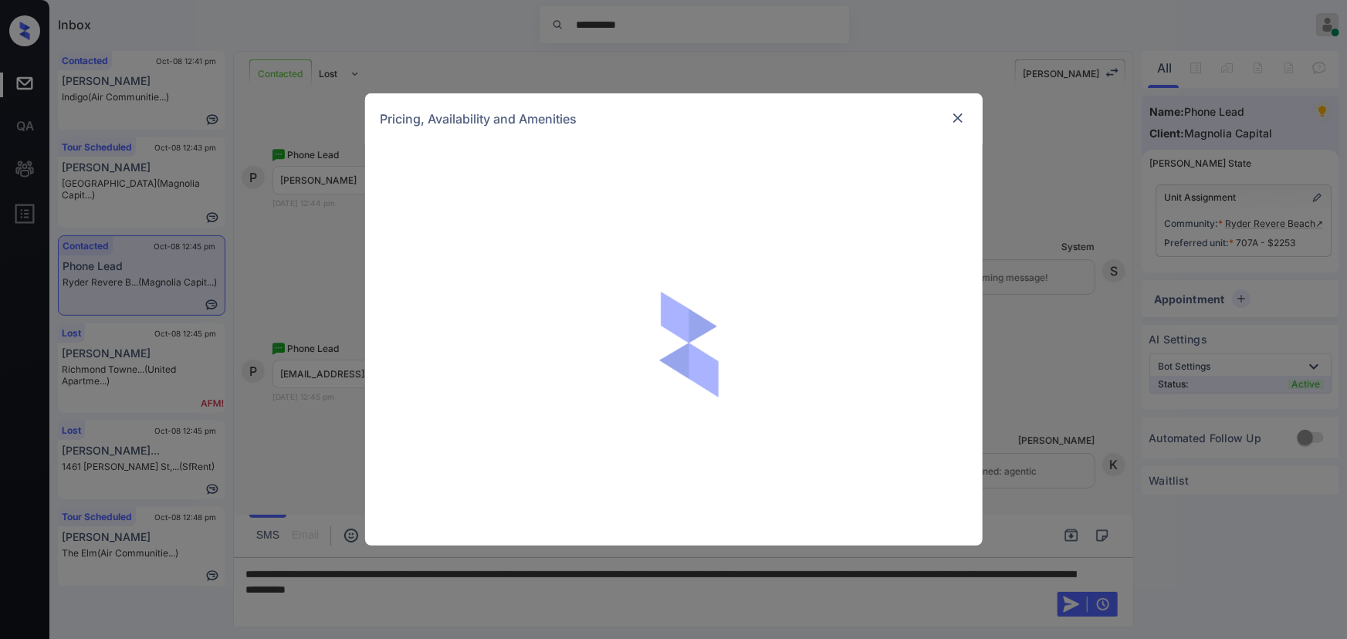
click at [959, 119] on img at bounding box center [957, 117] width 15 height 15
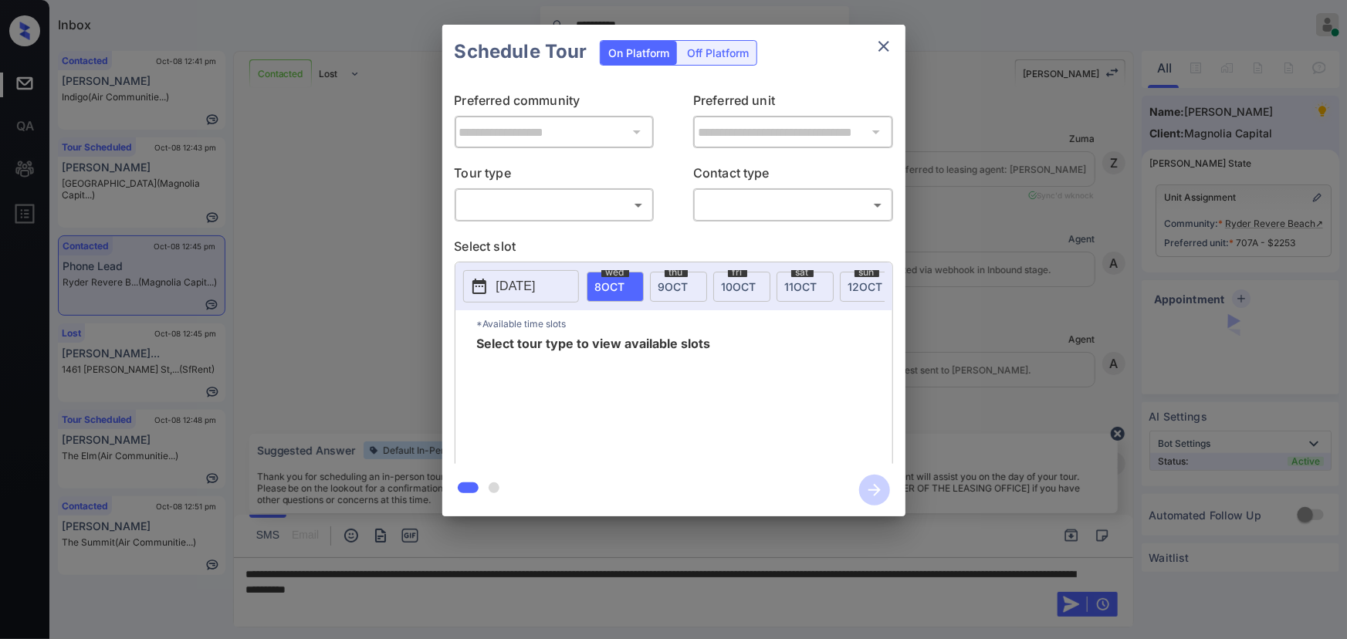
scroll to position [3579, 0]
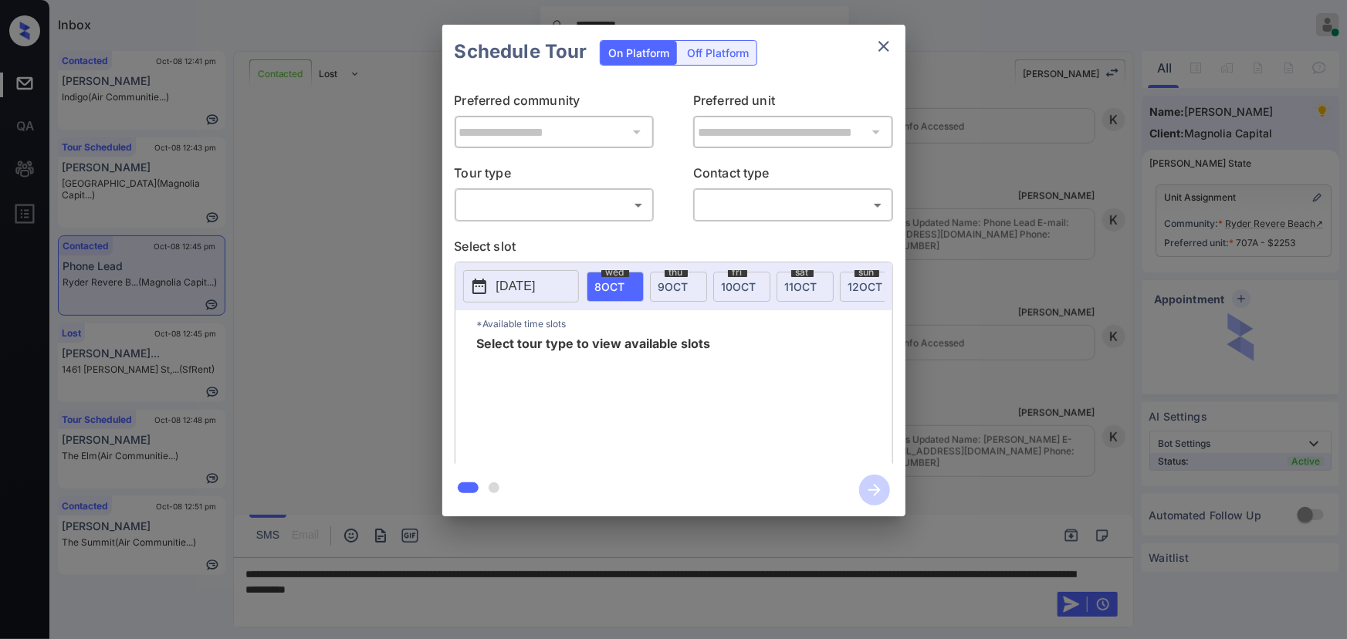
click at [624, 212] on body "**********" at bounding box center [673, 319] width 1347 height 639
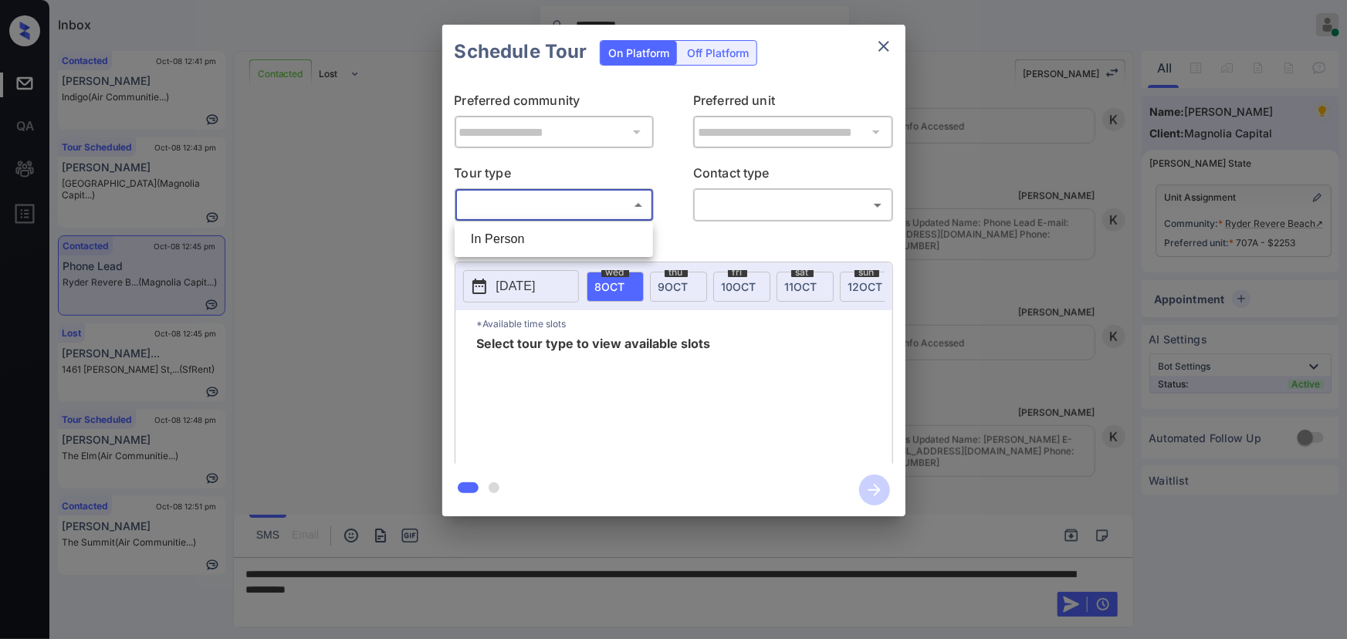
click at [951, 267] on div at bounding box center [673, 319] width 1347 height 639
click at [673, 579] on div at bounding box center [673, 319] width 1347 height 639
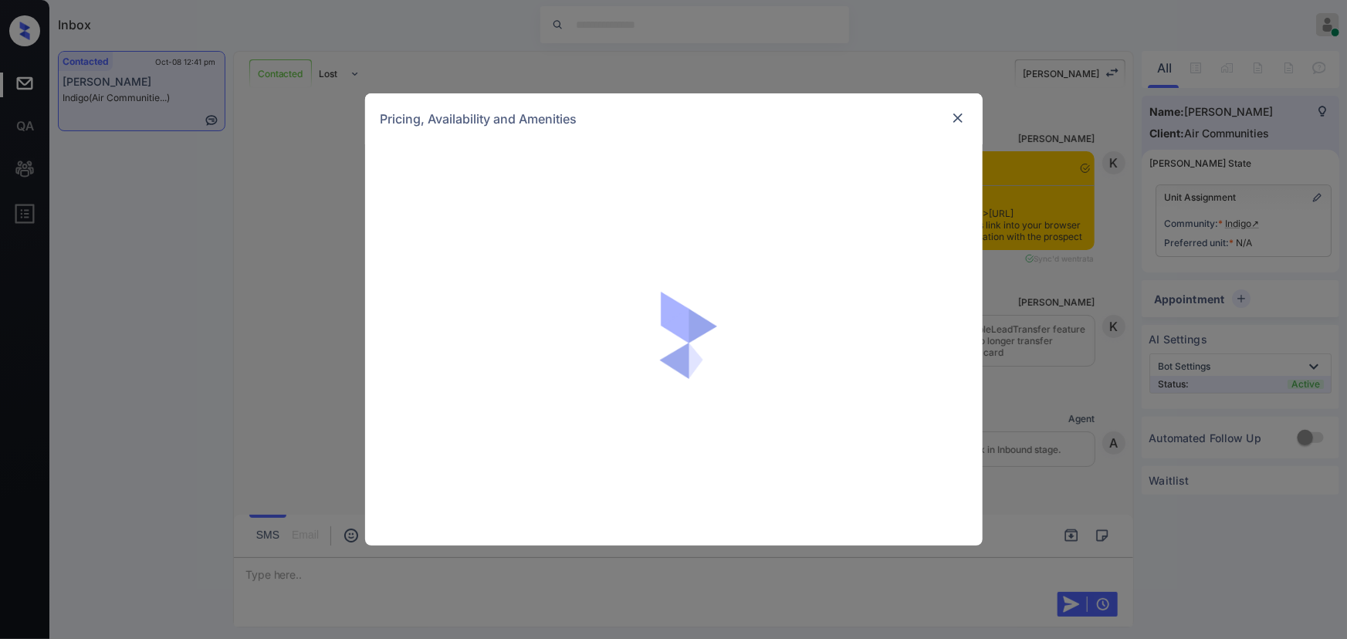
scroll to position [2080, 0]
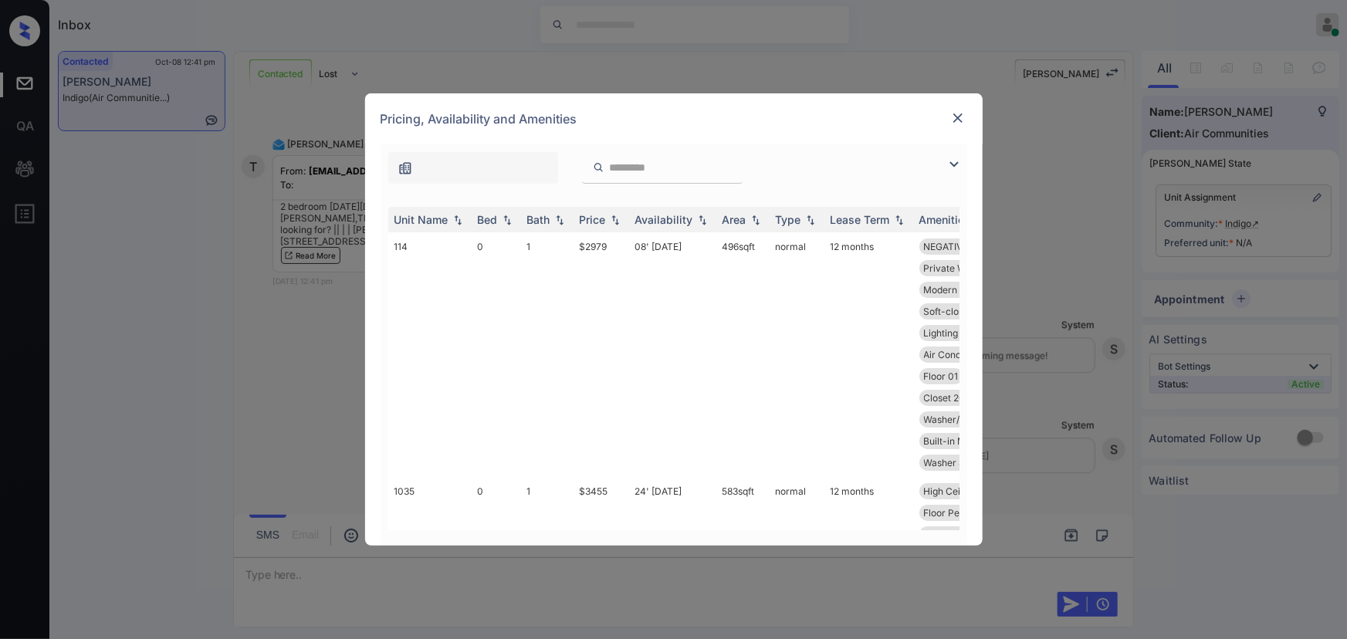
click at [949, 161] on img at bounding box center [954, 164] width 19 height 19
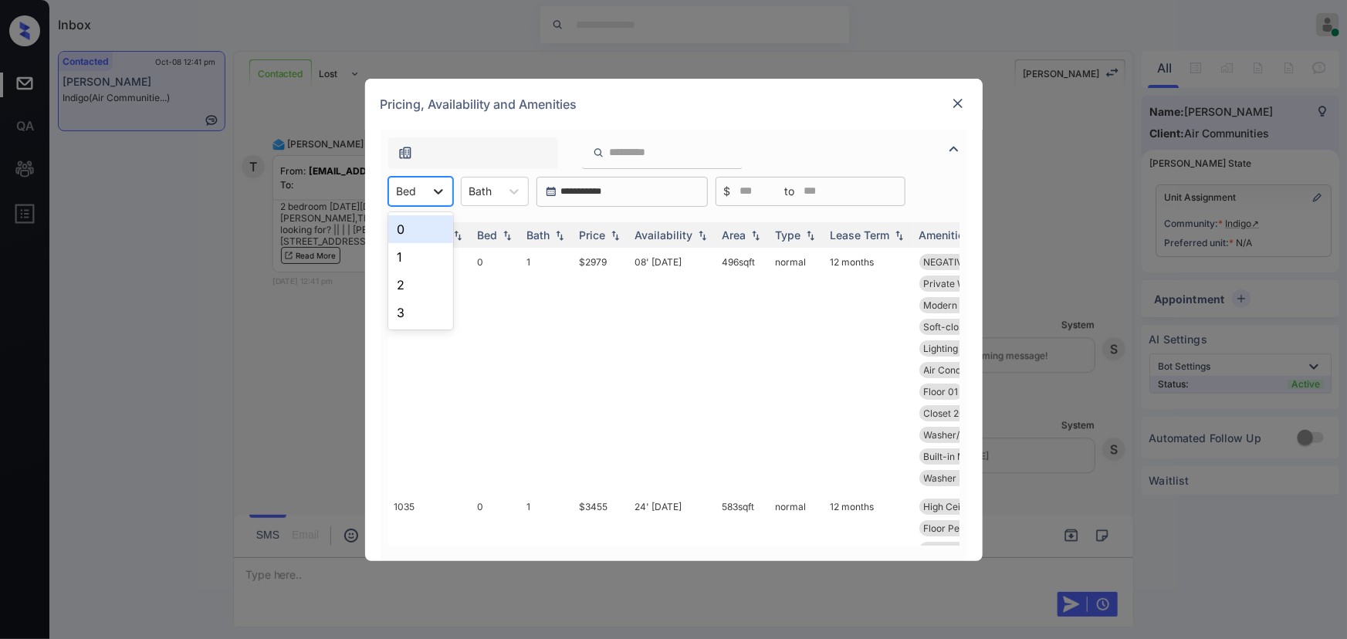
click at [435, 191] on icon at bounding box center [438, 191] width 9 height 5
click at [403, 286] on div "2" at bounding box center [420, 285] width 65 height 28
click at [513, 185] on div at bounding box center [524, 192] width 28 height 28
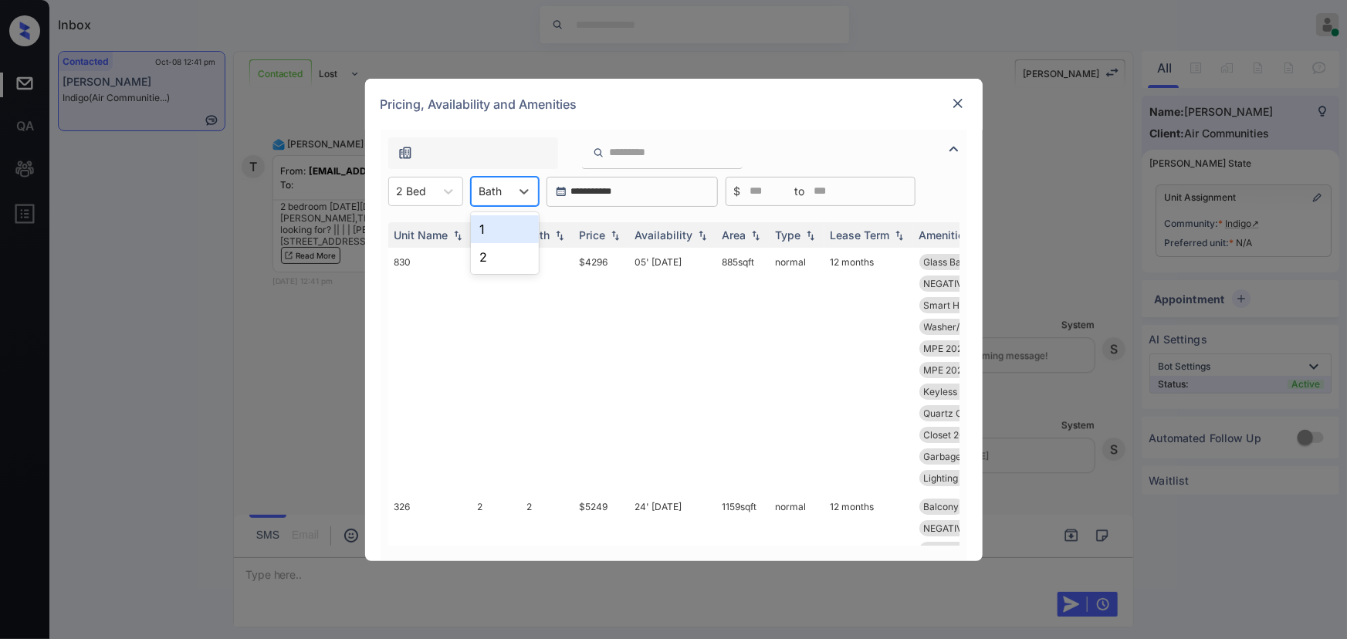
click at [502, 234] on div "1" at bounding box center [505, 229] width 68 height 28
click at [610, 238] on img at bounding box center [614, 234] width 15 height 11
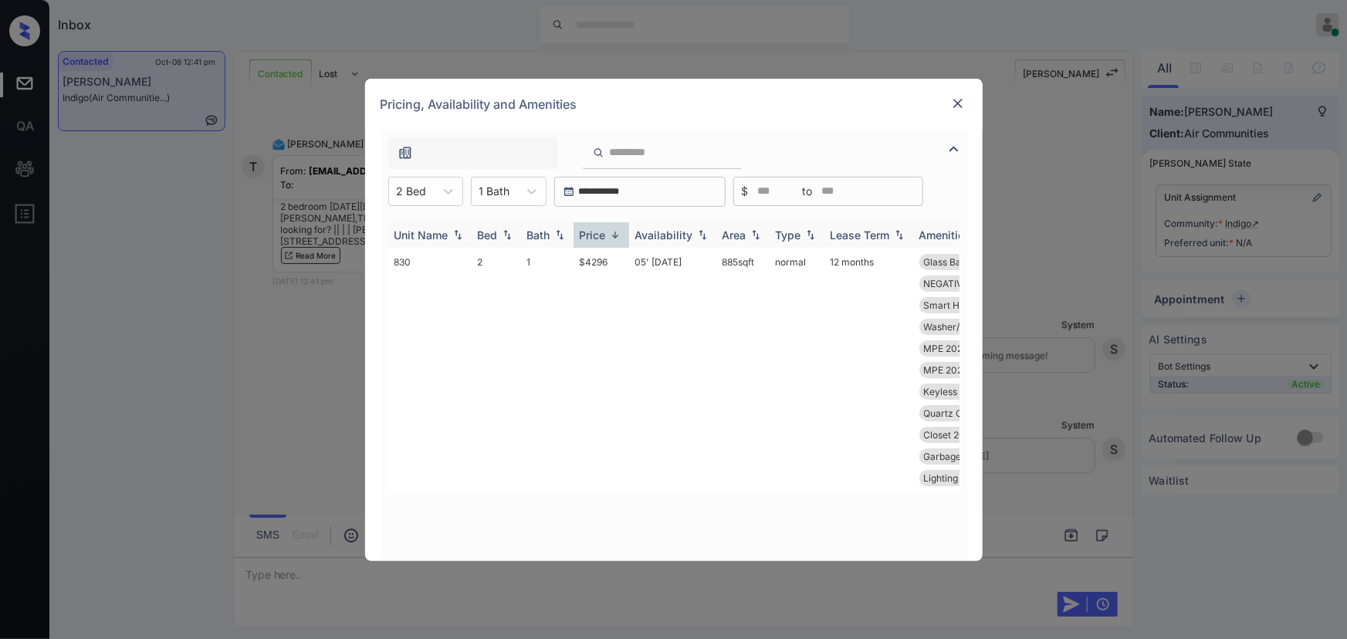
click at [611, 238] on img at bounding box center [614, 235] width 15 height 12
click at [705, 265] on td "05' [DATE]" at bounding box center [672, 370] width 87 height 245
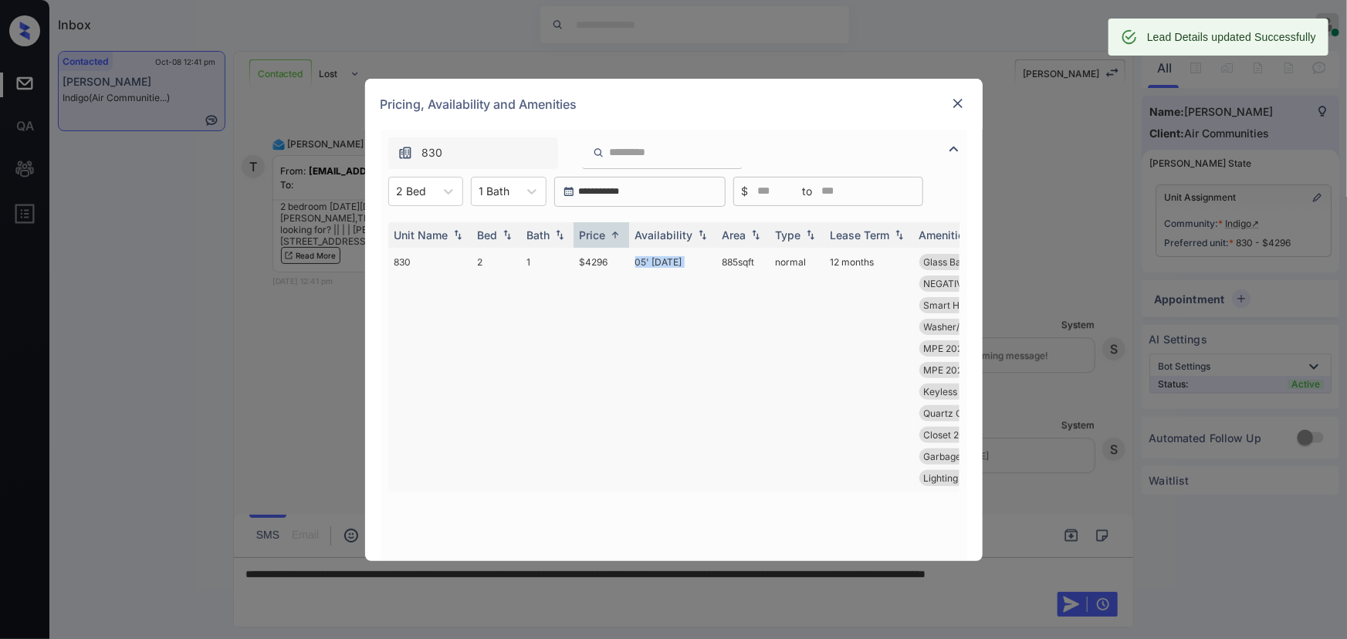
copy td "885 sqft"
drag, startPoint x: 748, startPoint y: 256, endPoint x: 718, endPoint y: 256, distance: 30.1
click at [718, 256] on td "885 sqft" at bounding box center [742, 370] width 53 height 245
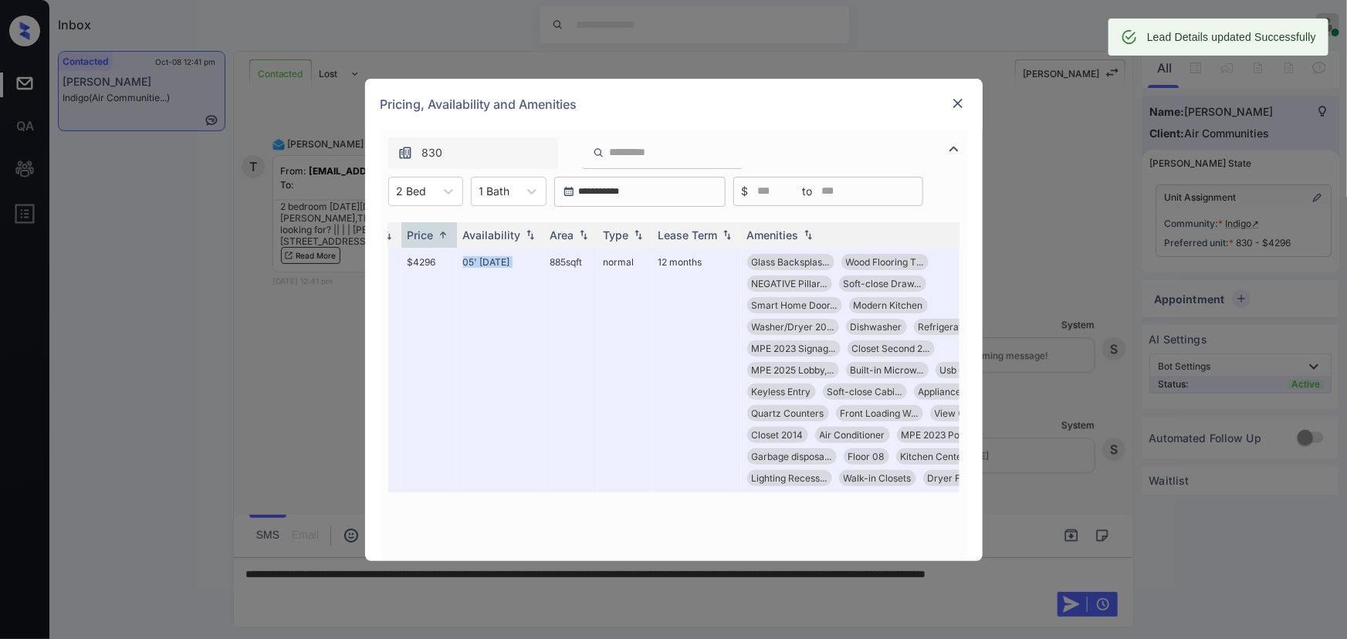
scroll to position [0, 174]
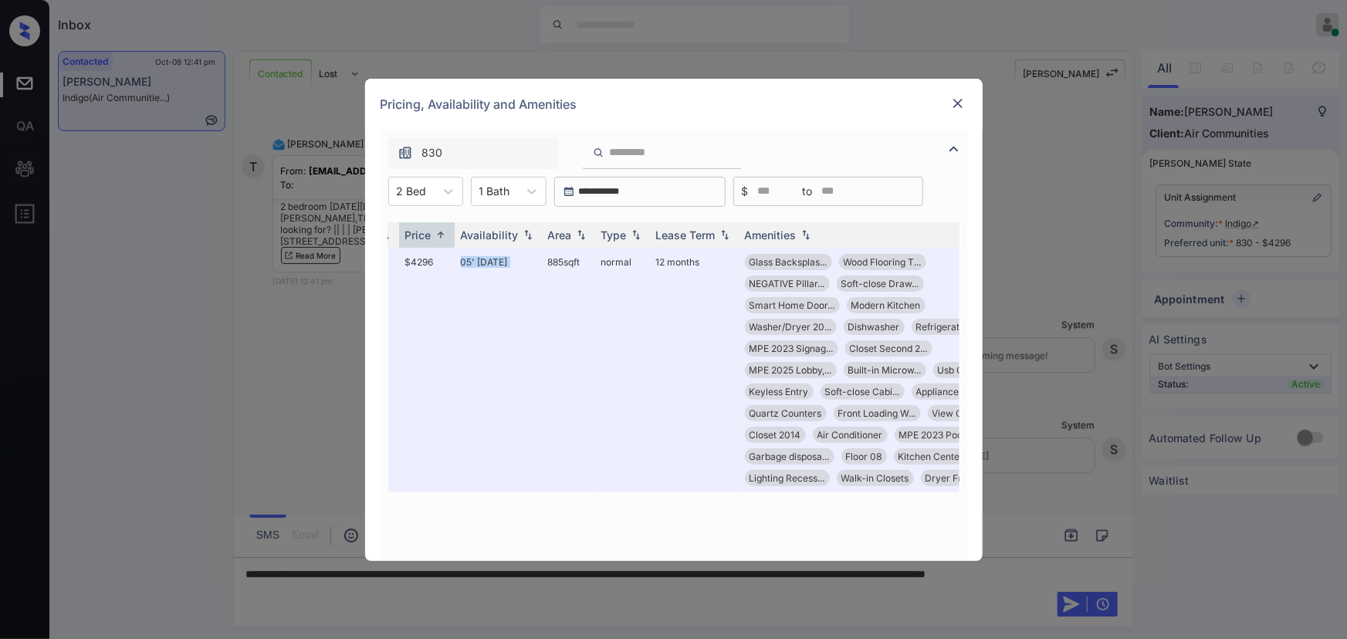
click at [955, 103] on img at bounding box center [957, 103] width 15 height 15
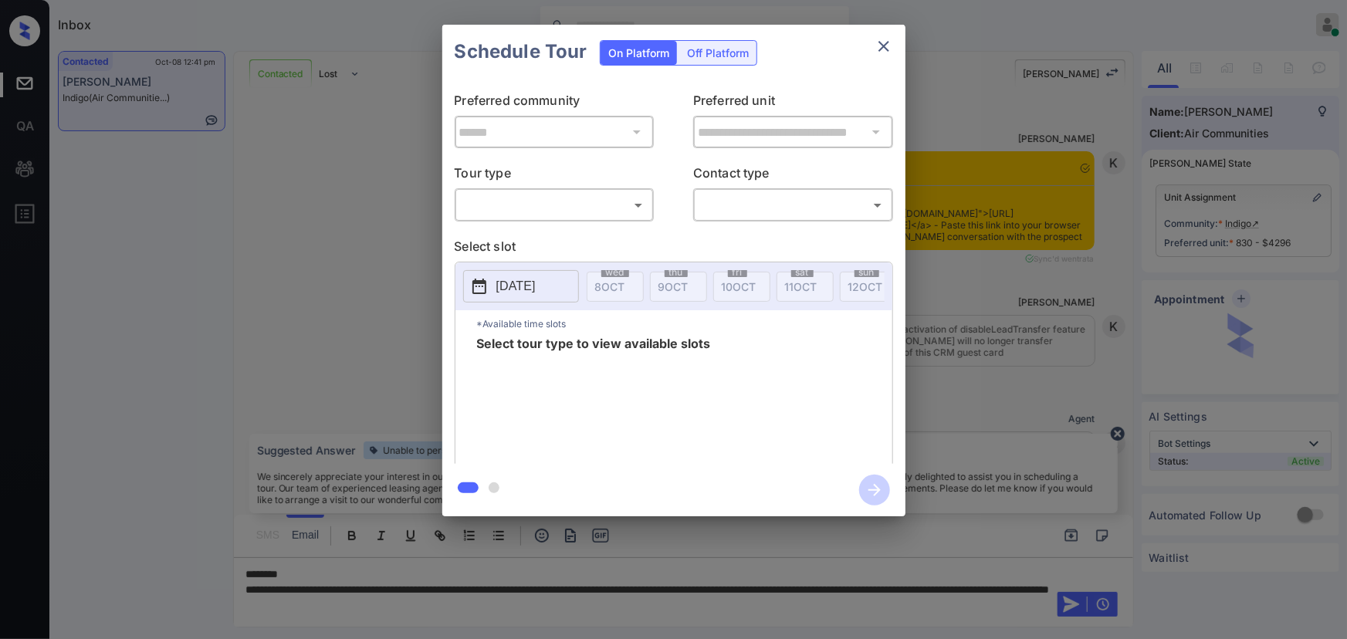
scroll to position [1285, 0]
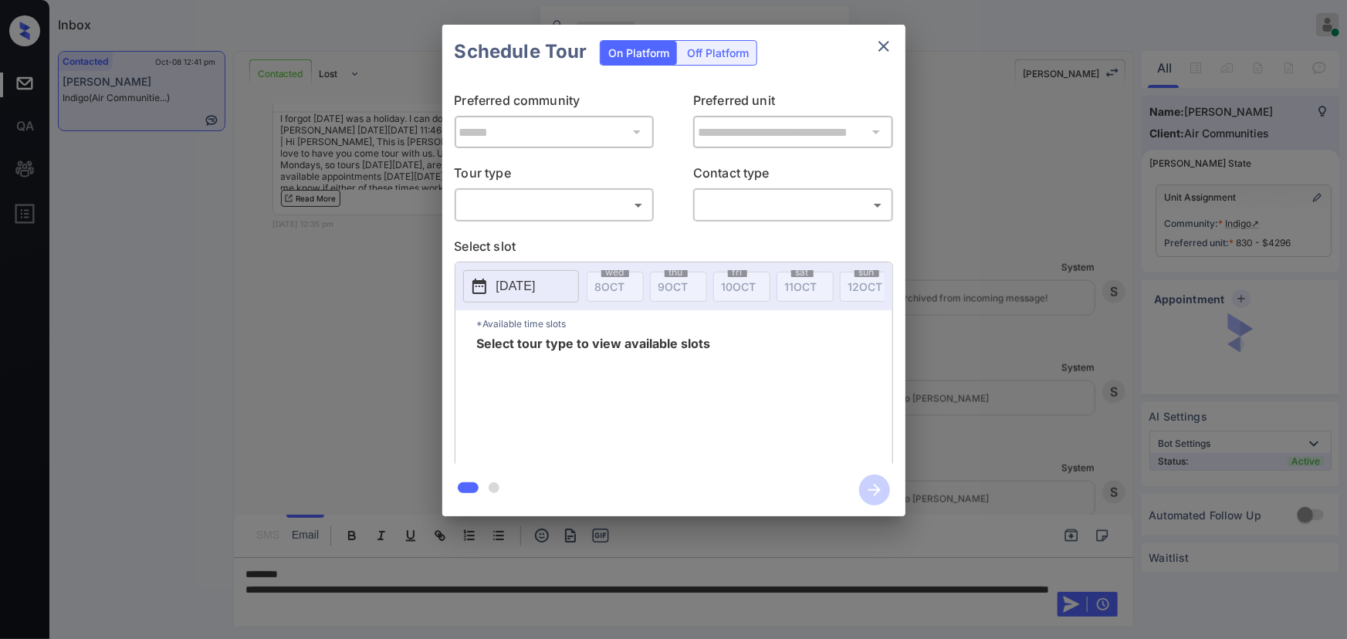
click at [593, 201] on body "Inbox [PERSON_NAME] Online Set yourself offline Set yourself on break Profile S…" at bounding box center [673, 319] width 1347 height 639
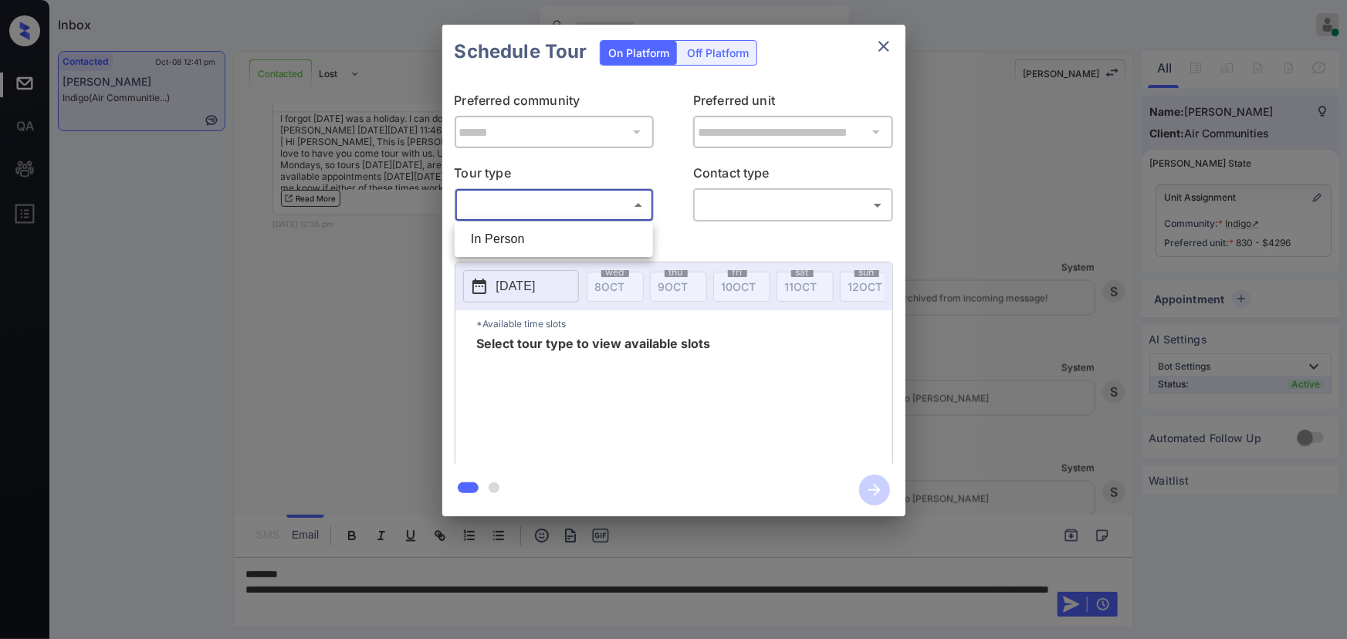
click at [541, 235] on li "In Person" at bounding box center [553, 239] width 191 height 28
type input "********"
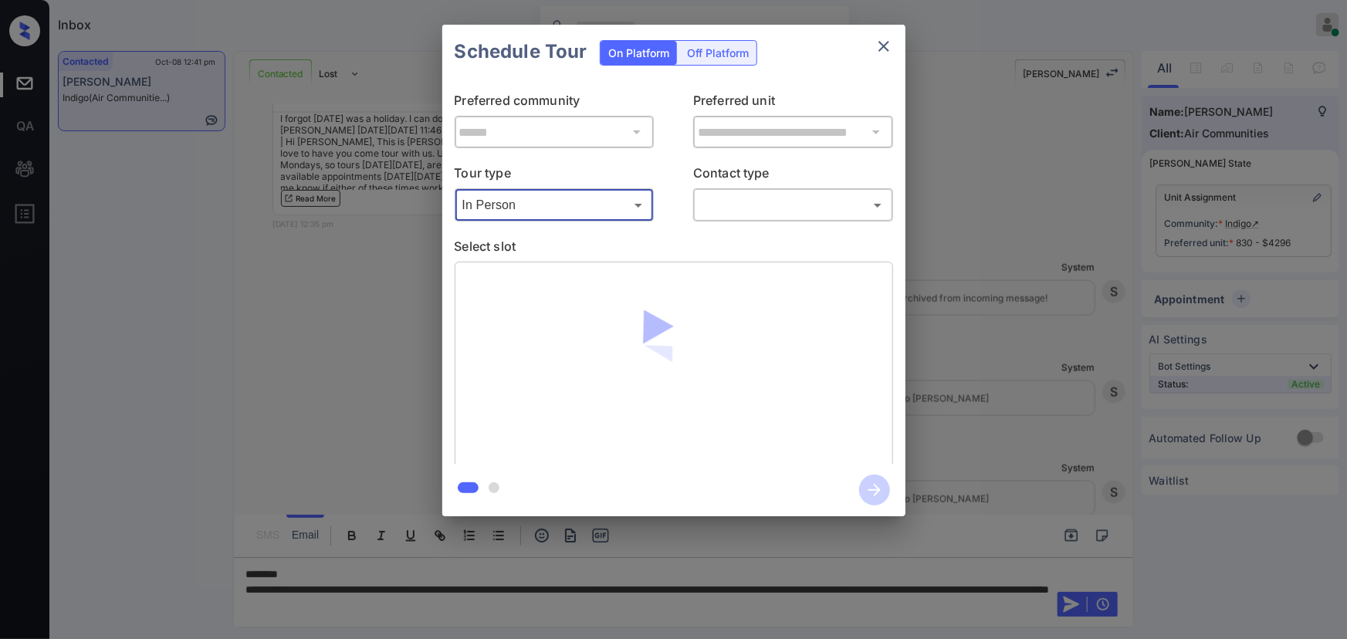
click at [739, 205] on body "Inbox [PERSON_NAME] Online Set yourself offline Set yourself on break Profile S…" at bounding box center [673, 319] width 1347 height 639
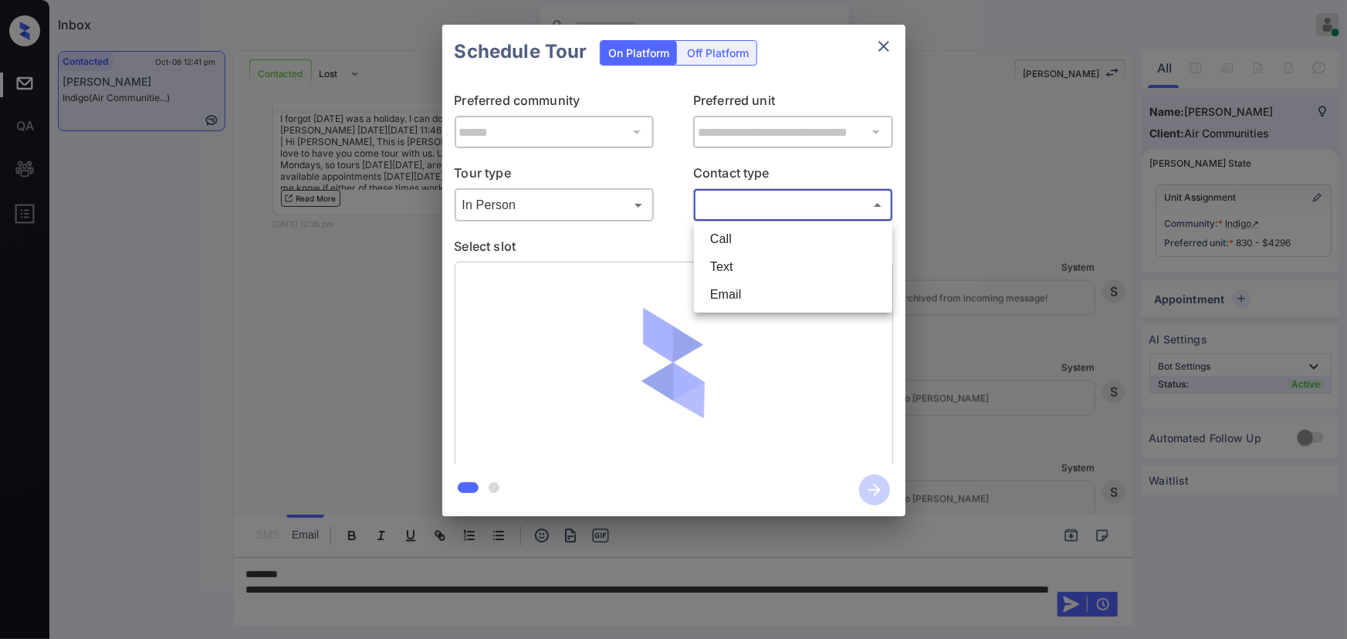
click at [729, 267] on li "Text" at bounding box center [793, 267] width 191 height 28
type input "****"
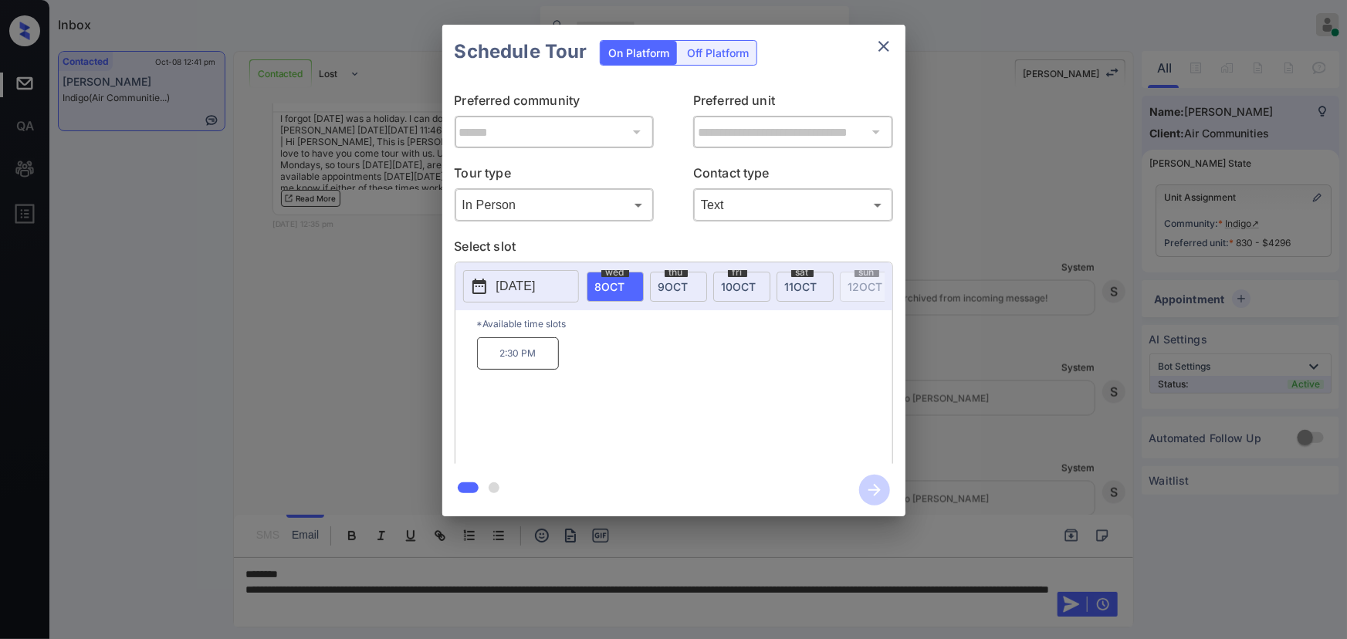
click at [664, 283] on span "[DATE]" at bounding box center [673, 286] width 30 height 13
click at [533, 277] on p "[DATE]" at bounding box center [515, 286] width 39 height 19
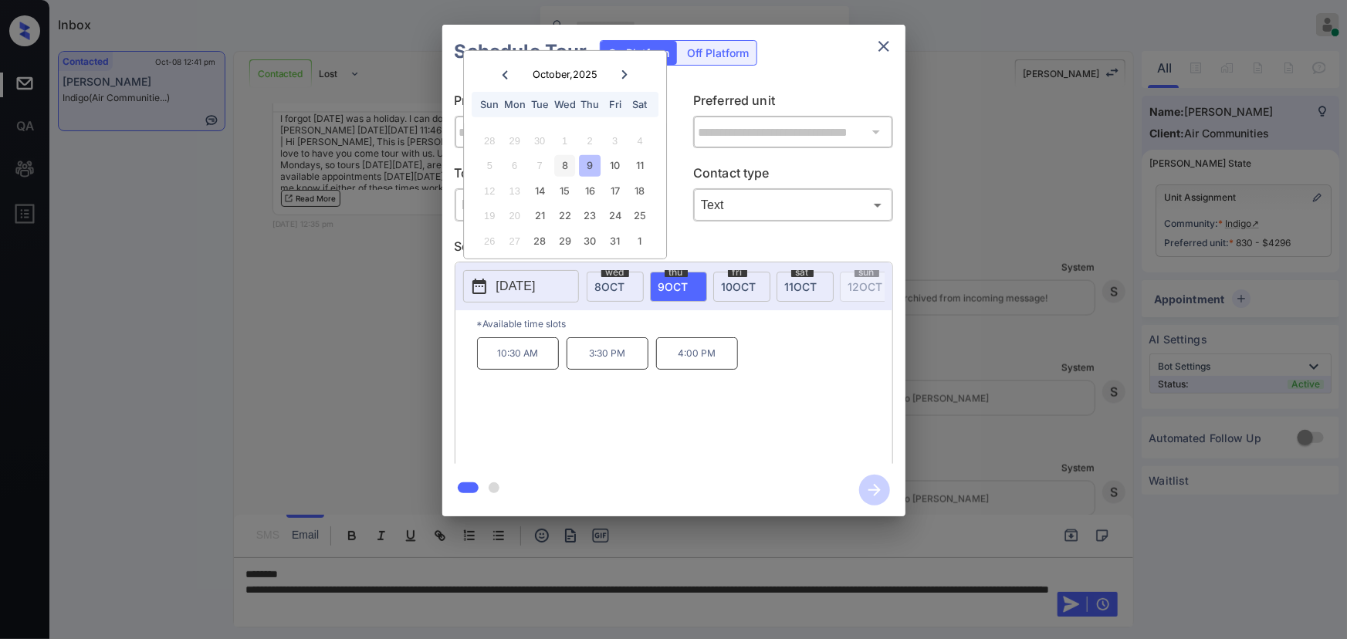
click at [559, 163] on div "8" at bounding box center [564, 165] width 21 height 21
click at [666, 280] on span "[DATE]" at bounding box center [673, 286] width 30 height 13
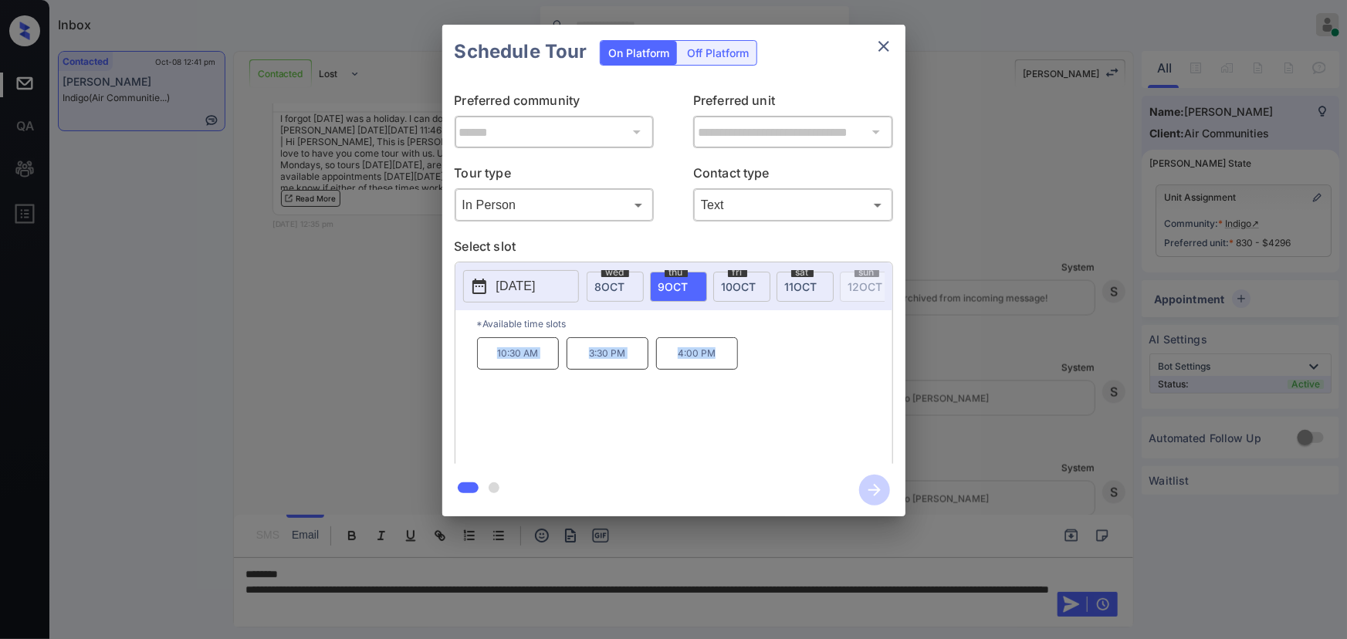
copy div "10:30 AM 3:30 PM 4:00 PM"
drag, startPoint x: 726, startPoint y: 360, endPoint x: 489, endPoint y: 364, distance: 237.0
click at [492, 362] on div "10:30 AM 3:30 PM 4:00 PM" at bounding box center [684, 398] width 415 height 123
click at [506, 597] on div at bounding box center [673, 319] width 1347 height 639
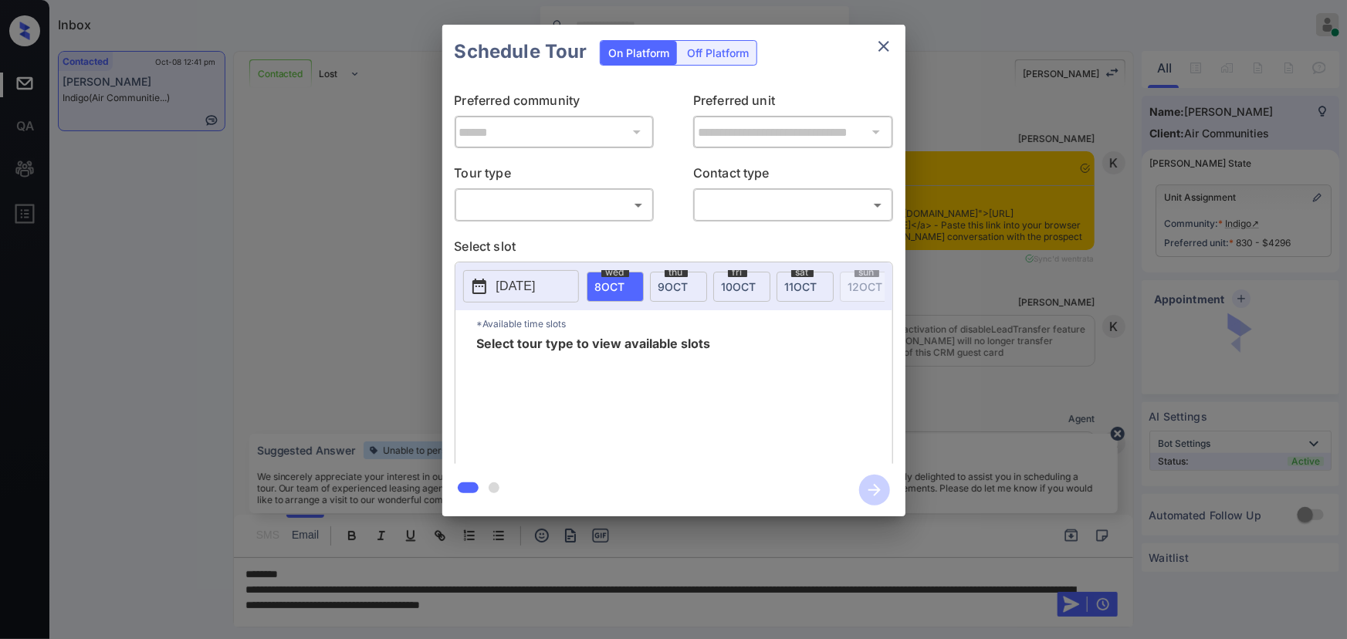
scroll to position [1285, 0]
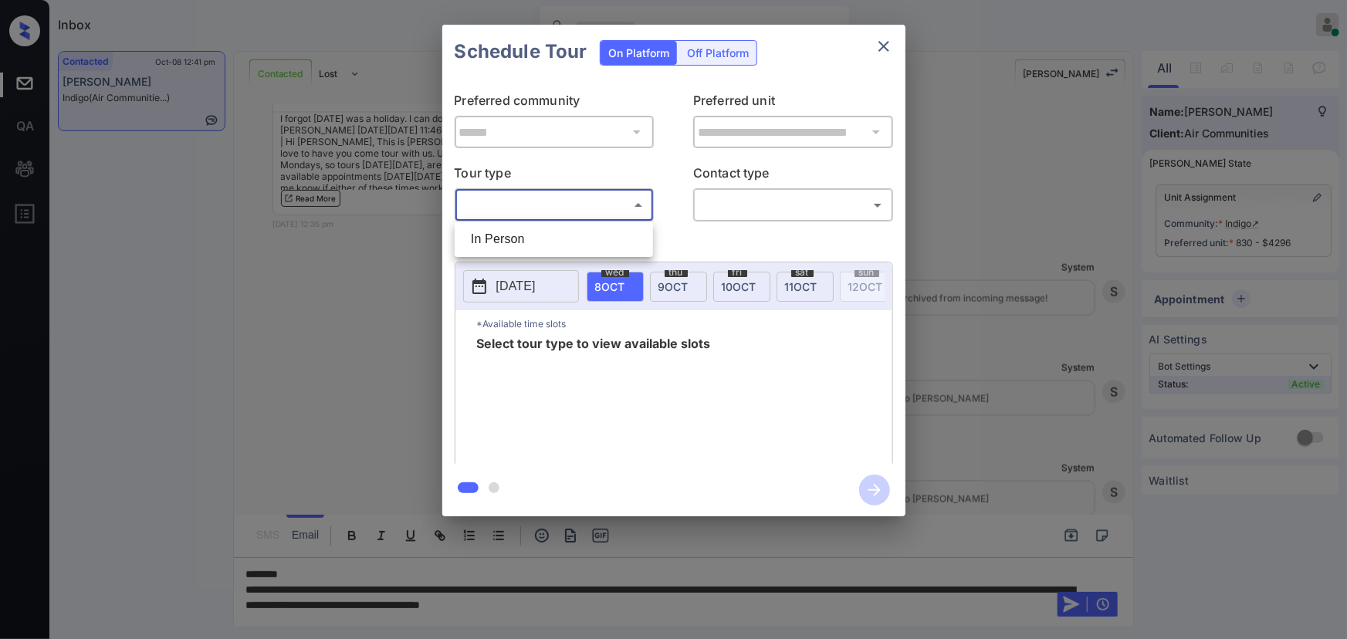
click at [526, 207] on body "Inbox [PERSON_NAME] Online Set yourself offline Set yourself on break Profile S…" at bounding box center [673, 319] width 1347 height 639
click at [518, 236] on li "In Person" at bounding box center [553, 239] width 191 height 28
type input "********"
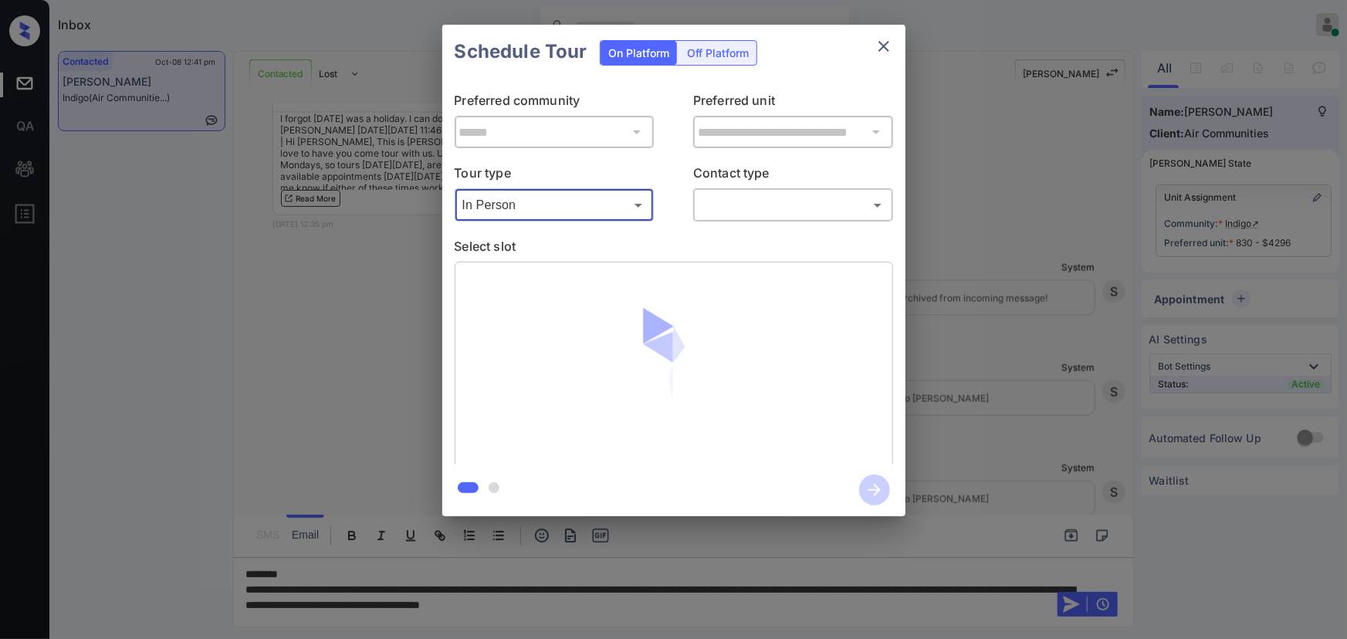
click at [706, 211] on body "Inbox [PERSON_NAME] Online Set yourself offline Set yourself on break Profile S…" at bounding box center [673, 319] width 1347 height 639
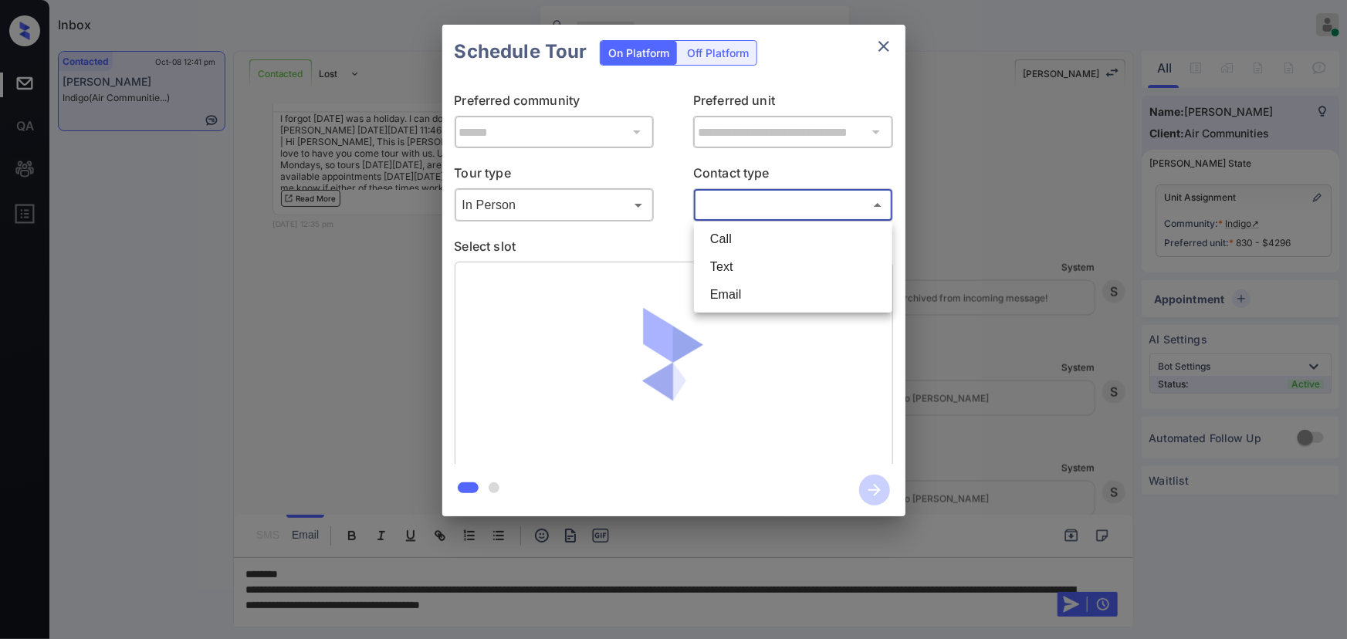
click at [713, 274] on li "Text" at bounding box center [793, 267] width 191 height 28
type input "****"
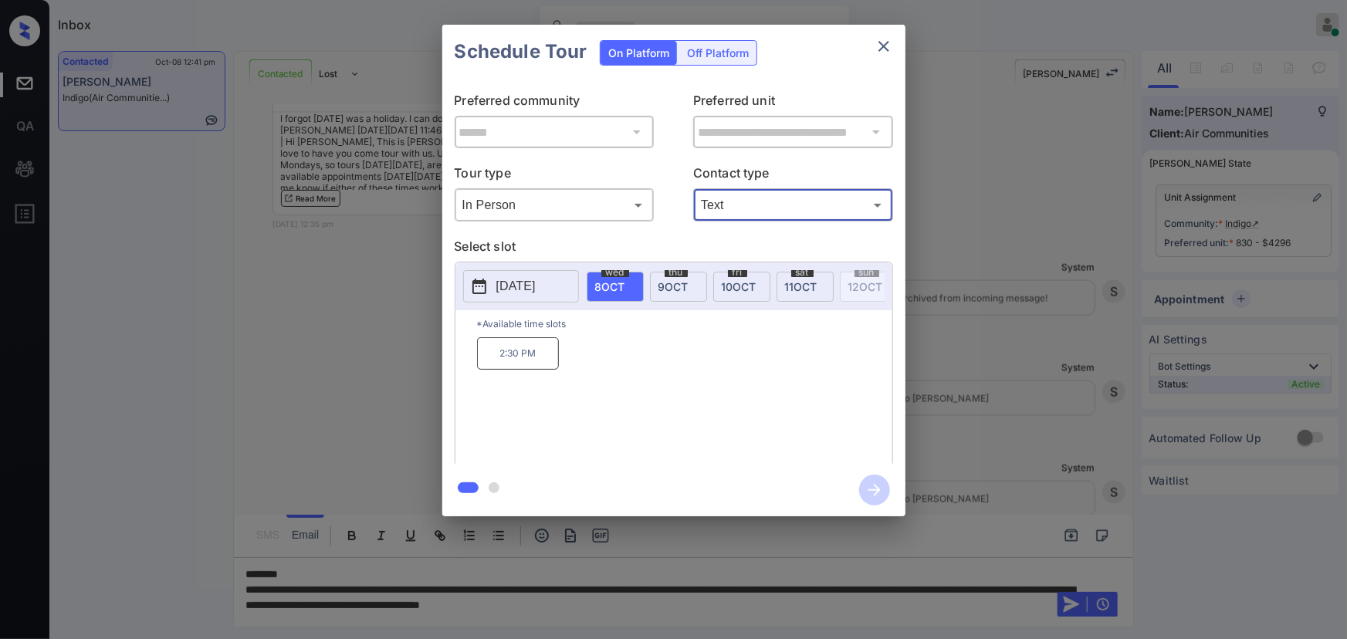
click at [682, 286] on span "[DATE]" at bounding box center [673, 286] width 30 height 13
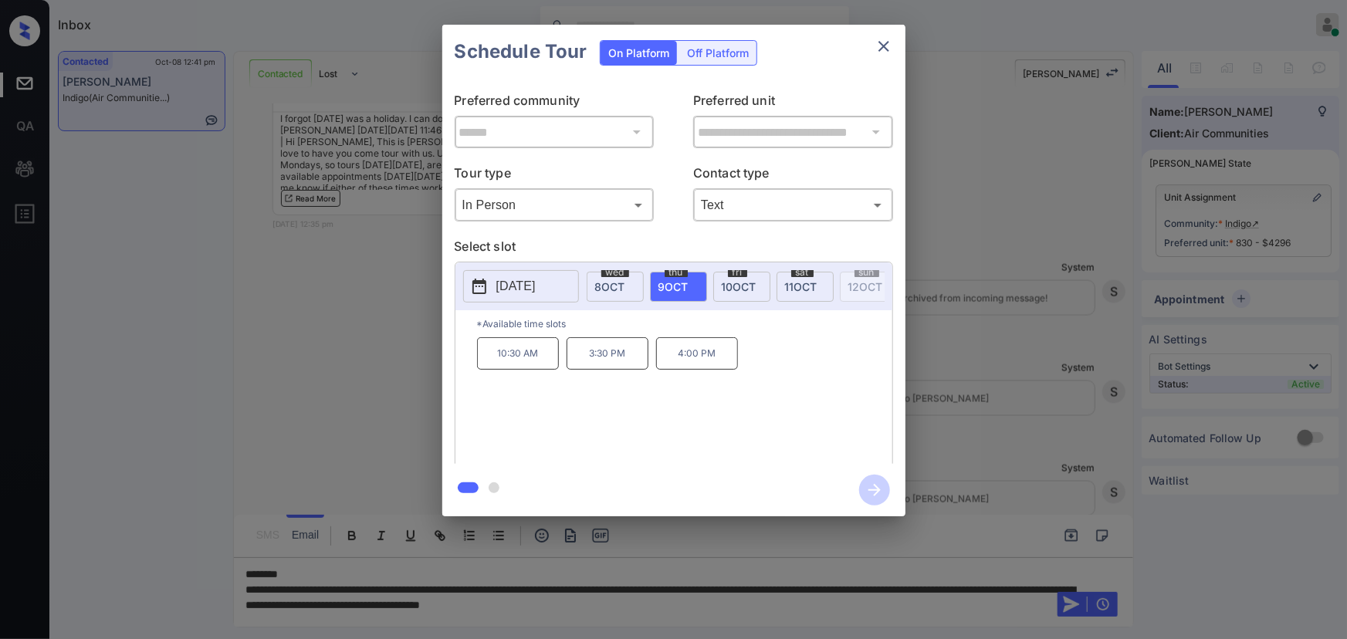
click at [533, 286] on p "[DATE]" at bounding box center [515, 286] width 39 height 19
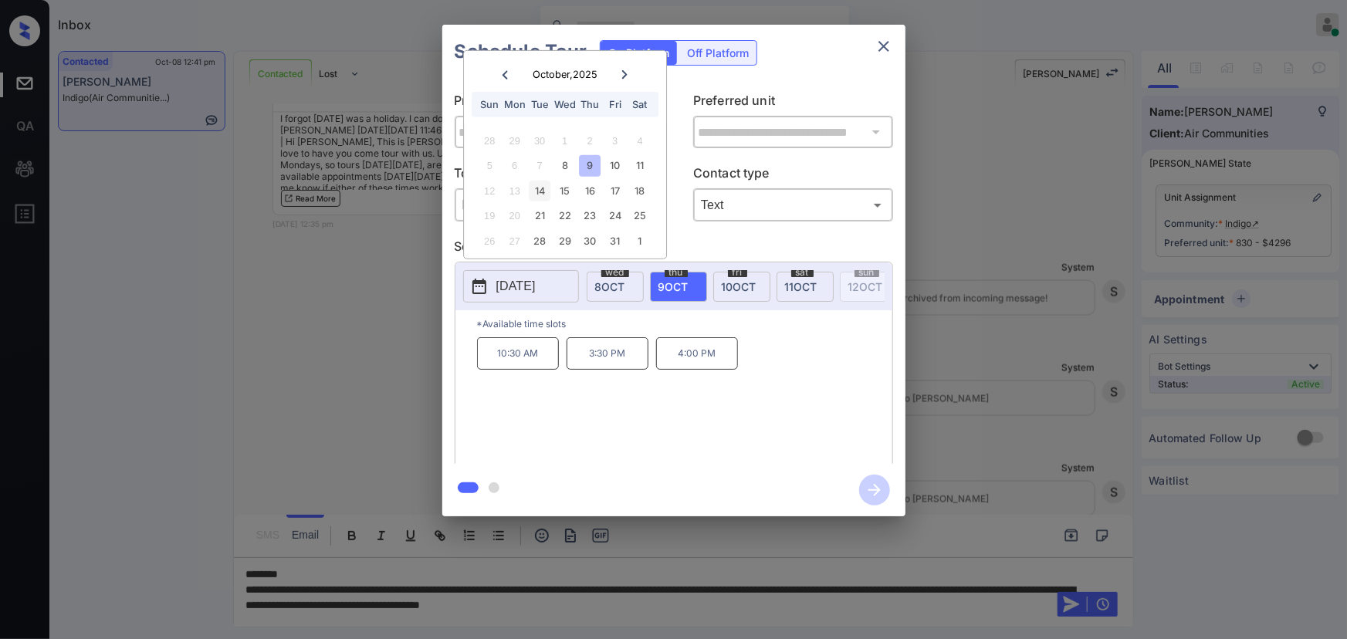
click at [538, 184] on div "14" at bounding box center [539, 191] width 21 height 21
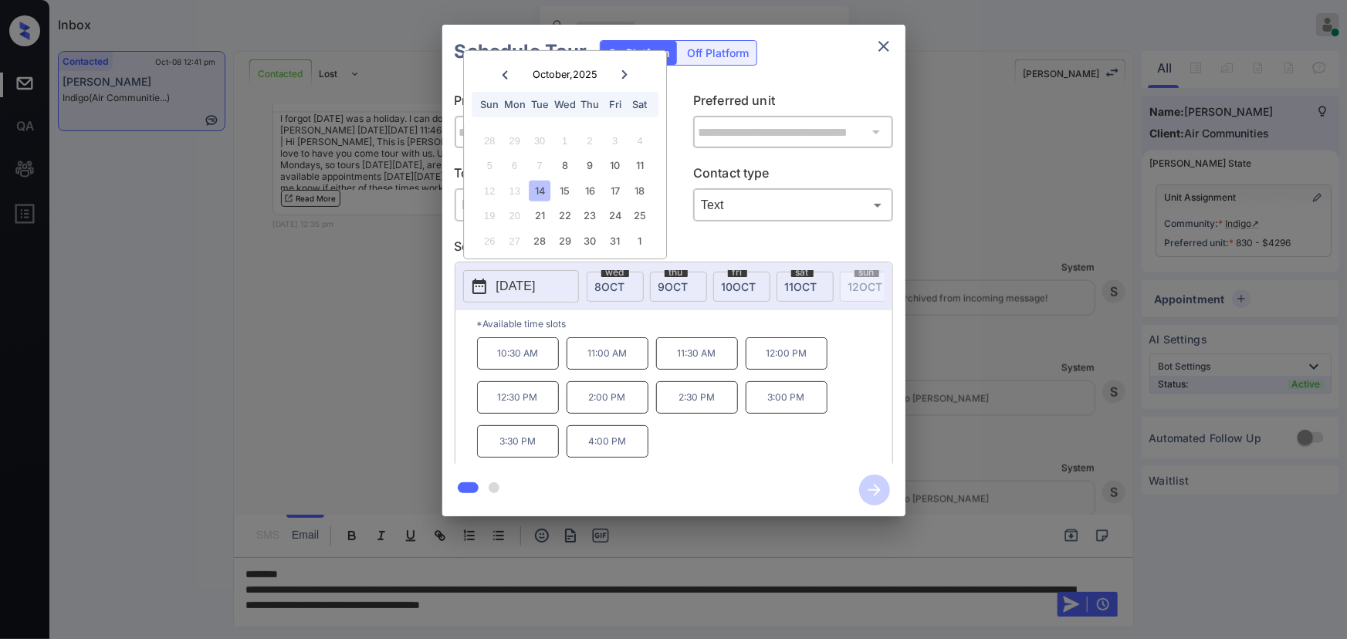
click at [539, 404] on p "12:30 PM" at bounding box center [518, 397] width 82 height 32
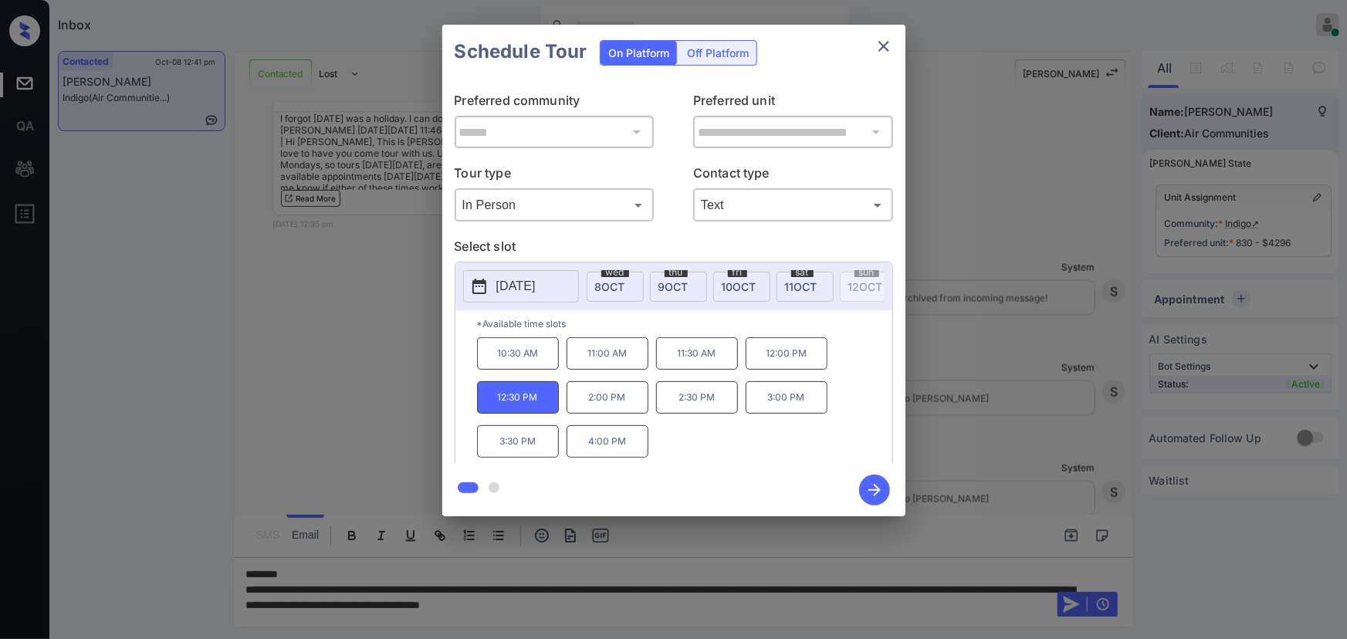
click at [888, 47] on icon "close" at bounding box center [883, 46] width 19 height 19
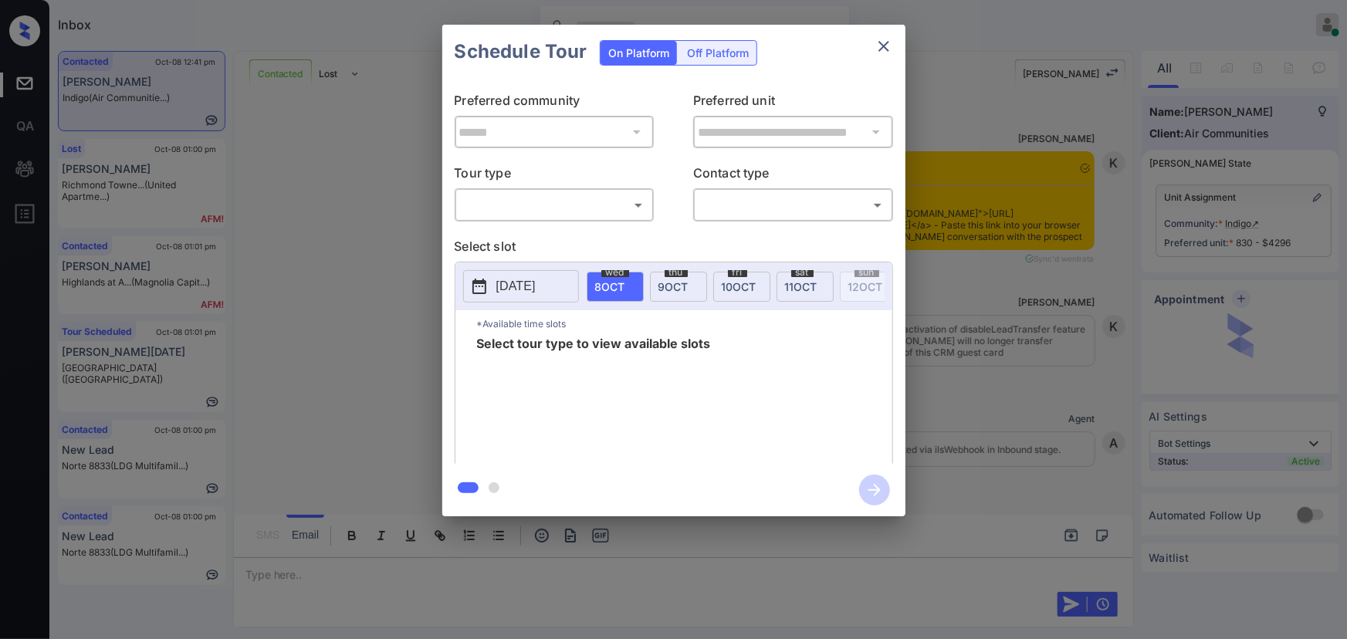
scroll to position [2644, 0]
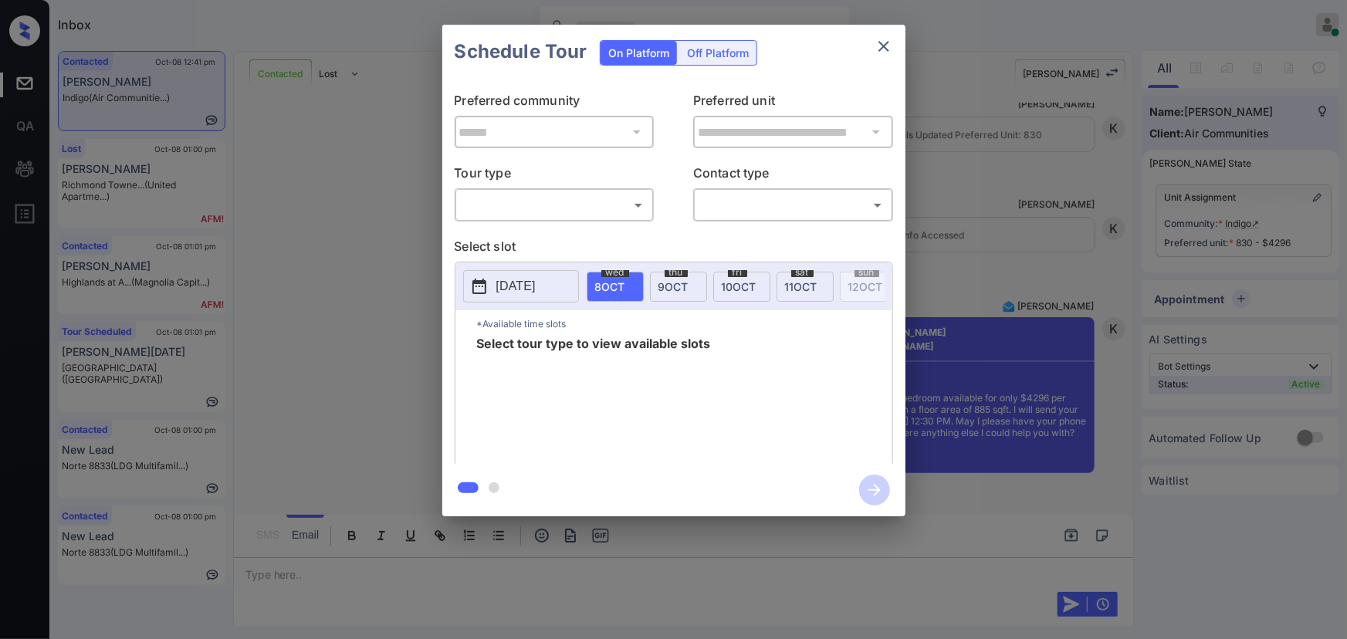
click at [600, 198] on body "Inbox [PERSON_NAME] Online Set yourself offline Set yourself on break Profile S…" at bounding box center [673, 319] width 1347 height 639
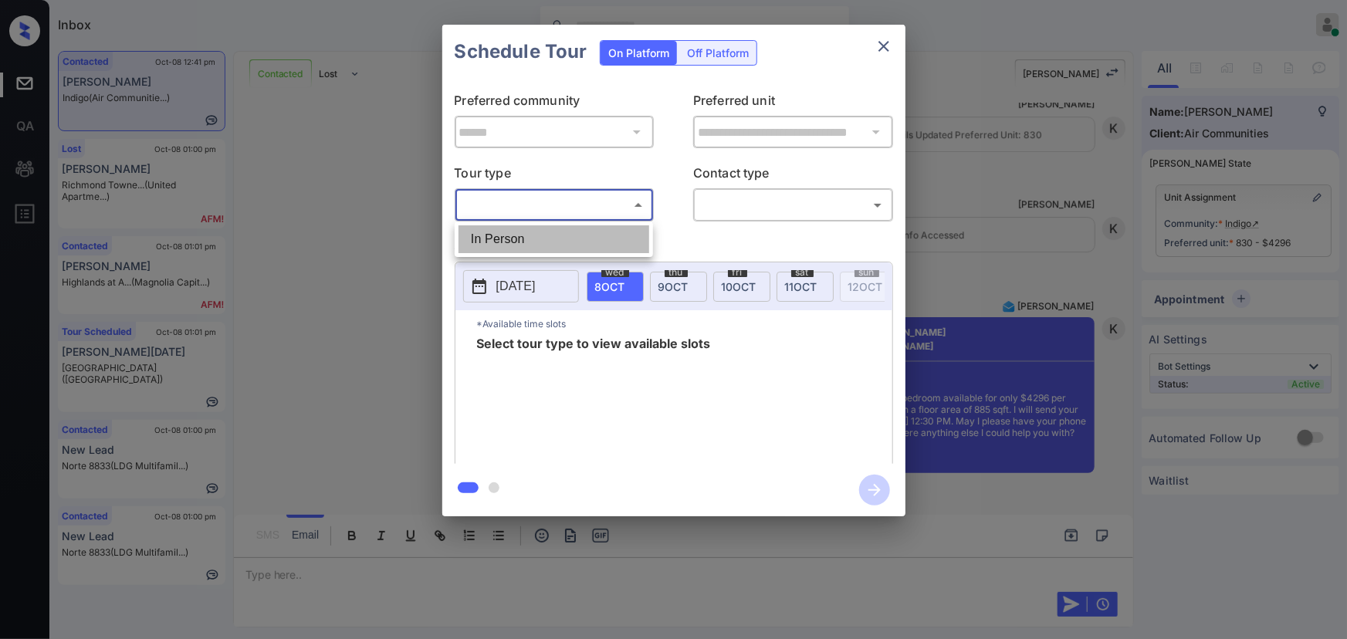
click at [543, 232] on li "In Person" at bounding box center [553, 239] width 191 height 28
type input "********"
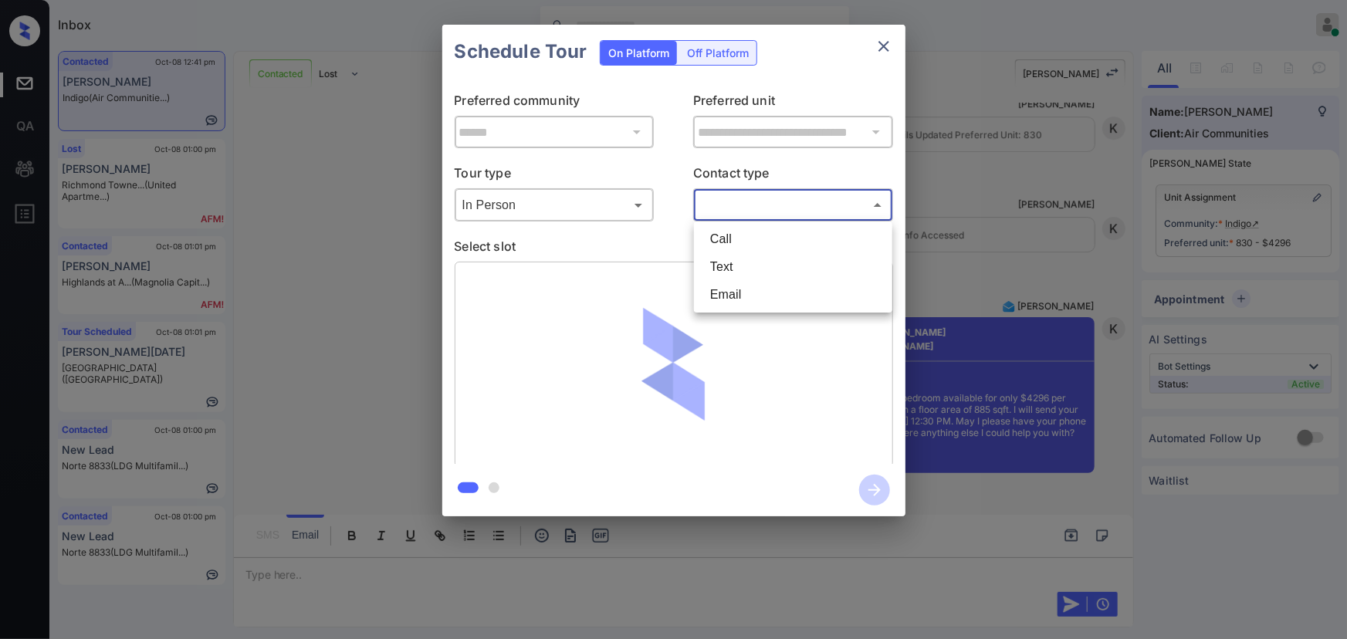
click at [740, 205] on body "Inbox Kenneth Umali Online Set yourself offline Set yourself on break Profile S…" at bounding box center [673, 319] width 1347 height 639
click at [725, 262] on li "Text" at bounding box center [793, 267] width 191 height 28
type input "****"
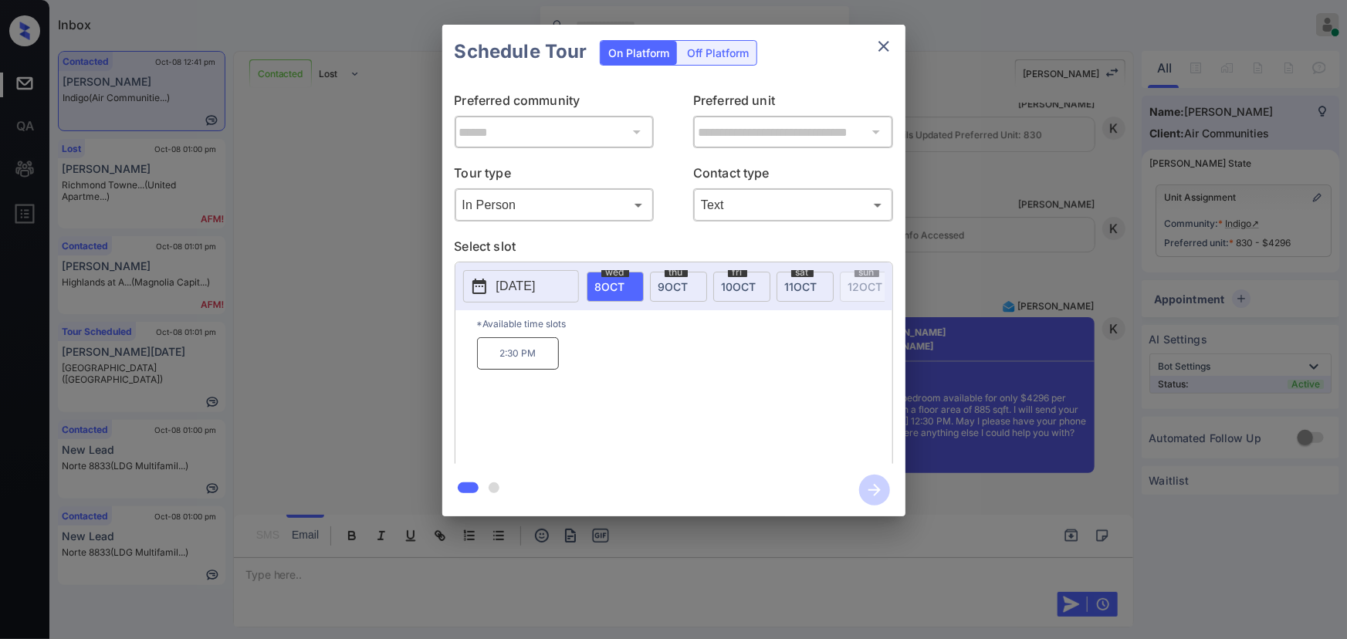
click at [533, 286] on p "[DATE]" at bounding box center [515, 286] width 39 height 19
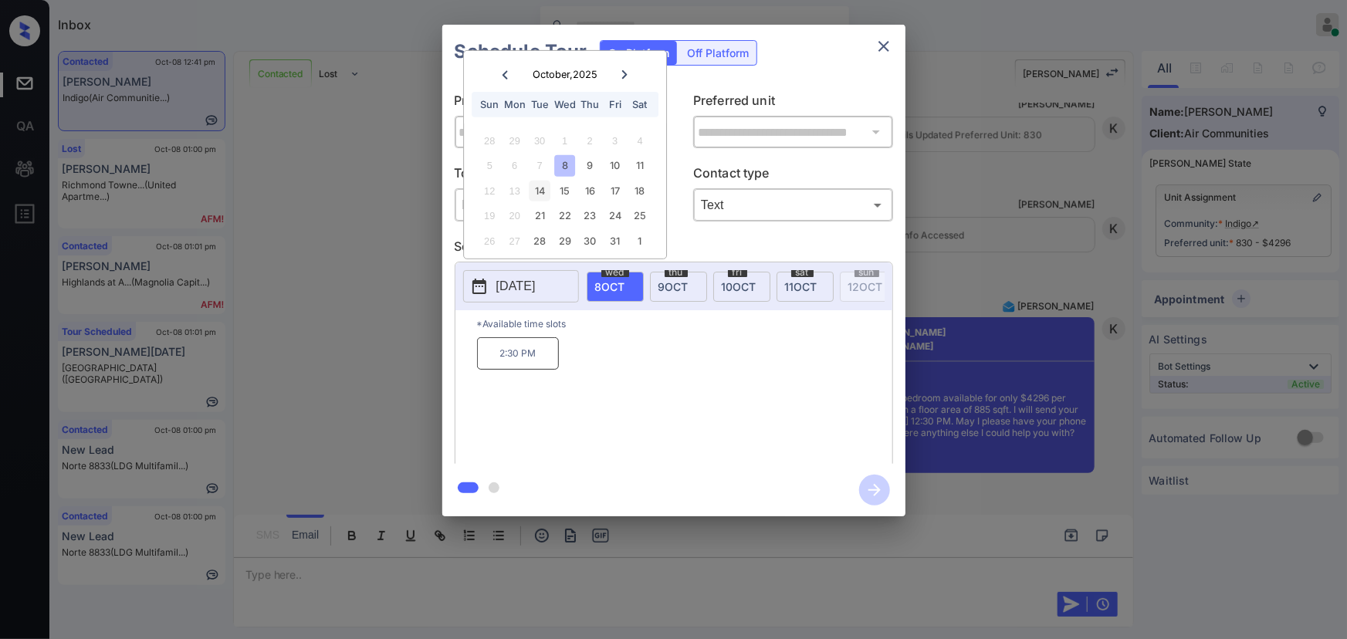
click at [536, 191] on div "14" at bounding box center [539, 191] width 21 height 21
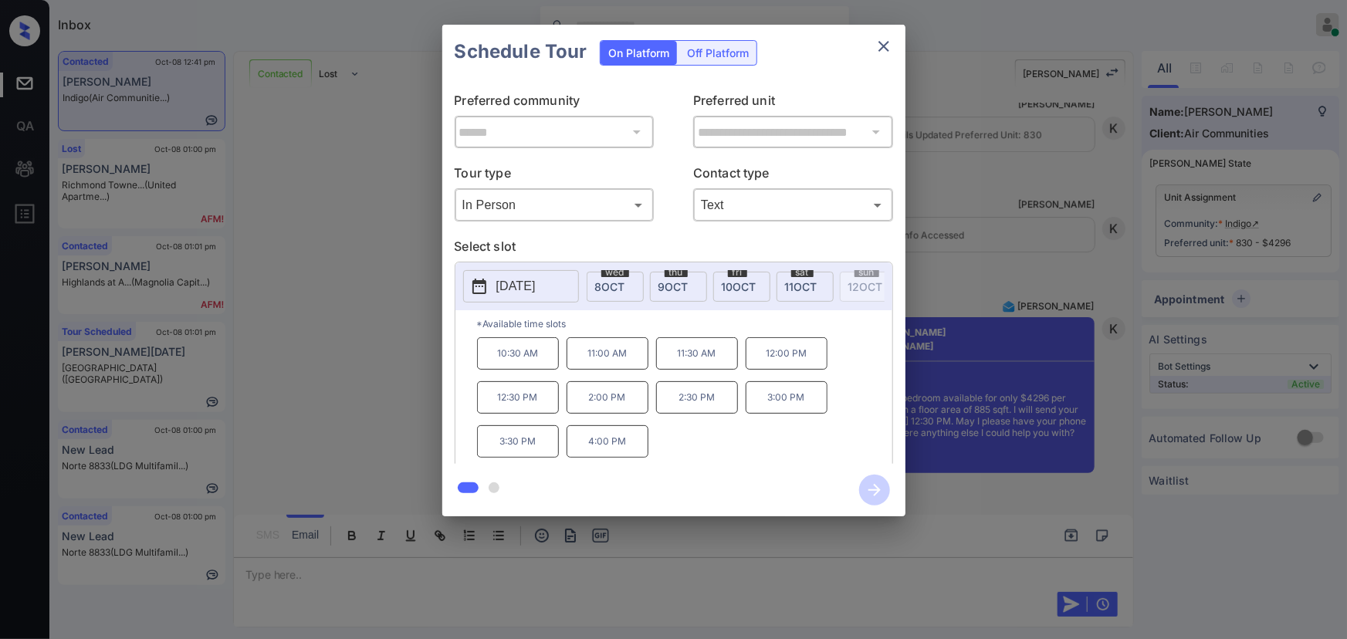
click at [517, 401] on p "12:30 PM" at bounding box center [518, 397] width 82 height 32
click at [869, 490] on icon "button" at bounding box center [874, 490] width 12 height 12
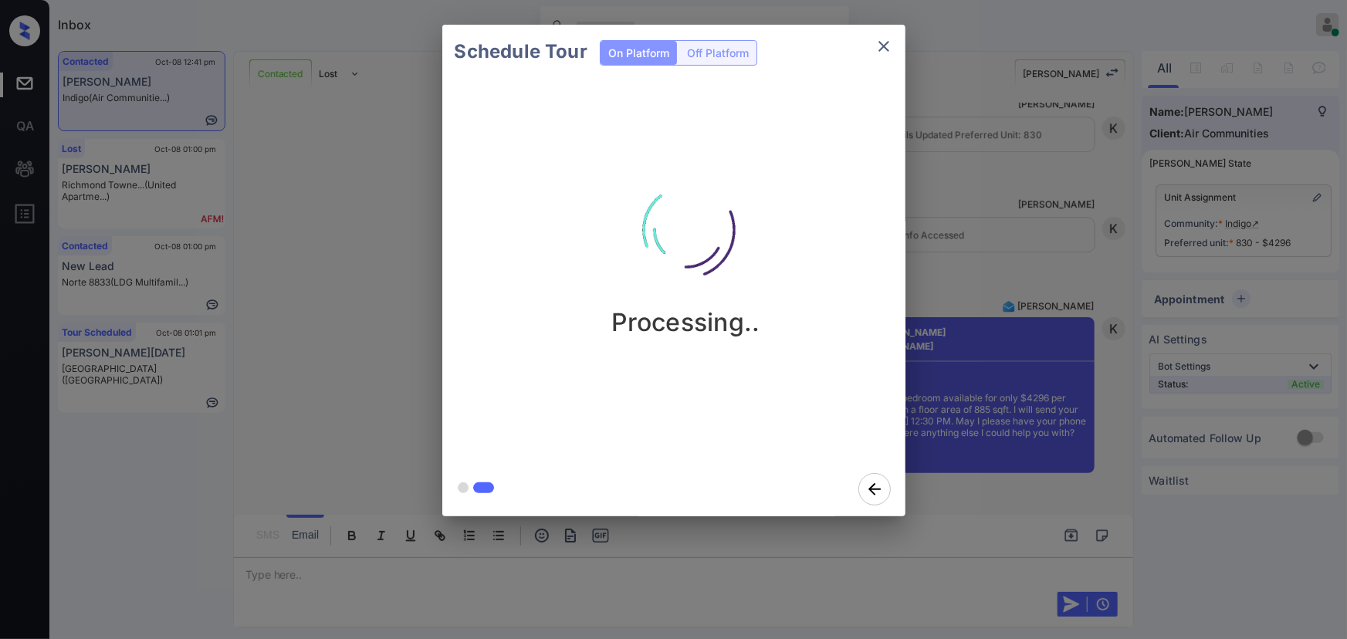
click at [285, 566] on div at bounding box center [673, 319] width 1347 height 639
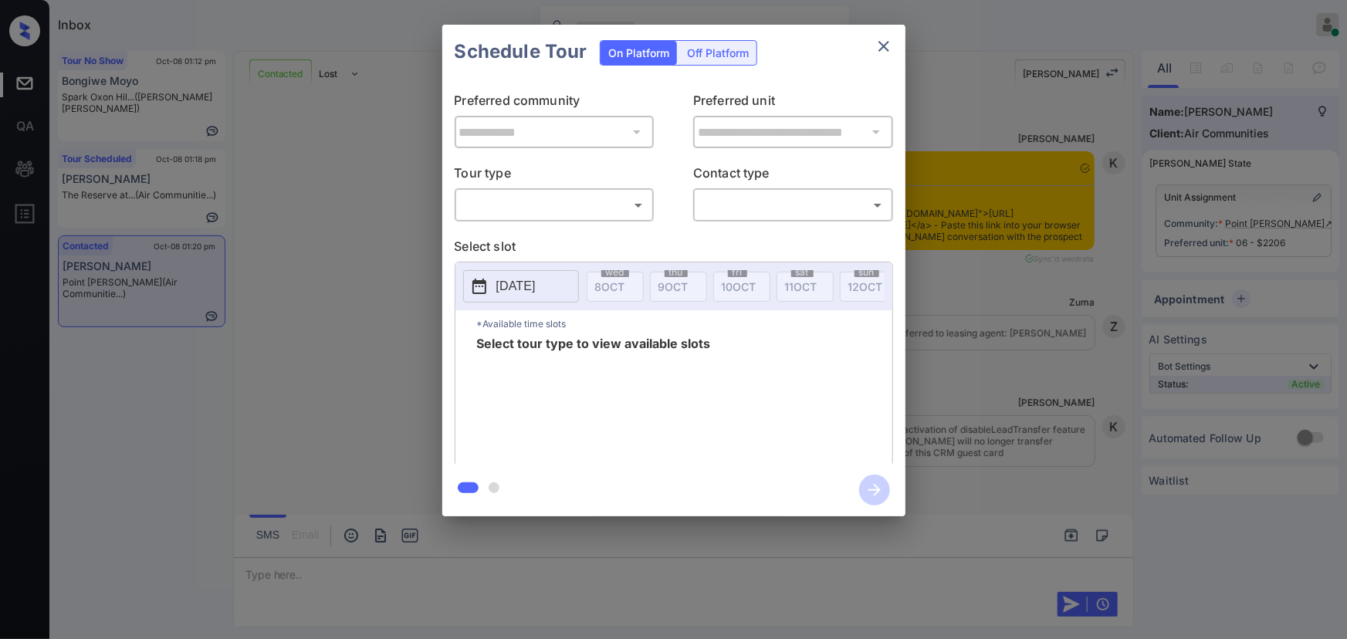
scroll to position [2615, 0]
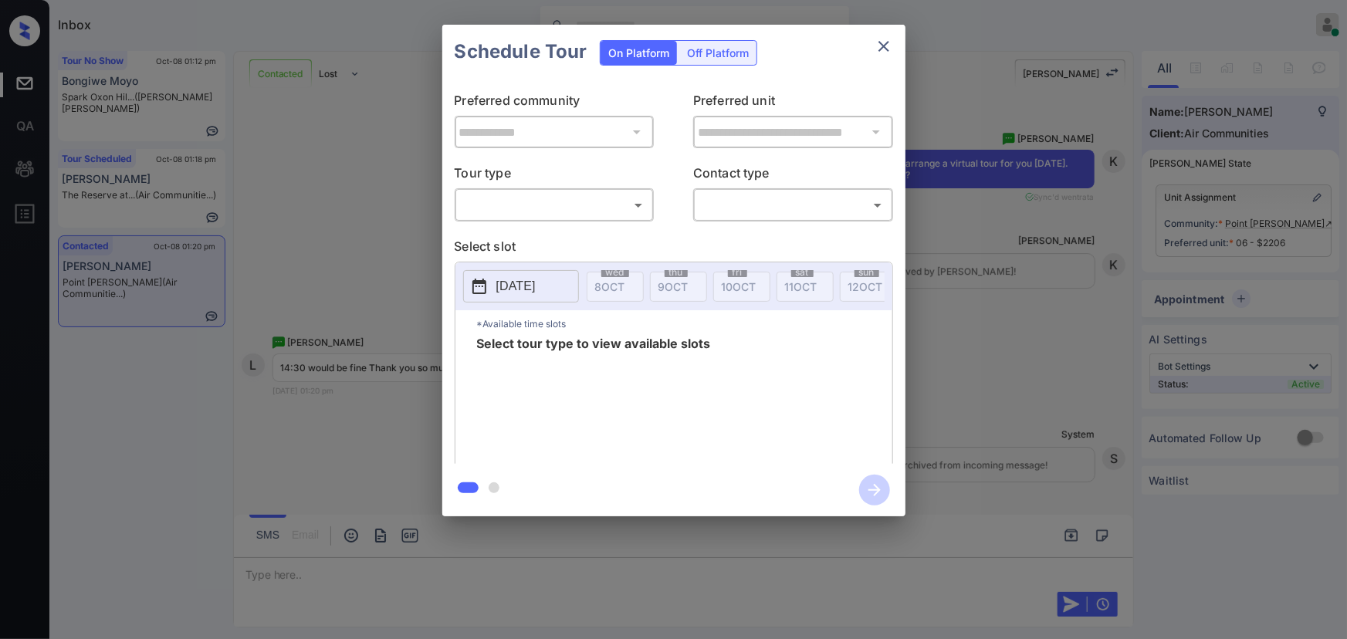
click at [573, 205] on body "Inbox [PERSON_NAME] Online Set yourself offline Set yourself on break Profile S…" at bounding box center [673, 319] width 1347 height 639
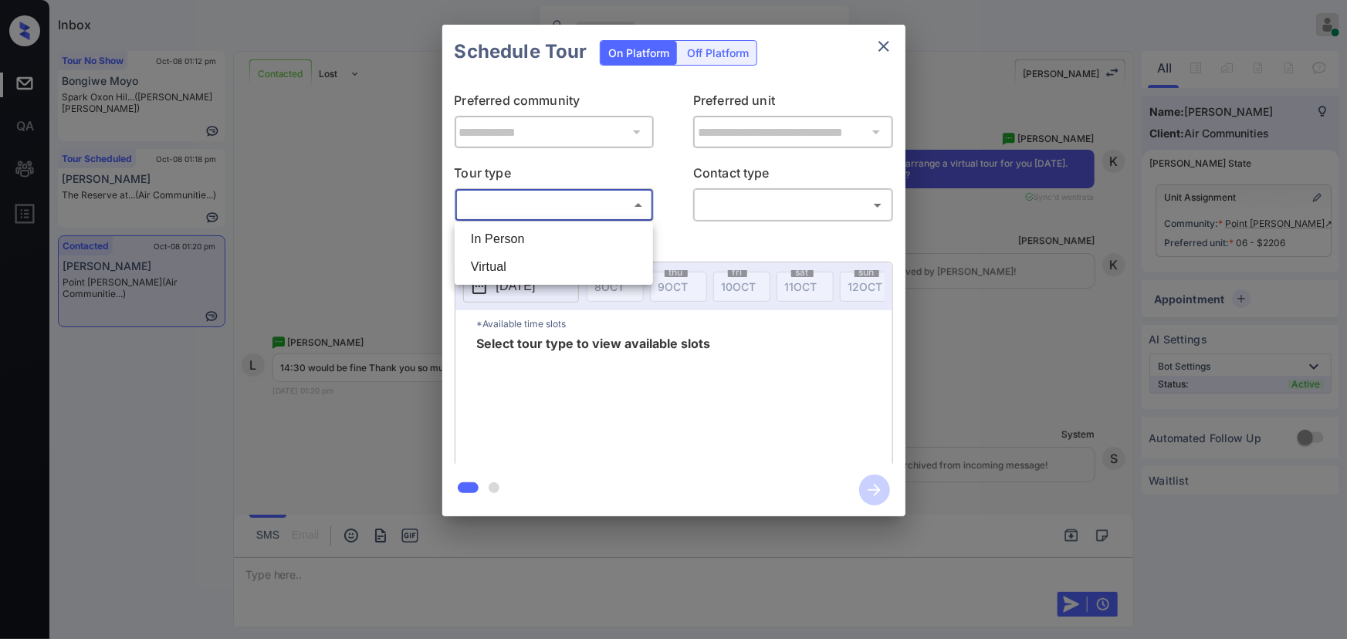
click at [551, 241] on li "In Person" at bounding box center [553, 239] width 191 height 28
type input "********"
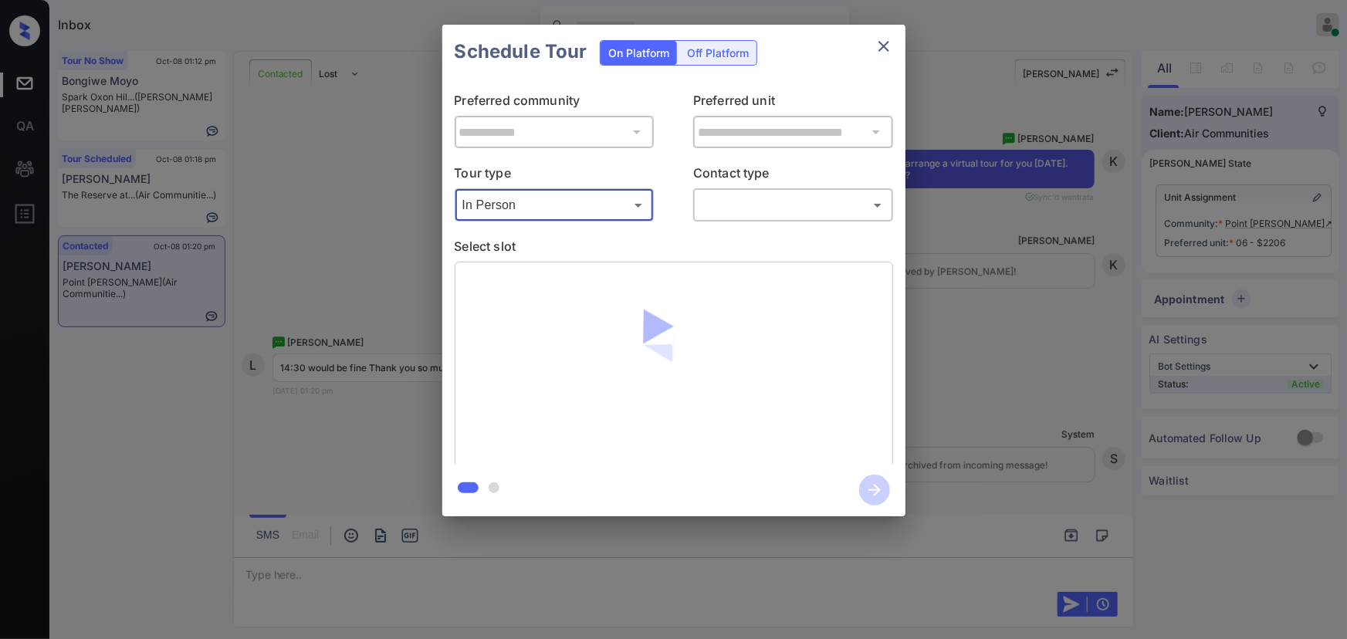
click at [776, 202] on body "Inbox [PERSON_NAME] Online Set yourself offline Set yourself on break Profile S…" at bounding box center [673, 319] width 1347 height 639
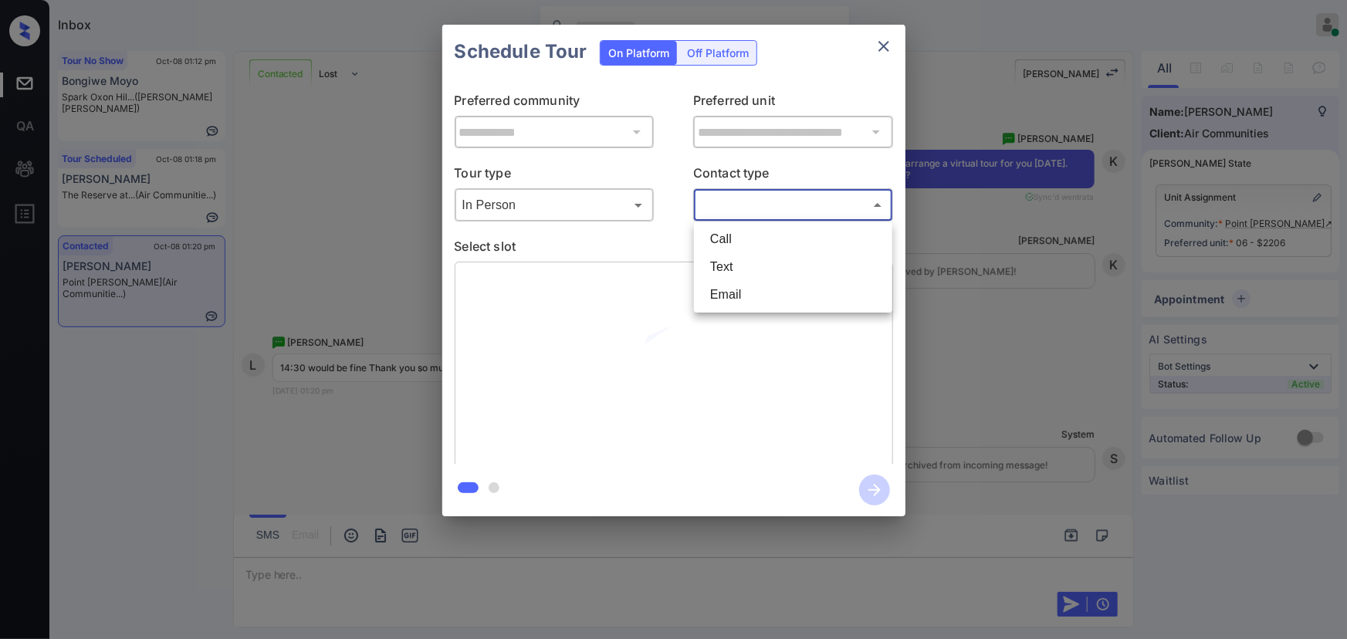
click at [732, 264] on li "Text" at bounding box center [793, 267] width 191 height 28
type input "****"
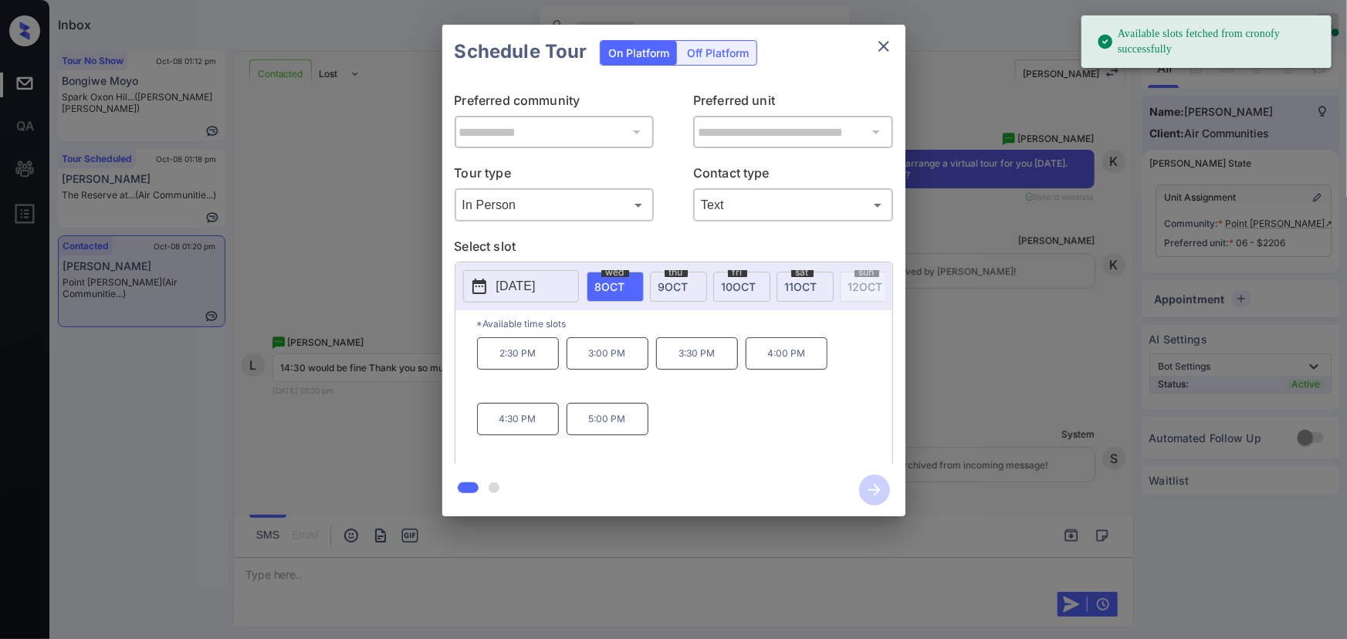
click at [664, 280] on span "9 OCT" at bounding box center [673, 286] width 30 height 13
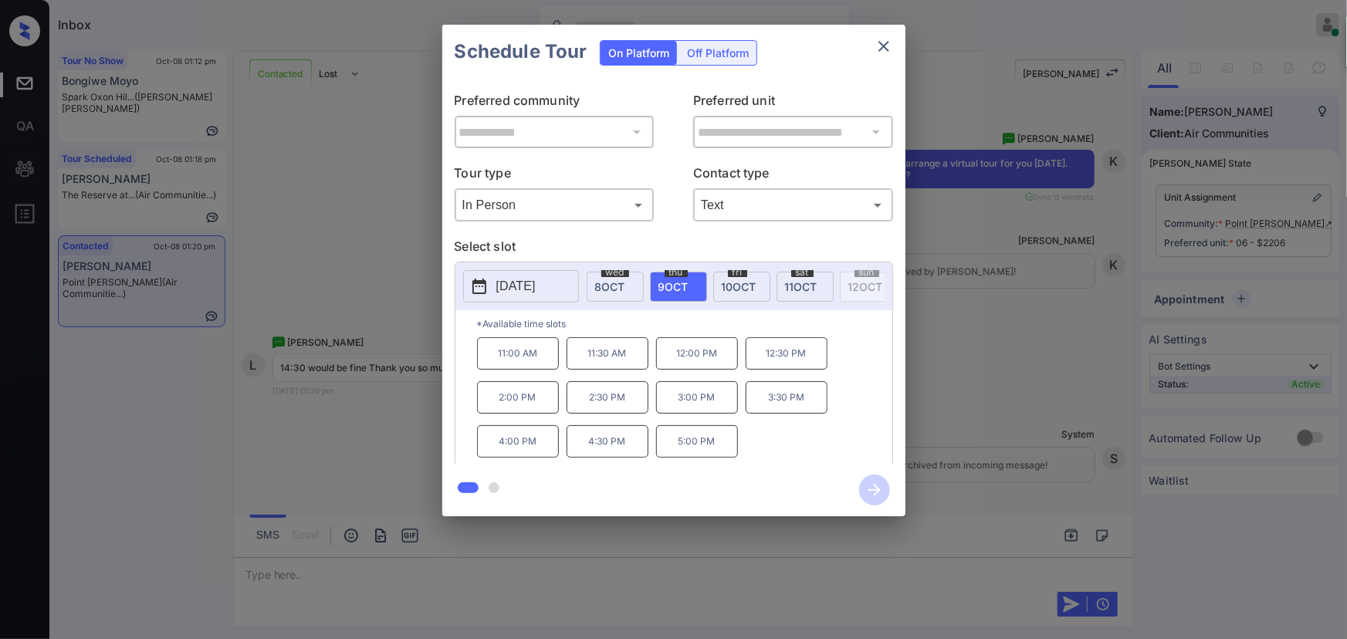
click at [611, 401] on p "2:30 PM" at bounding box center [607, 397] width 82 height 32
click at [961, 424] on div "**********" at bounding box center [673, 270] width 1347 height 541
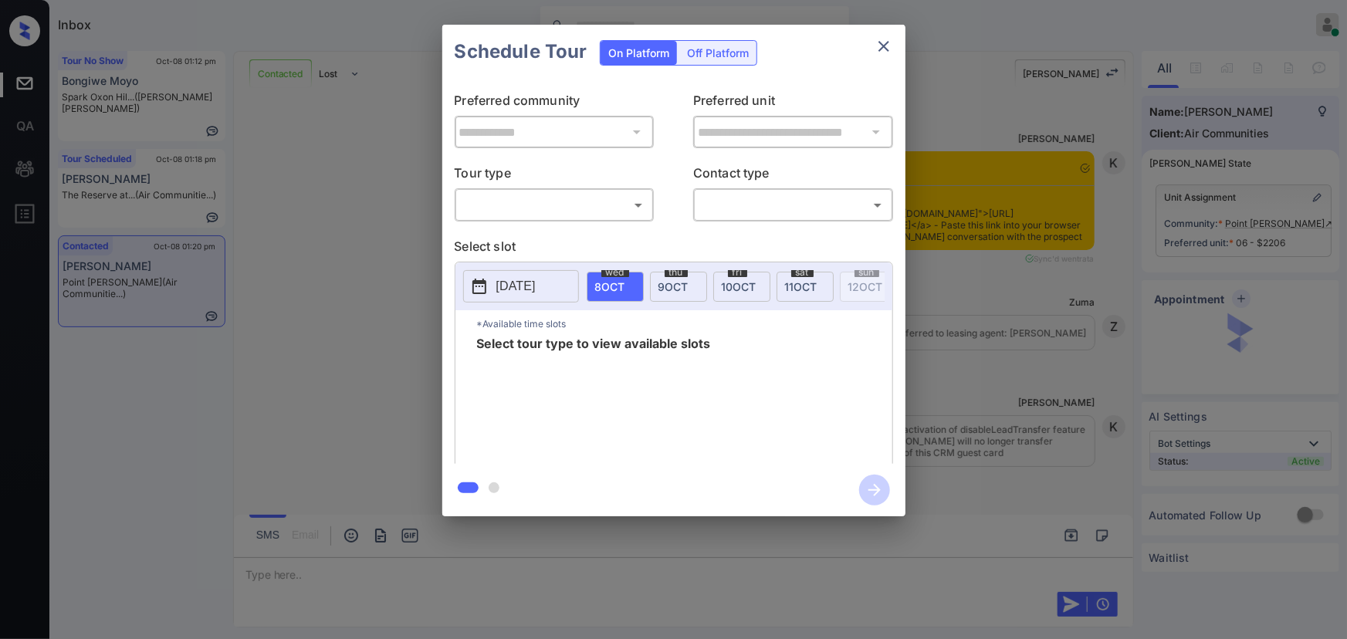
scroll to position [2713, 0]
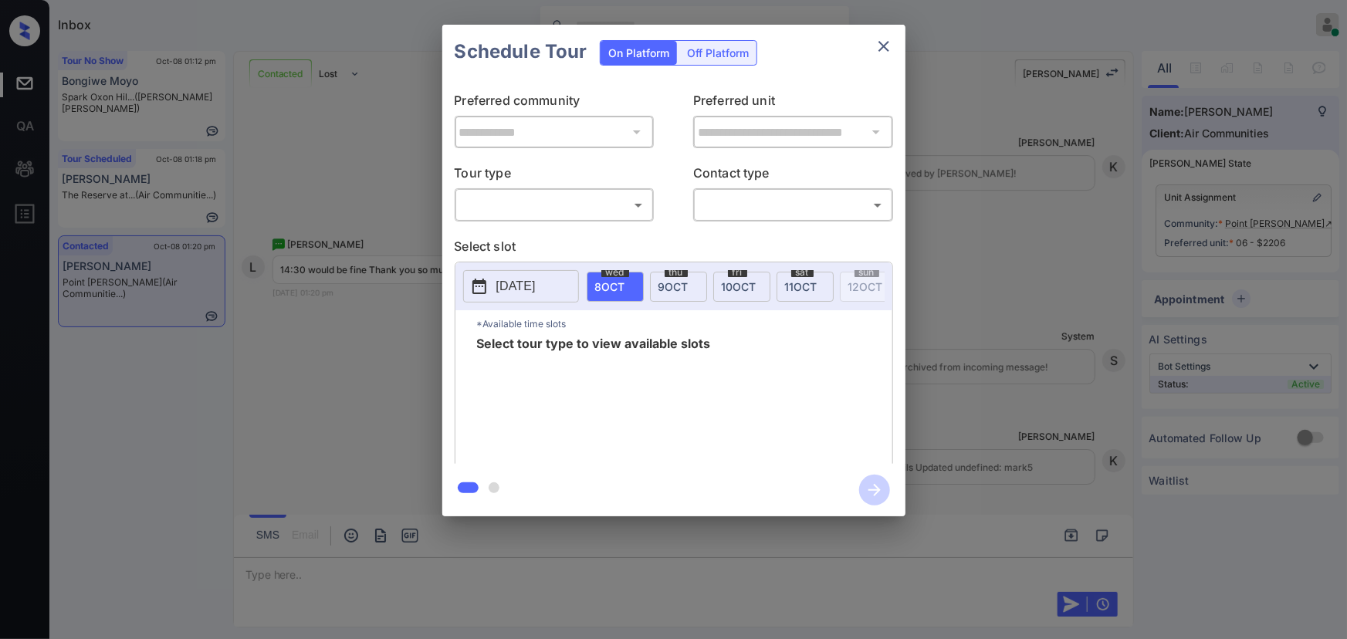
click at [536, 208] on body "Inbox [PERSON_NAME] Online Set yourself offline Set yourself on break Profile S…" at bounding box center [673, 319] width 1347 height 639
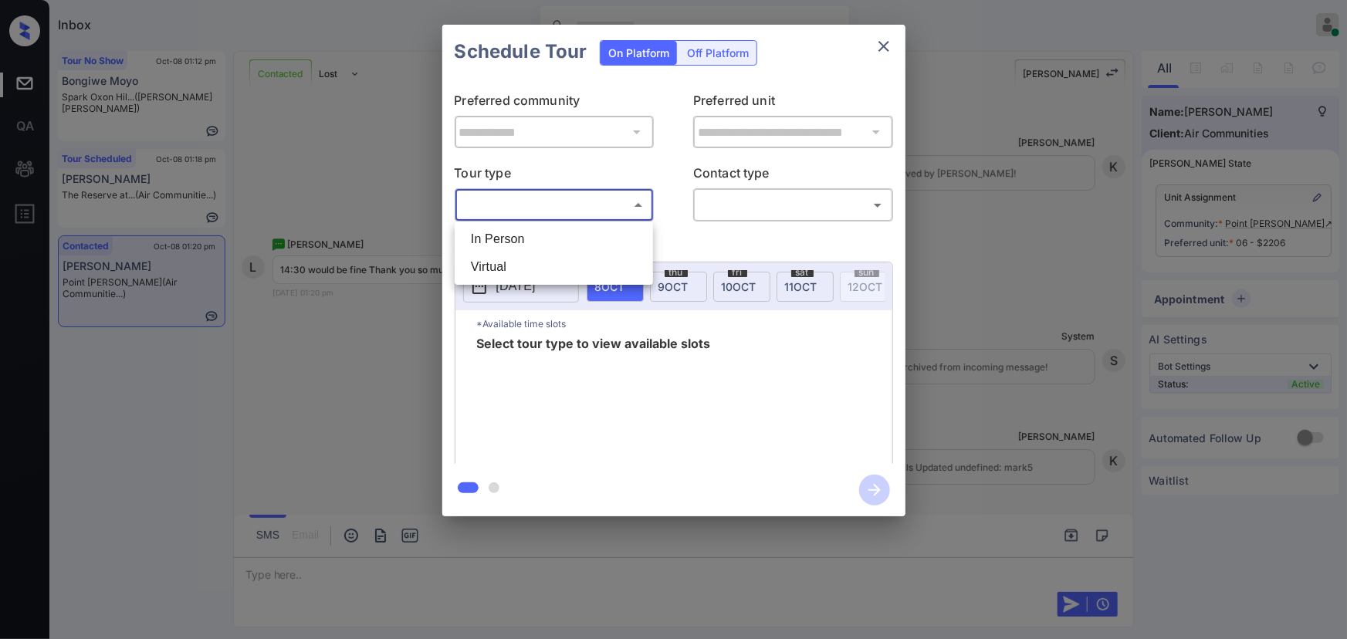
click at [519, 260] on li "Virtual" at bounding box center [553, 267] width 191 height 28
type input "*******"
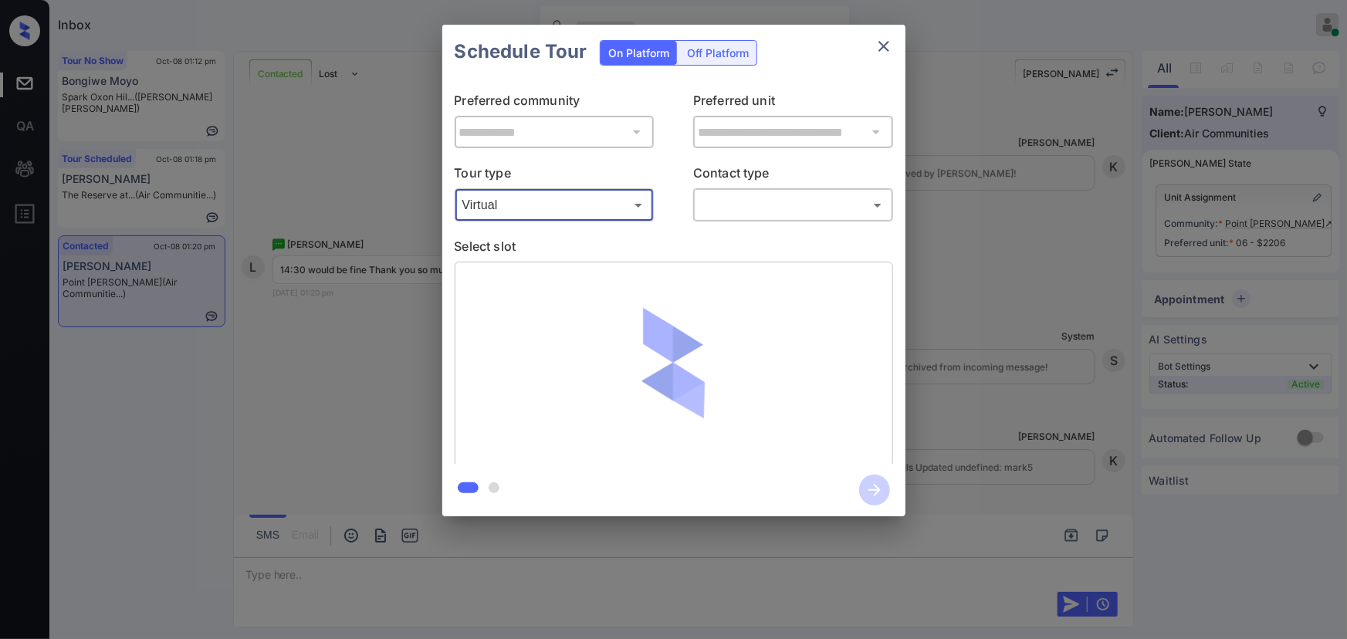
click at [709, 204] on body "Inbox [PERSON_NAME] Online Set yourself offline Set yourself on break Profile S…" at bounding box center [673, 319] width 1347 height 639
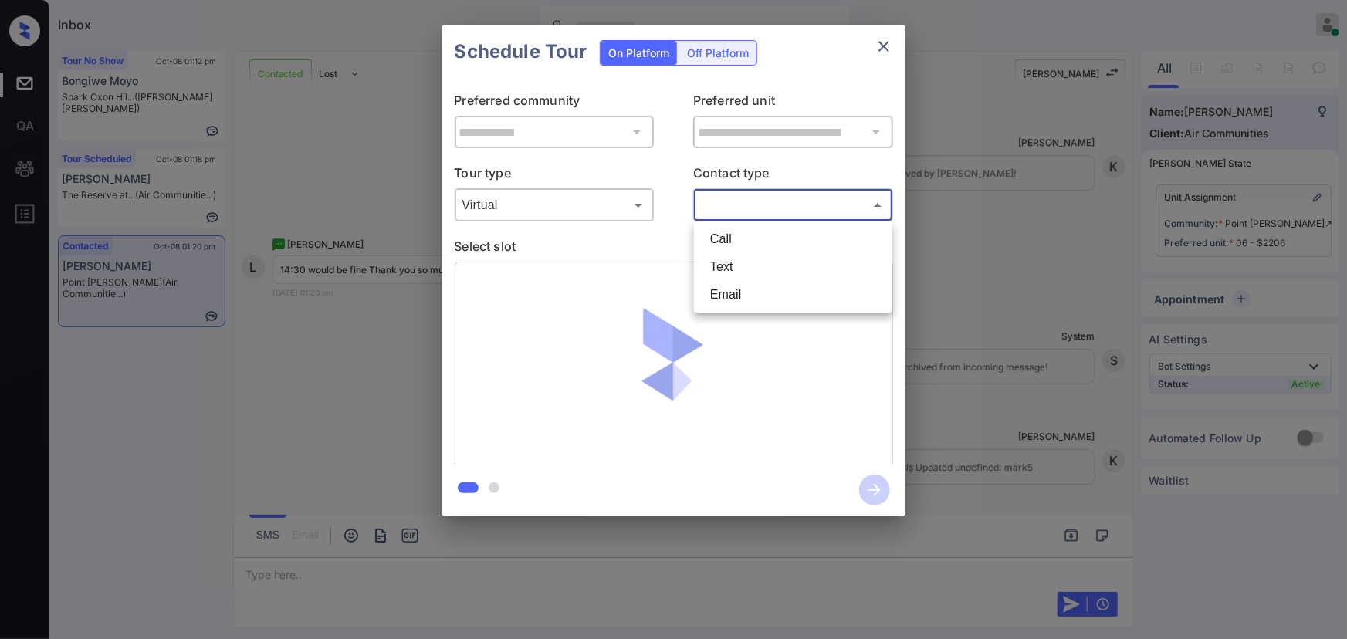
click at [724, 265] on li "Text" at bounding box center [793, 267] width 191 height 28
type input "****"
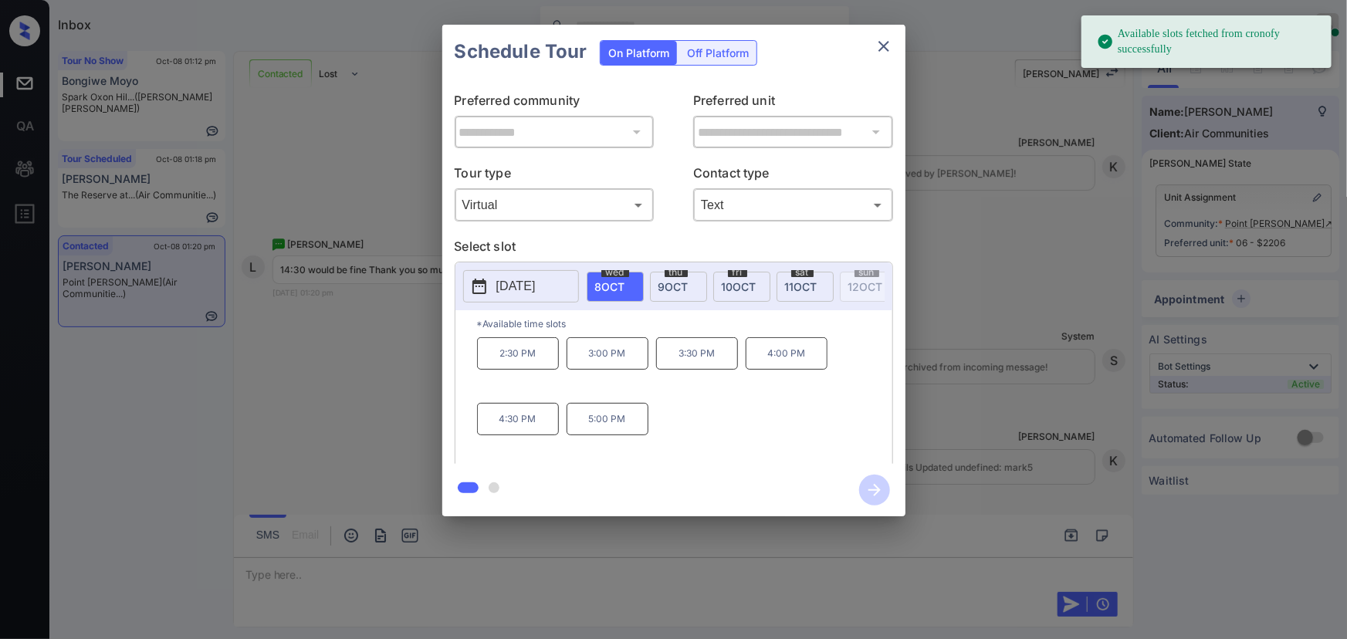
click at [1017, 340] on div "**********" at bounding box center [673, 270] width 1347 height 541
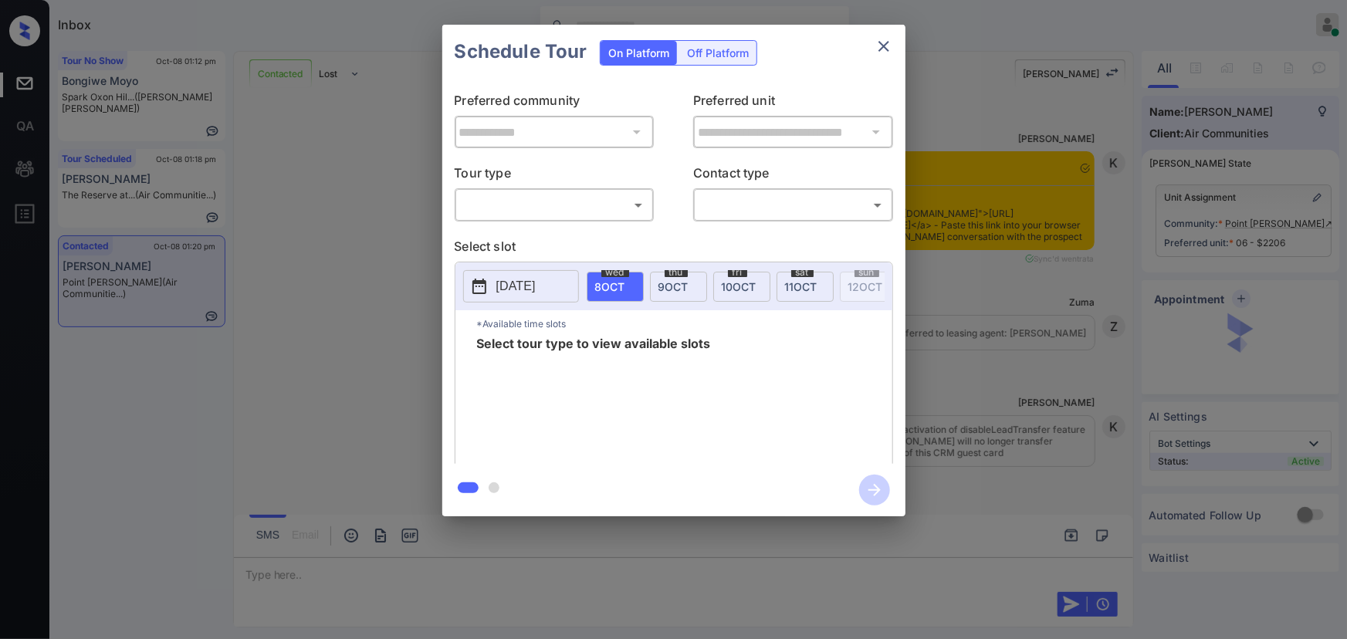
scroll to position [2525, 0]
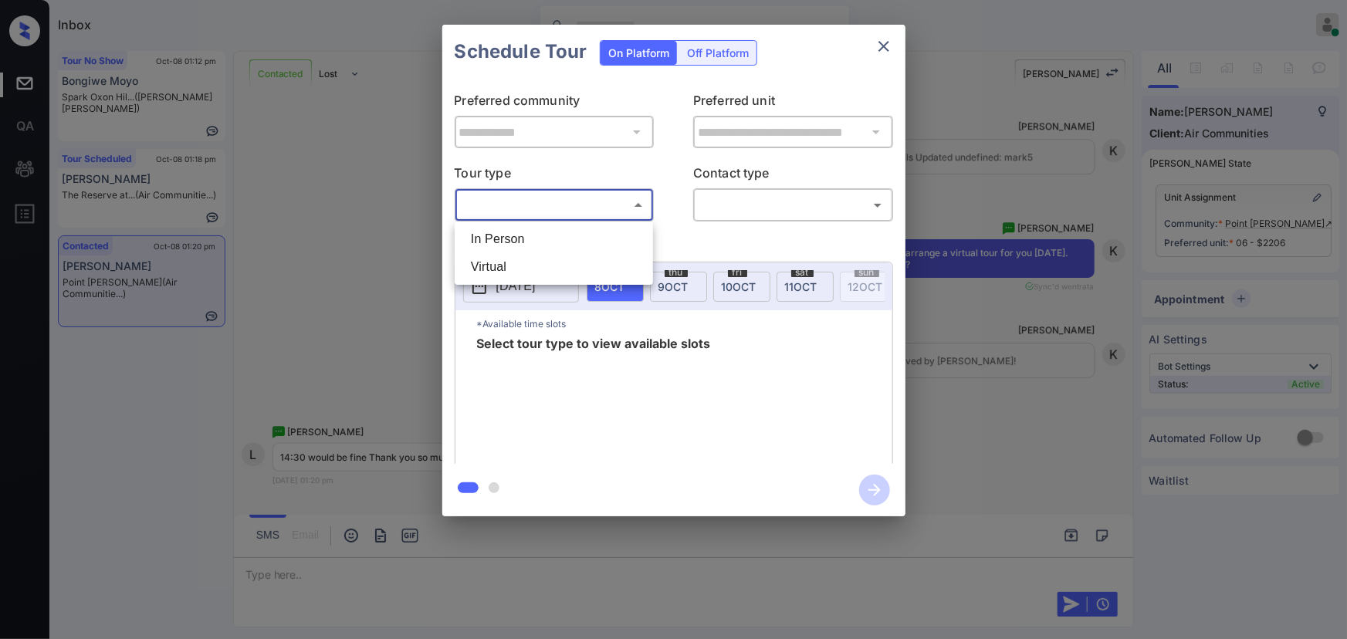
click at [537, 211] on body "Inbox Kenneth Umali Online Set yourself offline Set yourself on break Profile S…" at bounding box center [673, 319] width 1347 height 639
click at [513, 261] on li "Virtual" at bounding box center [553, 267] width 191 height 28
type input "*******"
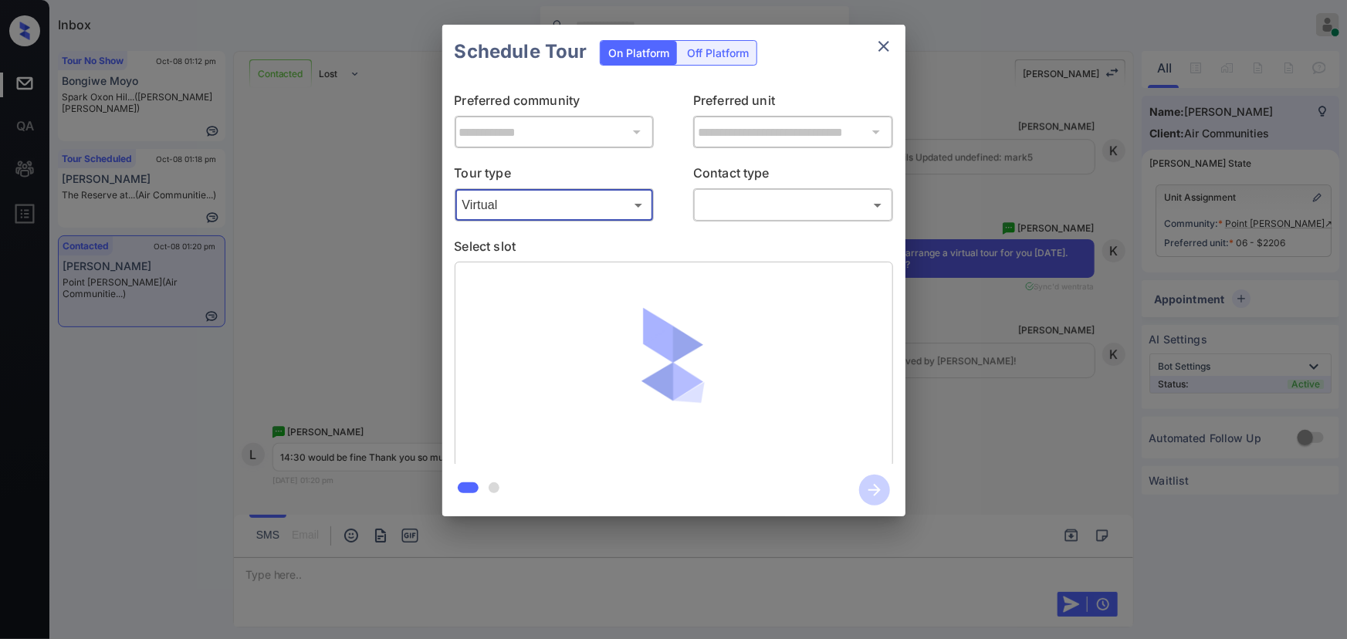
click at [750, 200] on body "Inbox Kenneth Umali Online Set yourself offline Set yourself on break Profile S…" at bounding box center [673, 319] width 1347 height 639
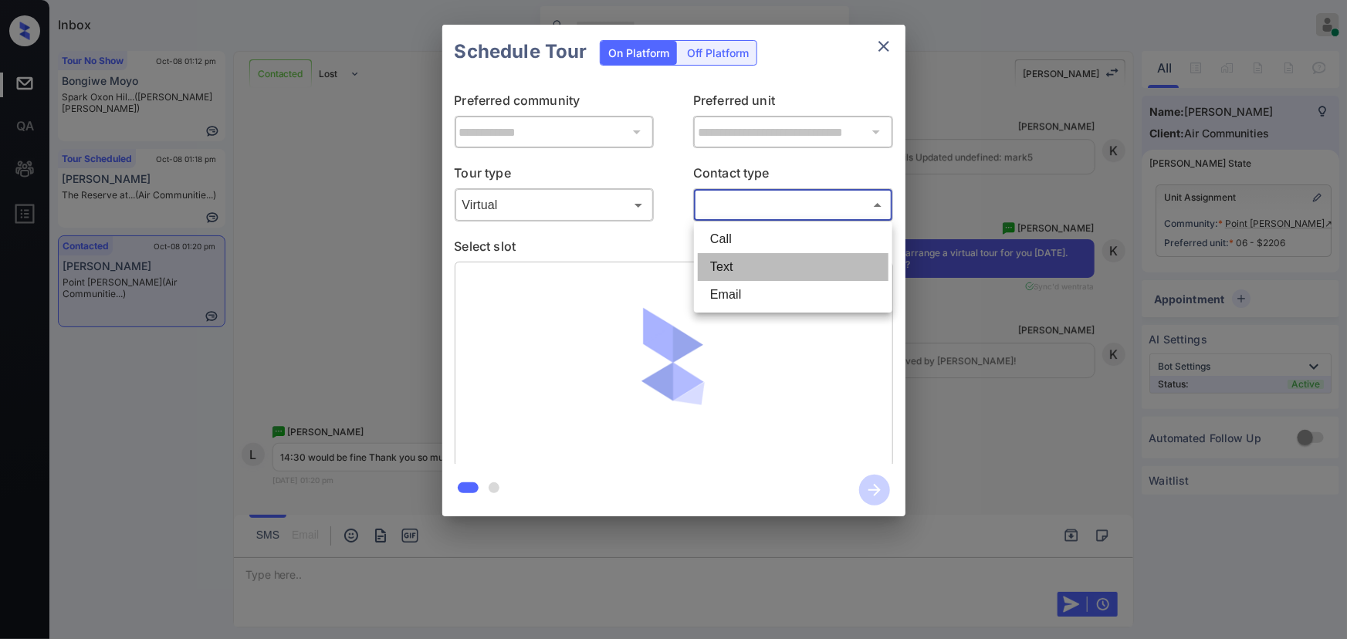
click at [738, 274] on li "Text" at bounding box center [793, 267] width 191 height 28
type input "****"
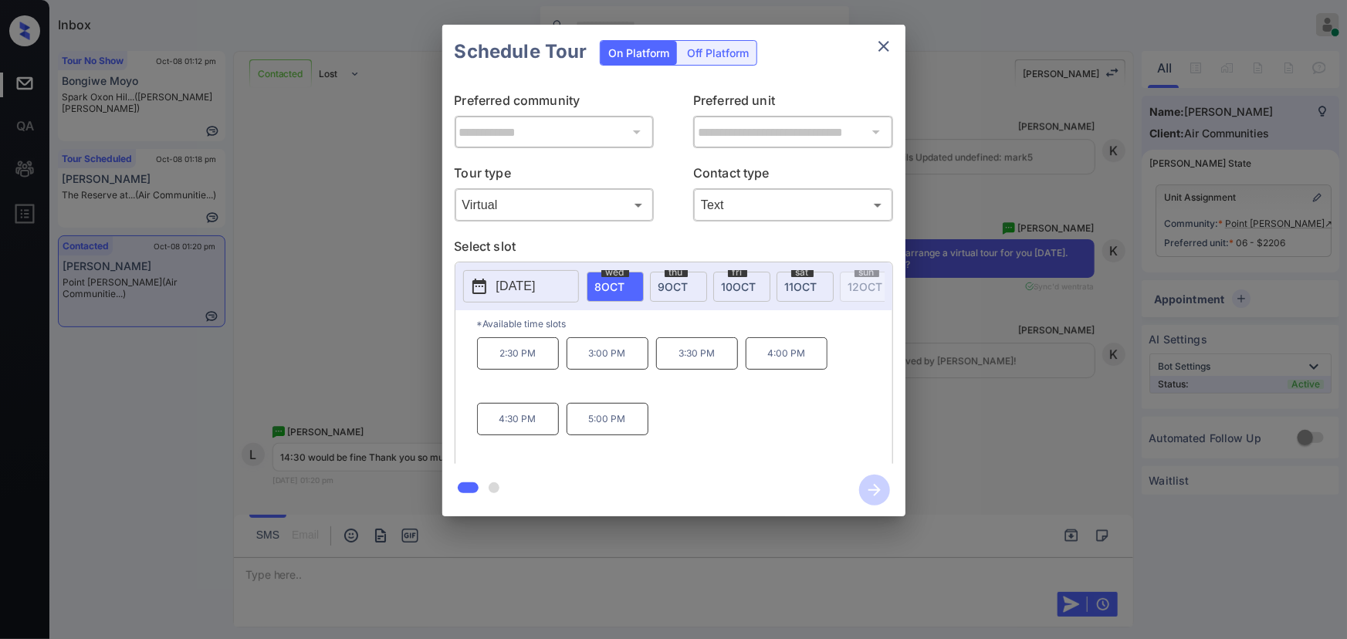
click at [681, 280] on span "[DATE]" at bounding box center [673, 286] width 30 height 13
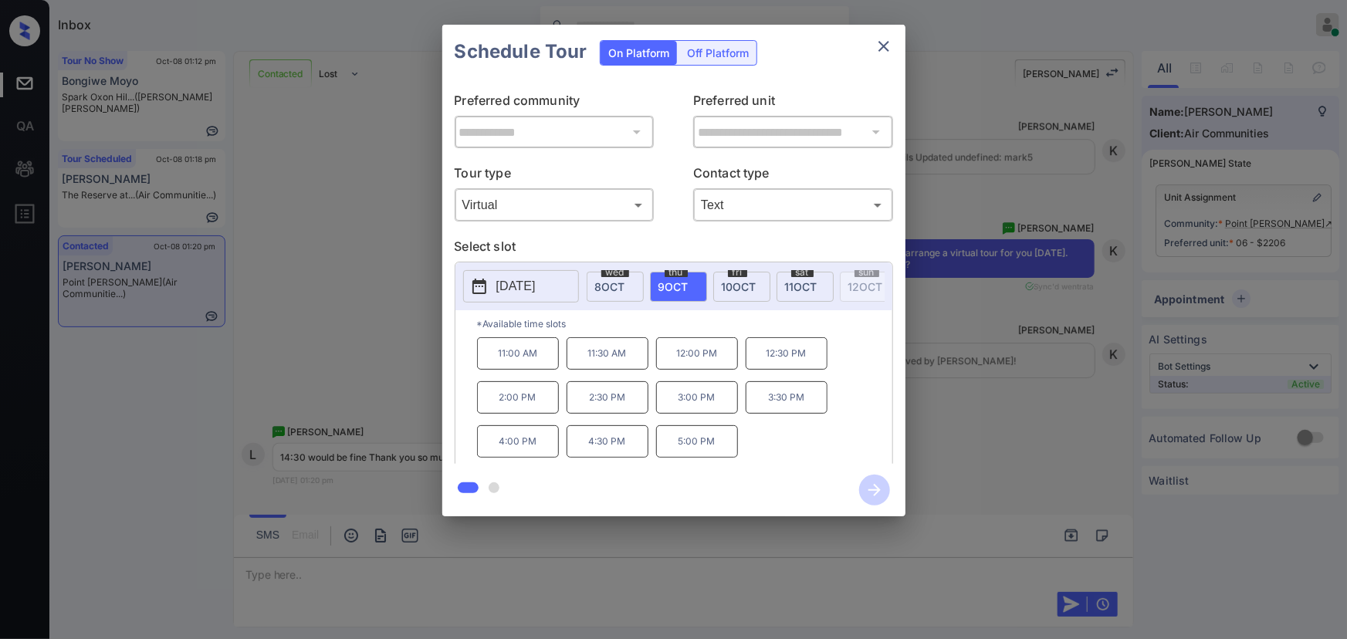
click at [599, 406] on p "2:30 PM" at bounding box center [607, 397] width 82 height 32
click at [868, 485] on icon "button" at bounding box center [874, 490] width 31 height 31
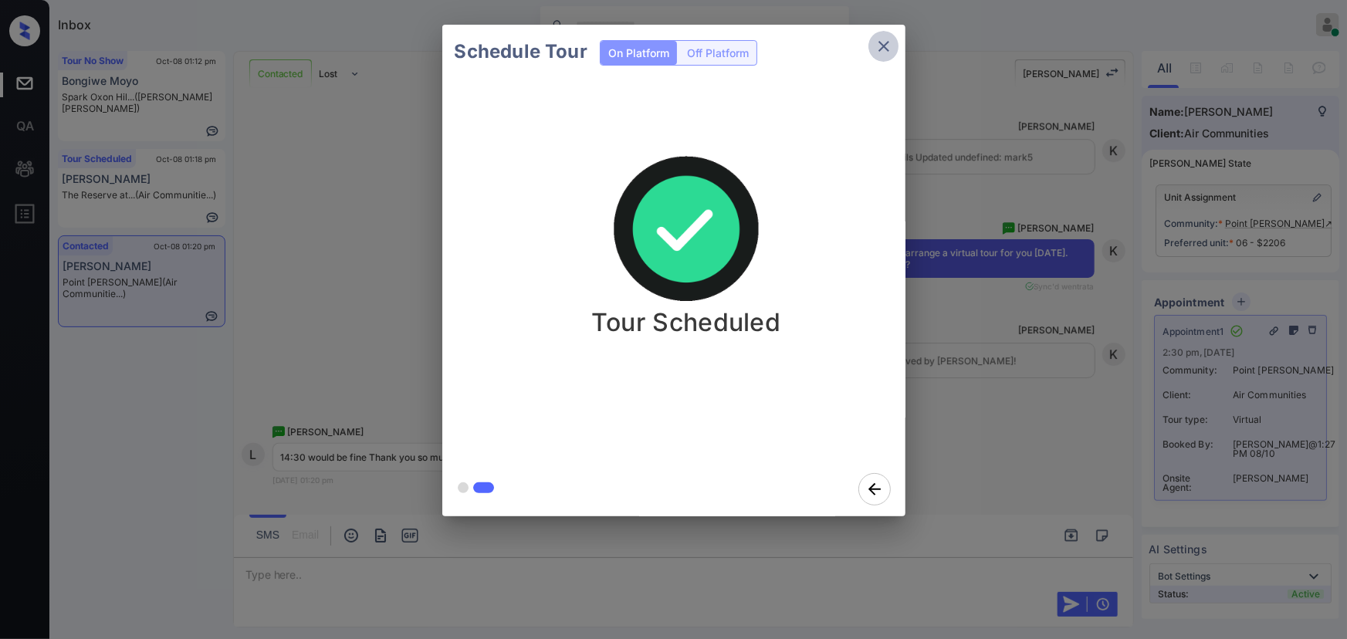
click at [884, 39] on icon "close" at bounding box center [883, 46] width 19 height 19
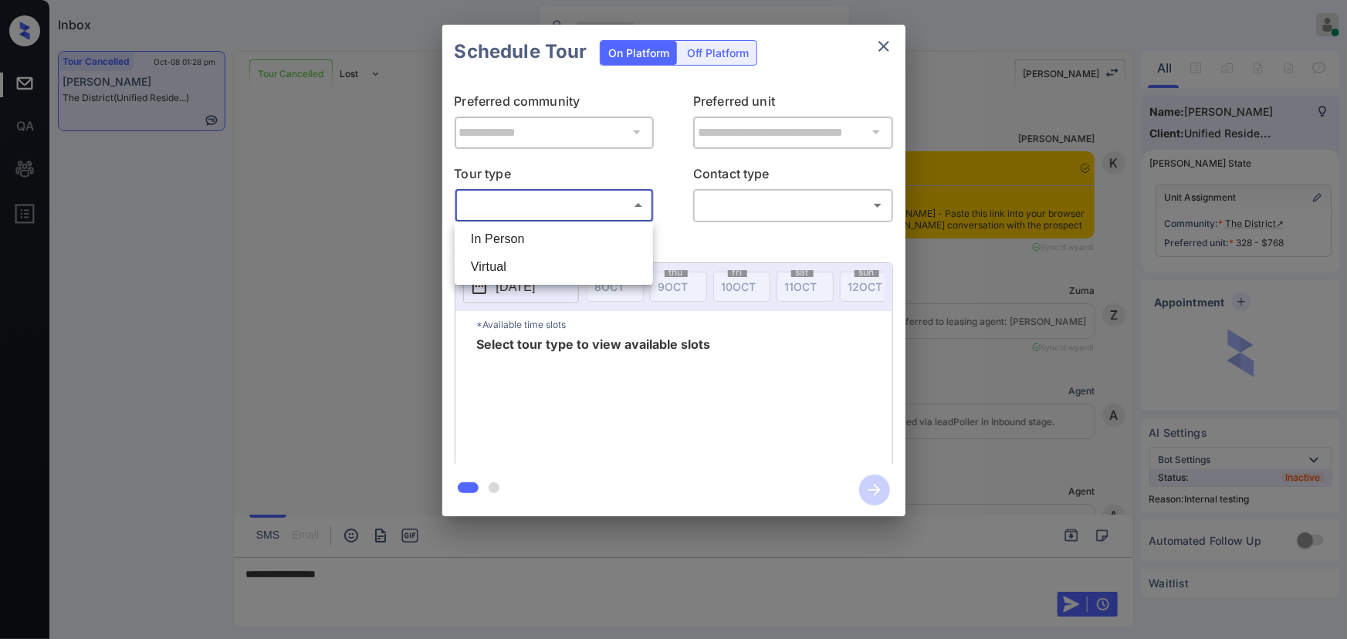
scroll to position [18009, 0]
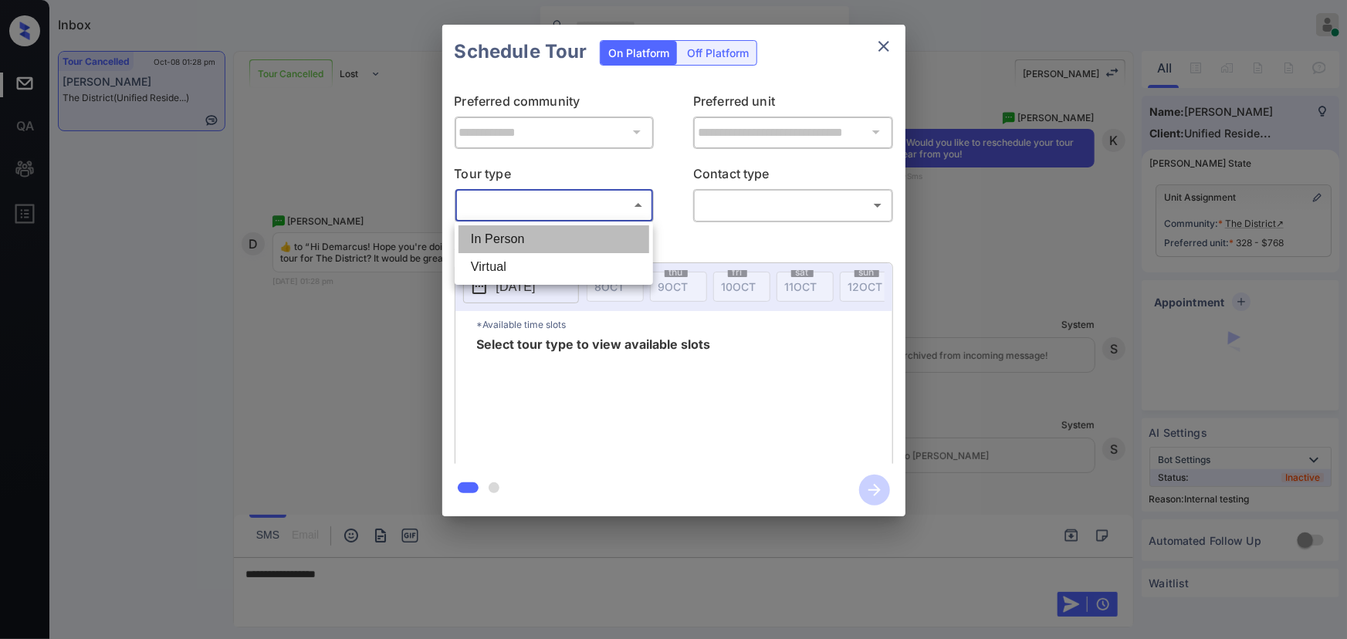
drag, startPoint x: 519, startPoint y: 241, endPoint x: 732, endPoint y: 205, distance: 215.2
click at [522, 239] on li "In Person" at bounding box center [553, 239] width 191 height 28
type input "********"
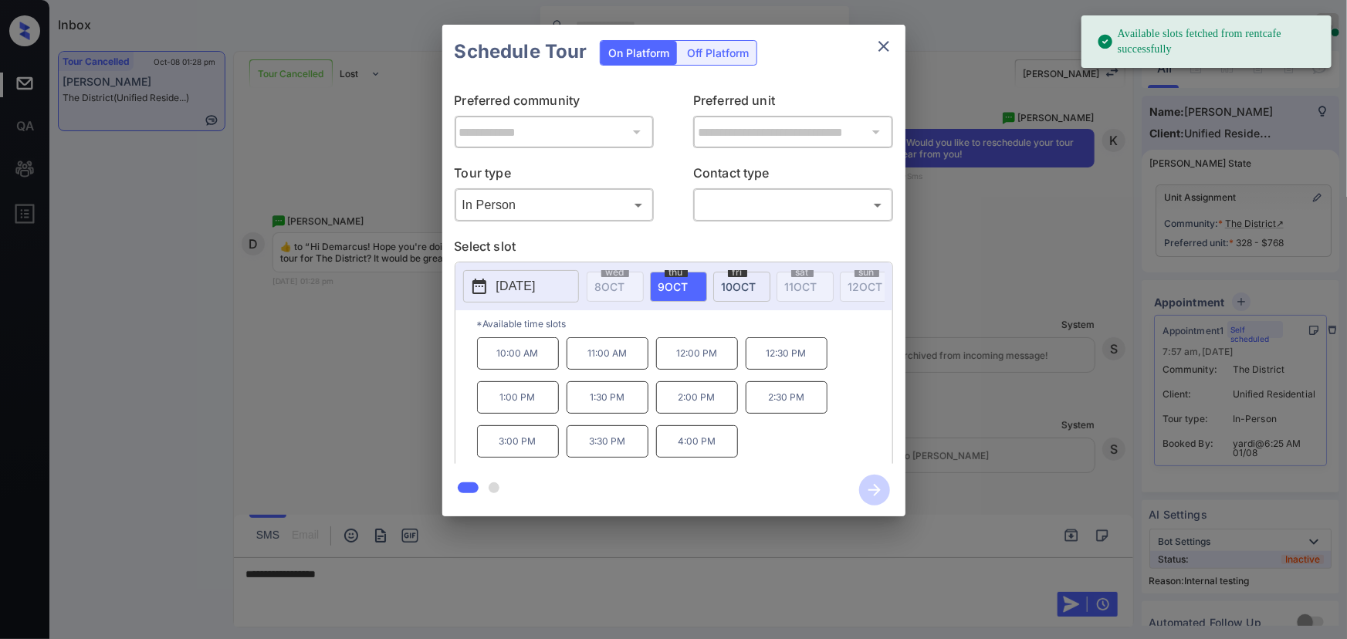
click at [673, 286] on span "9 OCT" at bounding box center [673, 286] width 30 height 13
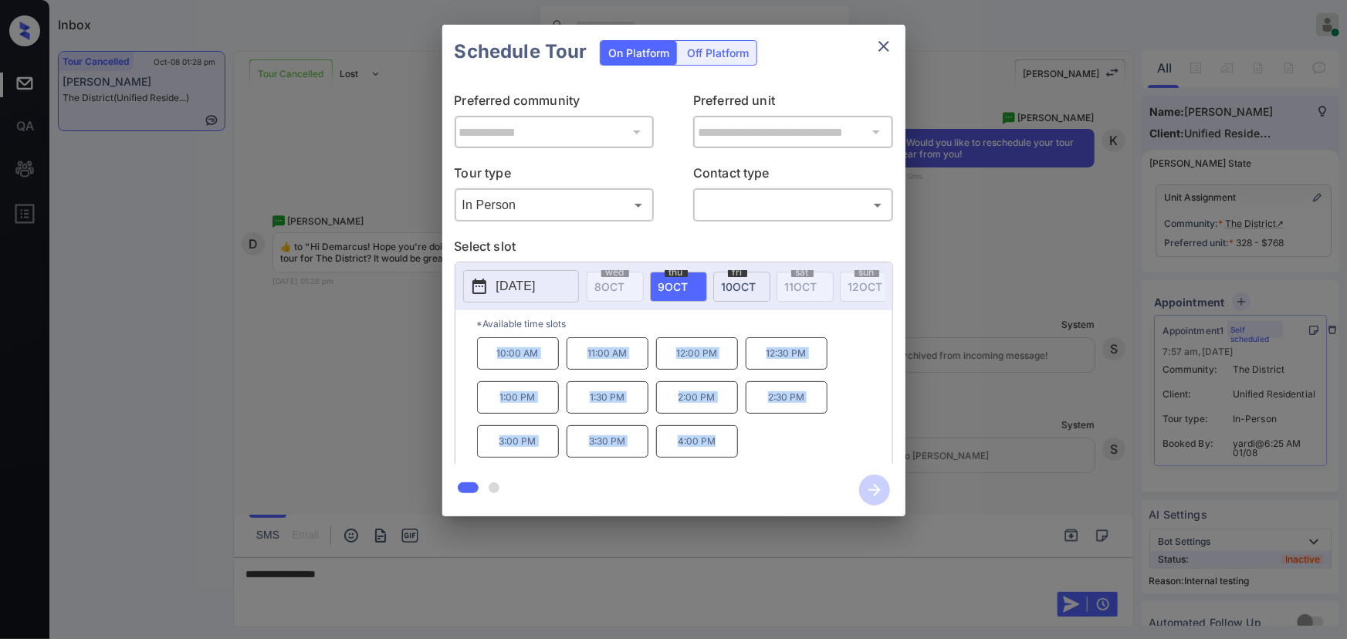
drag, startPoint x: 715, startPoint y: 451, endPoint x: 498, endPoint y: 367, distance: 232.6
click at [498, 367] on div "10:00 AM 11:00 AM 12:00 PM 12:30 PM 1:00 PM 1:30 PM 2:00 PM 2:30 PM 3:00 PM 3:3…" at bounding box center [684, 398] width 415 height 123
copy div "10:00 AM 11:00 AM 12:00 PM 12:30 PM 1:00 PM 1:30 PM 2:00 PM 2:30 PM 3:00 PM 3:3…"
click at [404, 573] on div at bounding box center [673, 319] width 1347 height 639
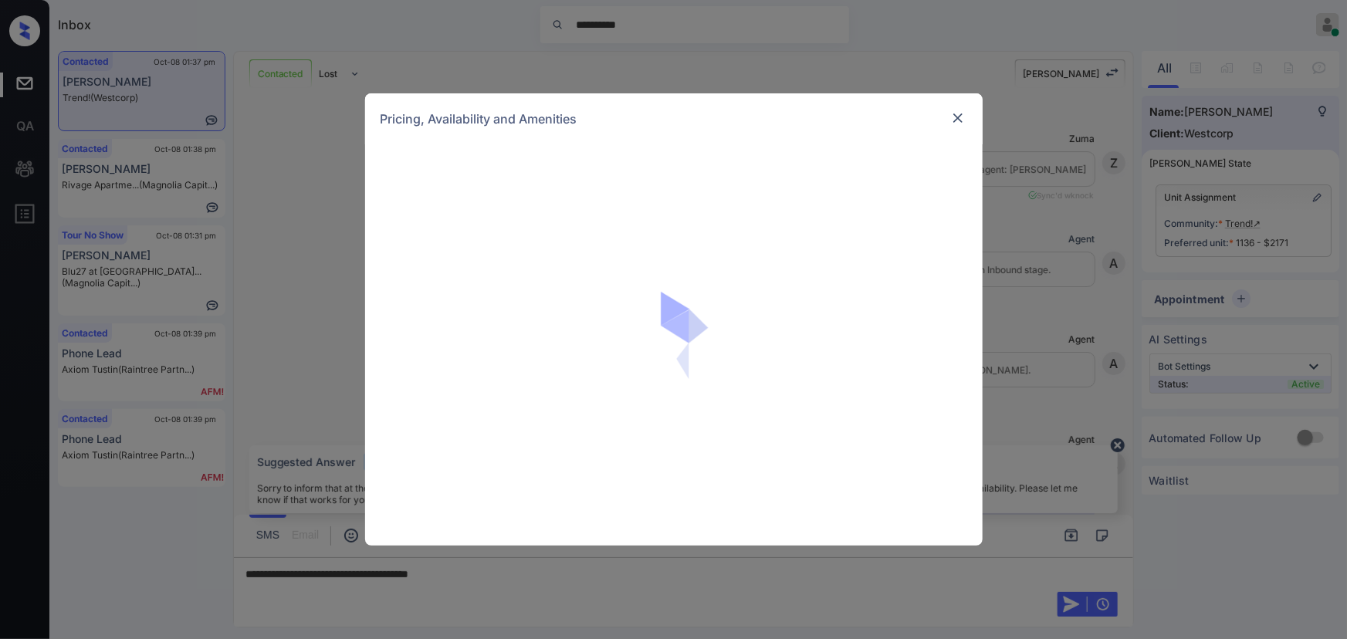
scroll to position [4585, 0]
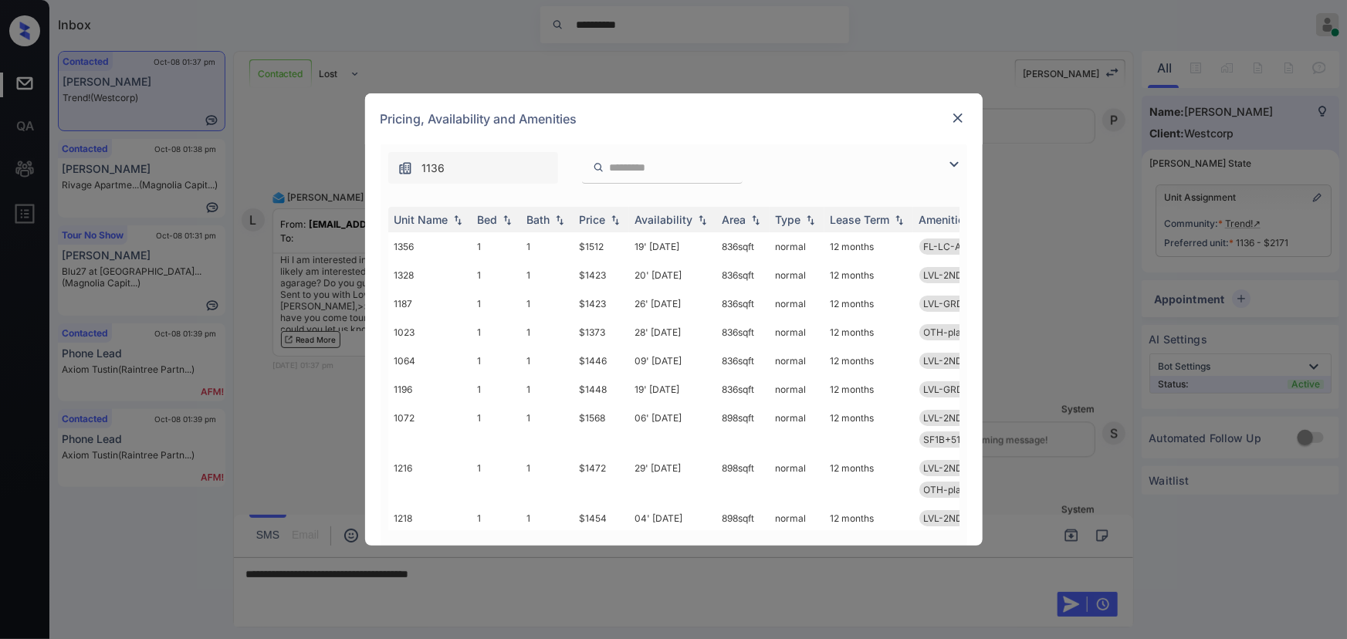
click at [950, 159] on img at bounding box center [954, 164] width 19 height 19
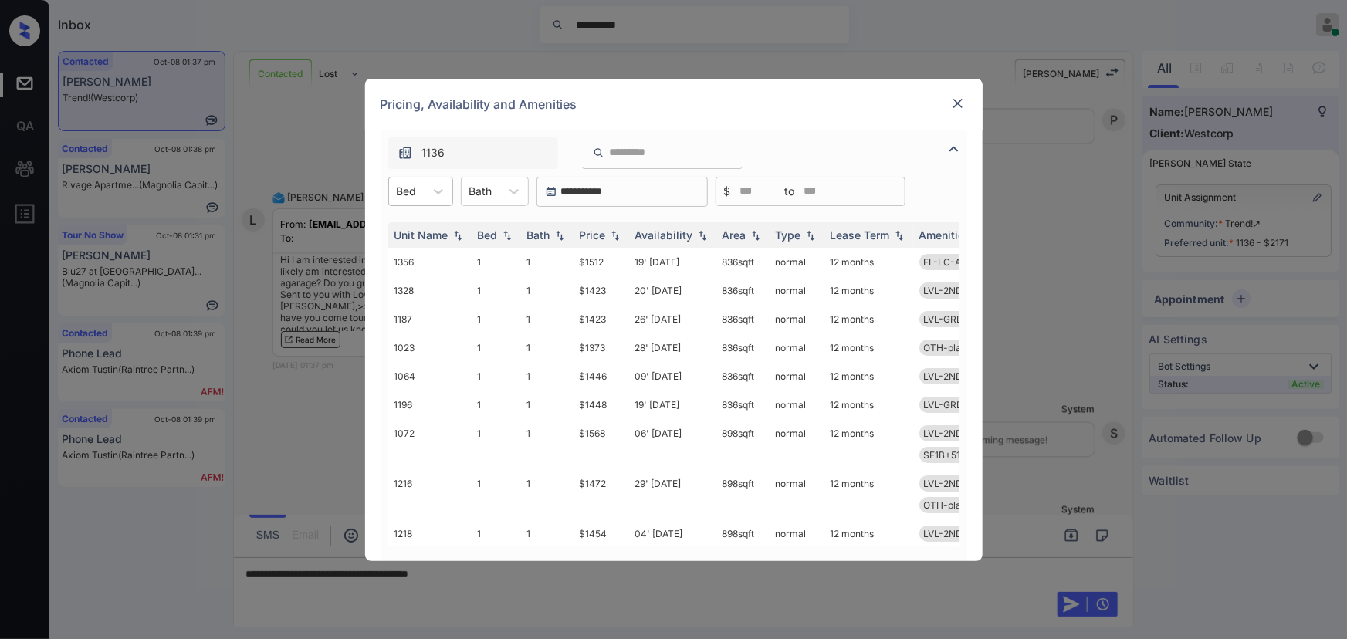
click at [418, 189] on div "Bed" at bounding box center [407, 191] width 36 height 22
click at [404, 286] on div "3" at bounding box center [420, 285] width 65 height 28
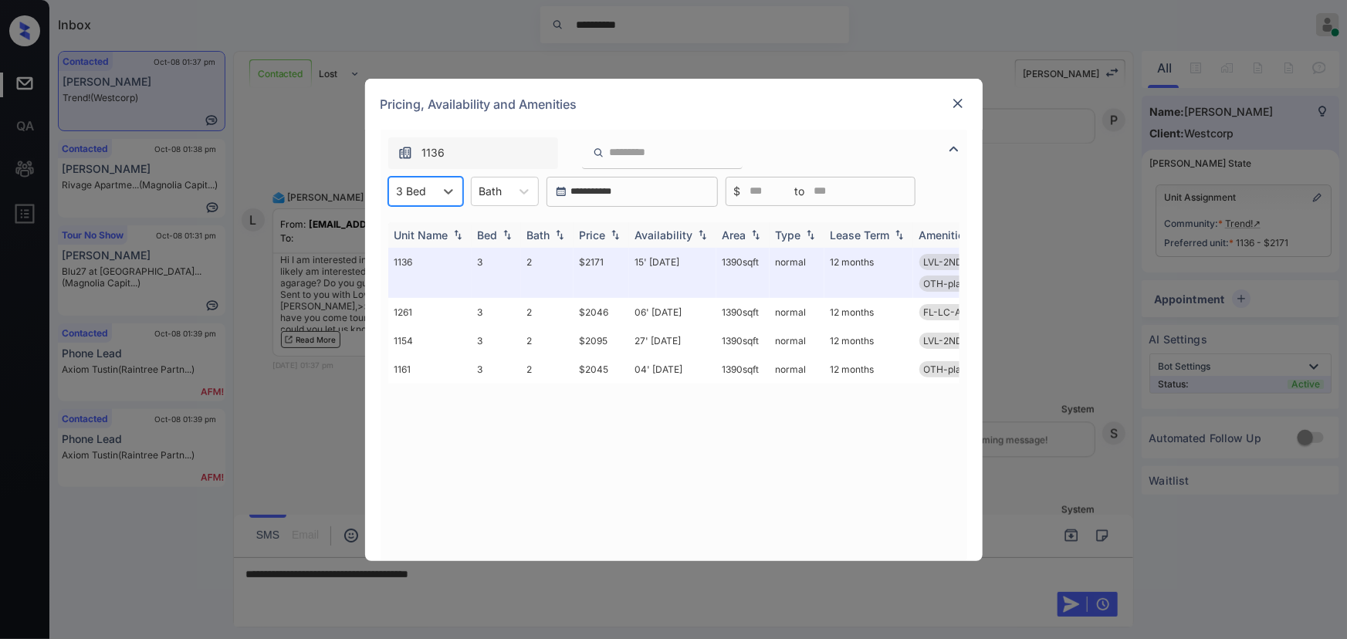
click at [627, 235] on th "Price" at bounding box center [601, 234] width 56 height 25
click at [614, 236] on img at bounding box center [614, 235] width 15 height 12
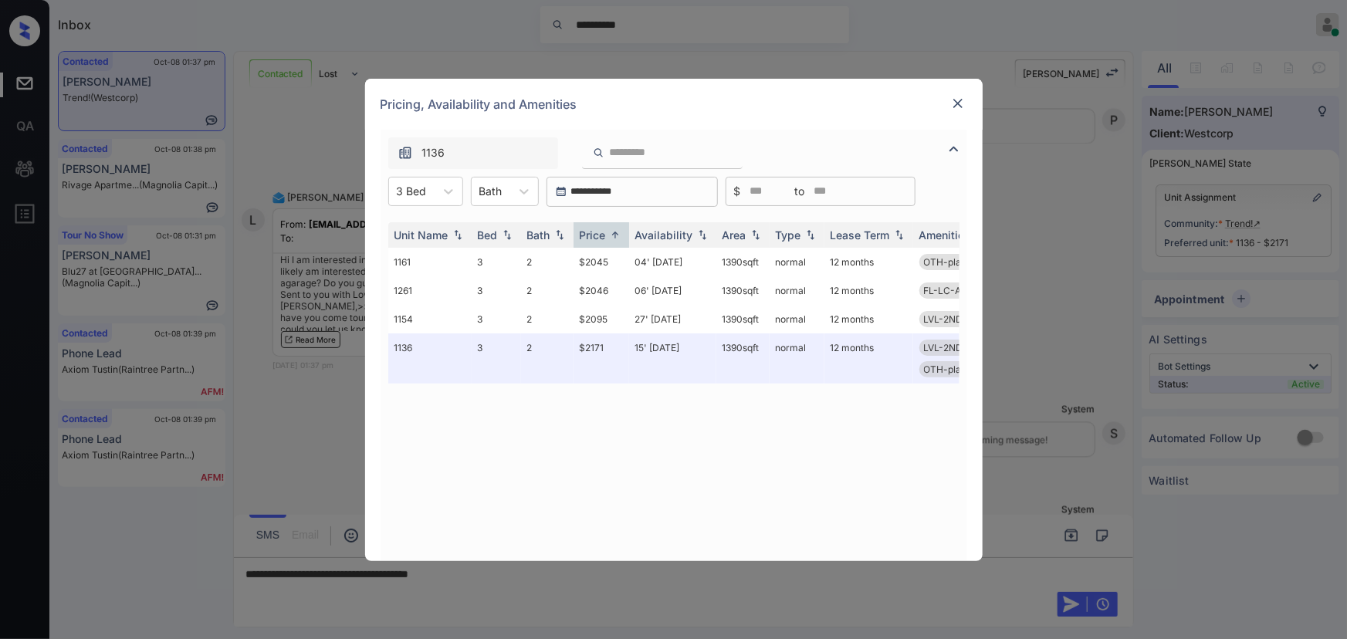
scroll to position [0, 235]
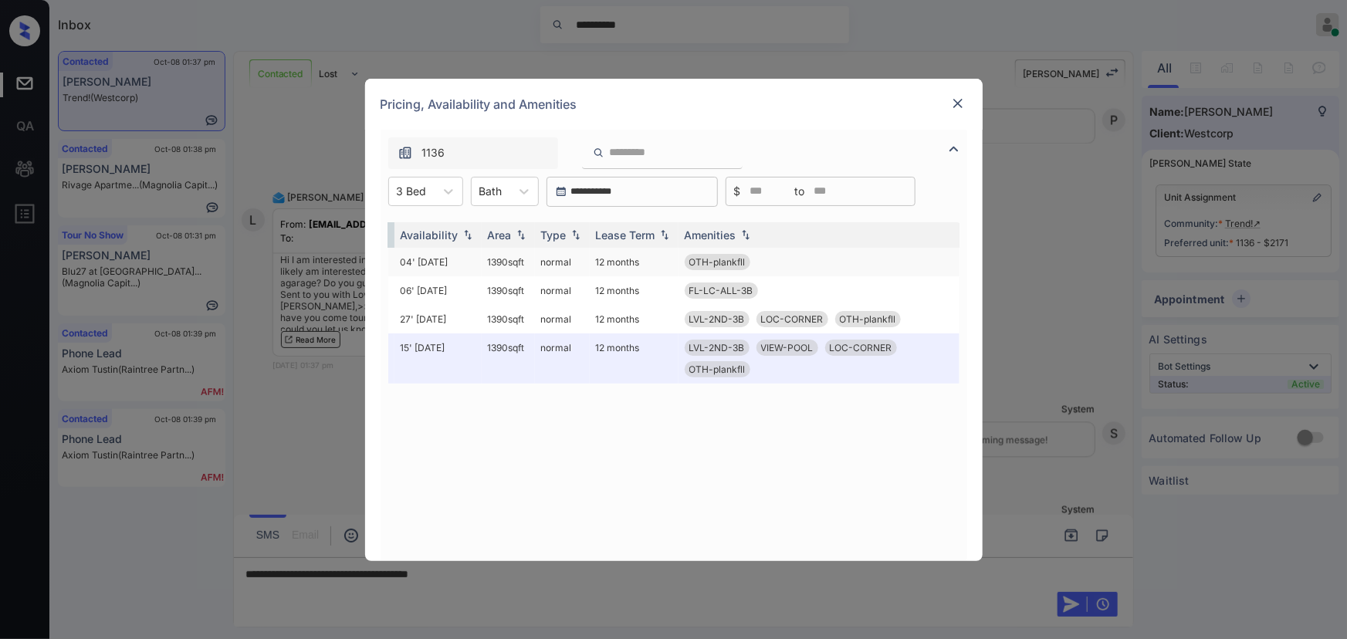
copy td "390 sqft"
drag, startPoint x: 526, startPoint y: 259, endPoint x: 489, endPoint y: 262, distance: 36.5
click at [489, 262] on td "1390 sqft" at bounding box center [508, 262] width 53 height 29
click at [501, 259] on td "1390 sqft" at bounding box center [508, 262] width 53 height 29
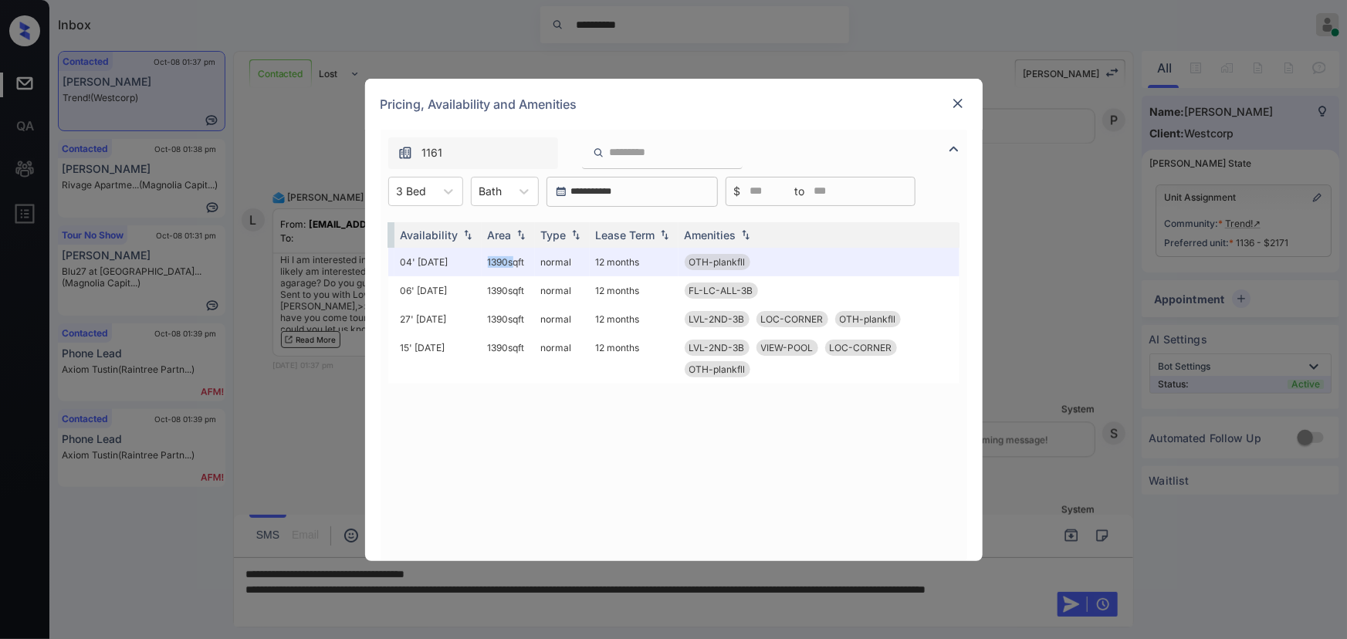
click at [963, 101] on img at bounding box center [957, 103] width 15 height 15
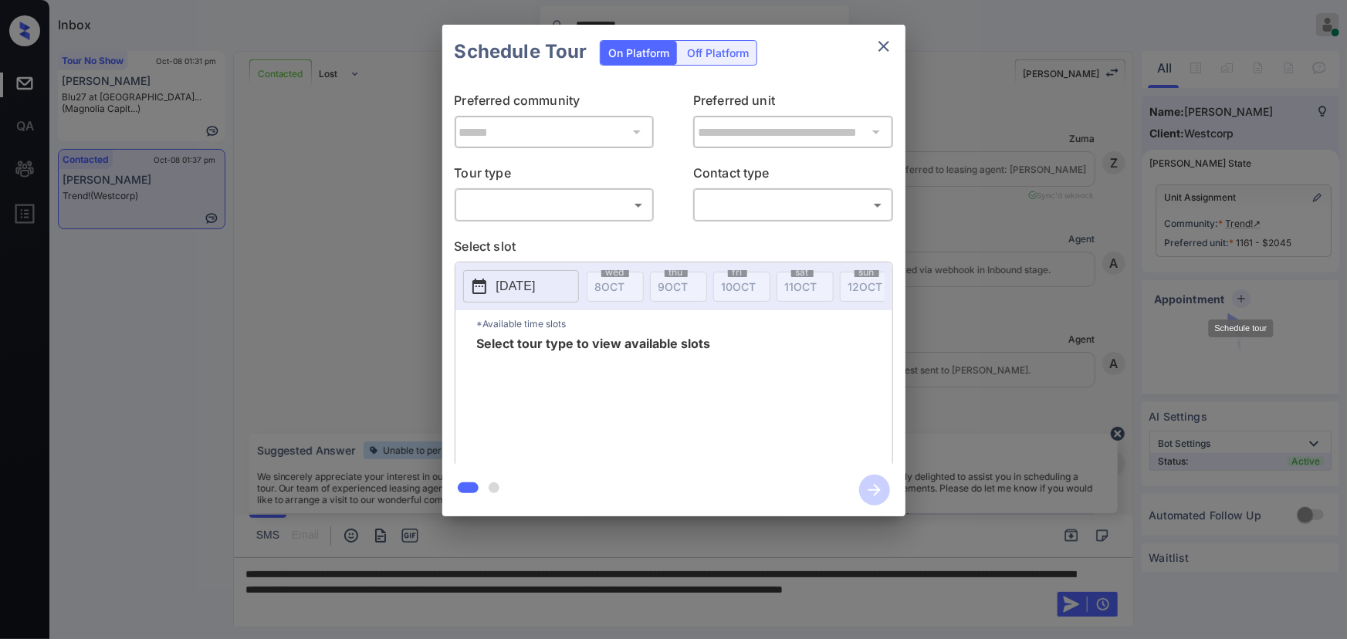
scroll to position [4585, 0]
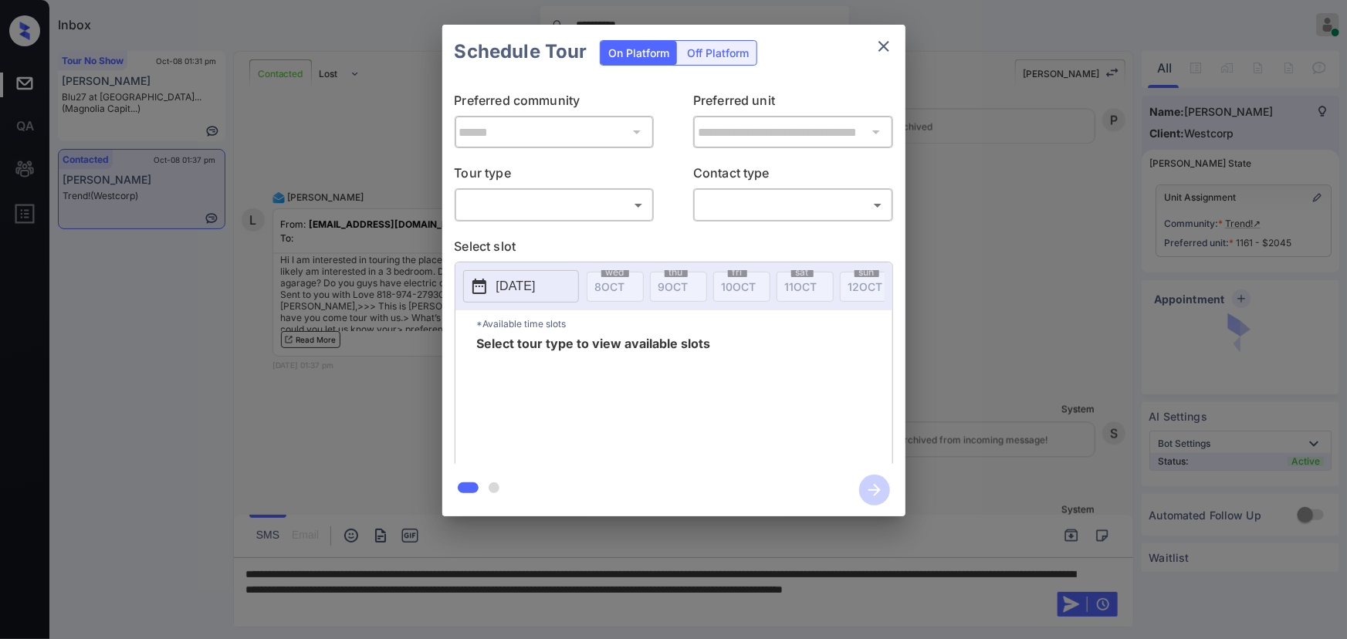
click at [526, 204] on body "**********" at bounding box center [673, 319] width 1347 height 639
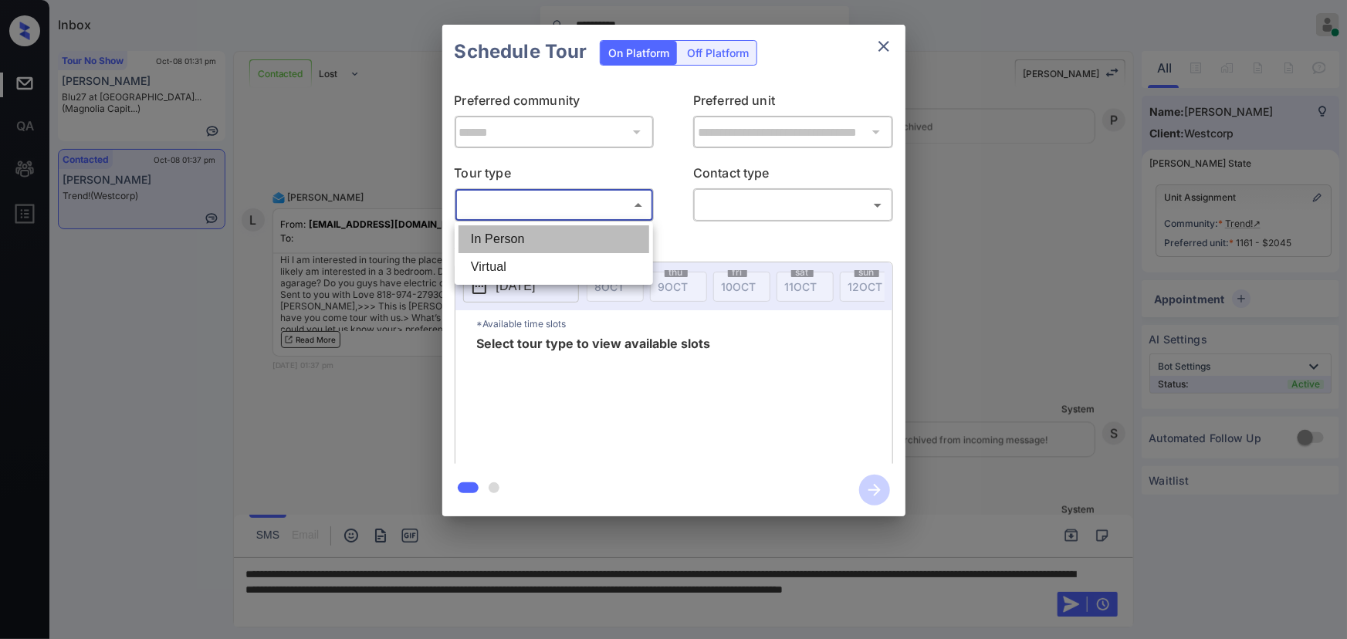
click at [509, 236] on li "In Person" at bounding box center [553, 239] width 191 height 28
type input "********"
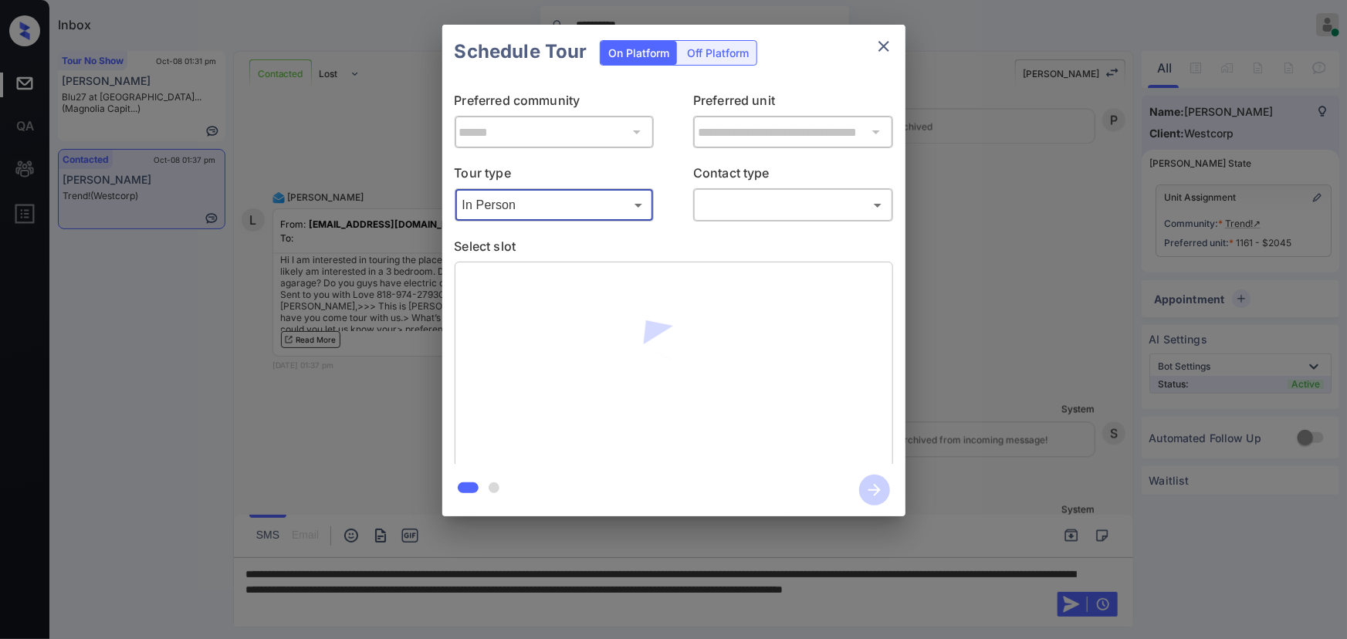
click at [786, 208] on body "**********" at bounding box center [673, 319] width 1347 height 639
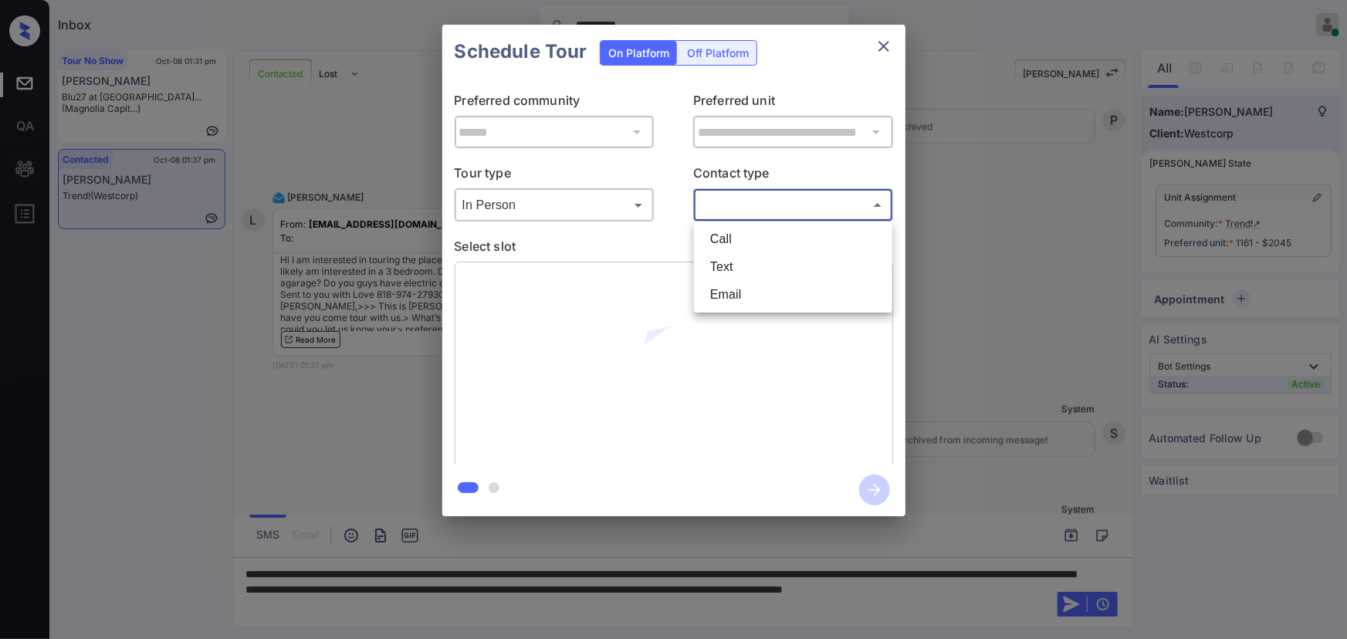
click at [738, 255] on li "Text" at bounding box center [793, 267] width 191 height 28
type input "****"
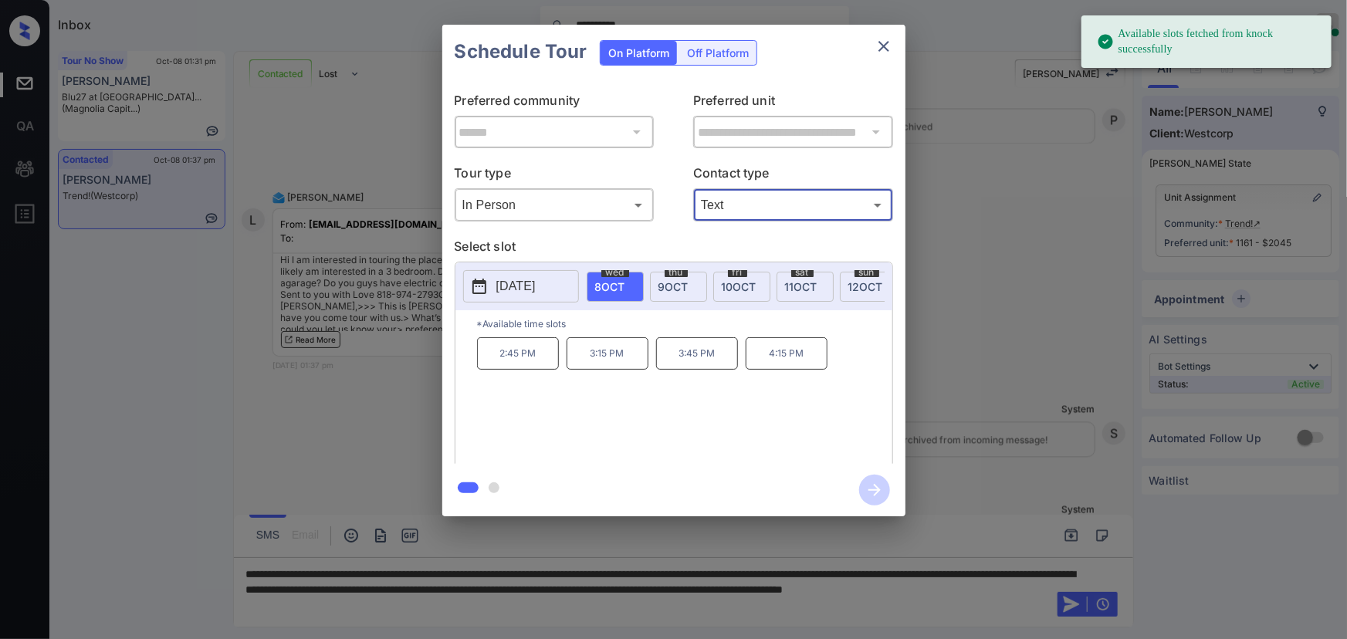
click at [531, 279] on p "[DATE]" at bounding box center [515, 286] width 39 height 19
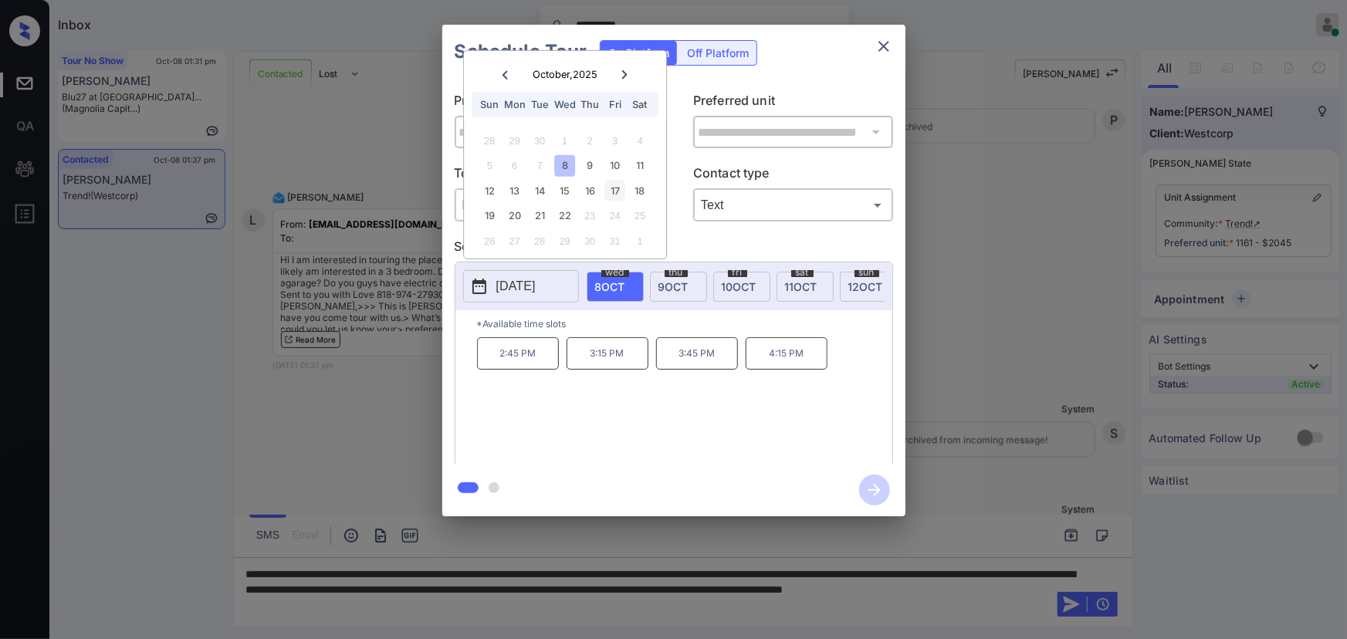
click at [615, 193] on div "17" at bounding box center [614, 191] width 21 height 21
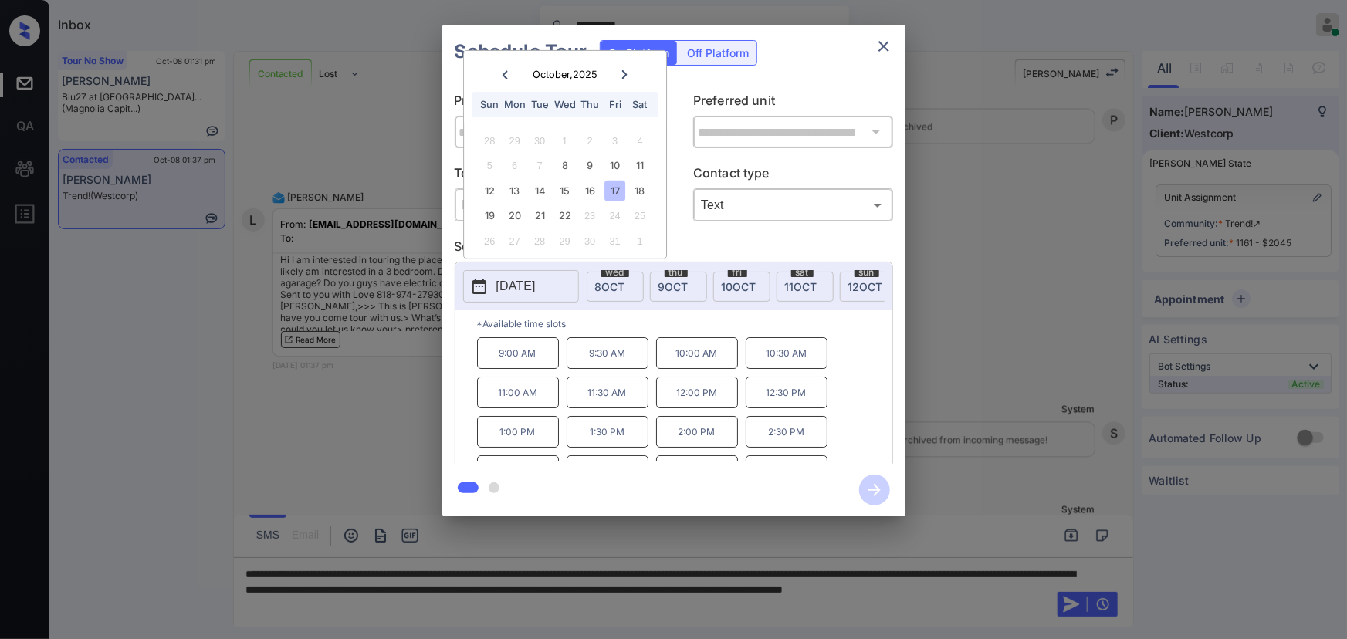
scroll to position [25, 0]
click at [639, 188] on div "18" at bounding box center [640, 191] width 21 height 21
click at [432, 604] on div at bounding box center [673, 319] width 1347 height 639
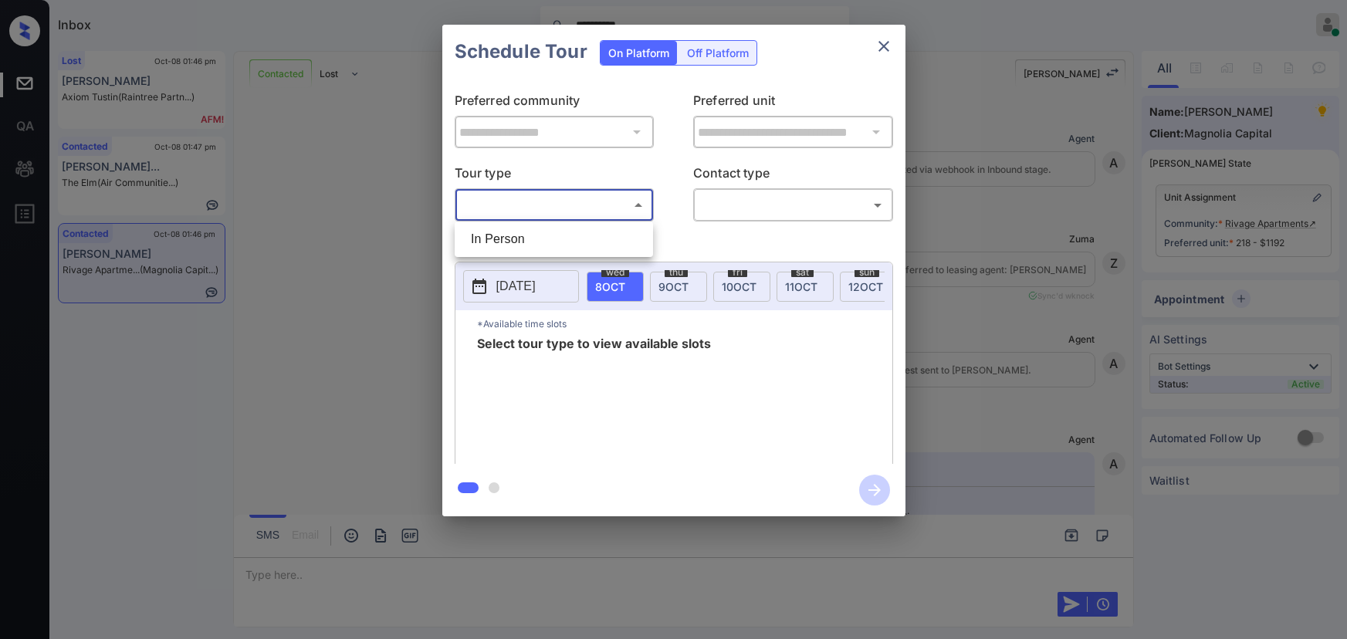
click at [588, 208] on body "**********" at bounding box center [673, 319] width 1347 height 639
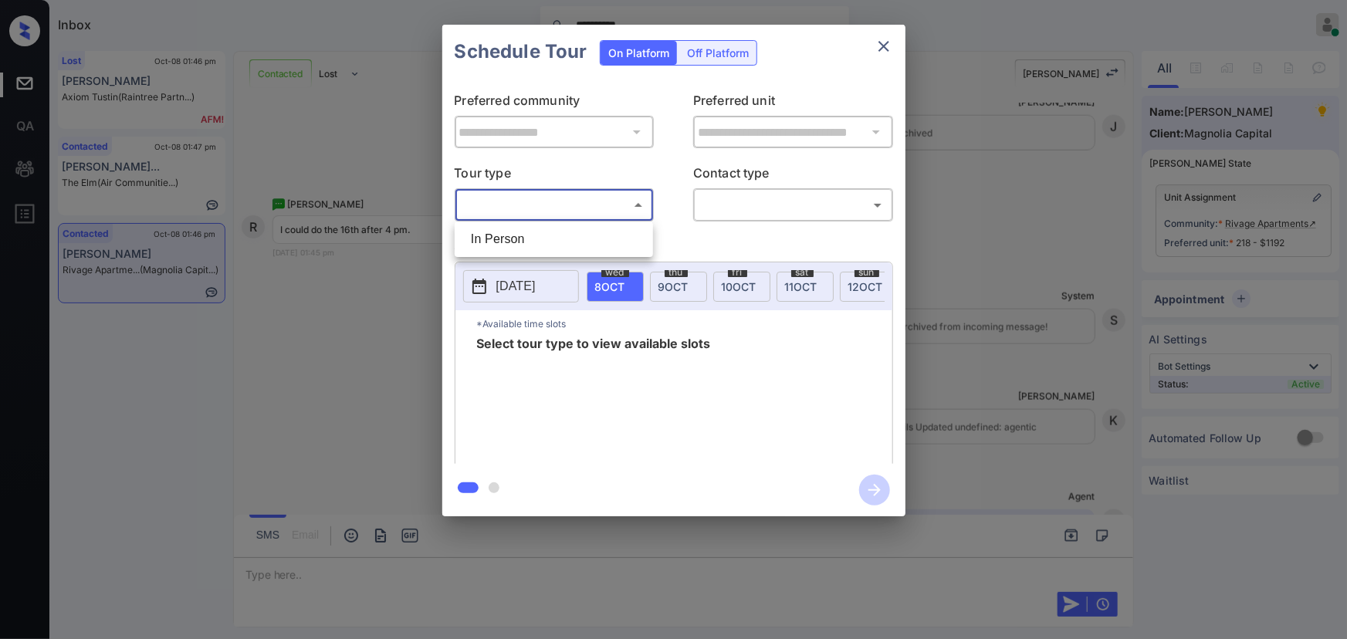
click at [553, 238] on li "In Person" at bounding box center [553, 239] width 191 height 28
type input "********"
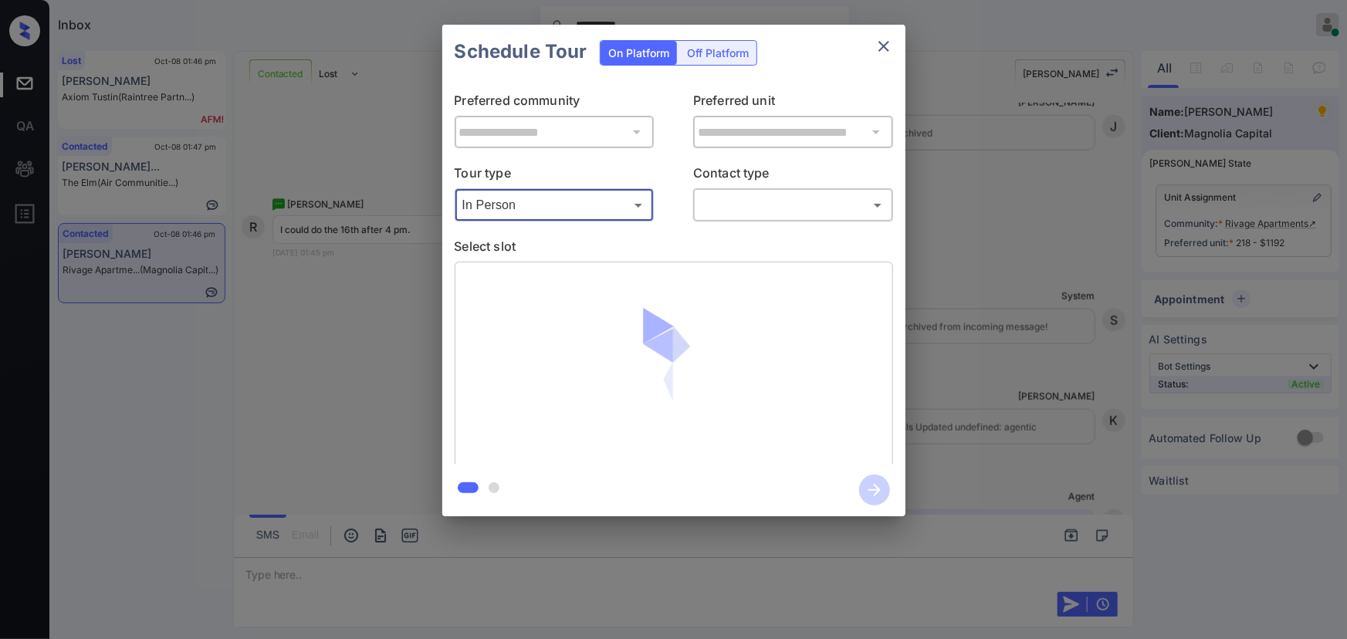
click at [750, 214] on body "**********" at bounding box center [673, 319] width 1347 height 639
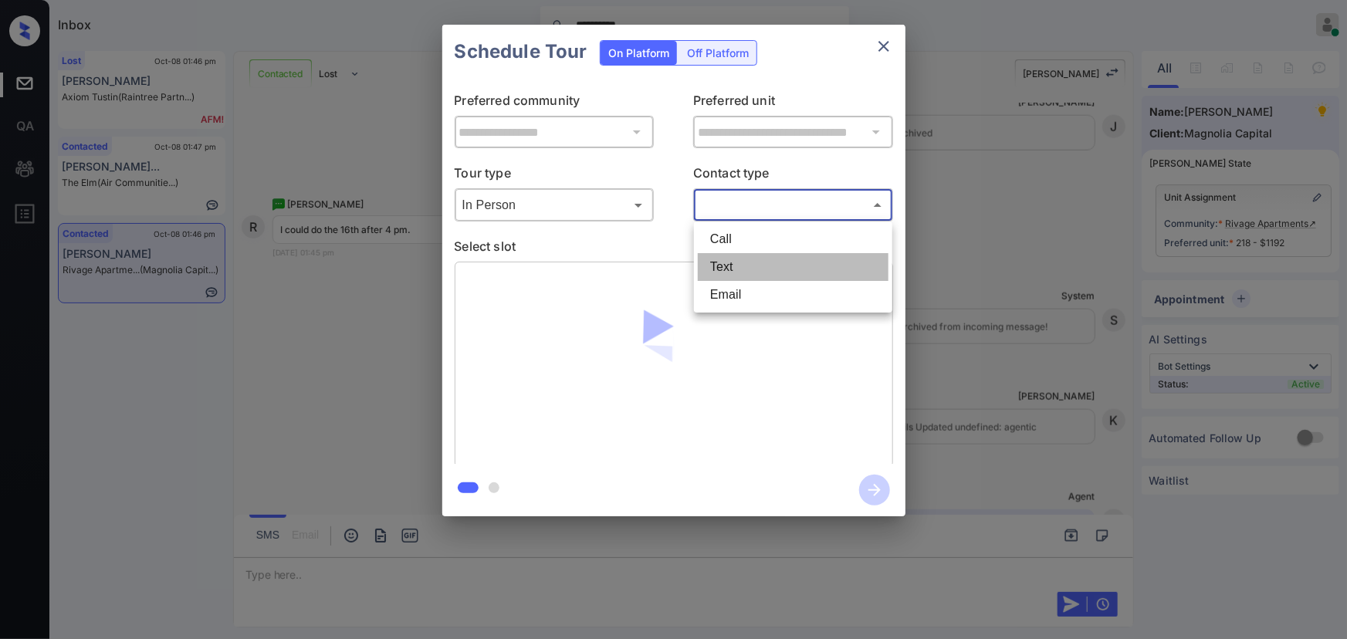
click at [732, 258] on li "Text" at bounding box center [793, 267] width 191 height 28
type input "****"
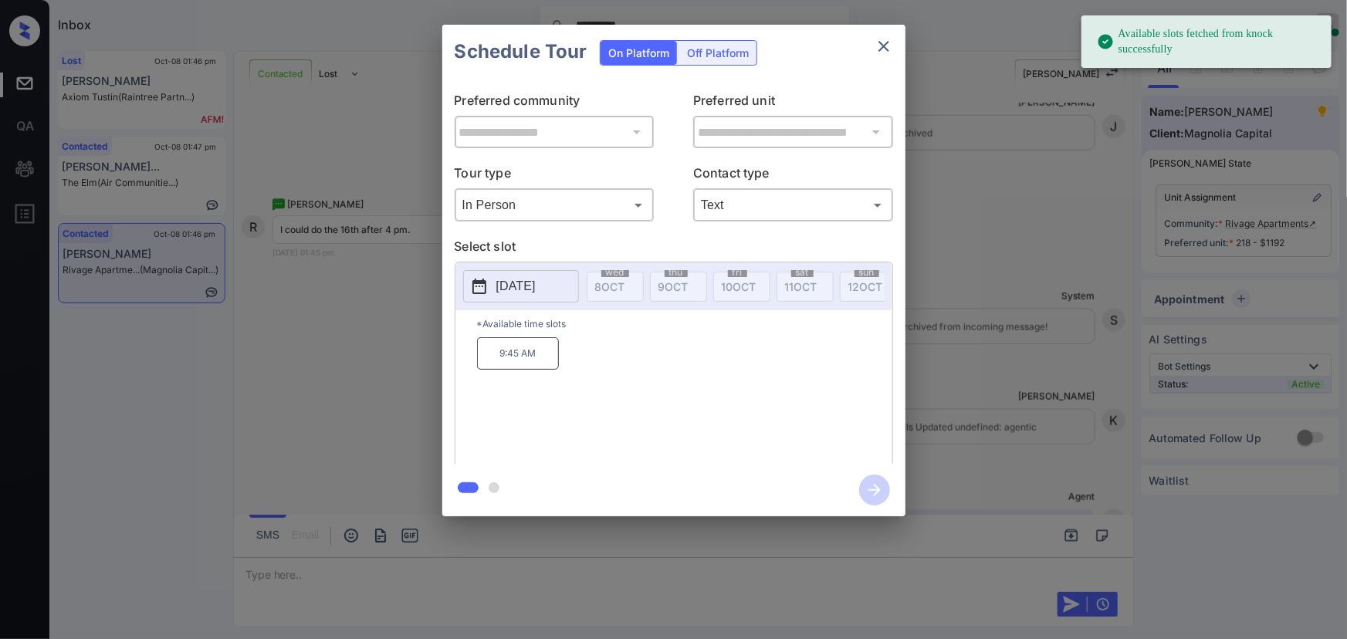
click at [526, 293] on p "[DATE]" at bounding box center [515, 286] width 39 height 19
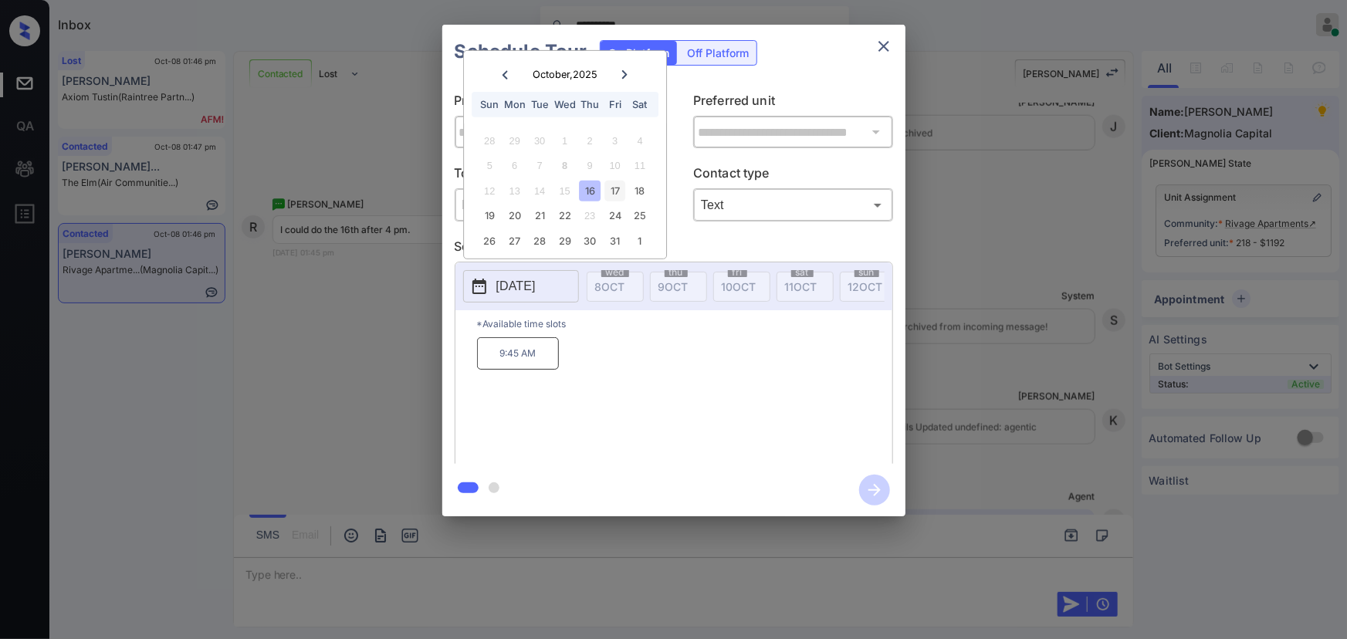
click at [617, 185] on div "17" at bounding box center [614, 191] width 21 height 21
click at [641, 185] on div "18" at bounding box center [640, 191] width 21 height 21
click at [495, 218] on div "19" at bounding box center [489, 215] width 21 height 21
click at [512, 215] on div "20" at bounding box center [514, 215] width 21 height 21
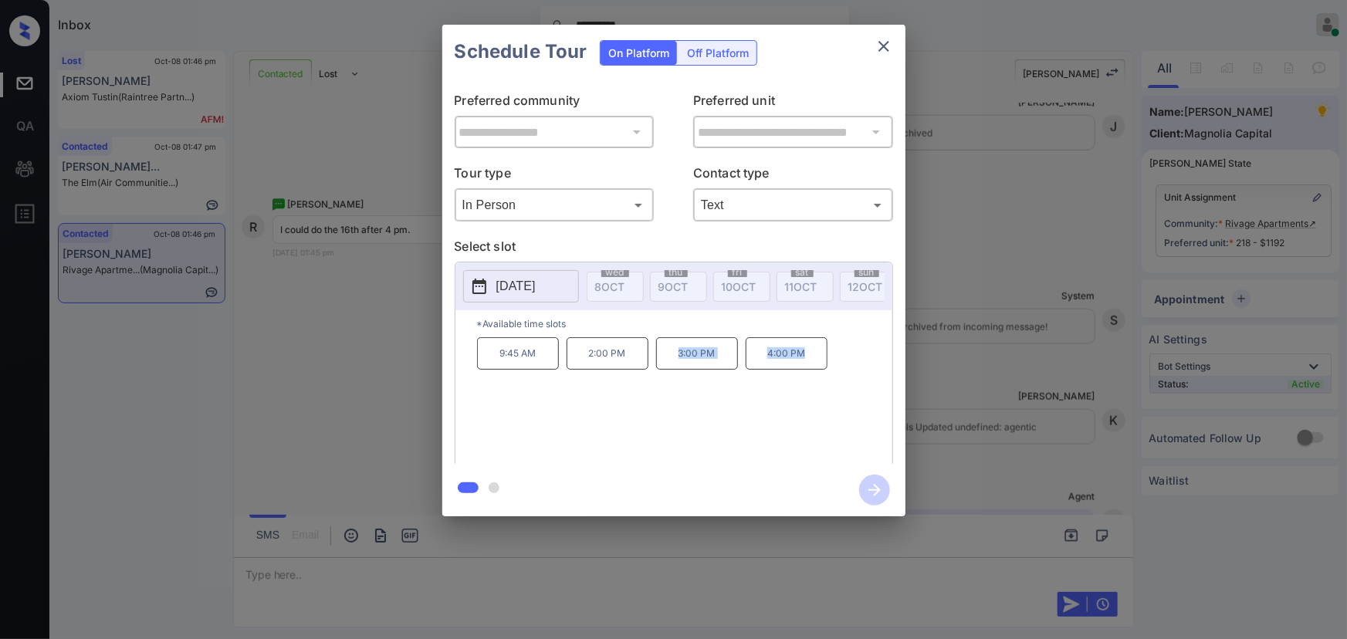
copy div "3:00 PM 4:00 PM"
drag, startPoint x: 808, startPoint y: 360, endPoint x: 643, endPoint y: 358, distance: 165.2
click at [643, 358] on div "9:45 AM 2:00 PM 3:00 PM 4:00 PM" at bounding box center [684, 398] width 415 height 123
click at [881, 52] on icon "close" at bounding box center [883, 46] width 19 height 19
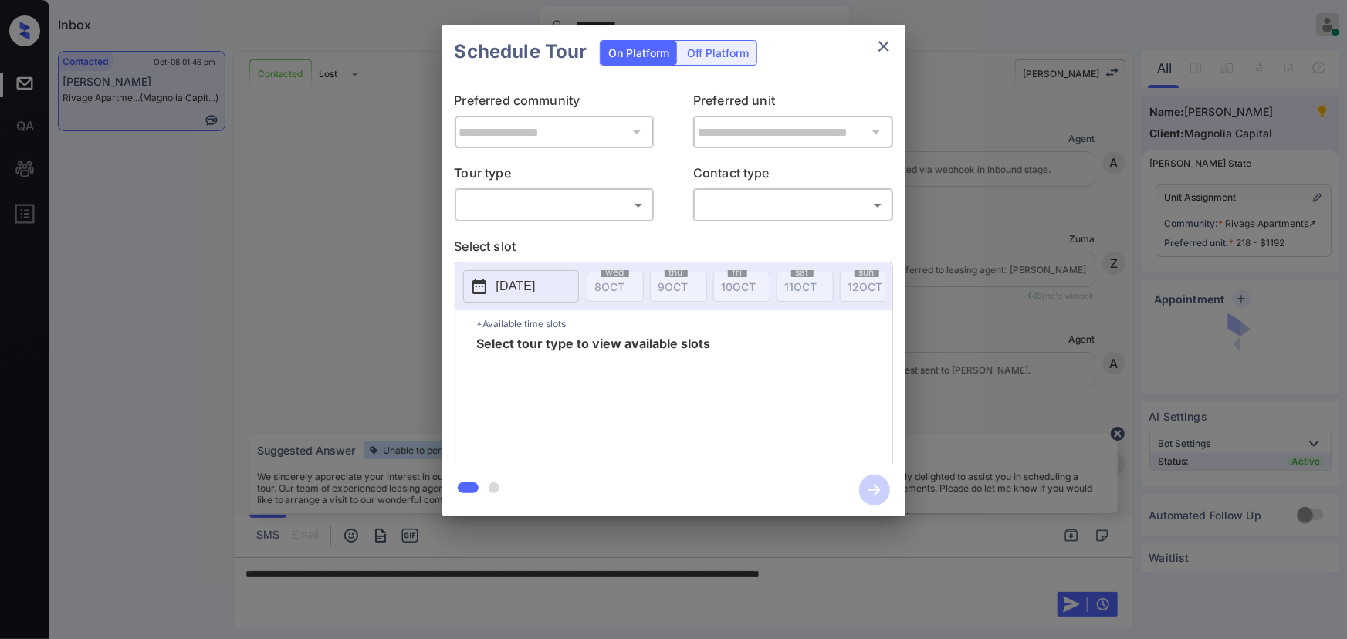
scroll to position [4012, 0]
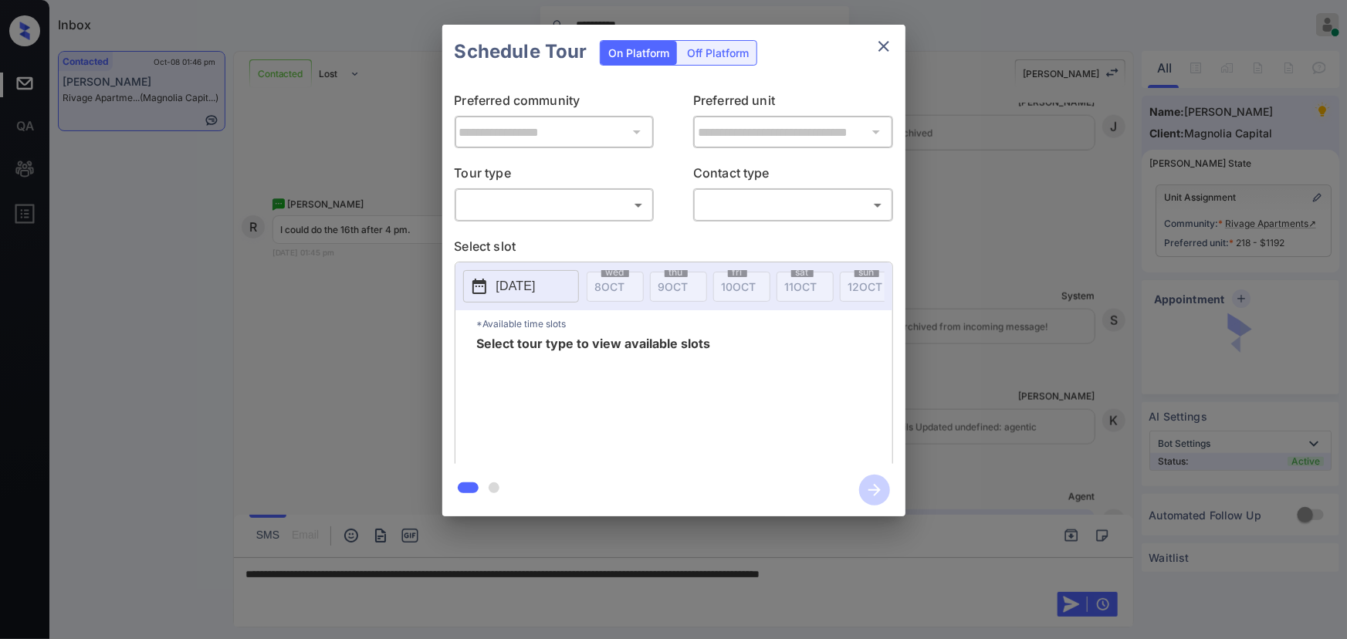
click at [587, 205] on body "**********" at bounding box center [673, 319] width 1347 height 639
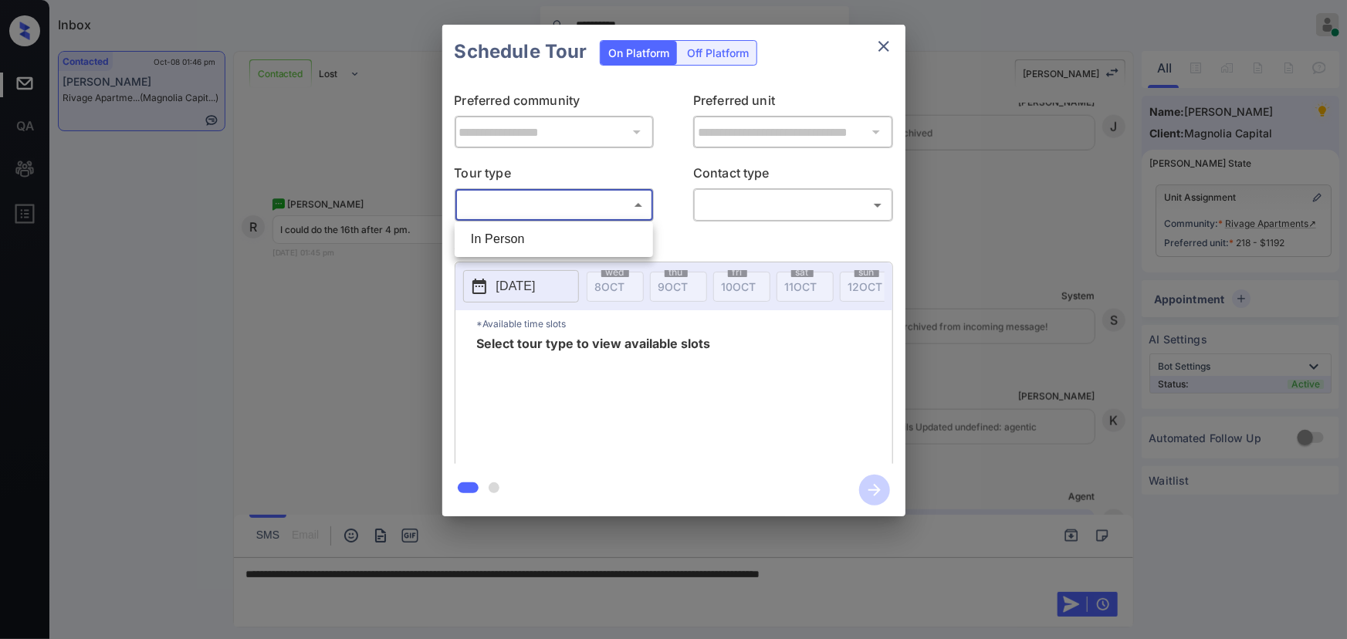
drag, startPoint x: 555, startPoint y: 247, endPoint x: 564, endPoint y: 244, distance: 9.8
click at [556, 246] on li "In Person" at bounding box center [553, 239] width 191 height 28
type input "********"
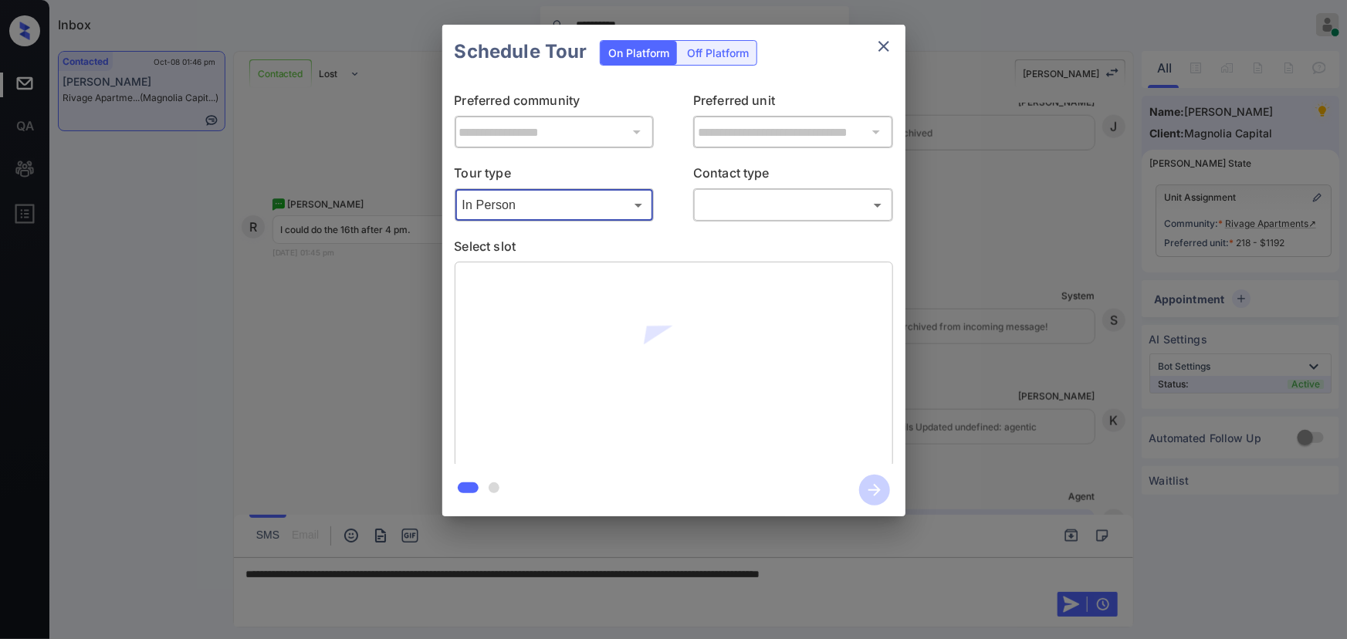
click at [771, 207] on body "**********" at bounding box center [673, 319] width 1347 height 639
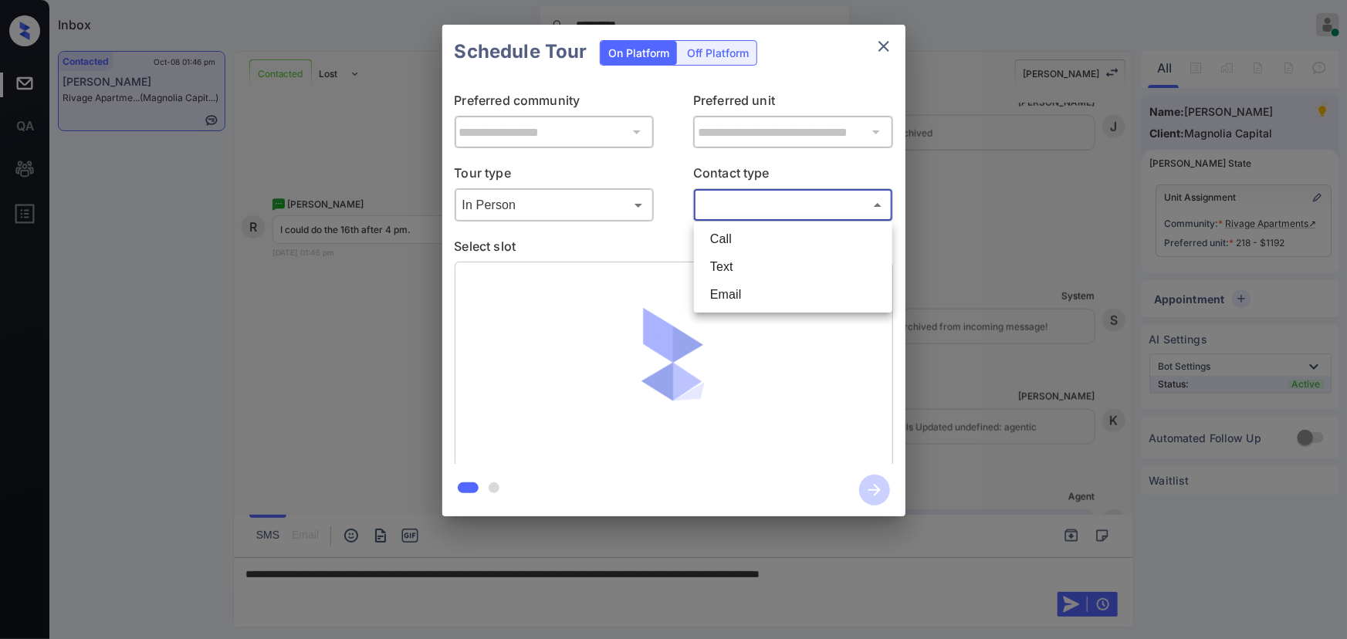
click at [736, 261] on li "Text" at bounding box center [793, 267] width 191 height 28
type input "****"
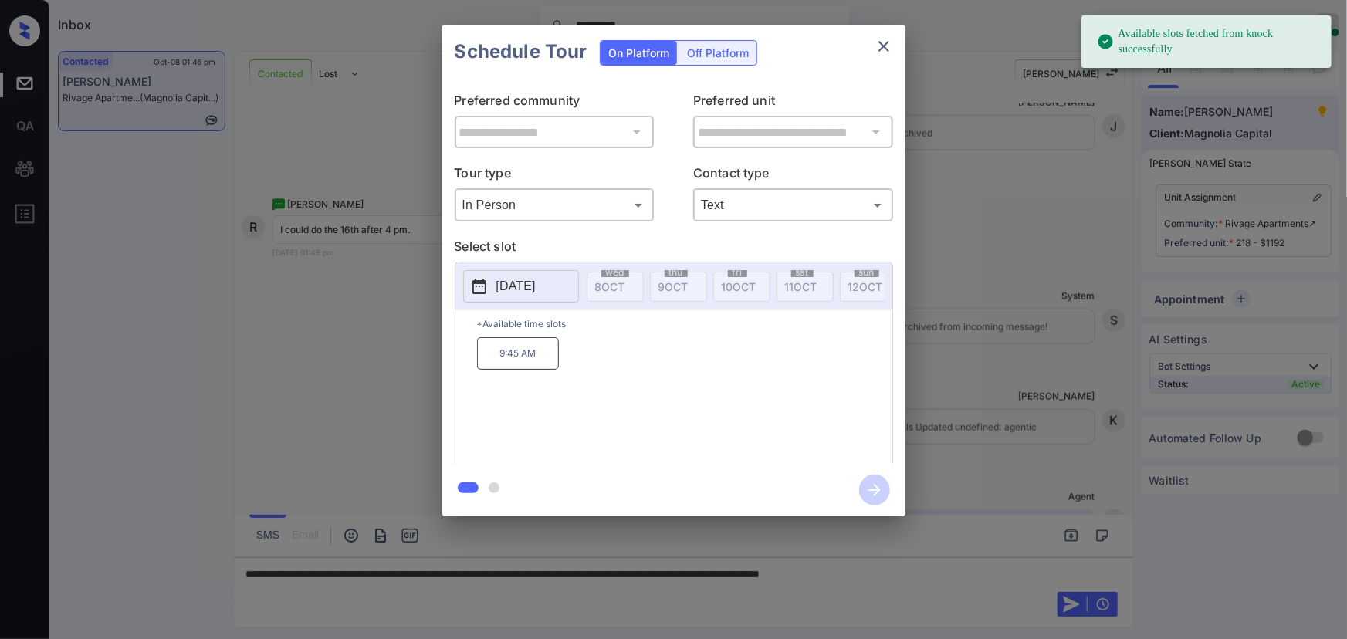
click at [519, 286] on p "[DATE]" at bounding box center [515, 286] width 39 height 19
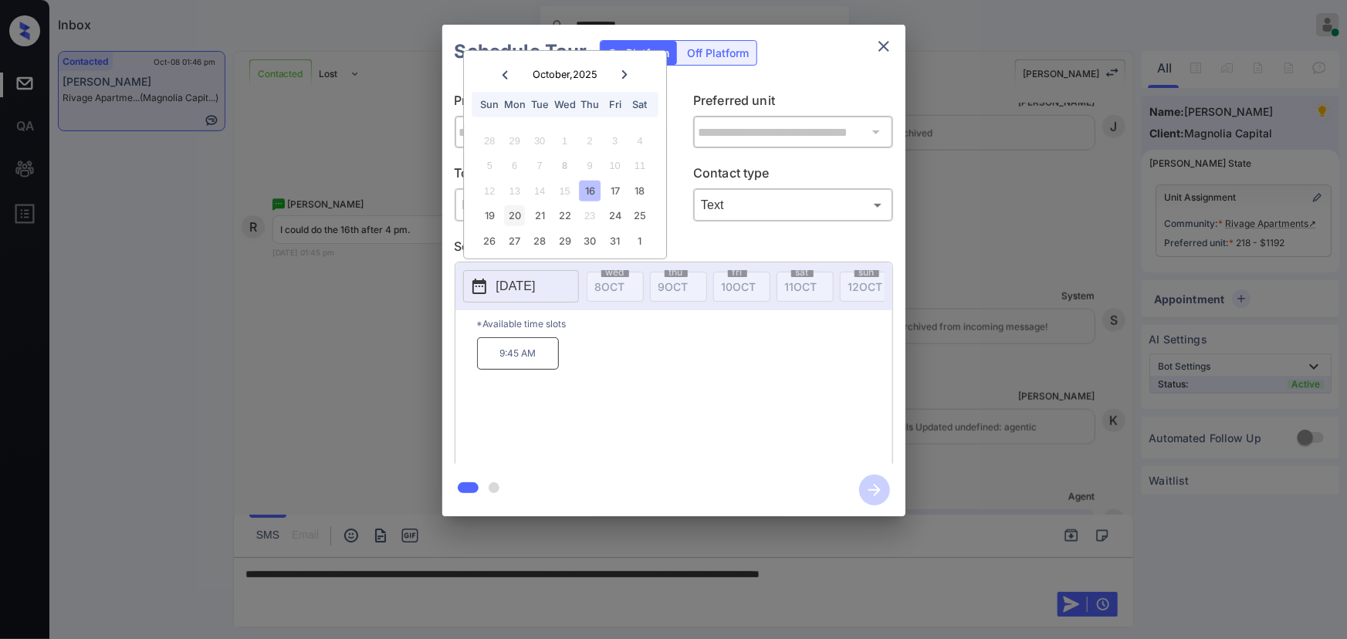
click at [522, 212] on div "20" at bounding box center [514, 215] width 21 height 21
click at [637, 188] on div "18" at bounding box center [640, 191] width 21 height 21
click at [611, 191] on div "17" at bounding box center [614, 191] width 21 height 21
click at [588, 192] on div "16" at bounding box center [590, 191] width 21 height 21
click at [512, 216] on div "20" at bounding box center [514, 215] width 21 height 21
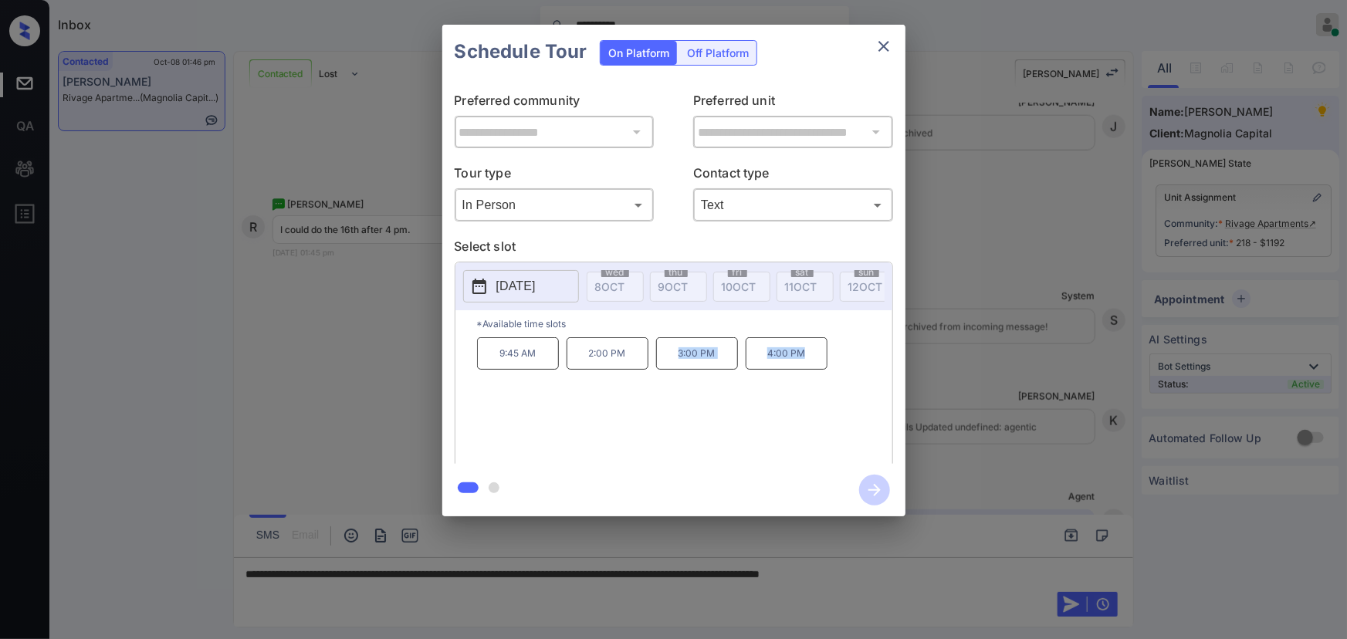
drag, startPoint x: 810, startPoint y: 359, endPoint x: 675, endPoint y: 357, distance: 135.9
click at [675, 357] on div "9:45 AM 2:00 PM 3:00 PM 4:00 PM" at bounding box center [684, 398] width 415 height 123
copy div "3:00 PM 4:00 PM"
click at [962, 571] on div at bounding box center [673, 319] width 1347 height 639
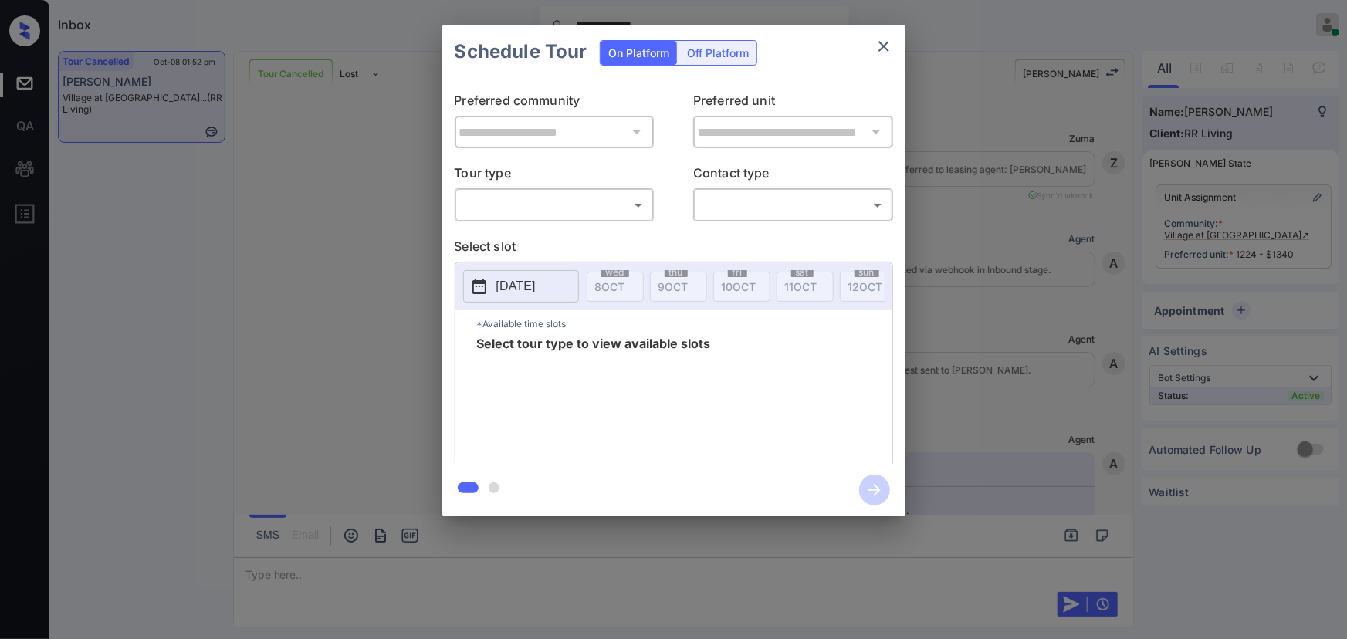
scroll to position [10907, 0]
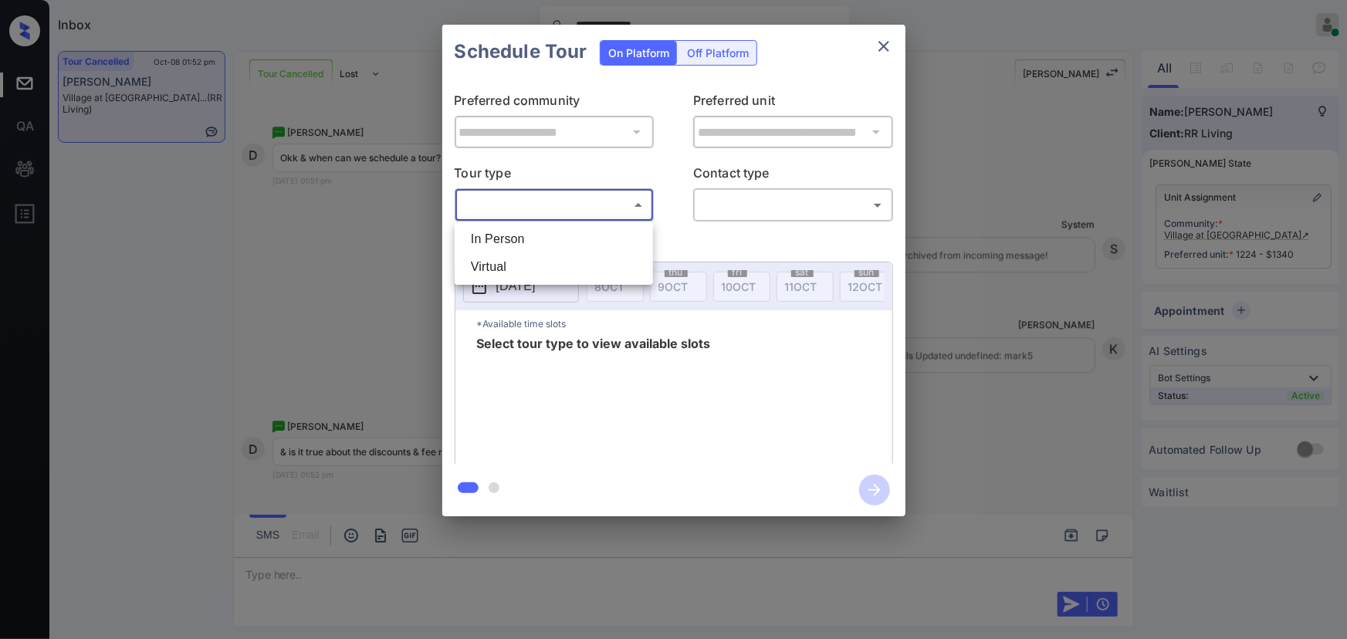
click at [548, 212] on body "**********" at bounding box center [673, 319] width 1347 height 639
click at [532, 238] on li "In Person" at bounding box center [553, 239] width 191 height 28
type input "********"
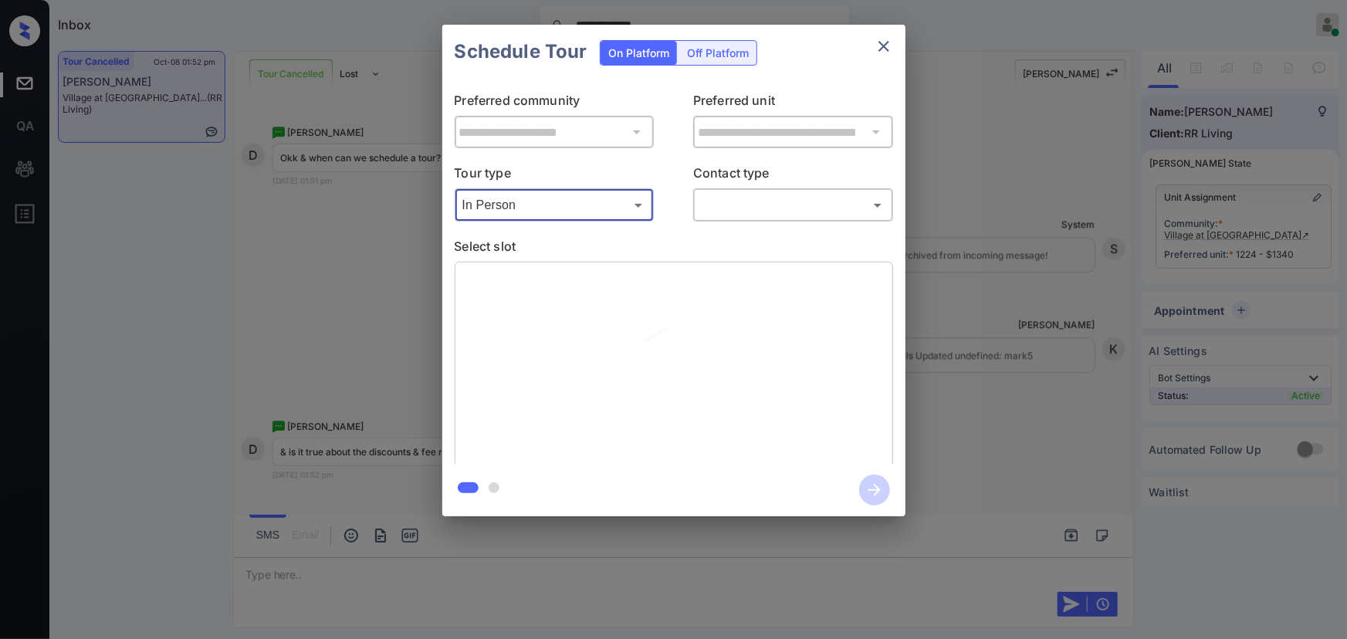
click at [763, 212] on body "**********" at bounding box center [673, 319] width 1347 height 639
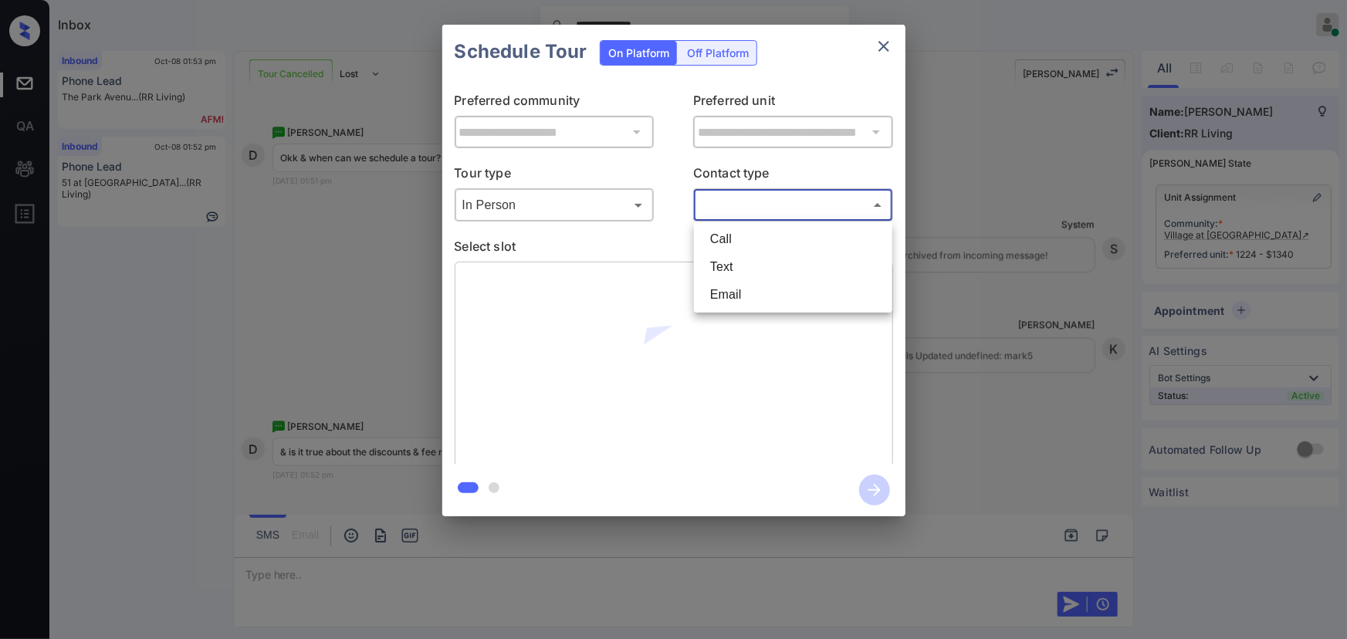
click at [730, 267] on li "Text" at bounding box center [793, 267] width 191 height 28
type input "****"
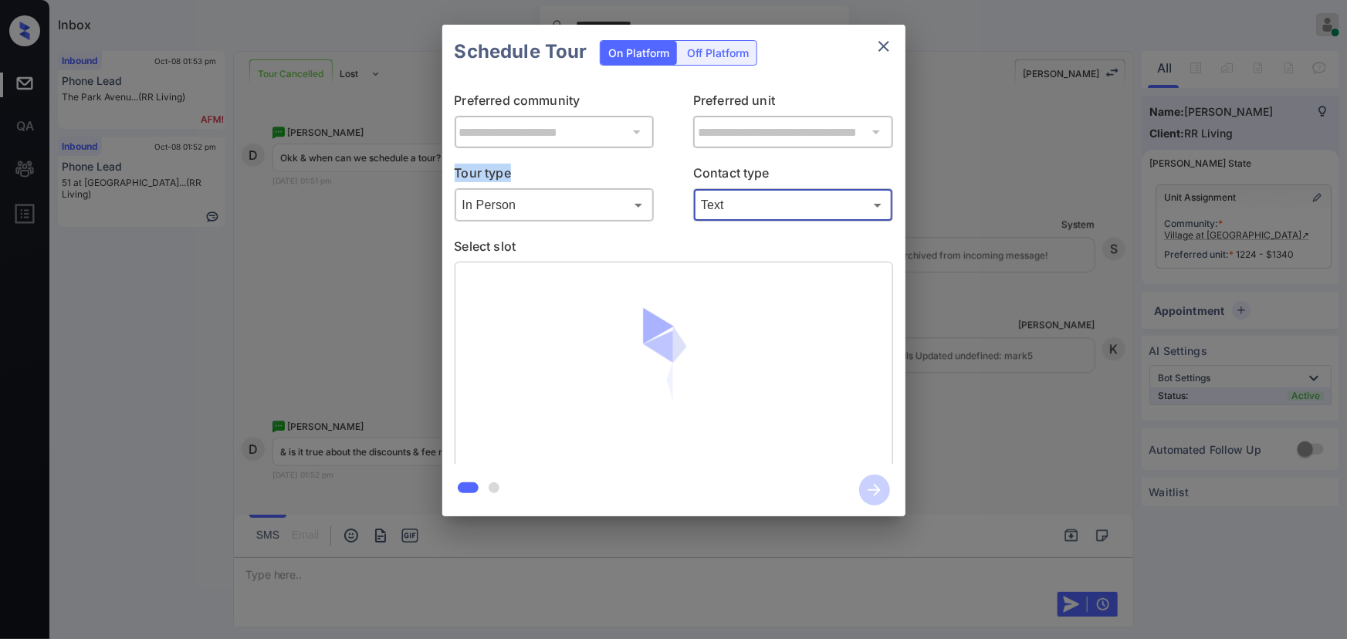
click at [399, 163] on div "**********" at bounding box center [673, 270] width 1347 height 541
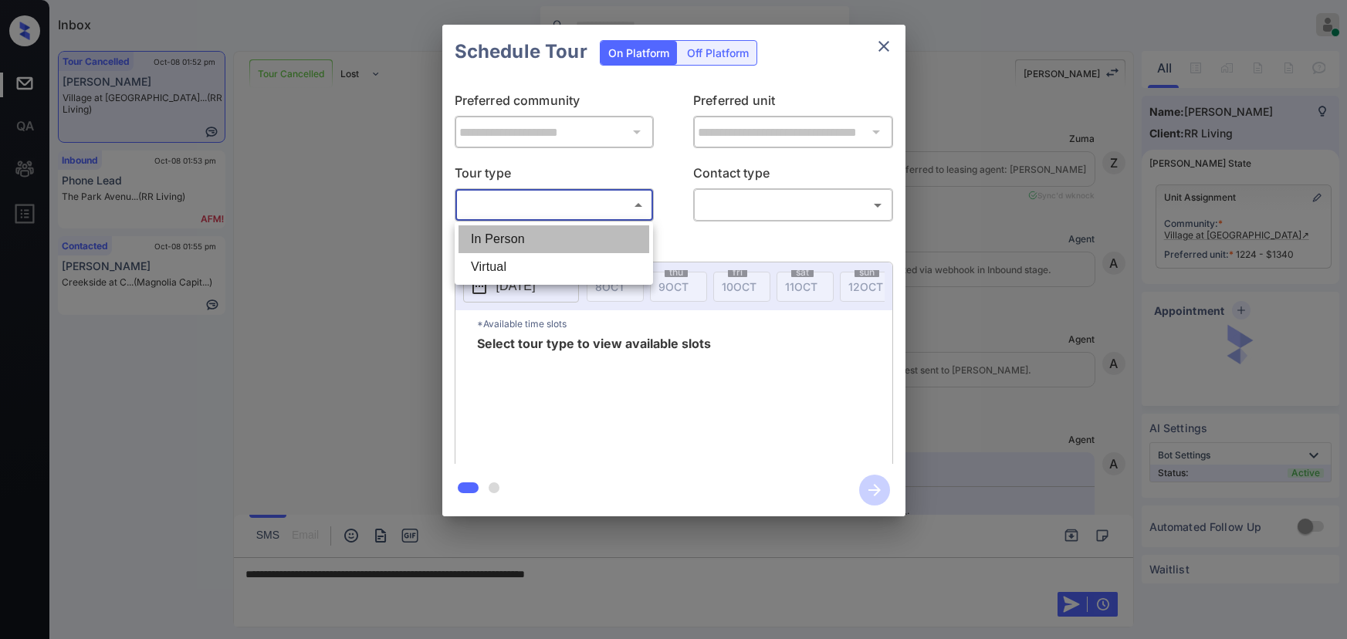
click at [549, 248] on li "In Person" at bounding box center [553, 239] width 191 height 28
type input "********"
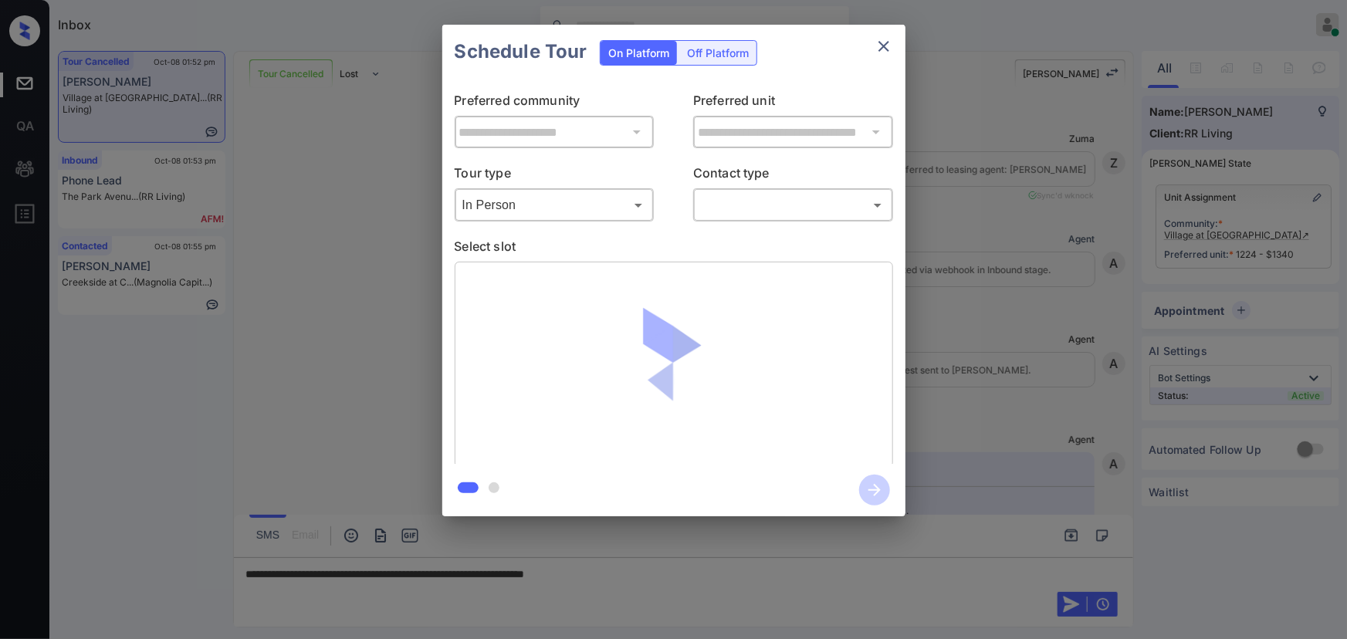
click at [722, 205] on div at bounding box center [673, 319] width 1347 height 639
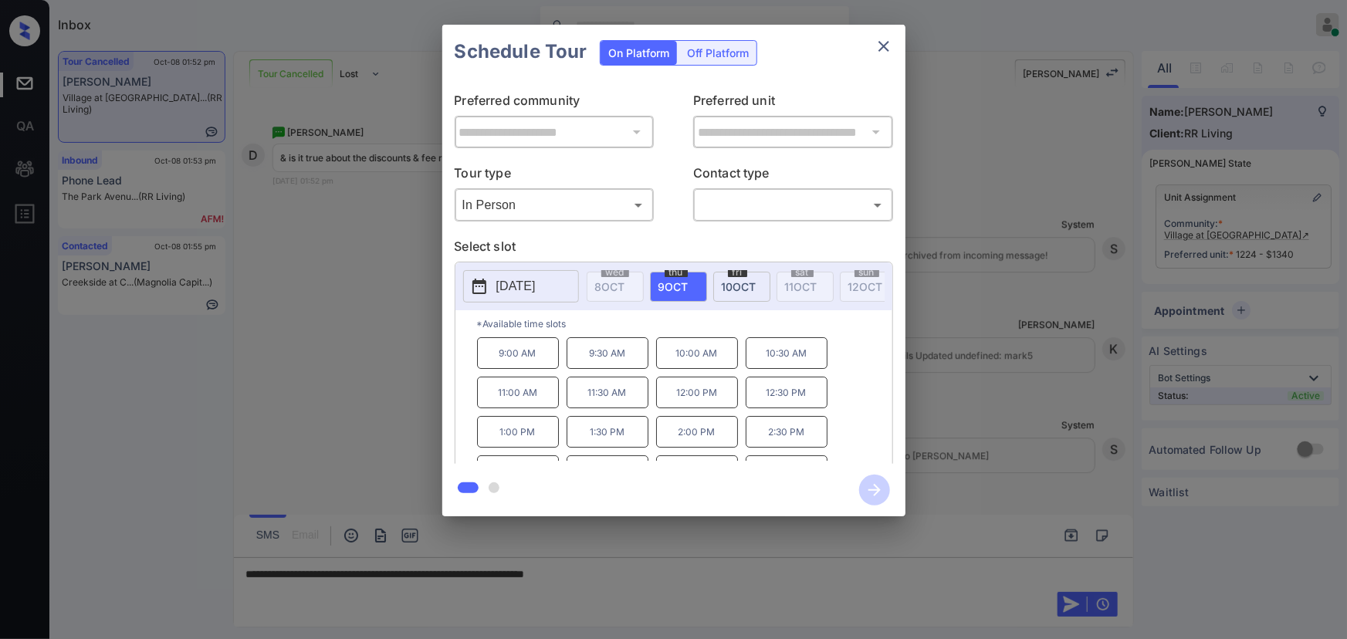
click at [680, 286] on span "[DATE]" at bounding box center [673, 286] width 30 height 13
click at [536, 289] on p "[DATE]" at bounding box center [515, 286] width 39 height 19
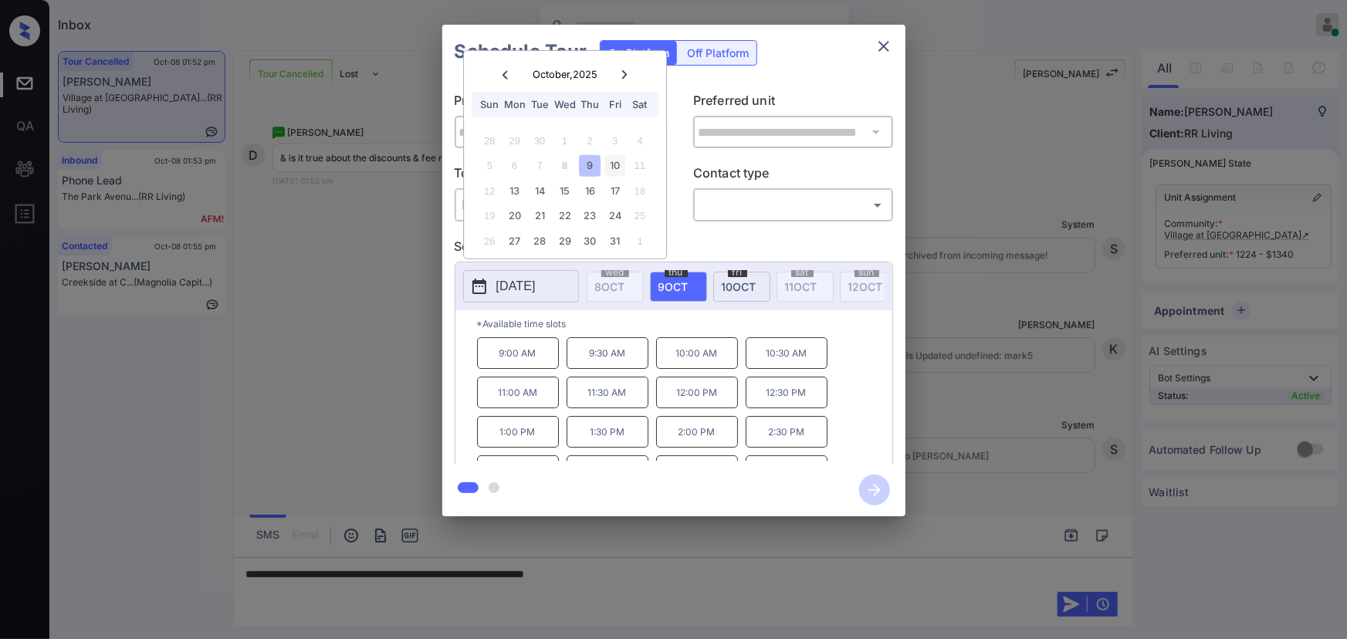
click at [617, 161] on div "10" at bounding box center [614, 165] width 21 height 21
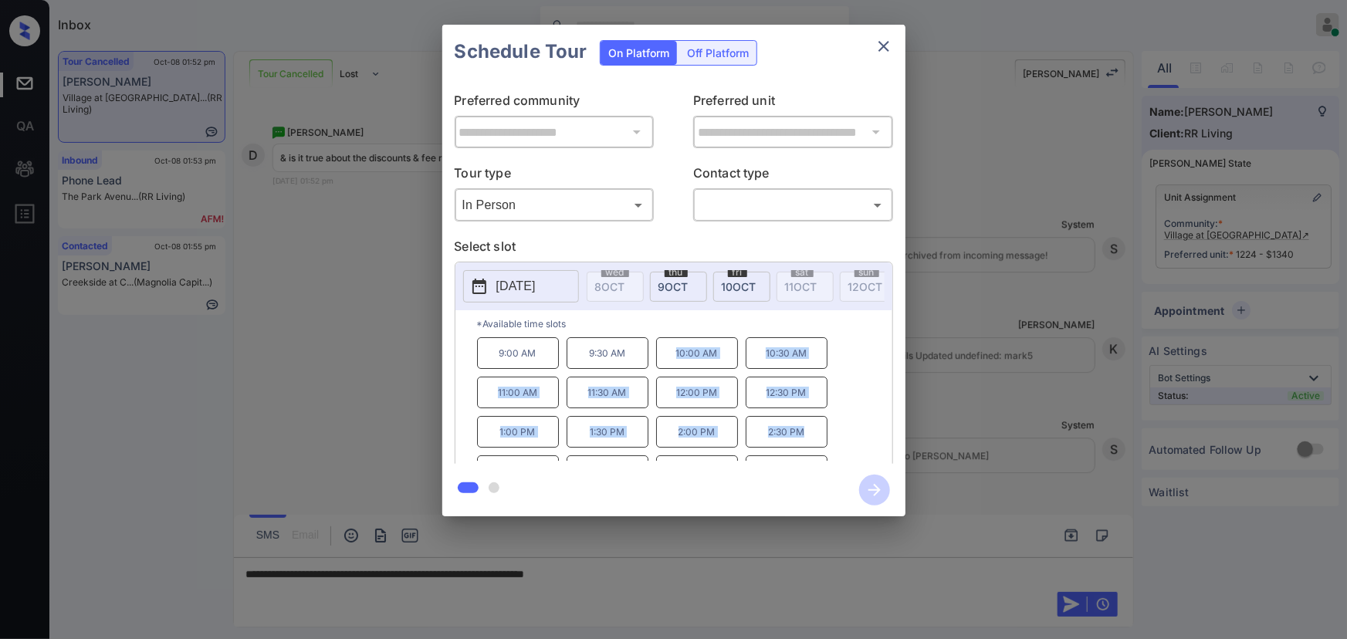
copy div "10:00 AM 10:30 AM 11:00 AM 11:30 AM 12:00 PM 12:30 PM 1:00 PM 1:30 PM 2:00 PM 2…"
drag, startPoint x: 802, startPoint y: 440, endPoint x: 661, endPoint y: 362, distance: 161.3
click at [661, 362] on div "9:00 AM 9:30 AM 10:00 AM 10:30 AM 11:00 AM 11:30 AM 12:00 PM 12:30 PM 1:00 PM 1…" at bounding box center [684, 398] width 415 height 123
click at [675, 570] on div at bounding box center [673, 319] width 1347 height 639
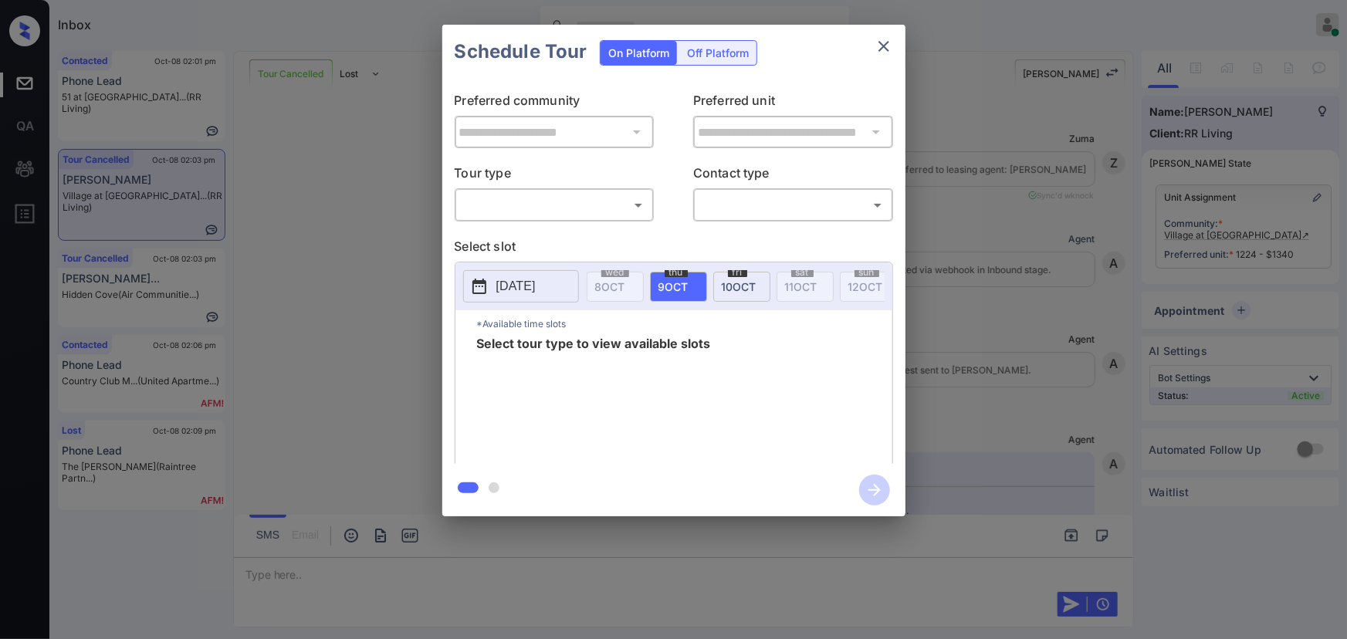
scroll to position [11793, 0]
click at [1056, 343] on div "**********" at bounding box center [673, 270] width 1347 height 541
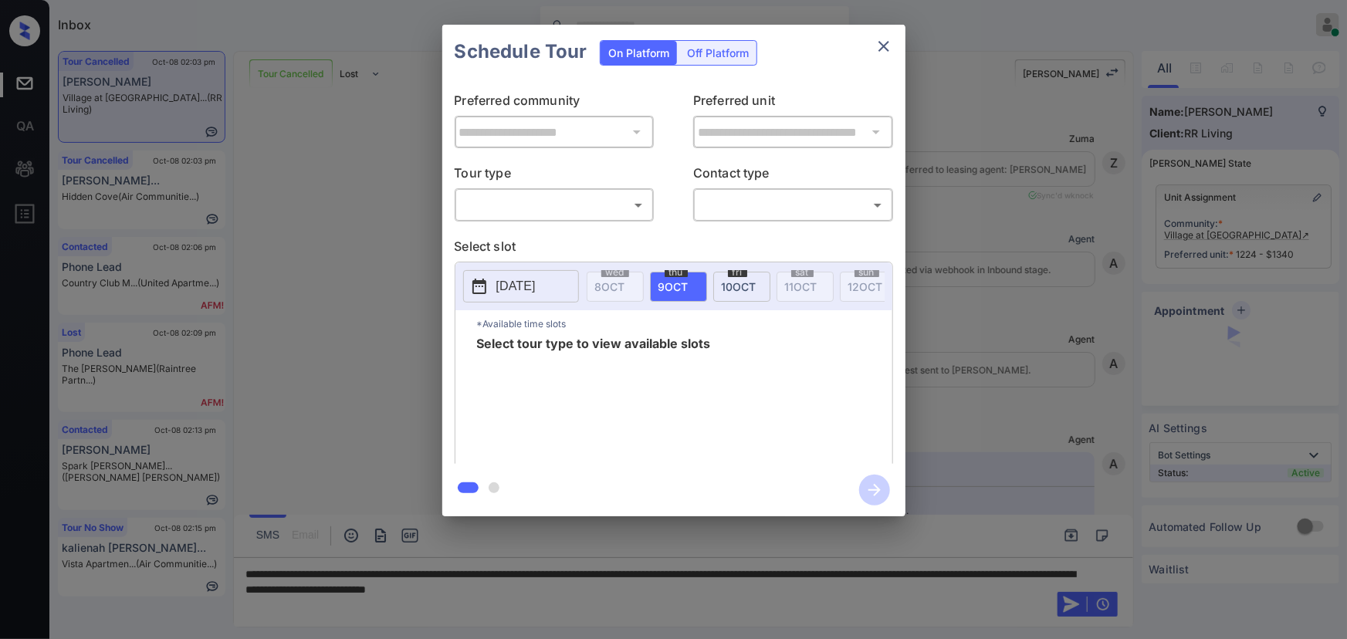
scroll to position [12338, 0]
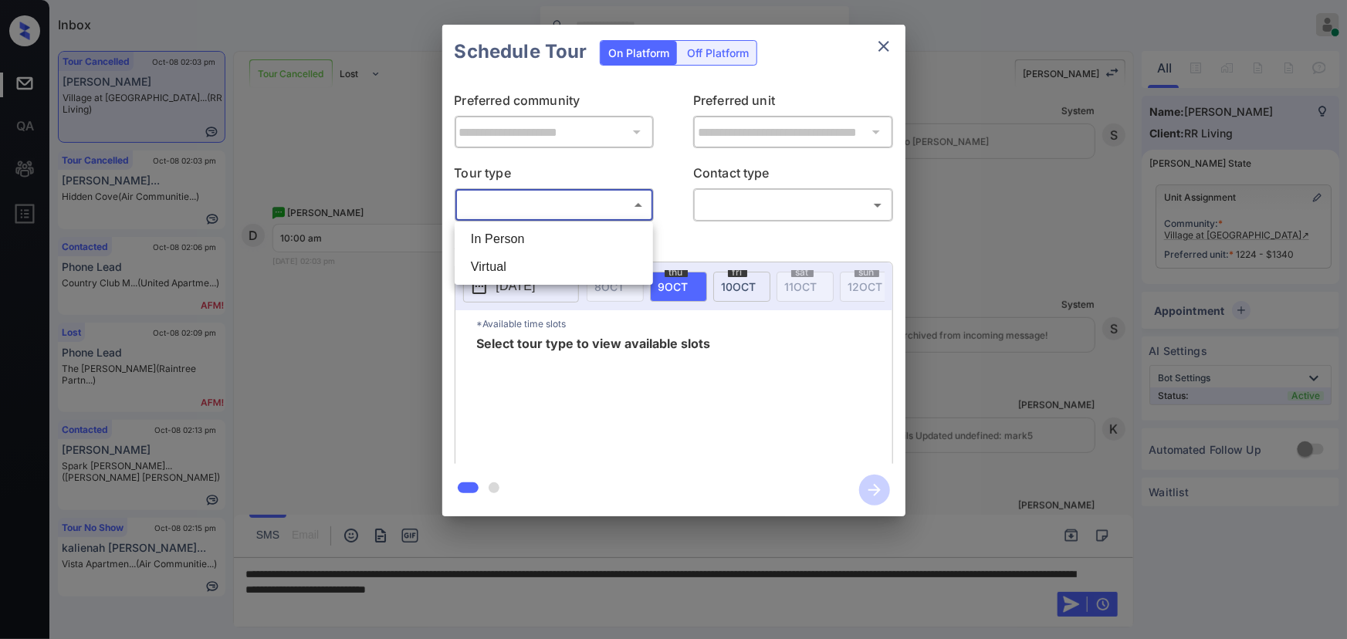
click at [544, 202] on body "Inbox Kenneth Umali Online Set yourself offline Set yourself on break Profile S…" at bounding box center [673, 319] width 1347 height 639
click at [525, 243] on li "In Person" at bounding box center [553, 239] width 191 height 28
type input "********"
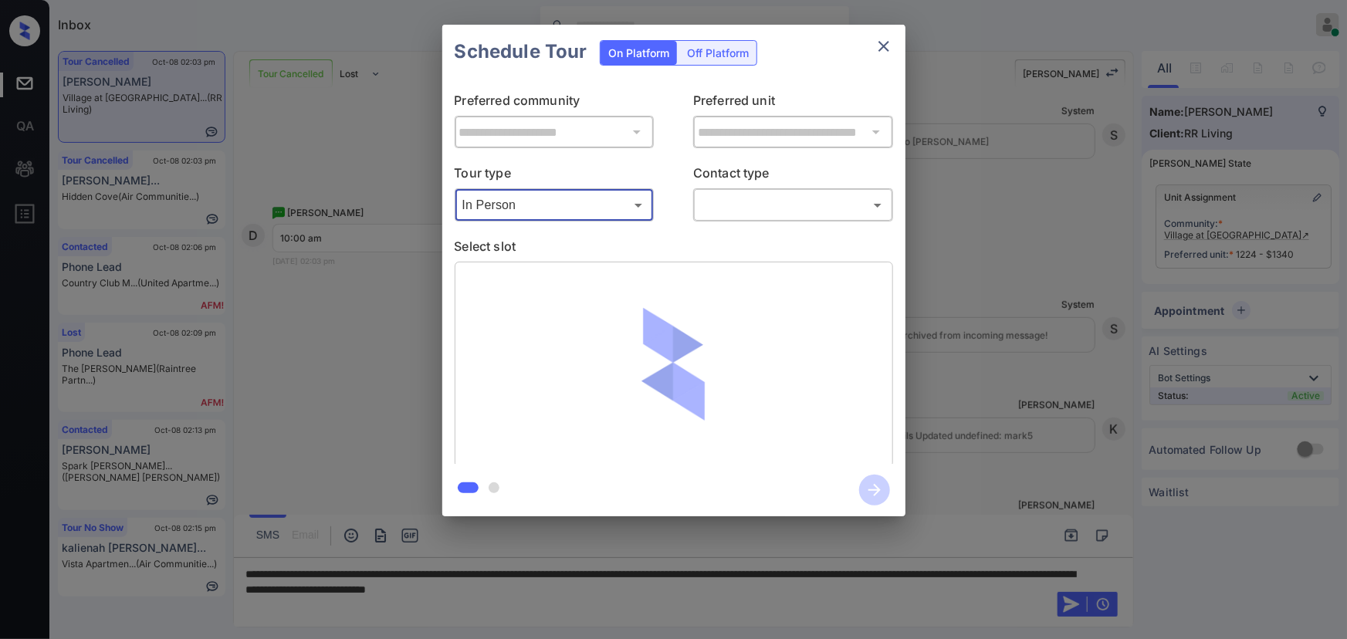
click at [750, 204] on body "Inbox Kenneth Umali Online Set yourself offline Set yourself on break Profile S…" at bounding box center [673, 319] width 1347 height 639
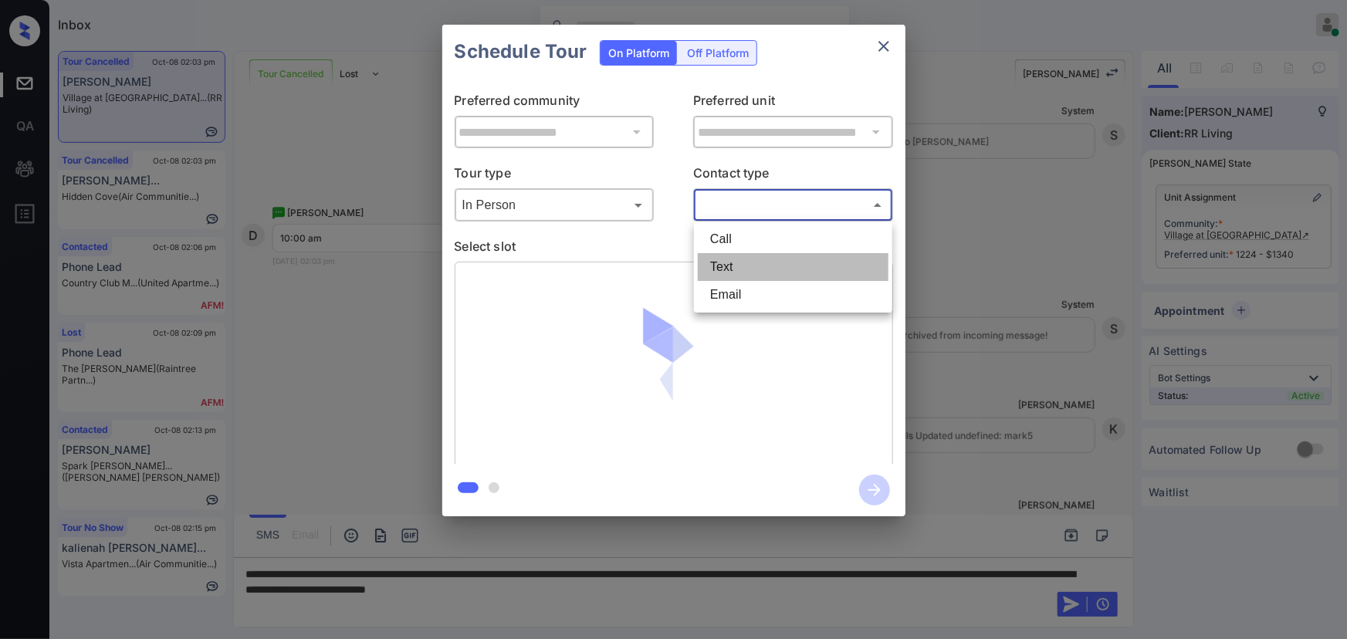
click at [748, 262] on li "Text" at bounding box center [793, 267] width 191 height 28
type input "****"
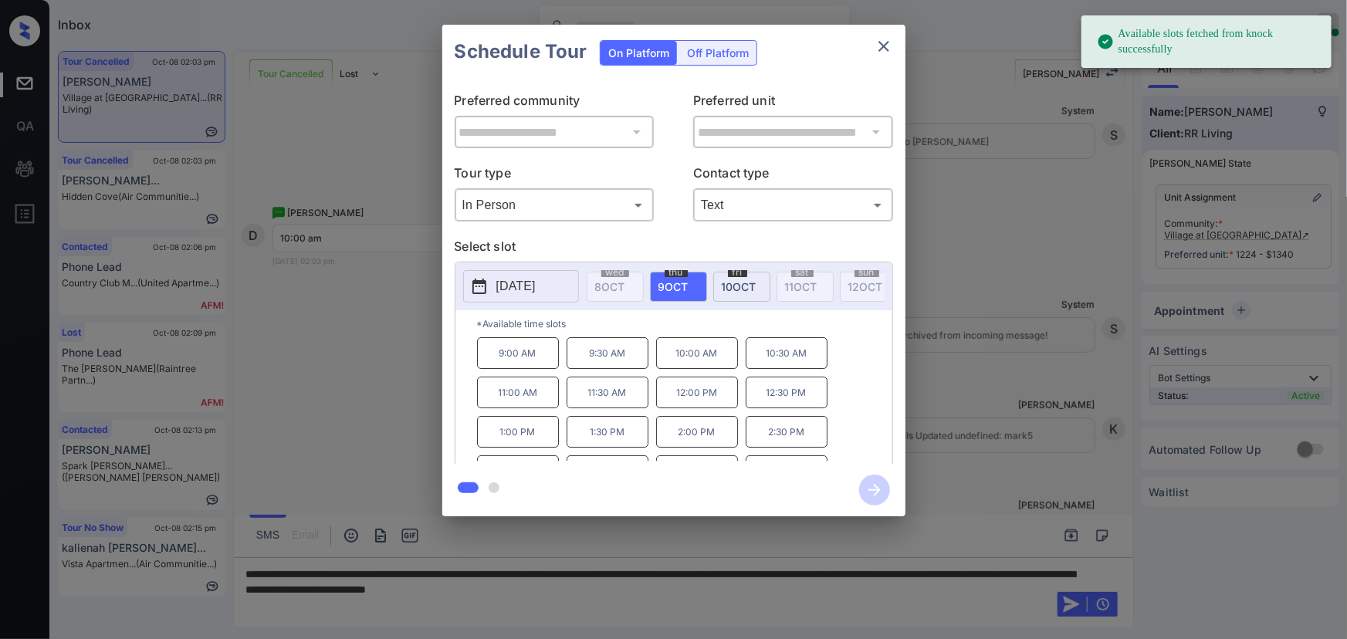
click at [749, 283] on span "[DATE]" at bounding box center [739, 286] width 35 height 13
click at [689, 361] on p "10:00 AM" at bounding box center [697, 353] width 82 height 32
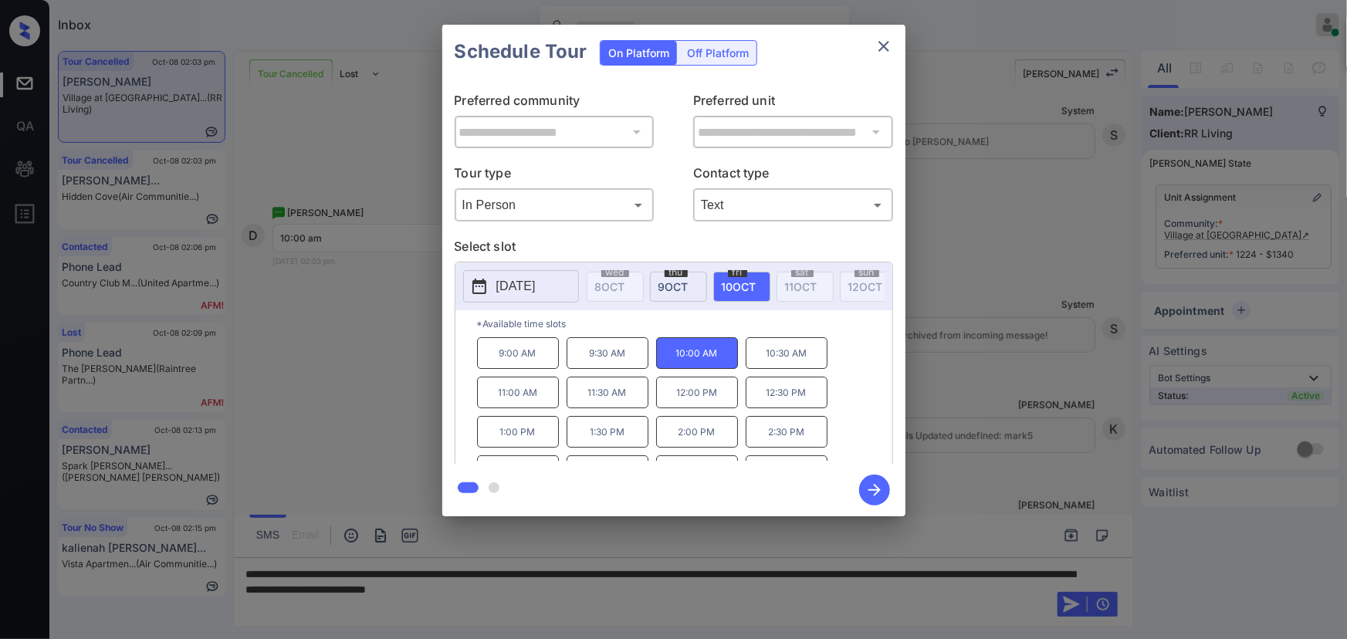
click at [1003, 421] on div "**********" at bounding box center [673, 270] width 1347 height 541
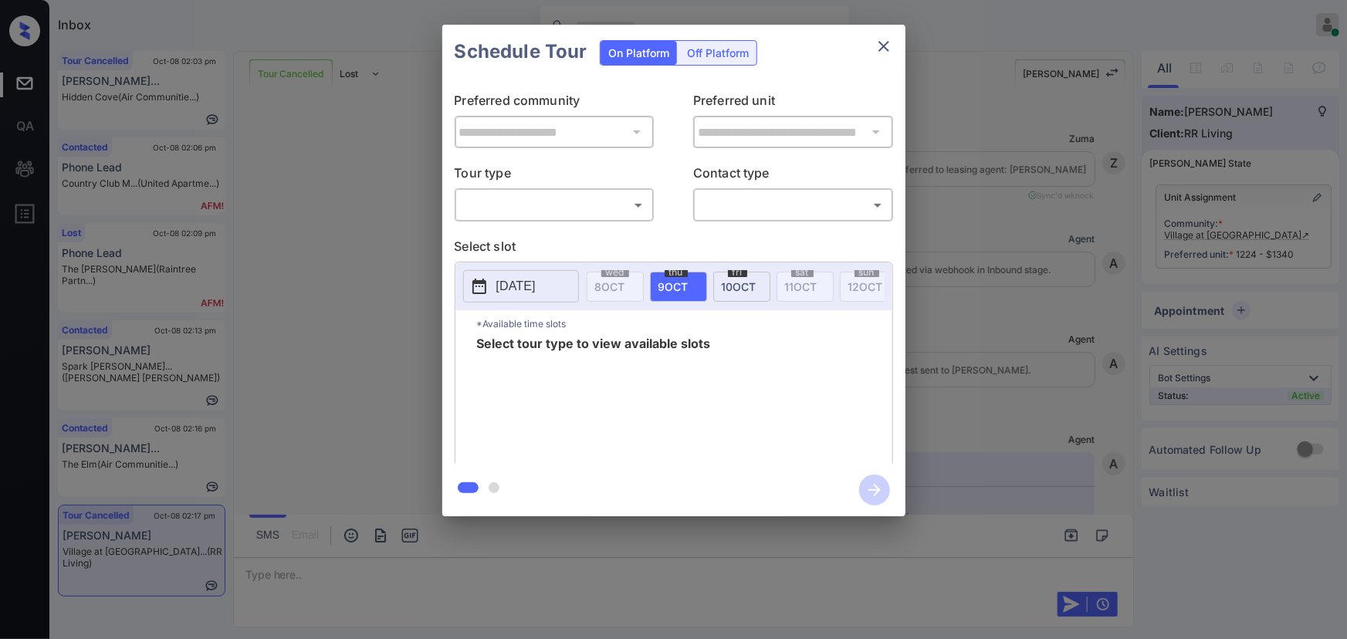
scroll to position [11573, 0]
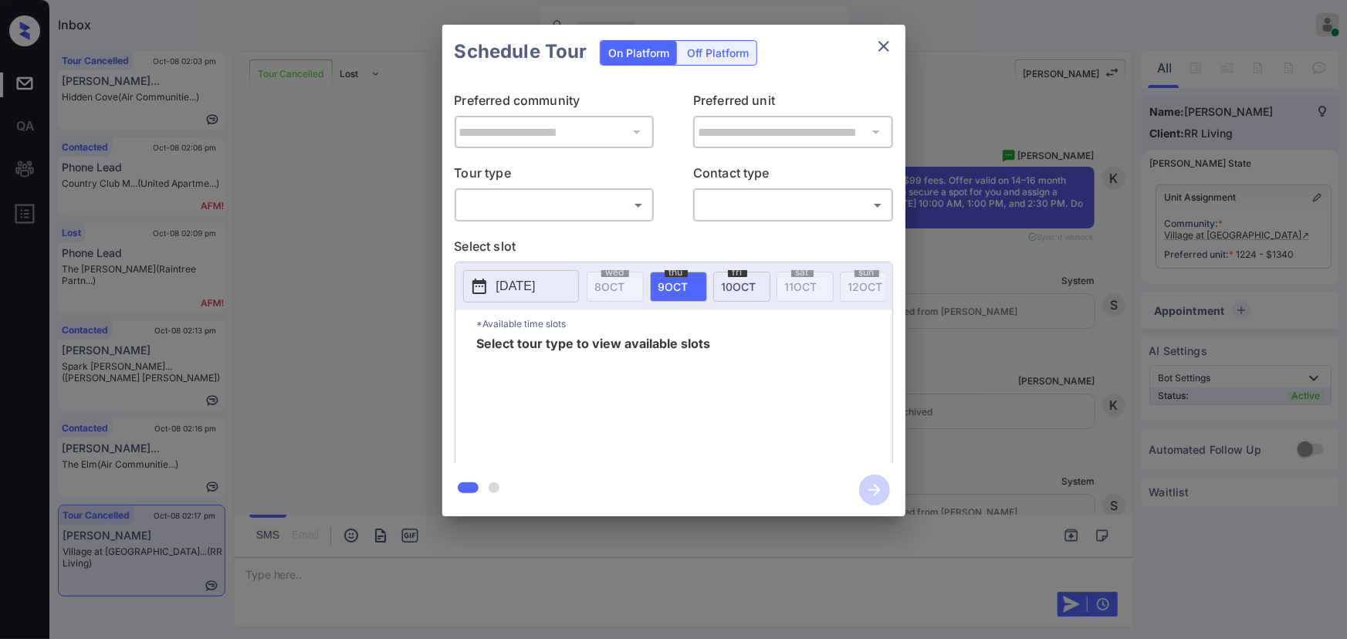
click at [545, 208] on body "Inbox [PERSON_NAME] Online Set yourself offline Set yourself on break Profile S…" at bounding box center [673, 319] width 1347 height 639
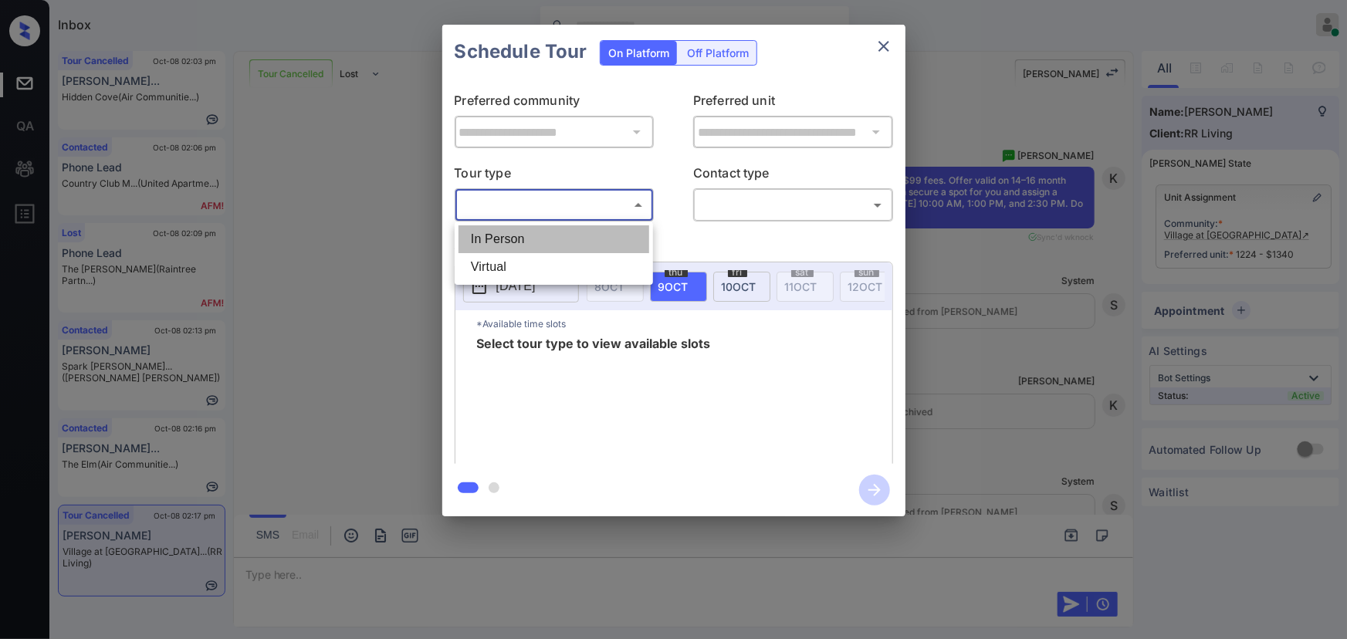
click at [550, 235] on li "In Person" at bounding box center [553, 239] width 191 height 28
type input "********"
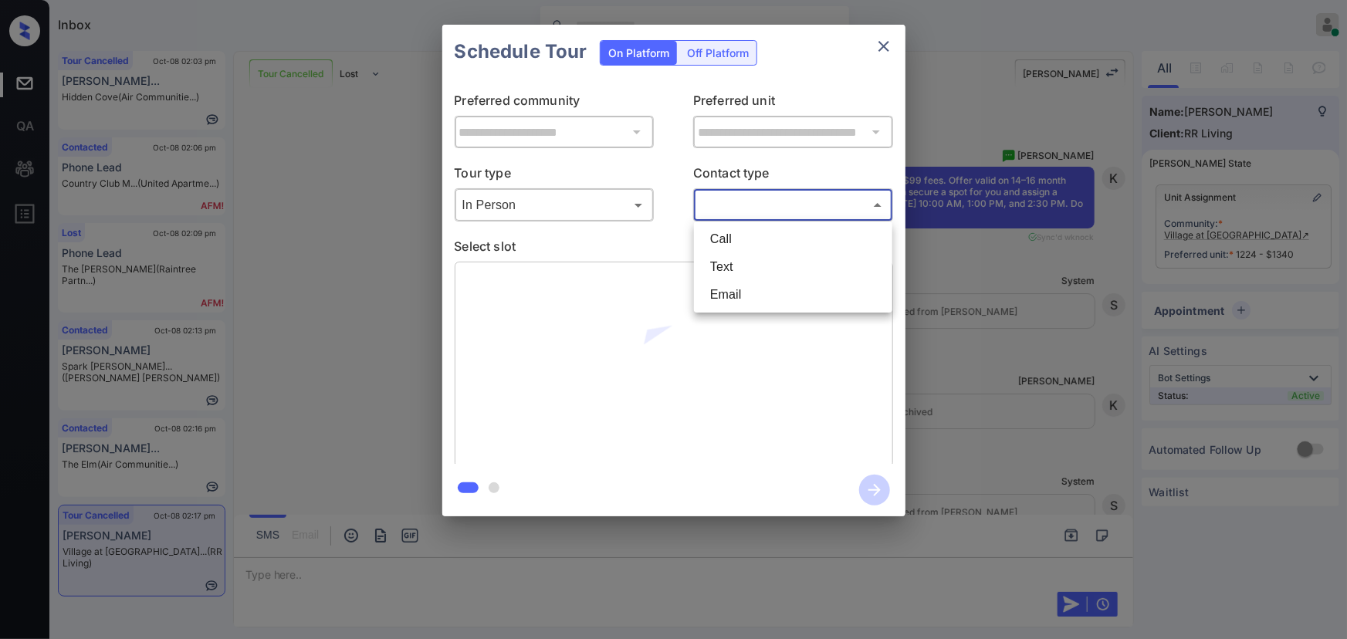
click at [751, 208] on body "Inbox [PERSON_NAME] Online Set yourself offline Set yourself on break Profile S…" at bounding box center [673, 319] width 1347 height 639
click at [731, 261] on li "Text" at bounding box center [793, 267] width 191 height 28
type input "****"
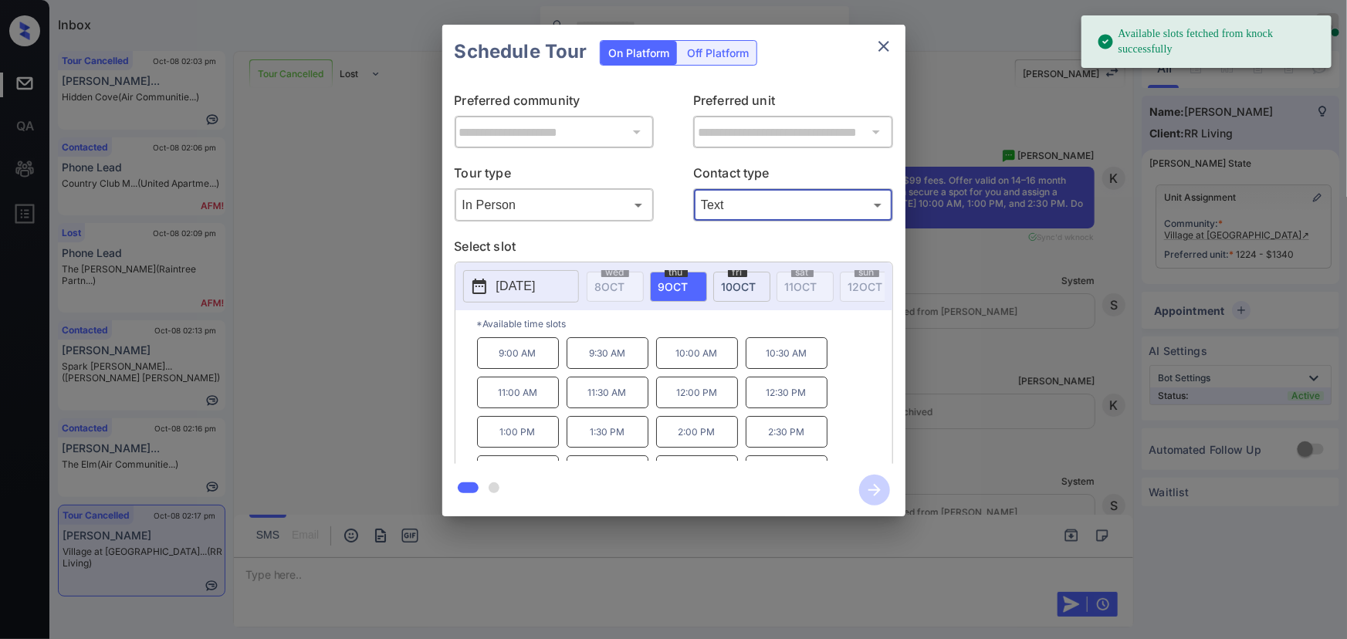
click at [746, 280] on span "[DATE]" at bounding box center [739, 286] width 35 height 13
click at [705, 360] on p "10:00 AM" at bounding box center [697, 353] width 82 height 32
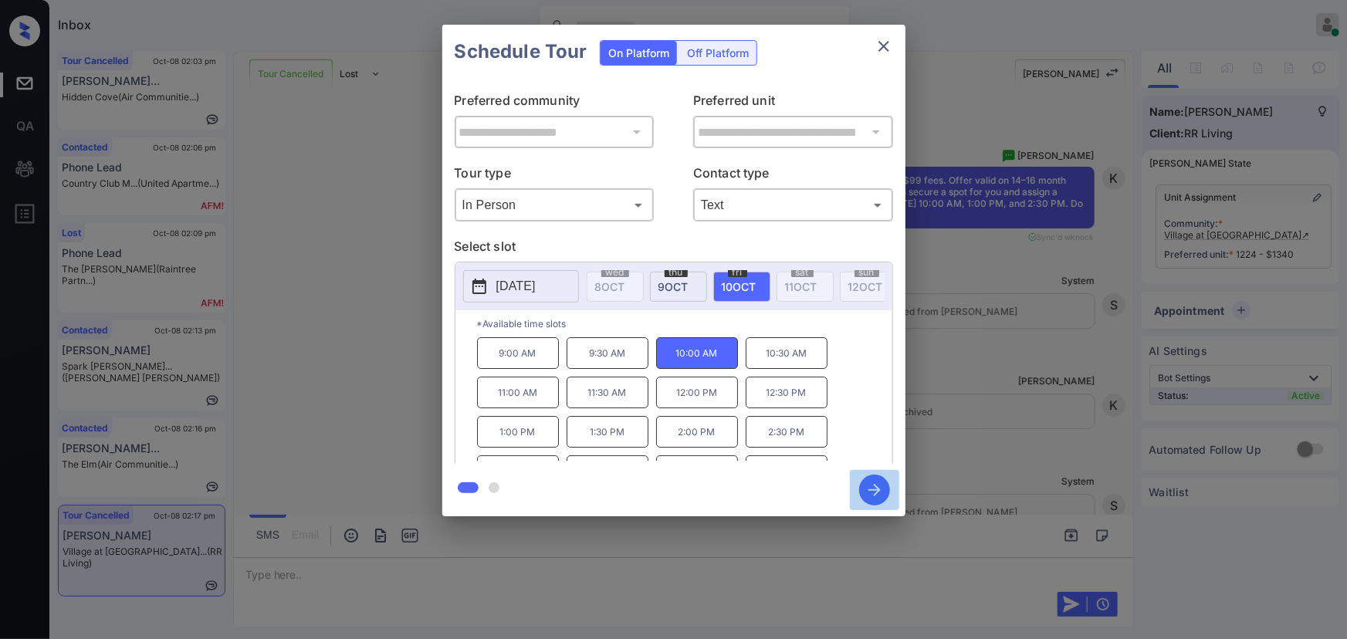
click at [878, 486] on icon "button" at bounding box center [874, 490] width 31 height 31
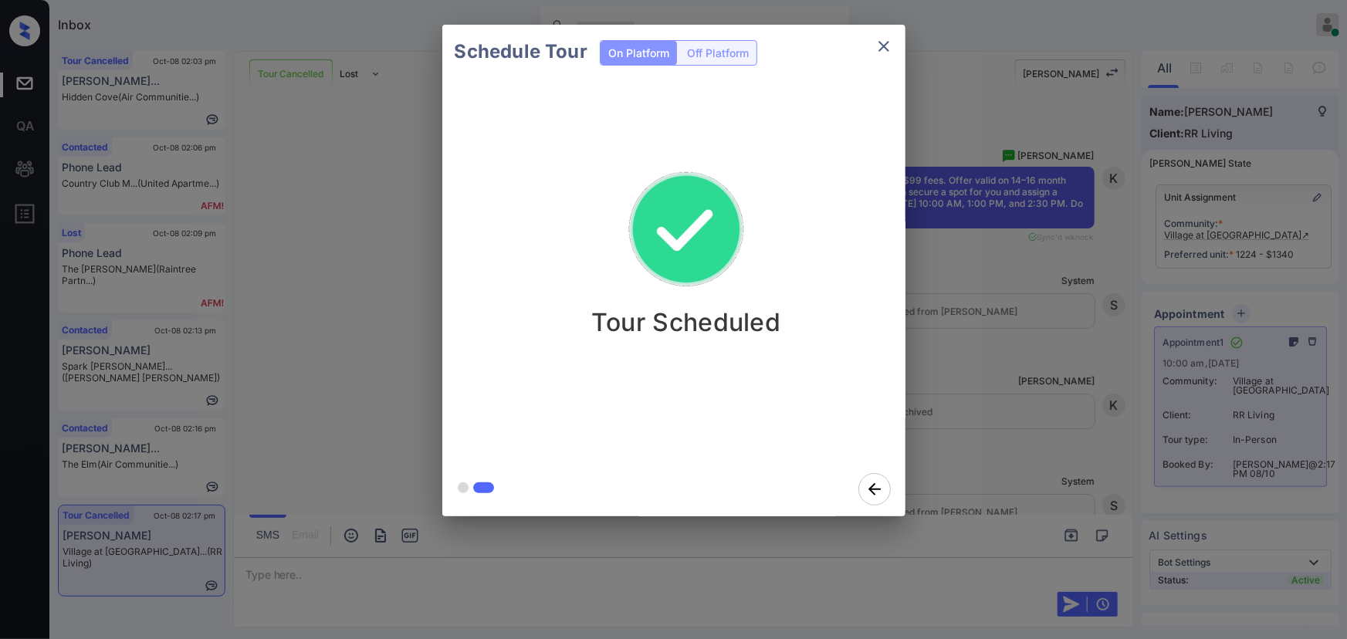
click at [884, 45] on icon "close" at bounding box center [883, 46] width 11 height 11
